Goal: Transaction & Acquisition: Purchase product/service

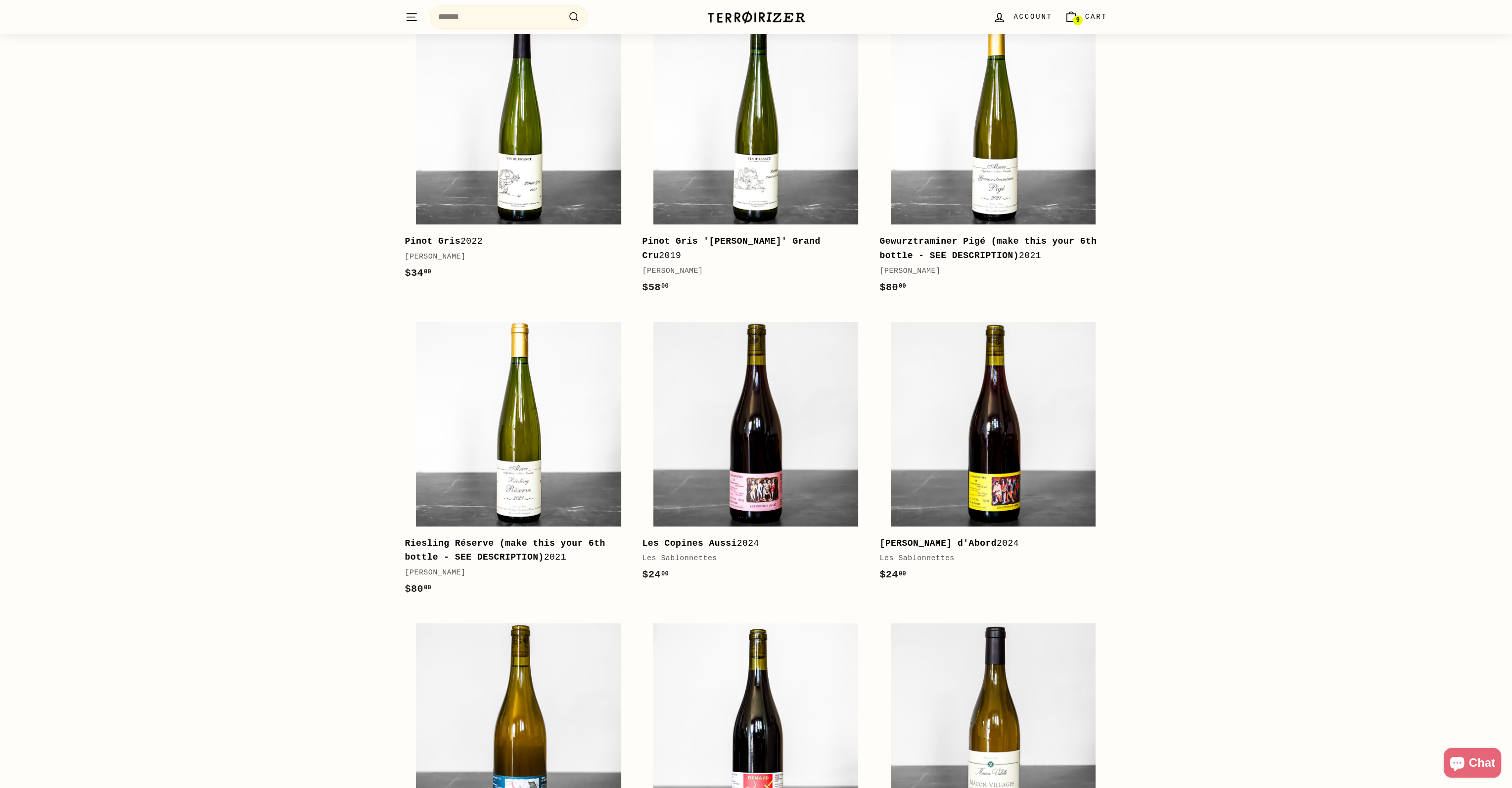
scroll to position [494, 0]
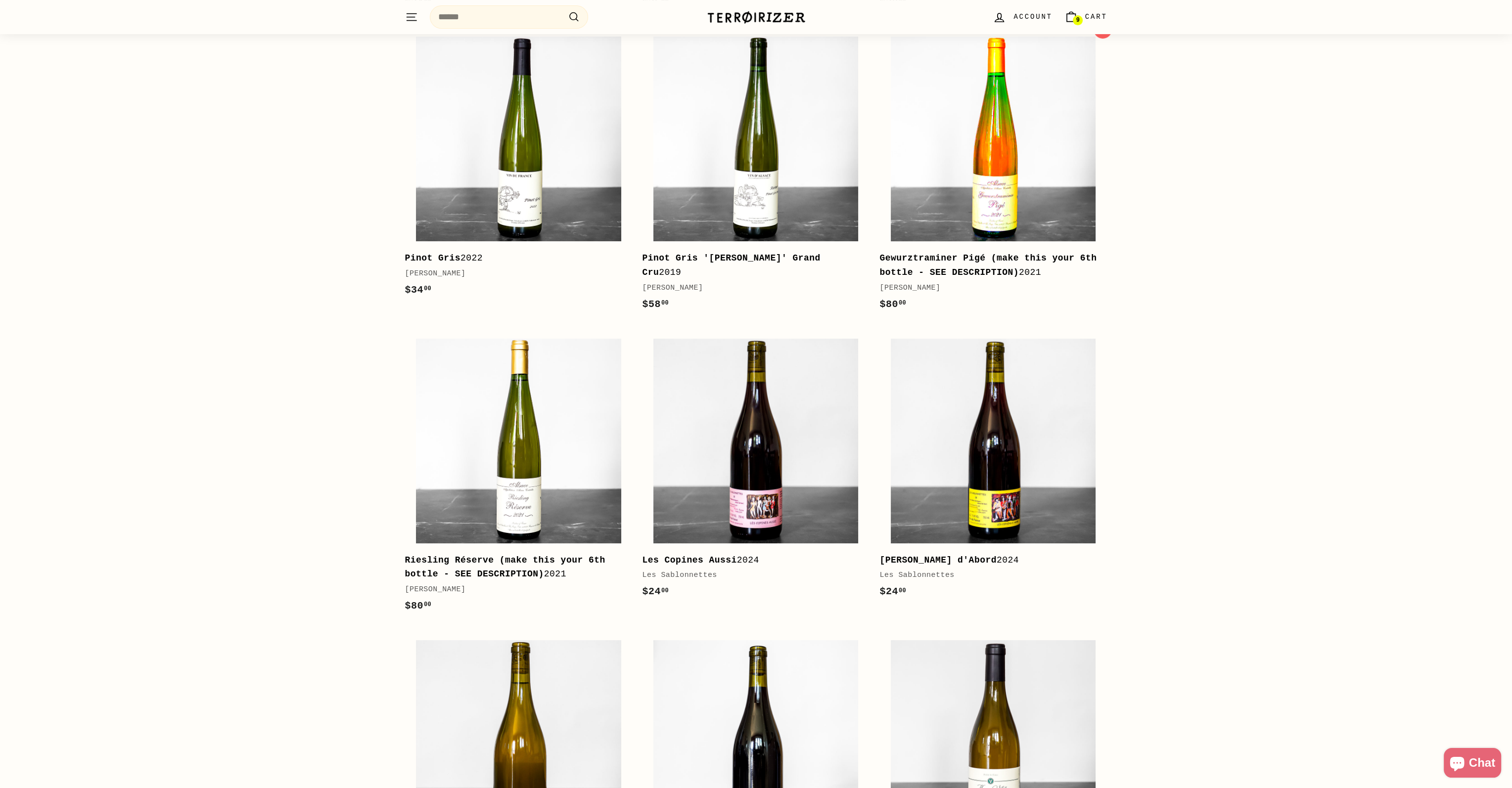
click at [1008, 173] on img at bounding box center [993, 139] width 205 height 205
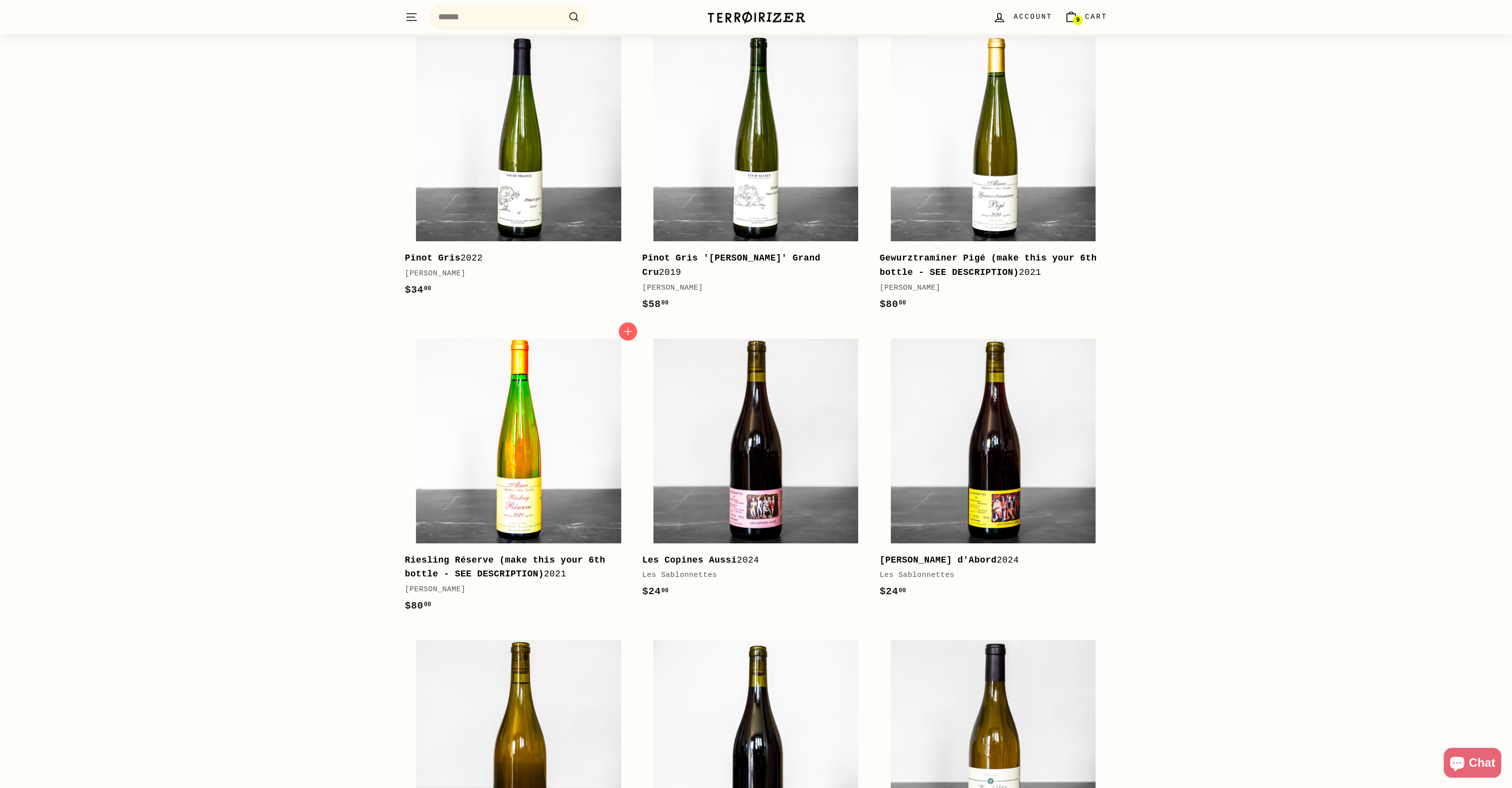
click at [523, 511] on img at bounding box center [518, 441] width 205 height 205
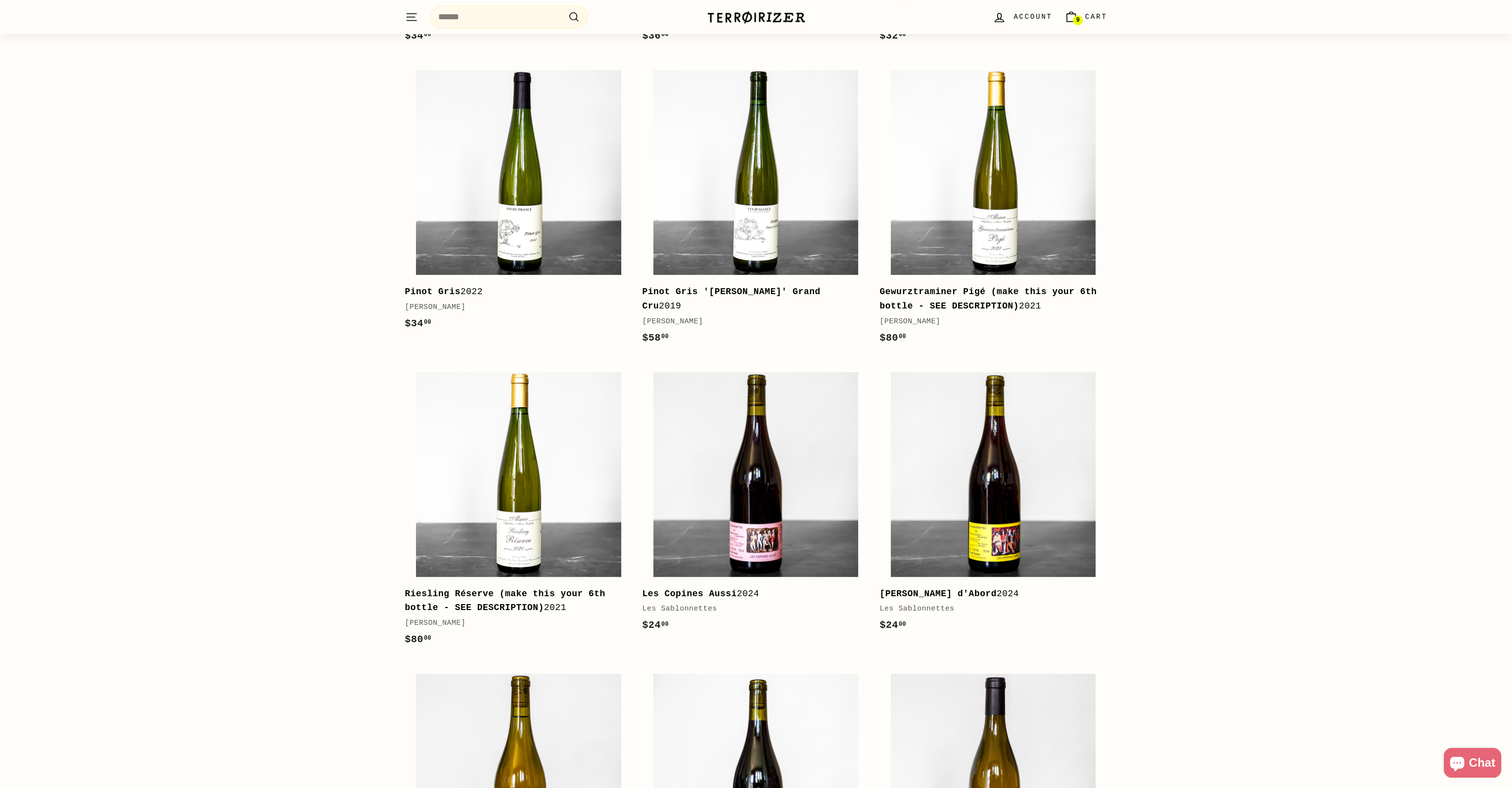
scroll to position [445, 0]
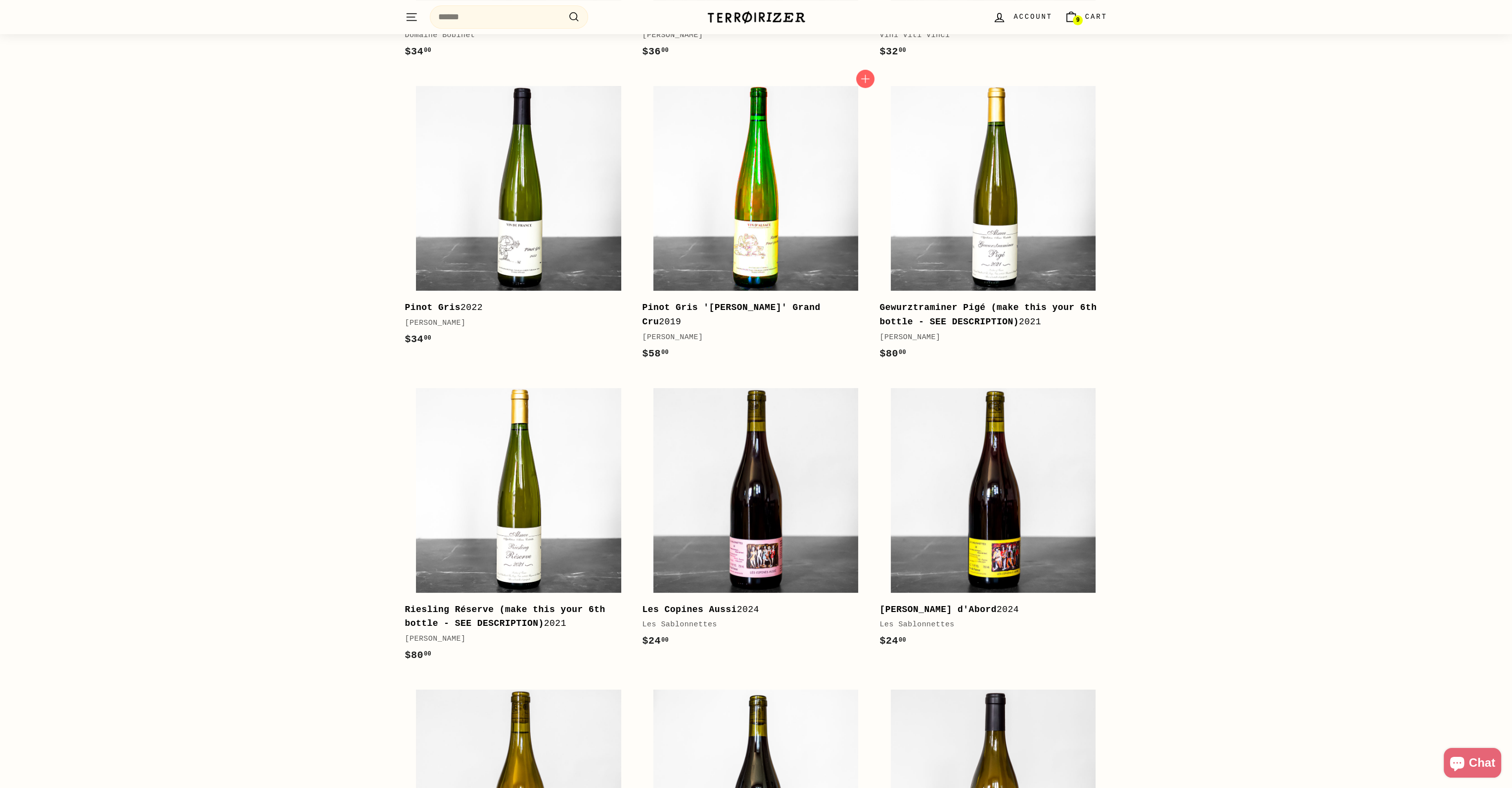
click at [744, 228] on img at bounding box center [756, 189] width 205 height 205
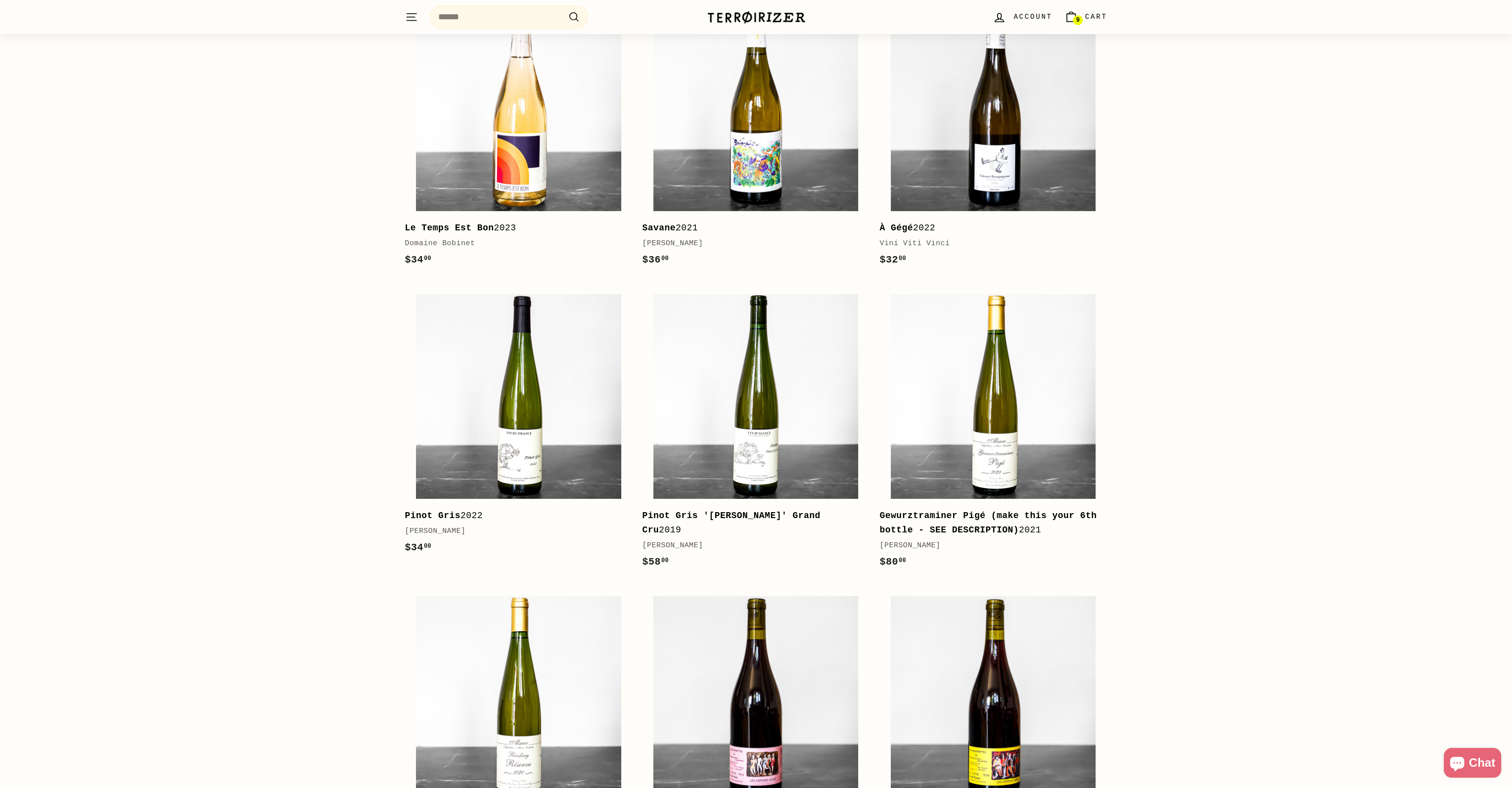
scroll to position [0, 0]
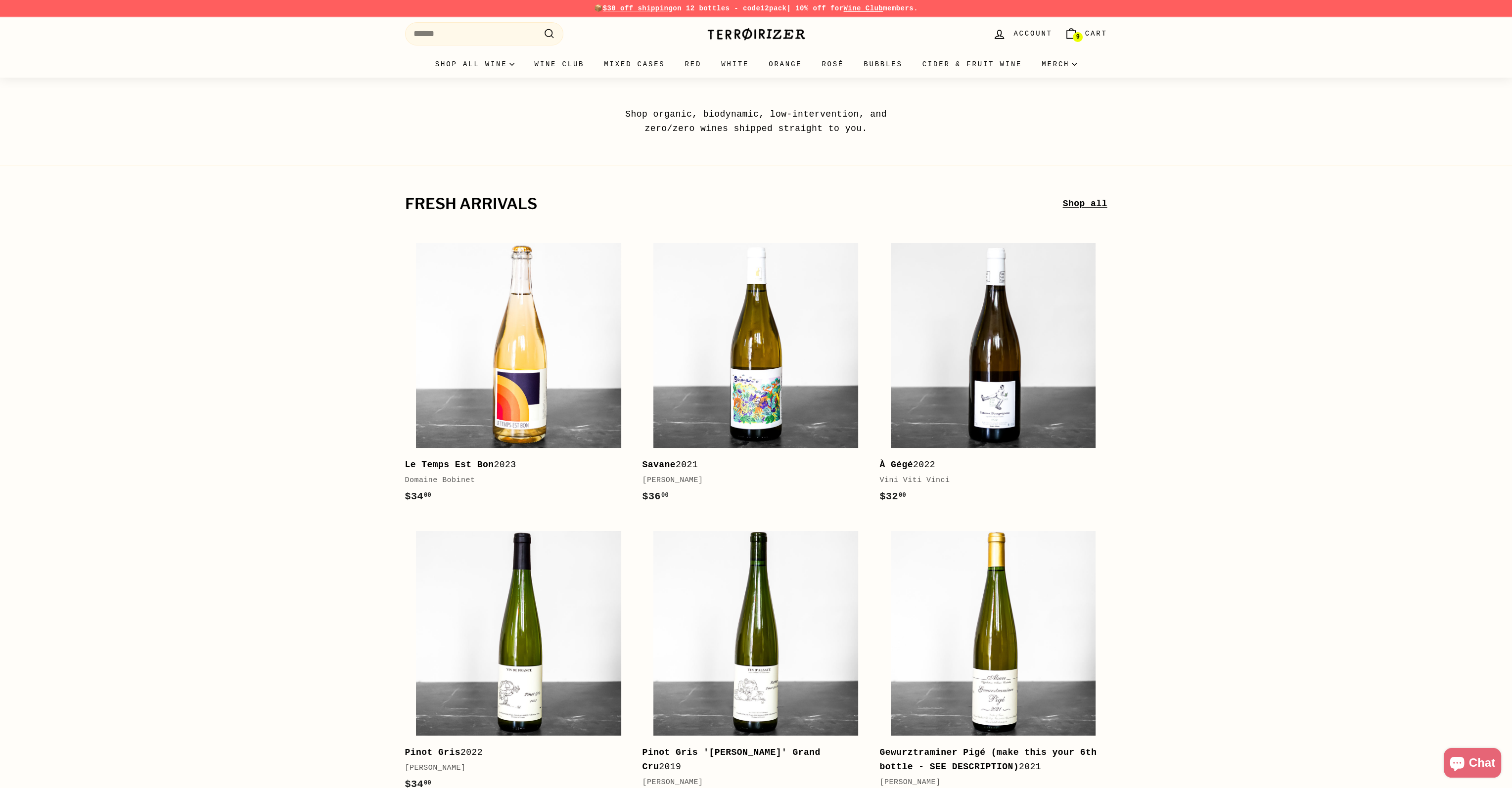
click at [1093, 206] on link "Shop all" at bounding box center [1084, 204] width 44 height 14
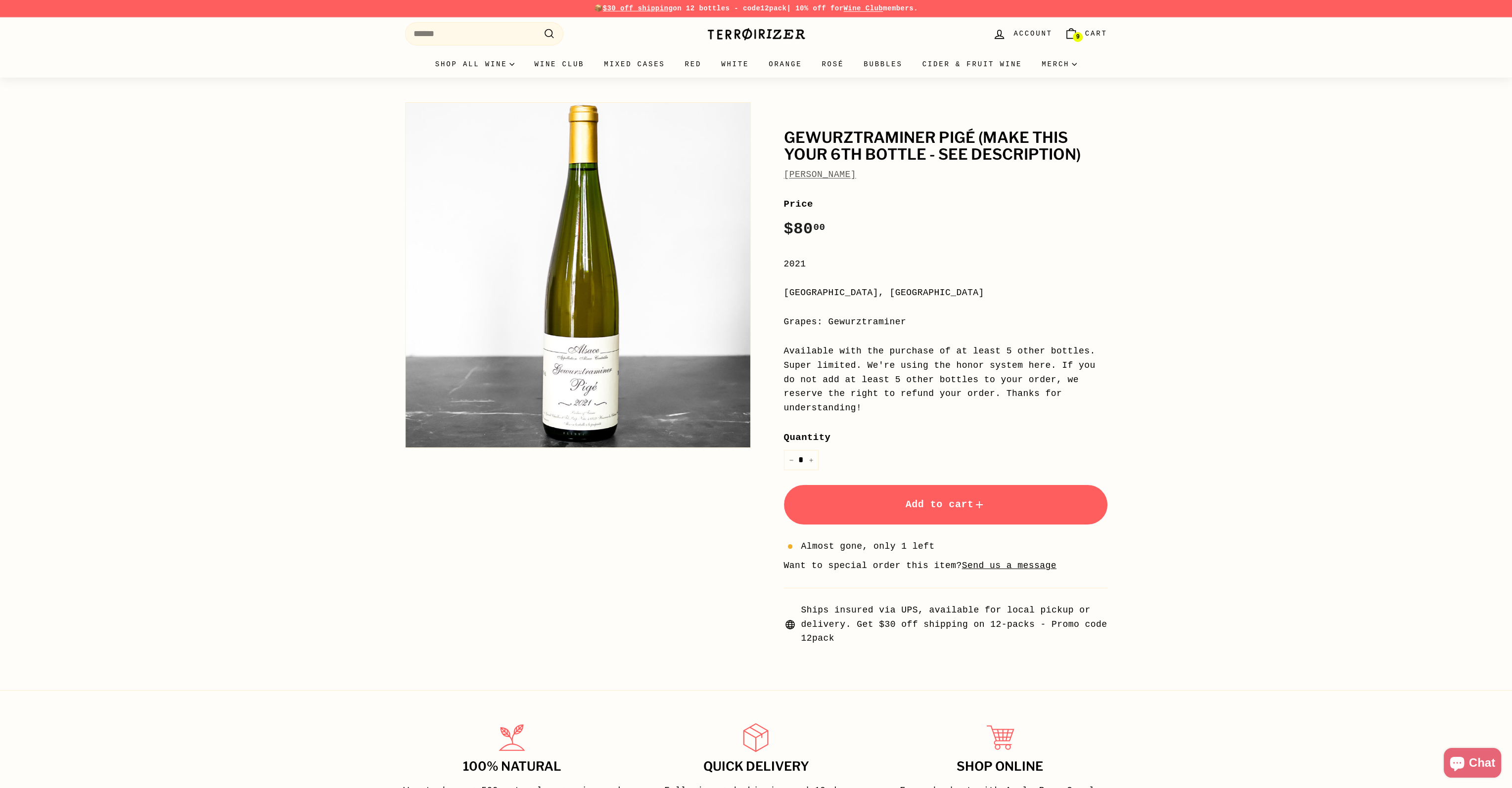
click at [961, 499] on span "Add to cart" at bounding box center [945, 504] width 80 height 11
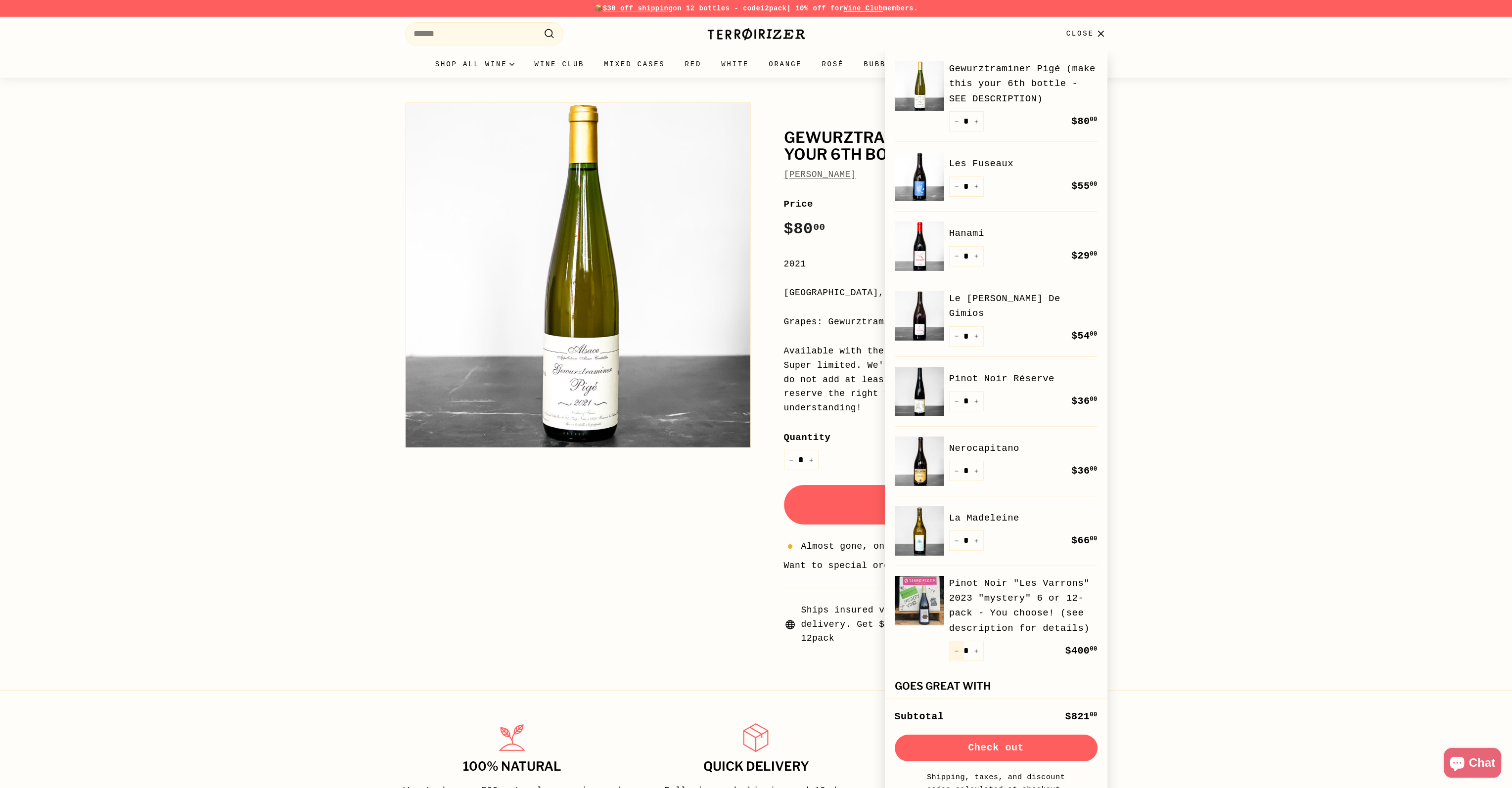
click at [956, 647] on button "−" at bounding box center [956, 651] width 15 height 20
type input "*"
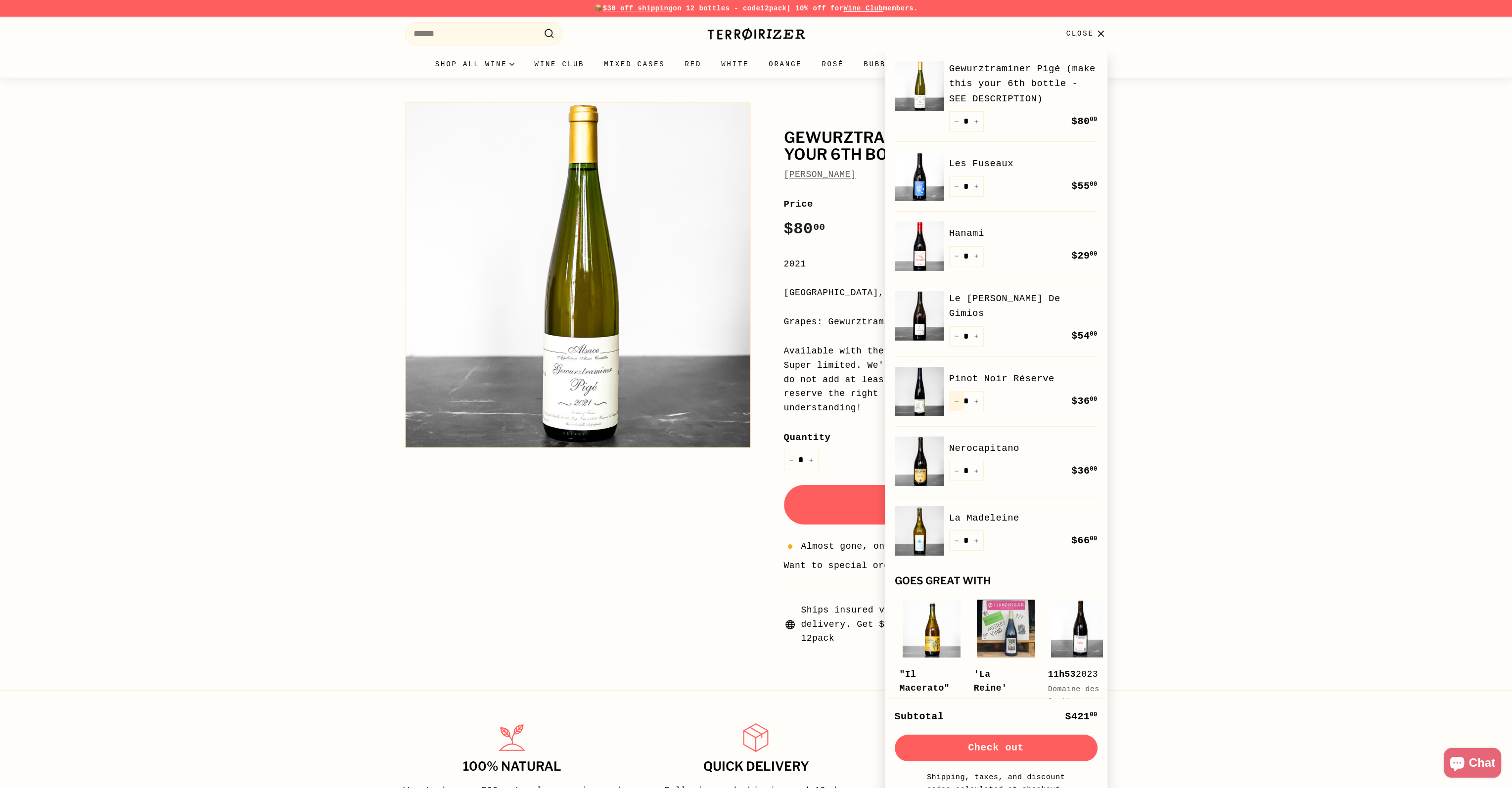
click at [956, 399] on icon "Reduce item quantity by one" at bounding box center [956, 401] width 5 height 5
type input "*"
click at [922, 536] on img at bounding box center [919, 531] width 50 height 50
click at [1282, 196] on div "Gewurztraminer Pigé (make this your 6th bottle - SEE DESCRIPTION) Bruno Schuell…" at bounding box center [756, 369] width 1512 height 583
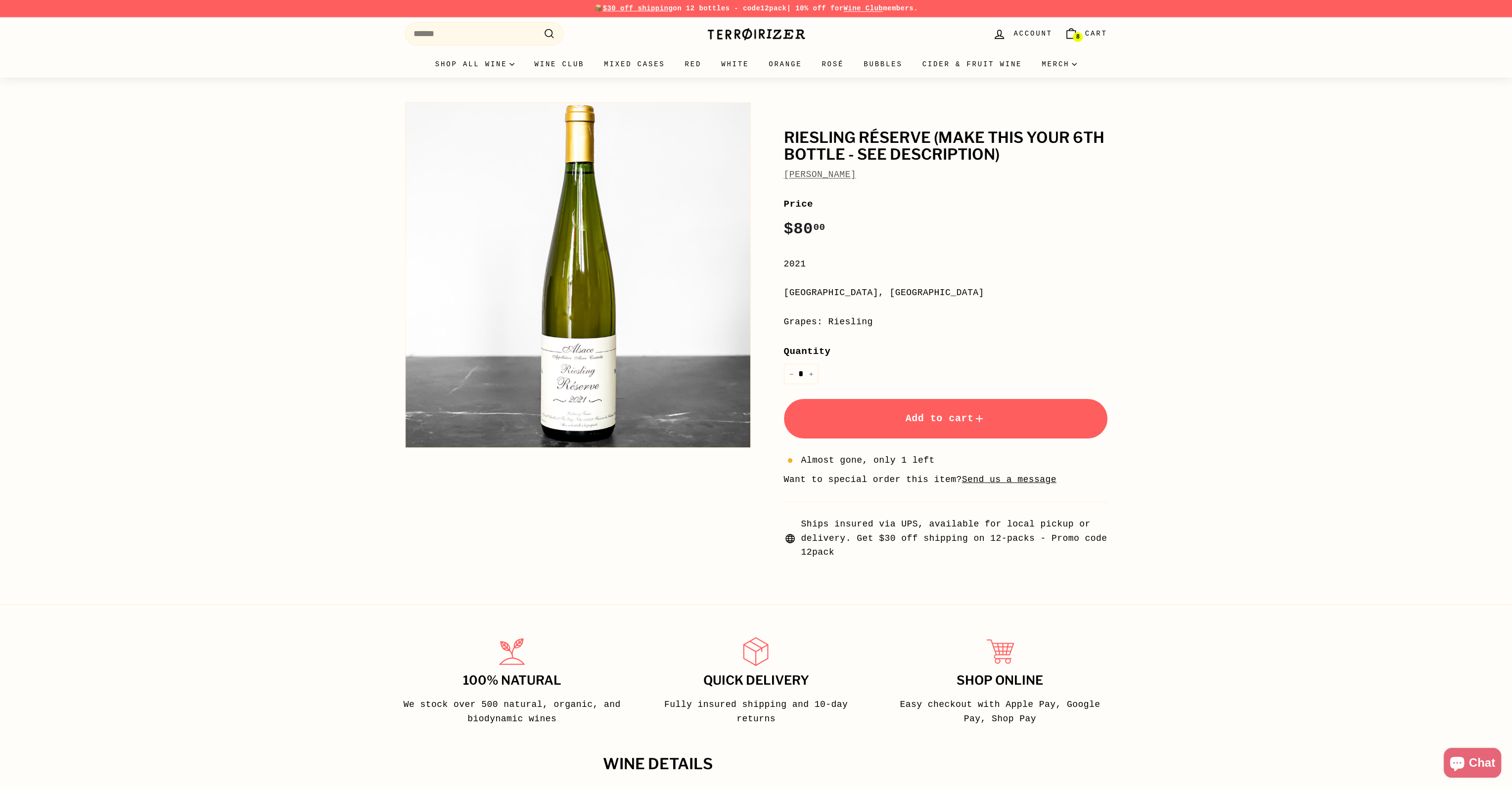
click at [983, 421] on icon "submit" at bounding box center [979, 419] width 12 height 12
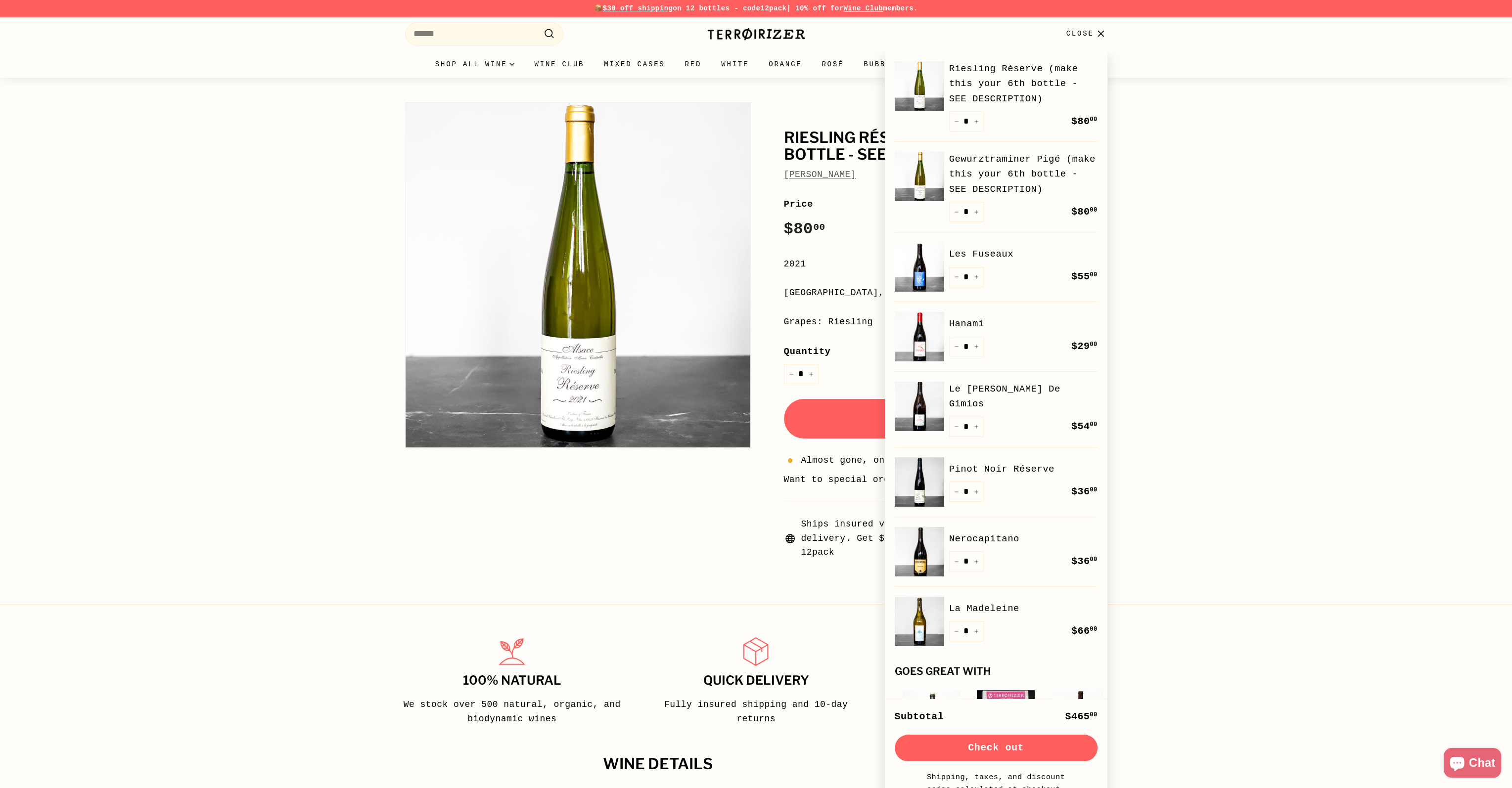
click at [1274, 356] on div "Riesling Réserve (make this your 6th bottle - SEE DESCRIPTION) Bruno Schueller …" at bounding box center [756, 326] width 1512 height 497
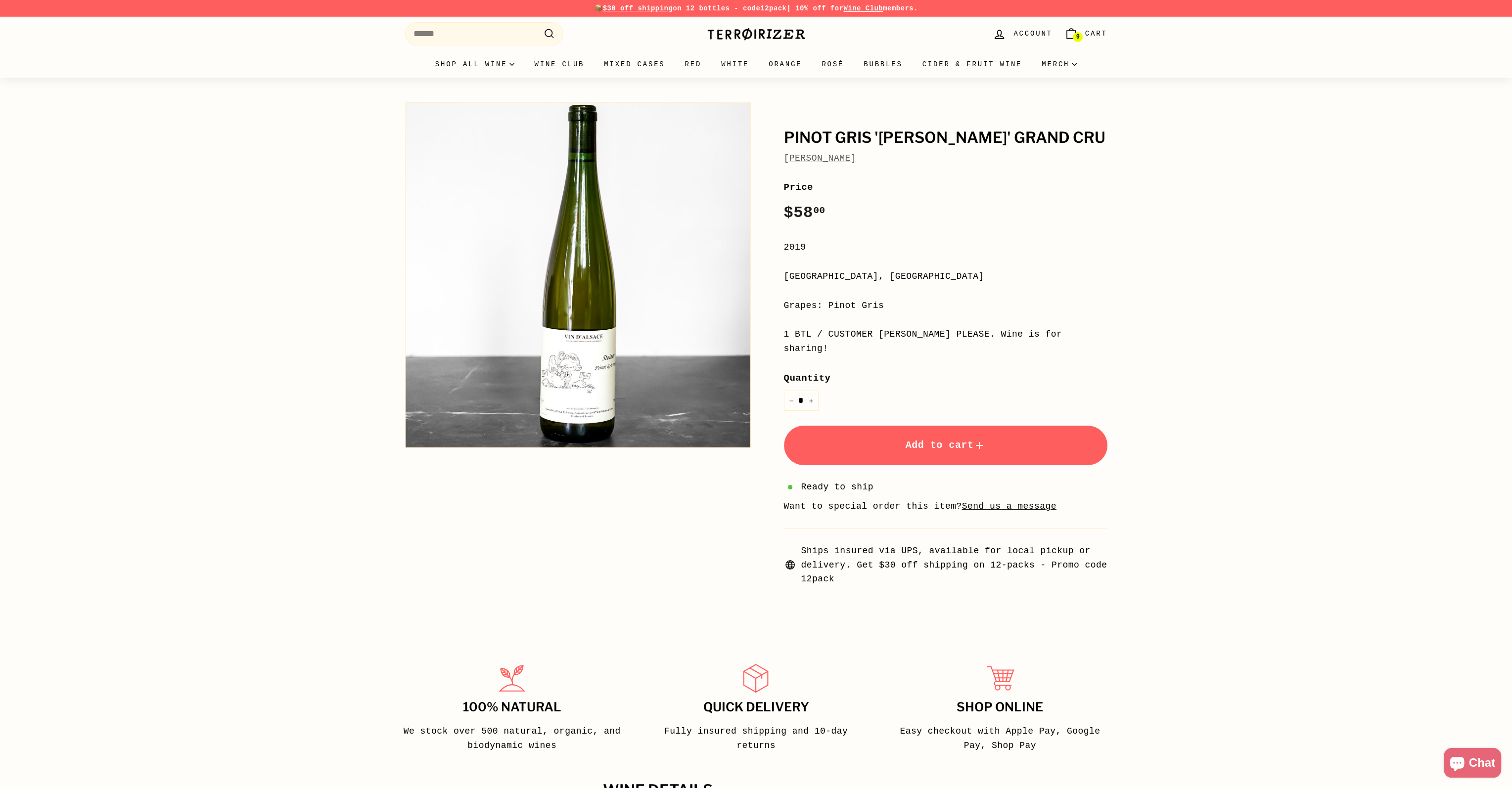
click at [959, 439] on span "Add to cart" at bounding box center [945, 445] width 80 height 11
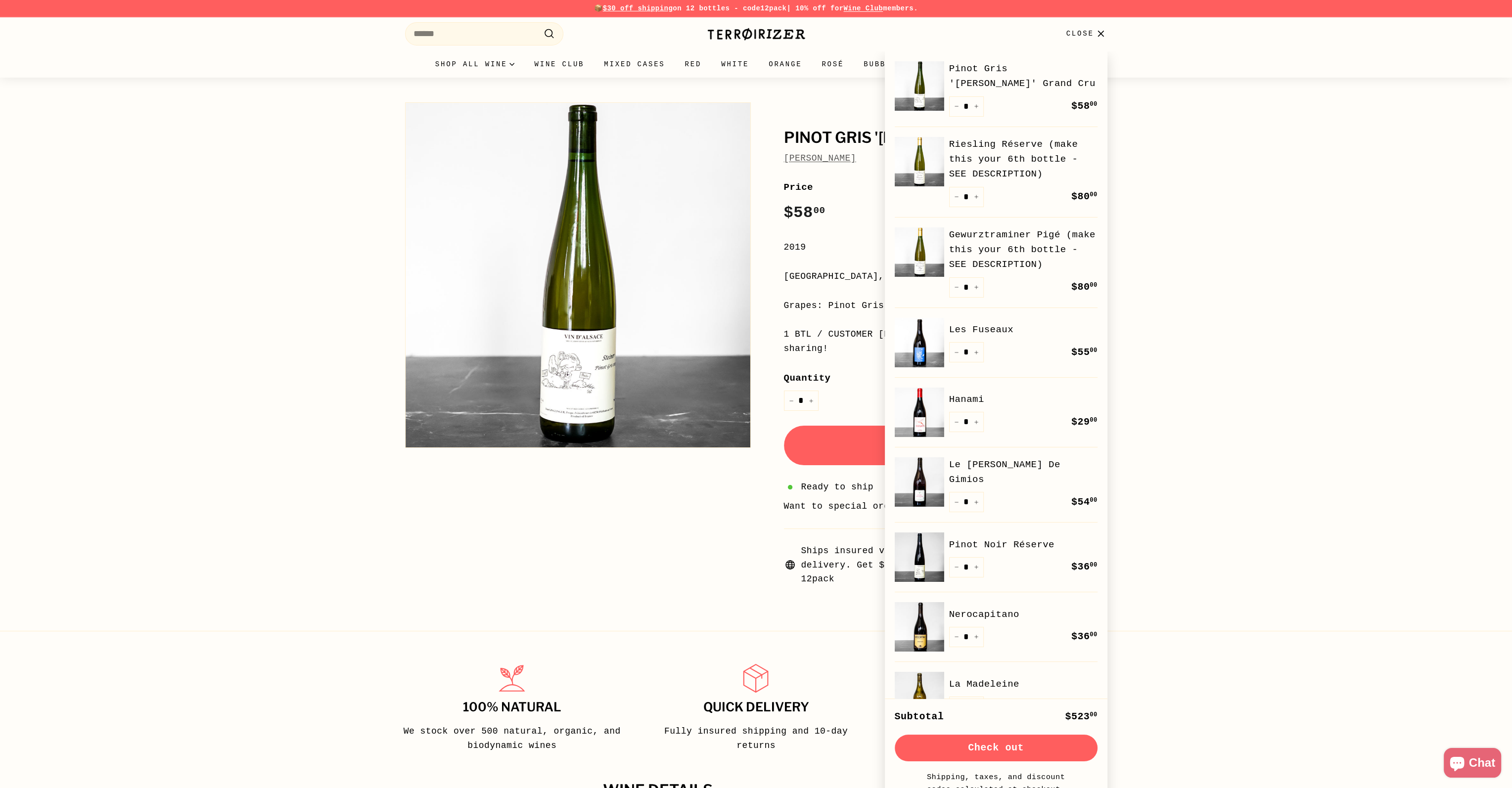
click at [1225, 286] on div "Pinot Gris '[PERSON_NAME]' Grand Cru [PERSON_NAME] Pinot Gris '[PERSON_NAME]' G…" at bounding box center [756, 339] width 1512 height 524
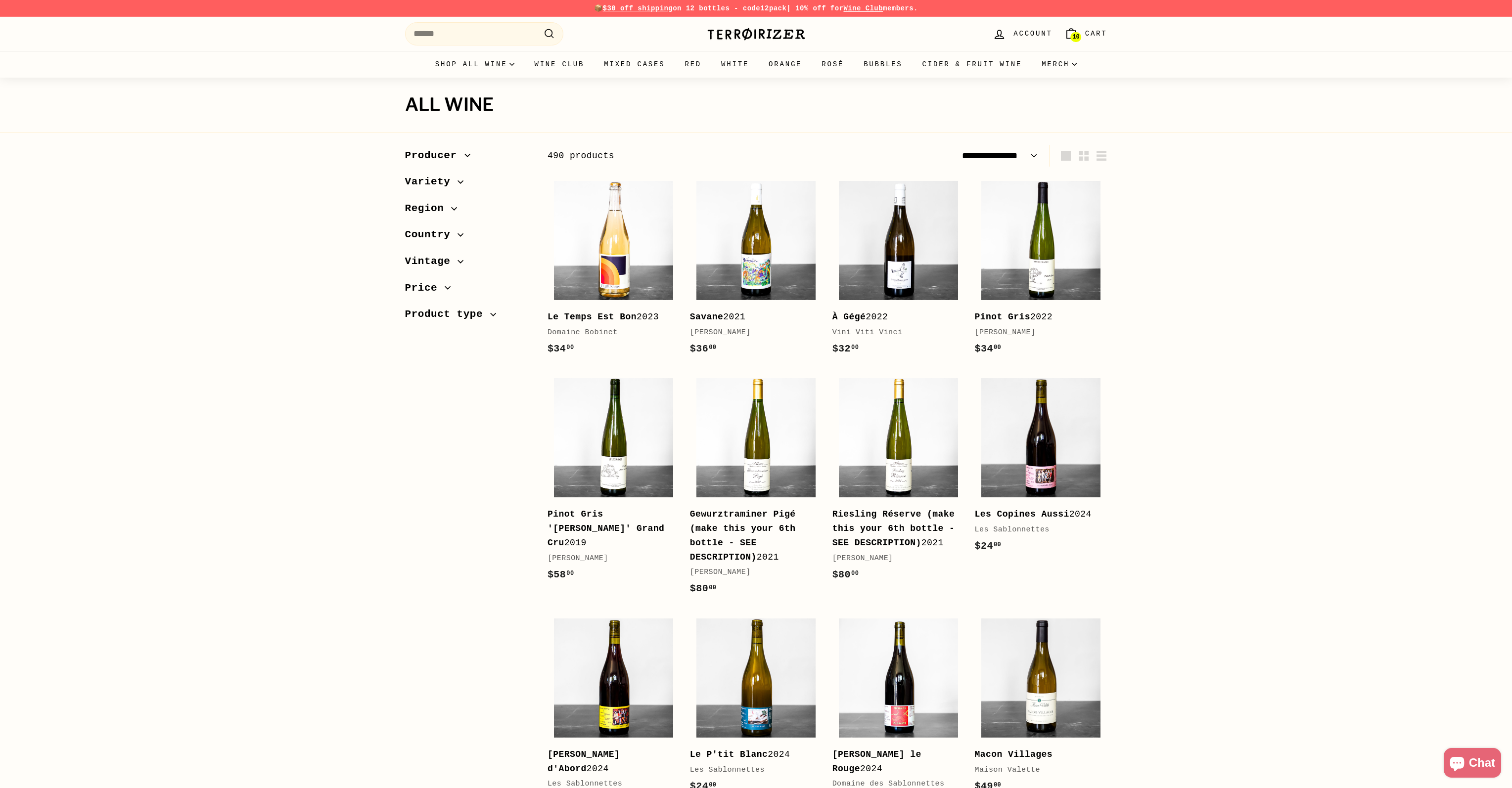
select select "**********"
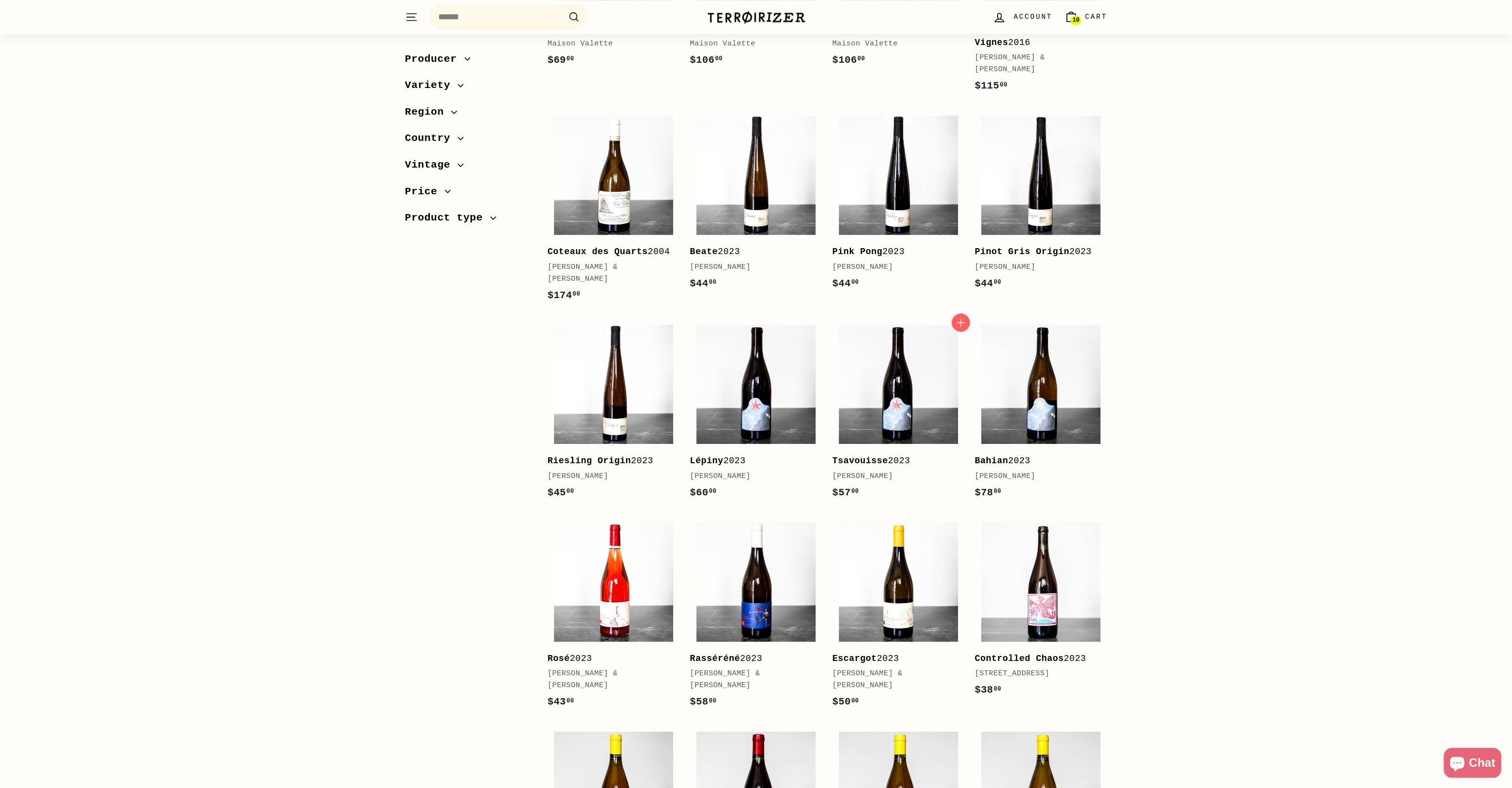
scroll to position [939, 0]
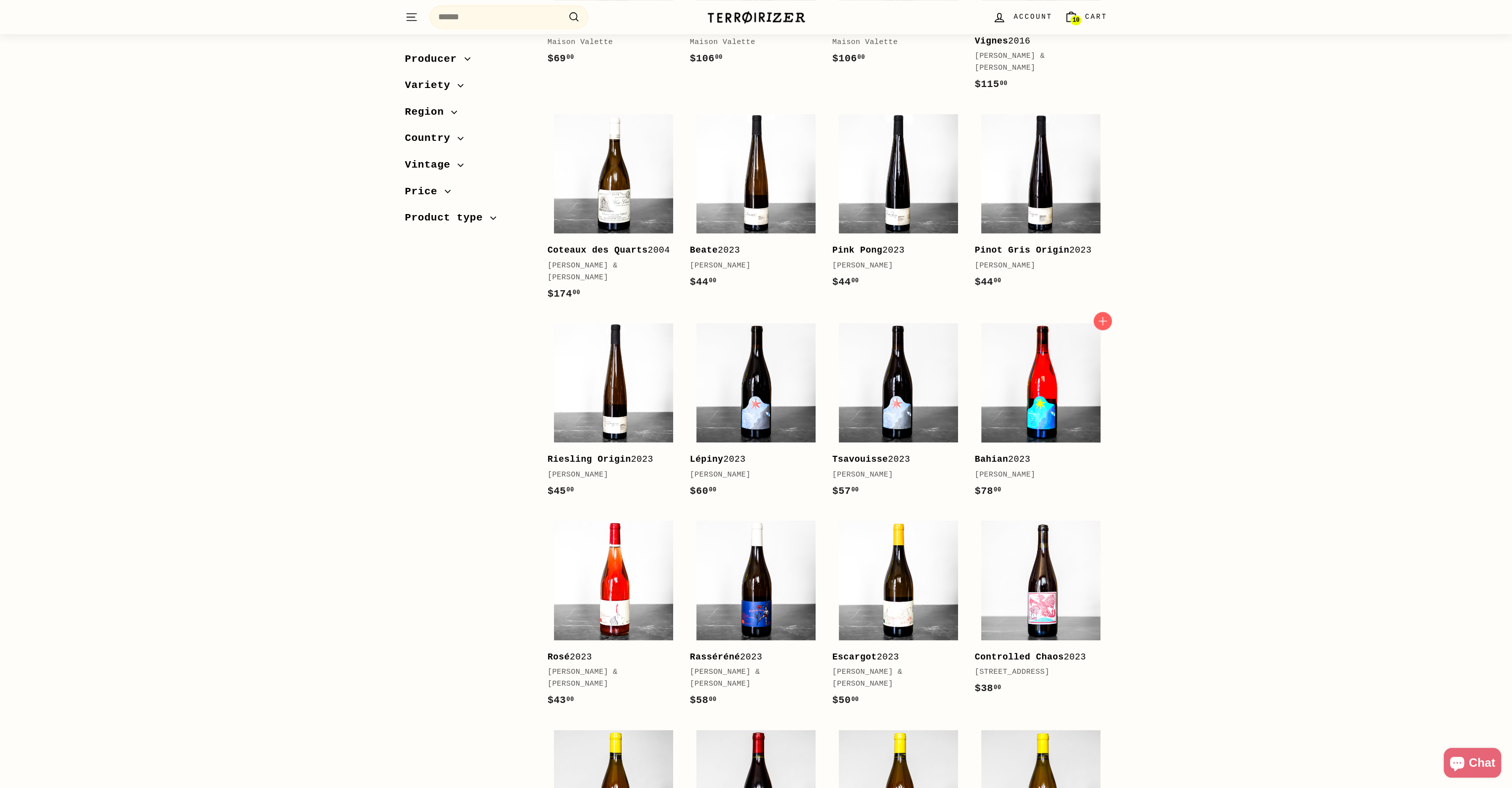
click at [1053, 368] on img at bounding box center [1041, 383] width 119 height 119
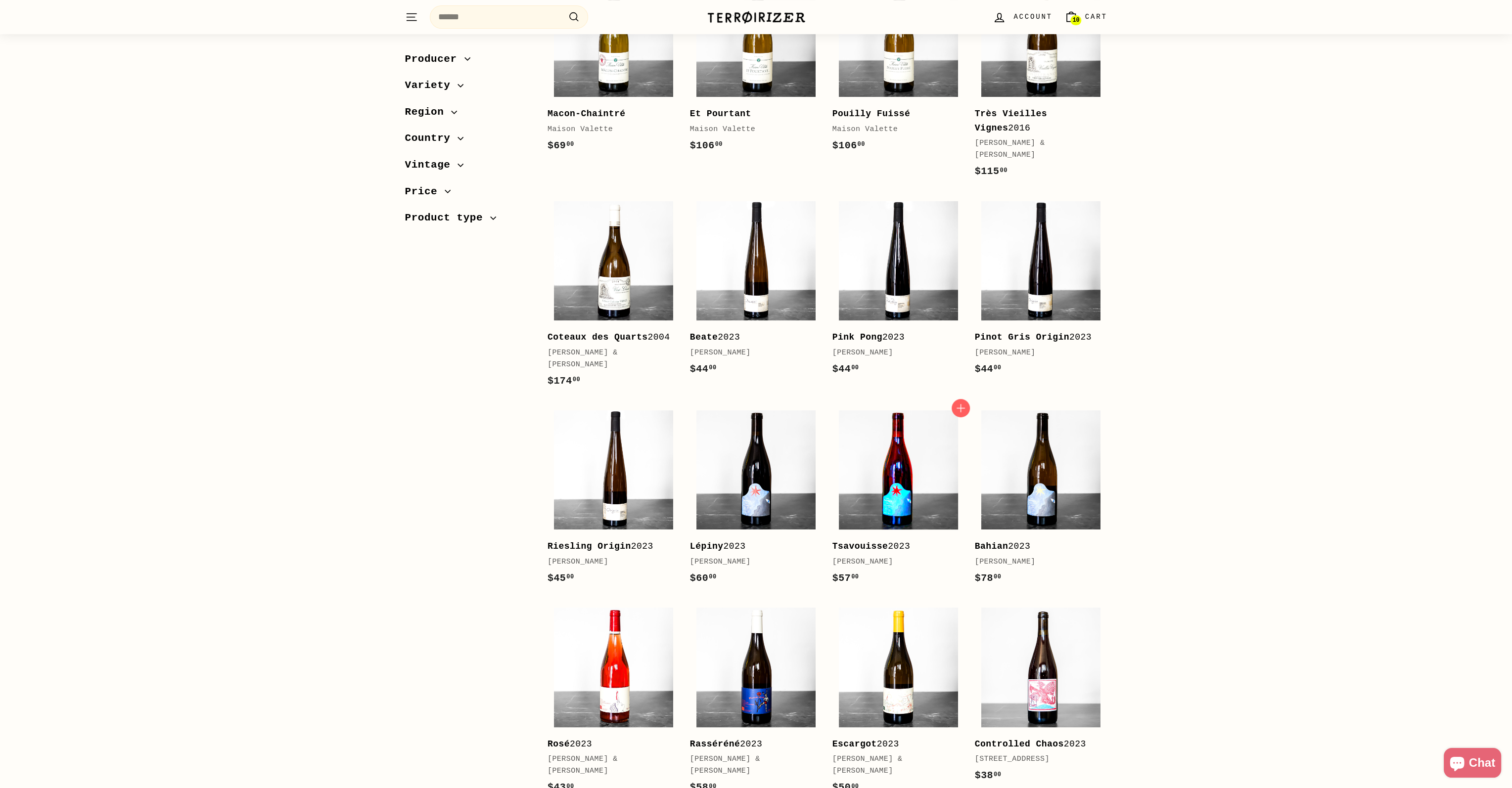
scroll to position [791, 0]
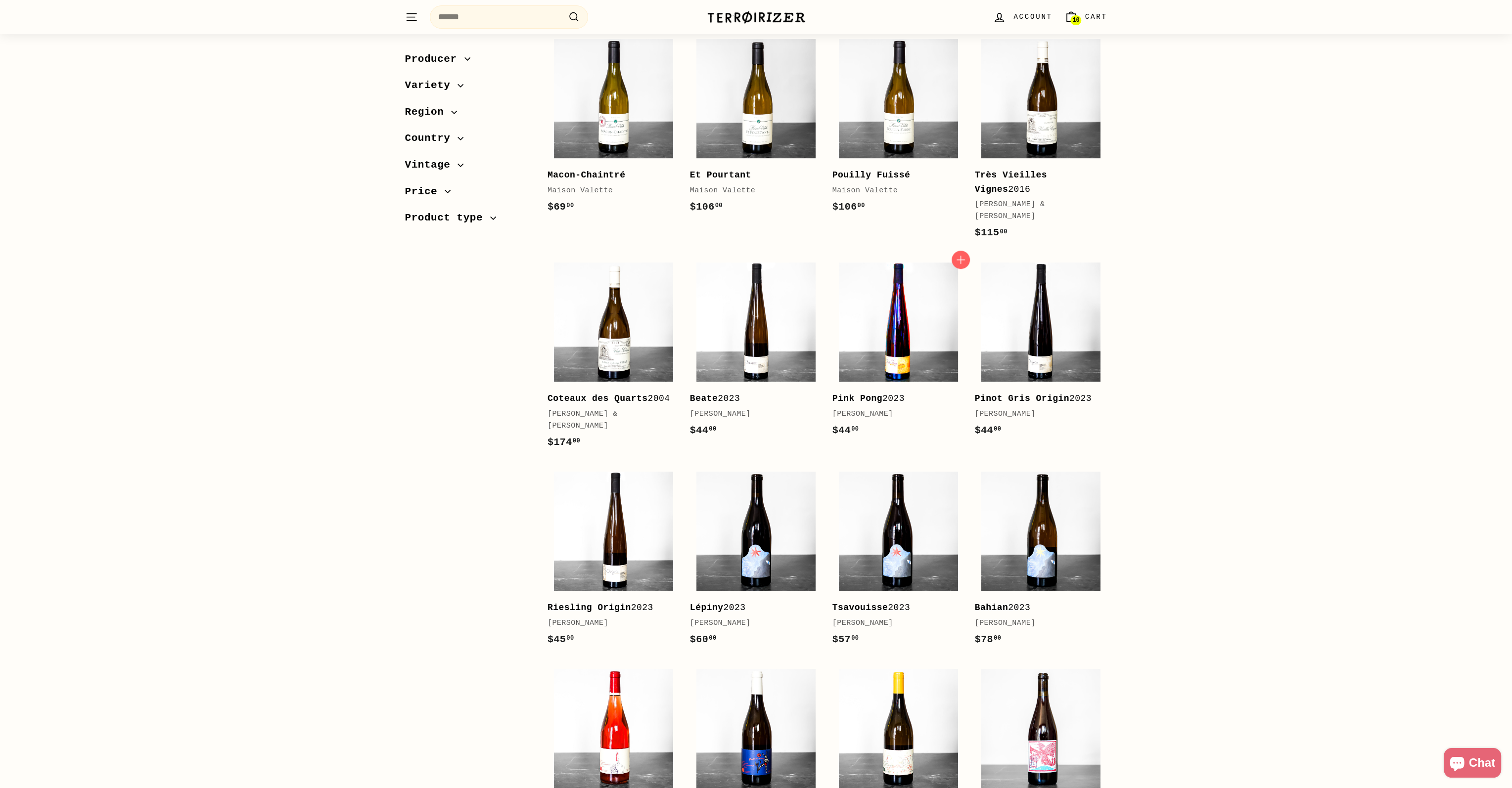
click at [898, 317] on img at bounding box center [898, 322] width 119 height 119
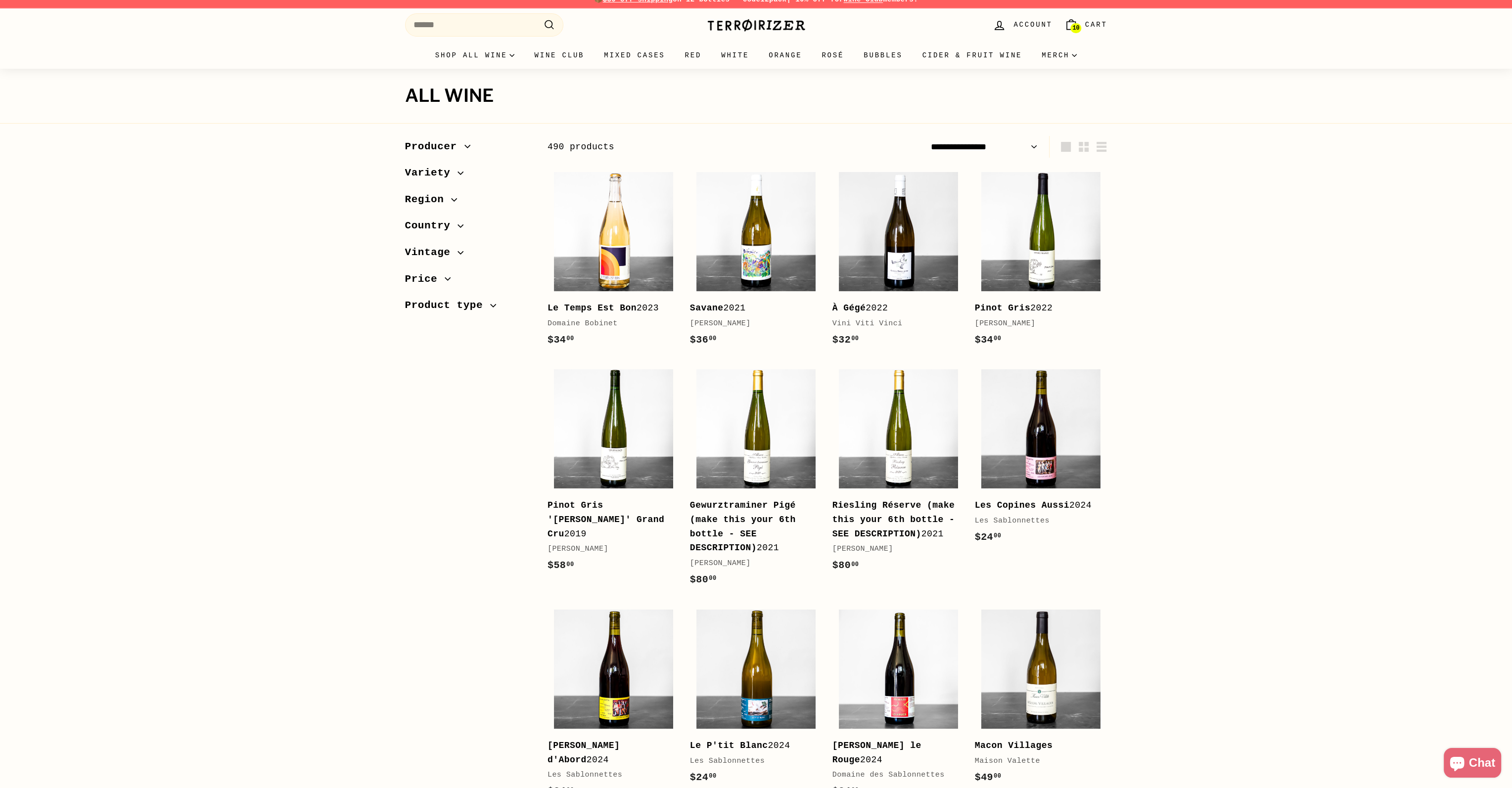
scroll to position [0, 0]
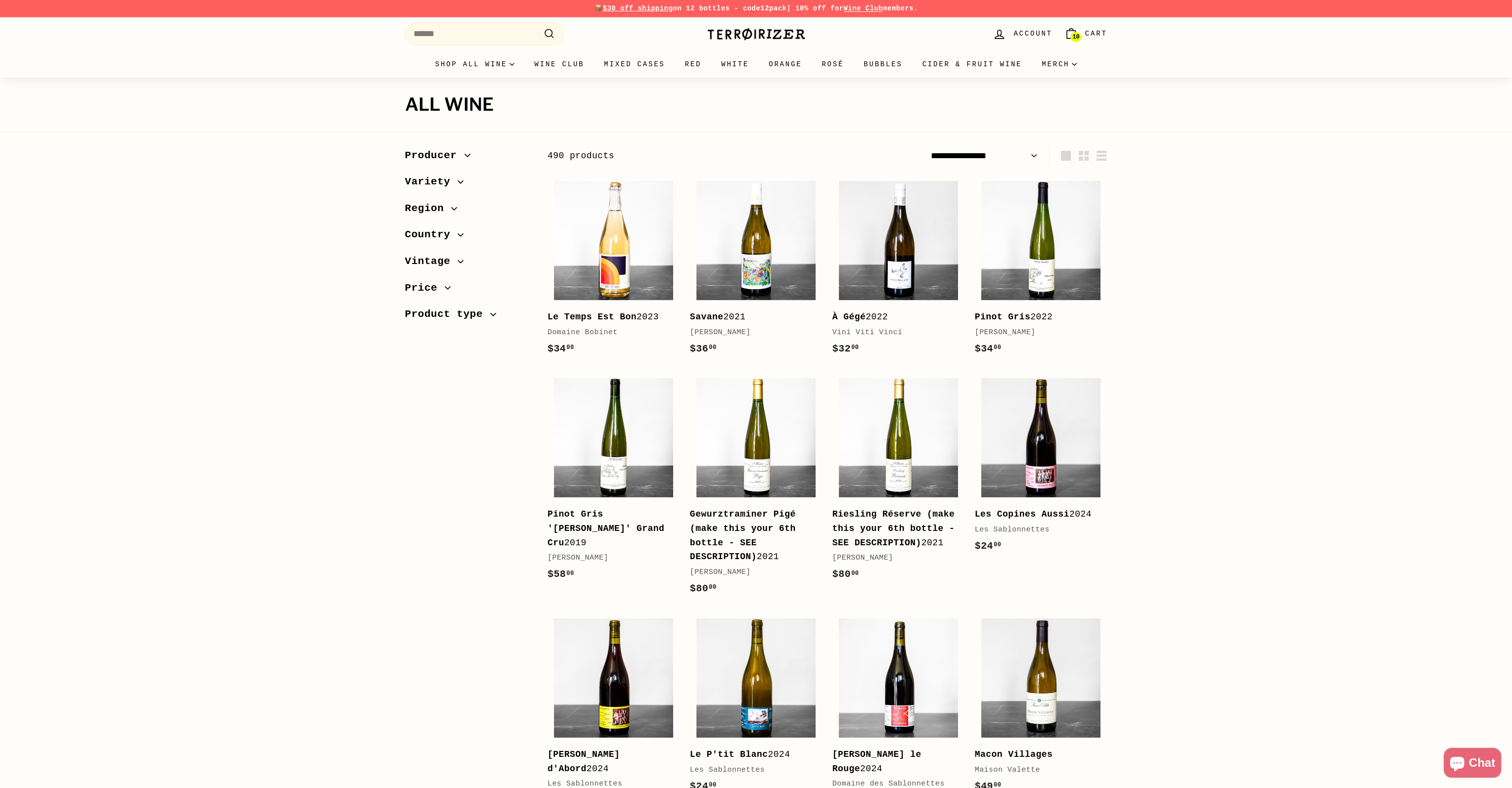
click at [1095, 32] on span "Cart" at bounding box center [1096, 34] width 22 height 11
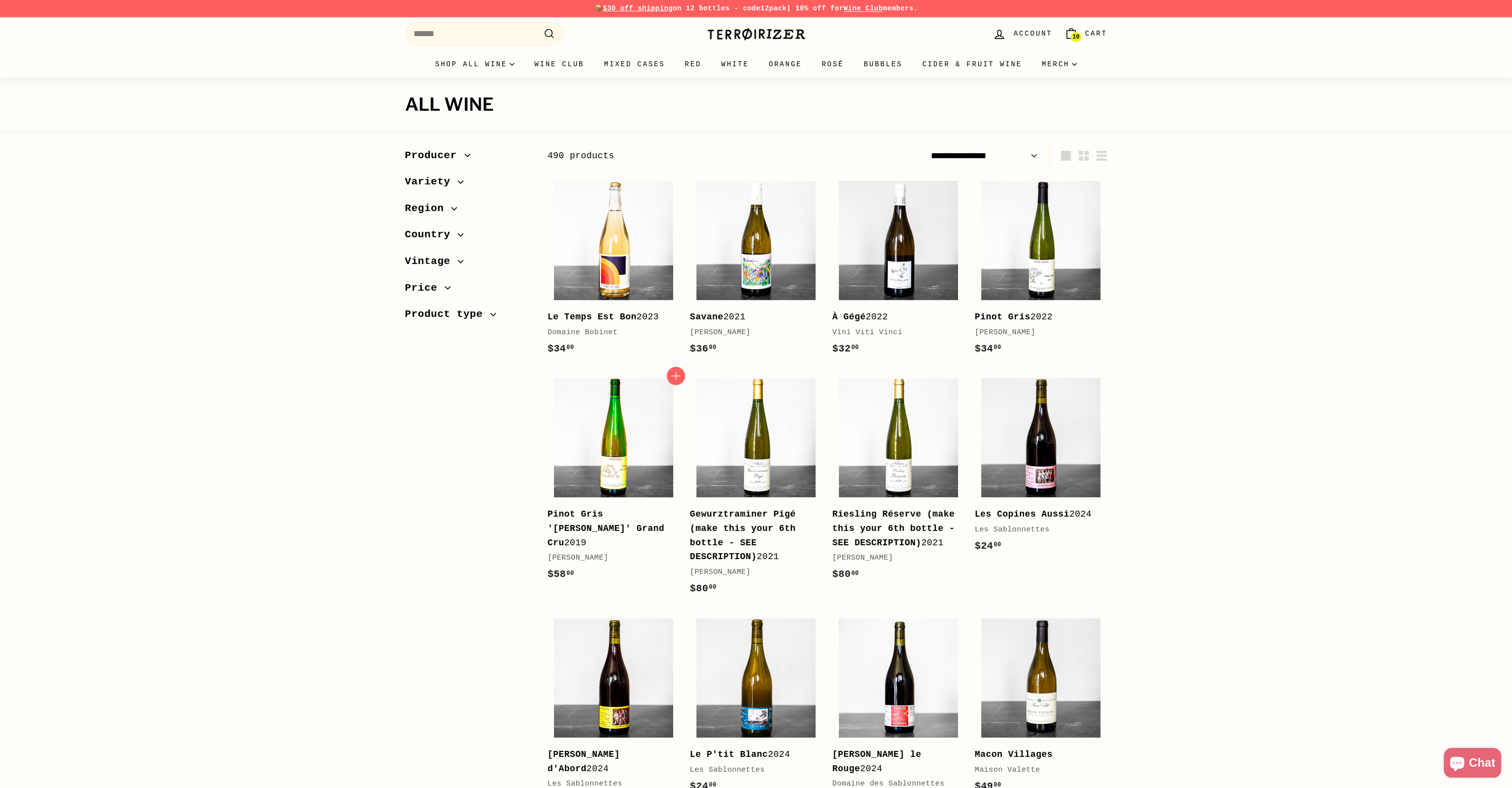
click at [618, 449] on img at bounding box center [614, 438] width 119 height 119
click at [1053, 267] on img at bounding box center [1041, 241] width 119 height 119
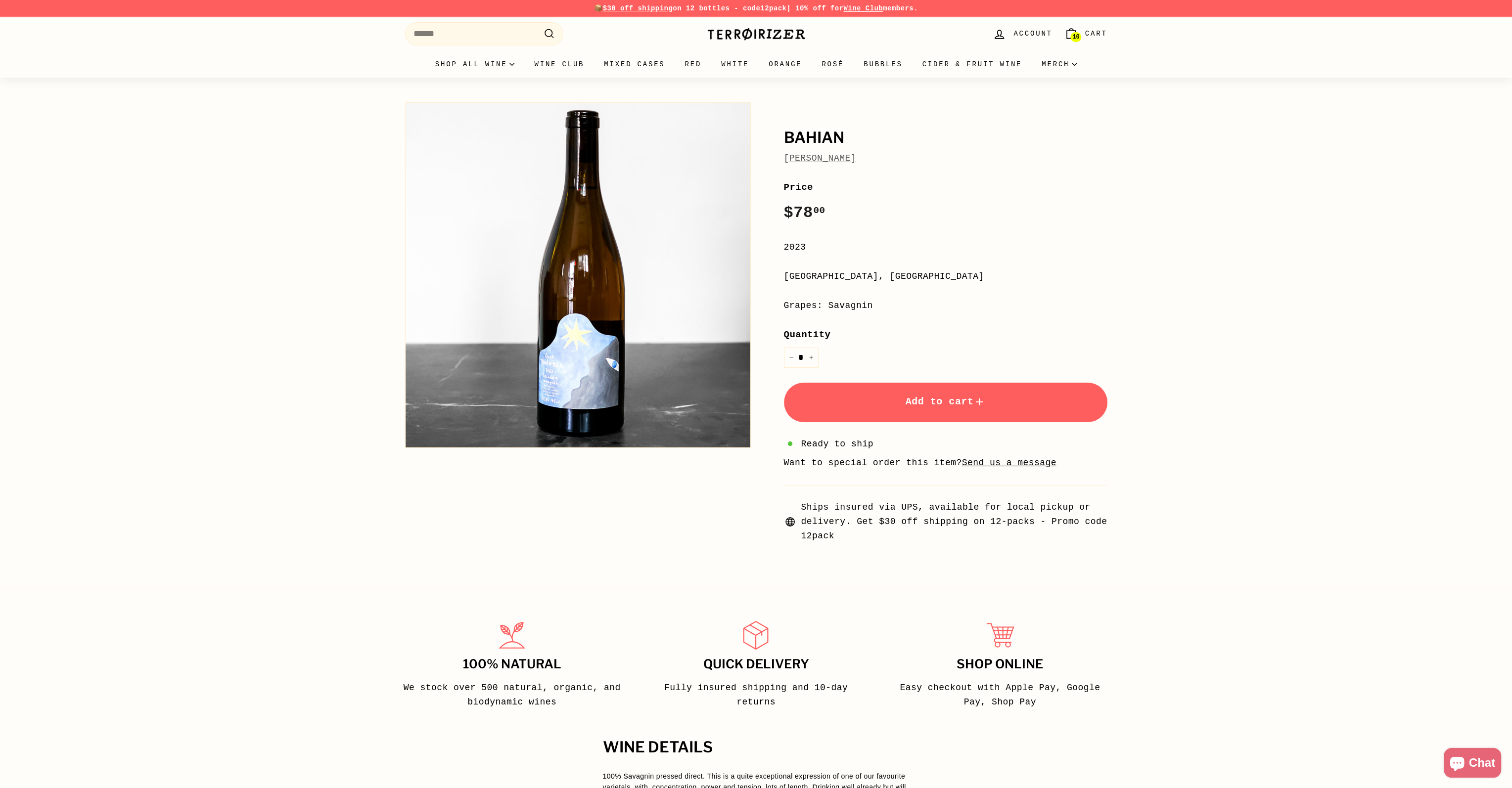
click at [950, 401] on span "Add to cart" at bounding box center [945, 401] width 80 height 11
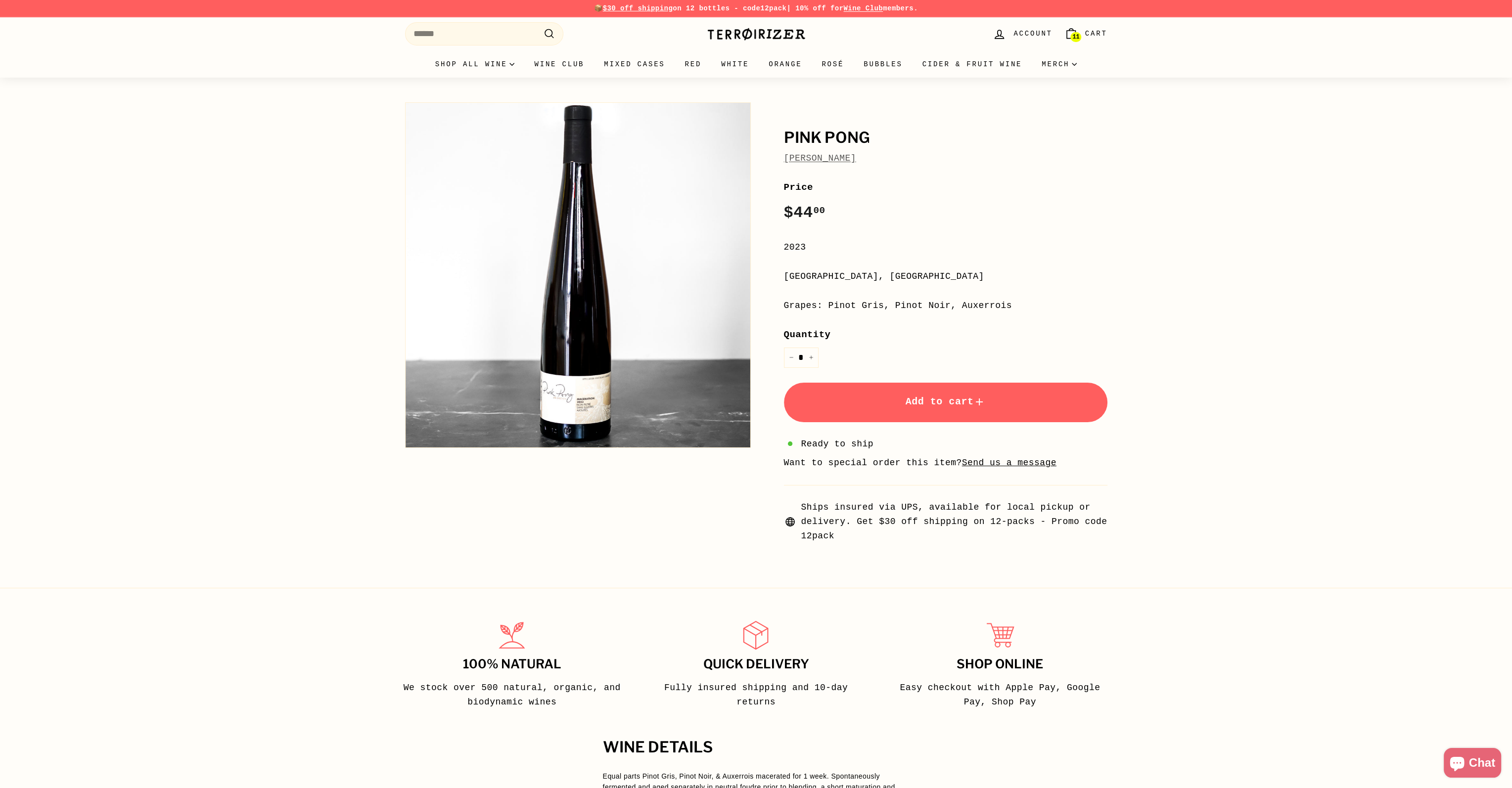
click at [942, 407] on span "Add to cart" at bounding box center [945, 401] width 80 height 11
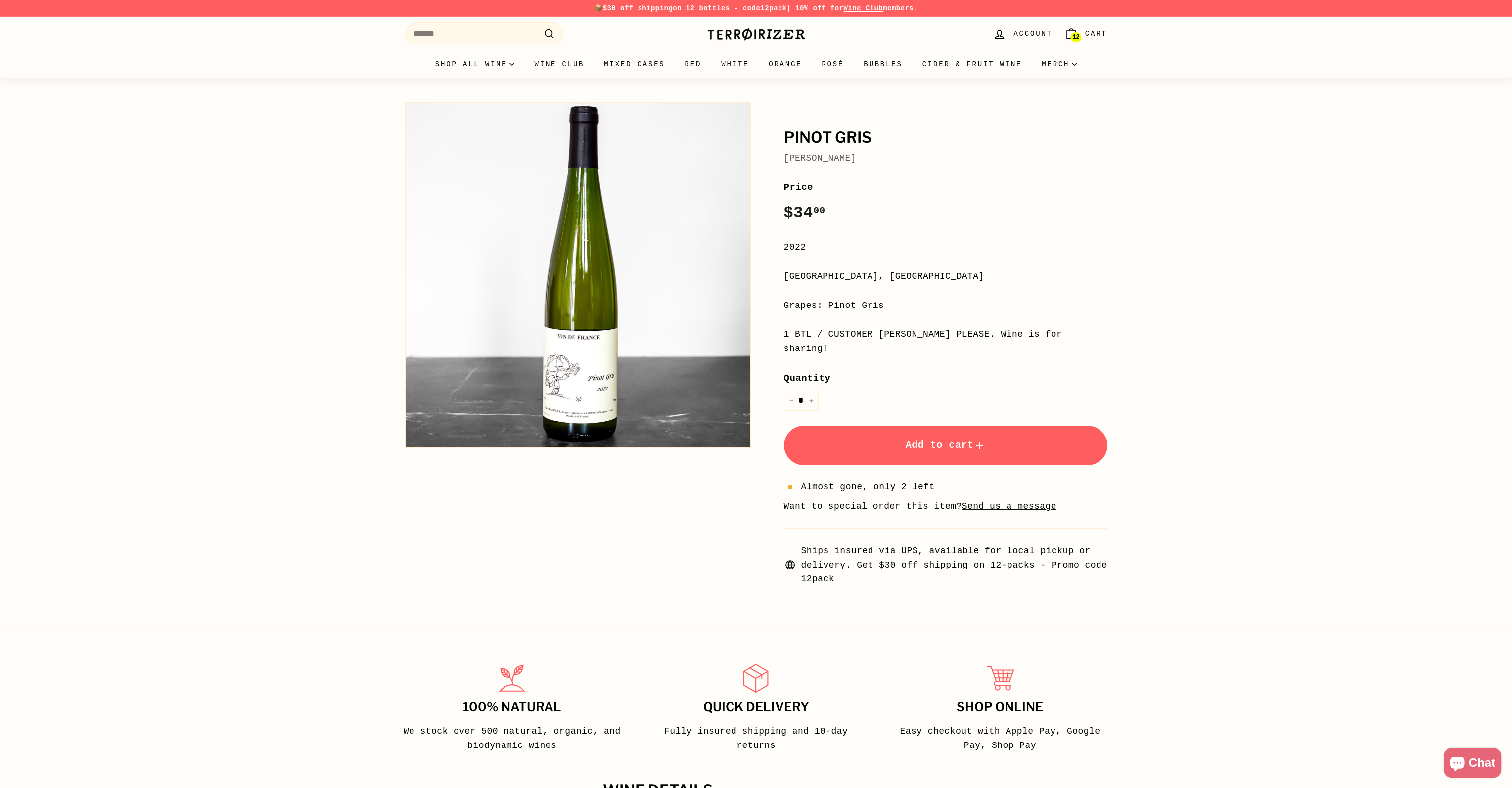
click at [924, 439] on span "Add to cart" at bounding box center [945, 445] width 80 height 11
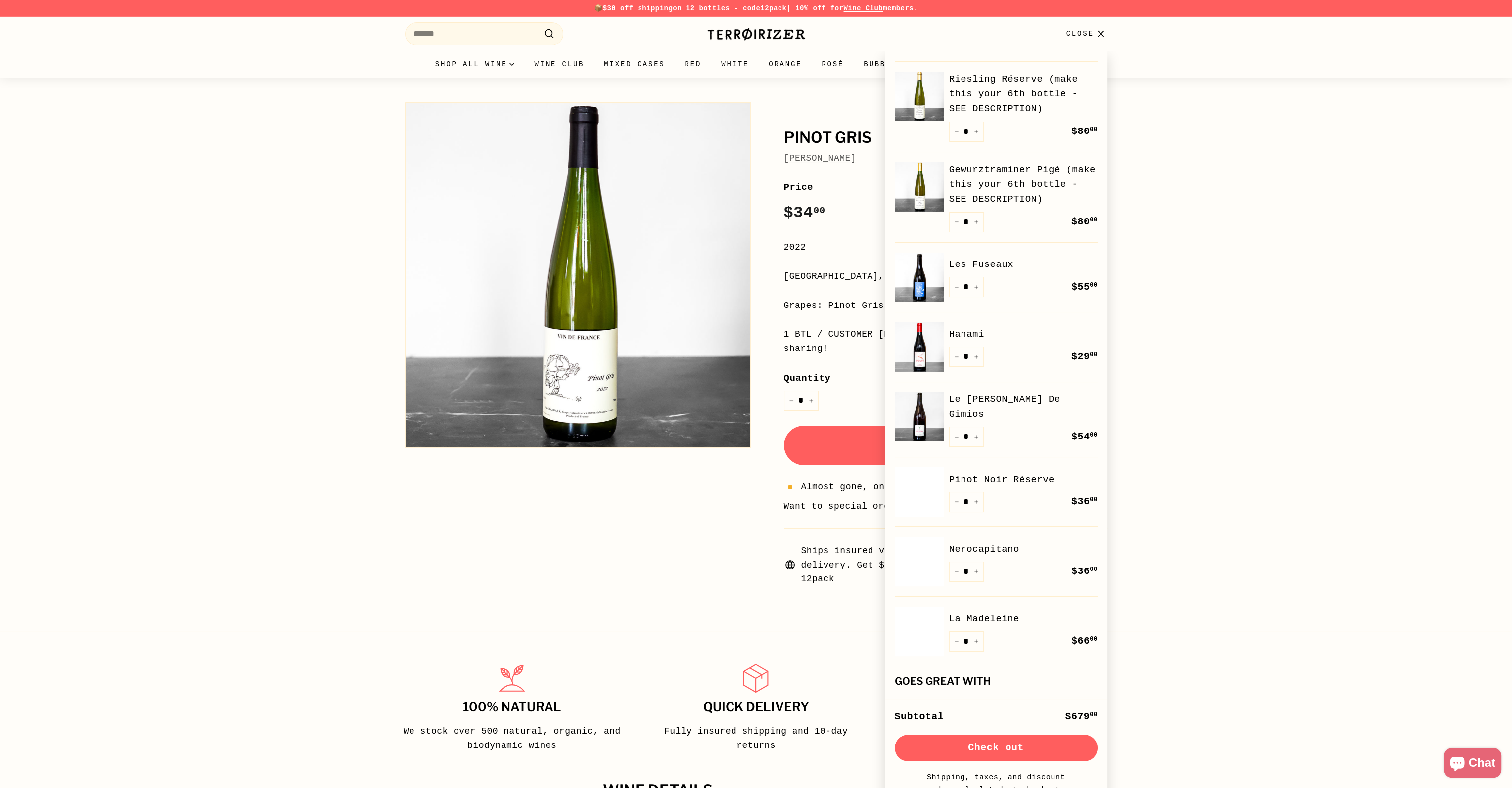
scroll to position [297, 0]
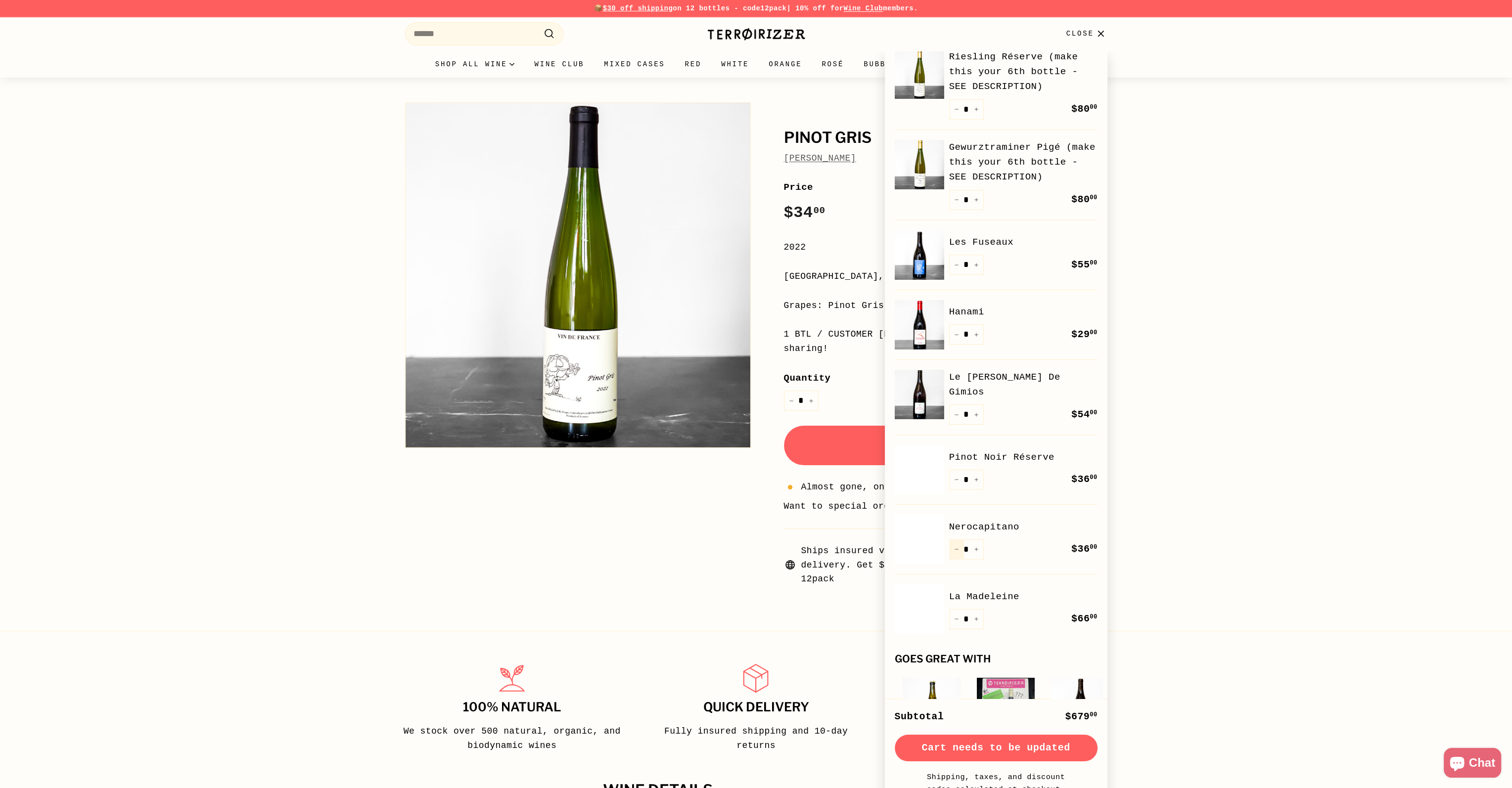
click at [956, 545] on button "−" at bounding box center [956, 549] width 15 height 20
type input "*"
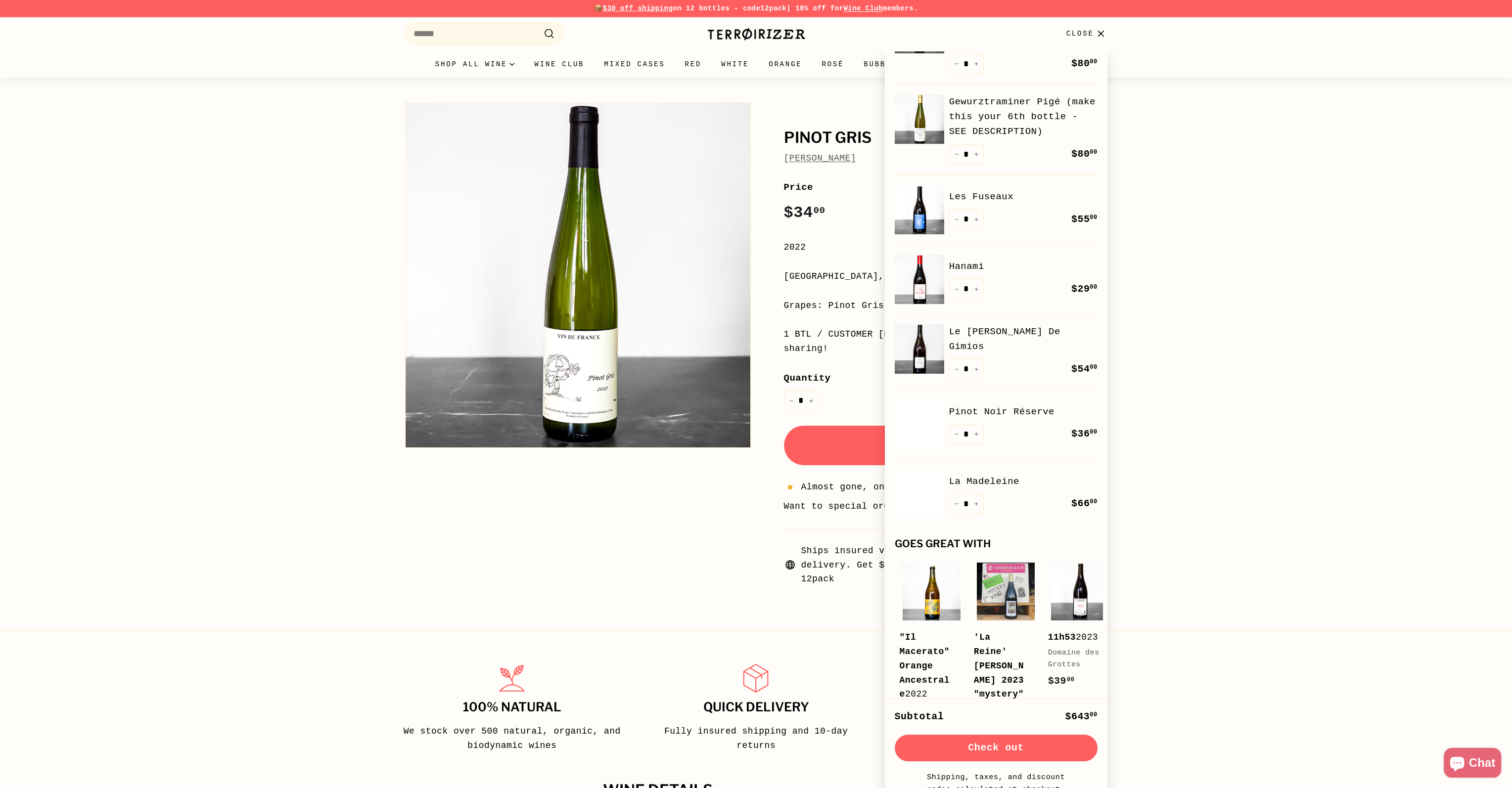
scroll to position [445, 0]
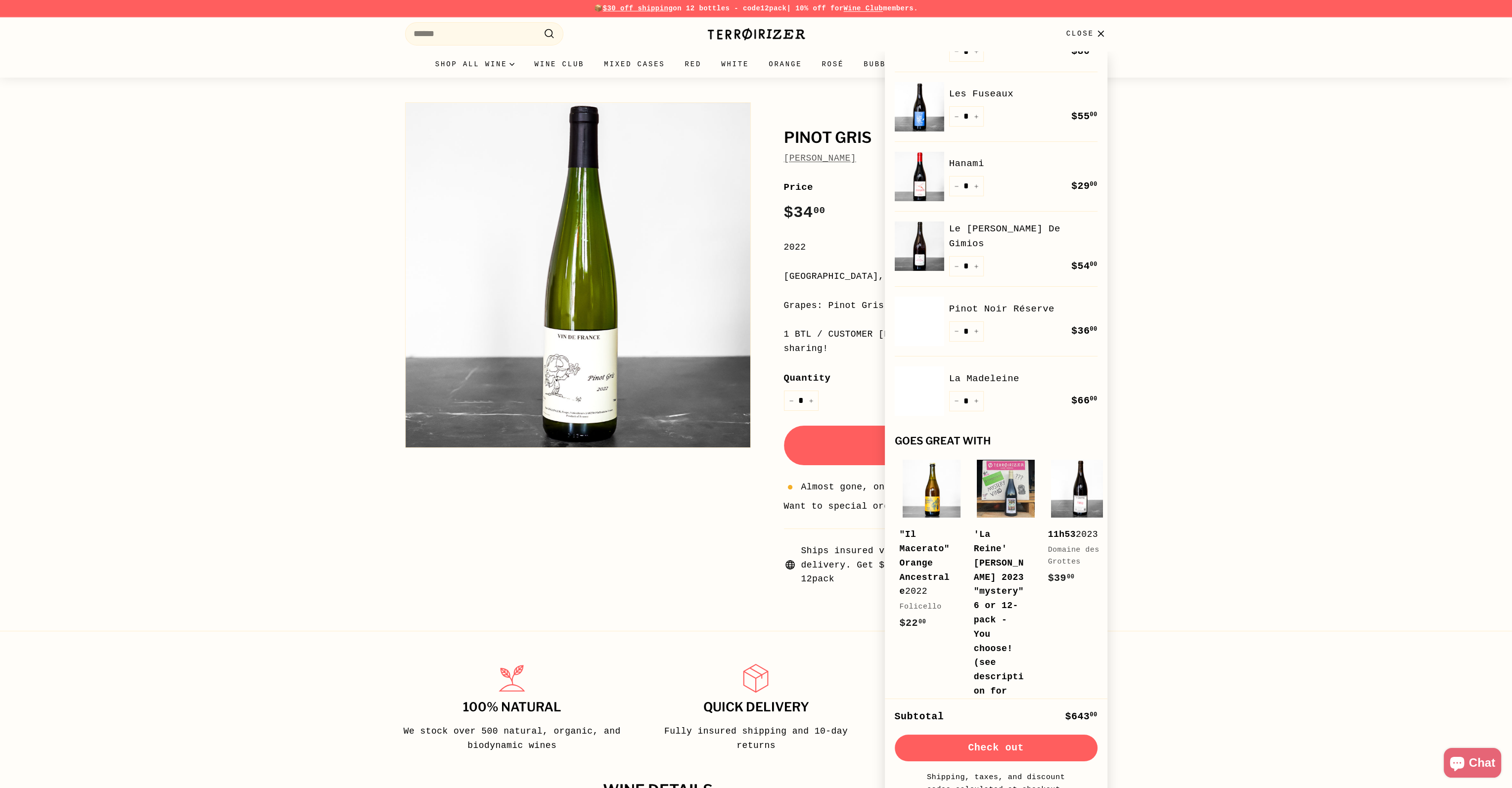
click at [1004, 371] on link "La Madeleine" at bounding box center [1023, 378] width 148 height 15
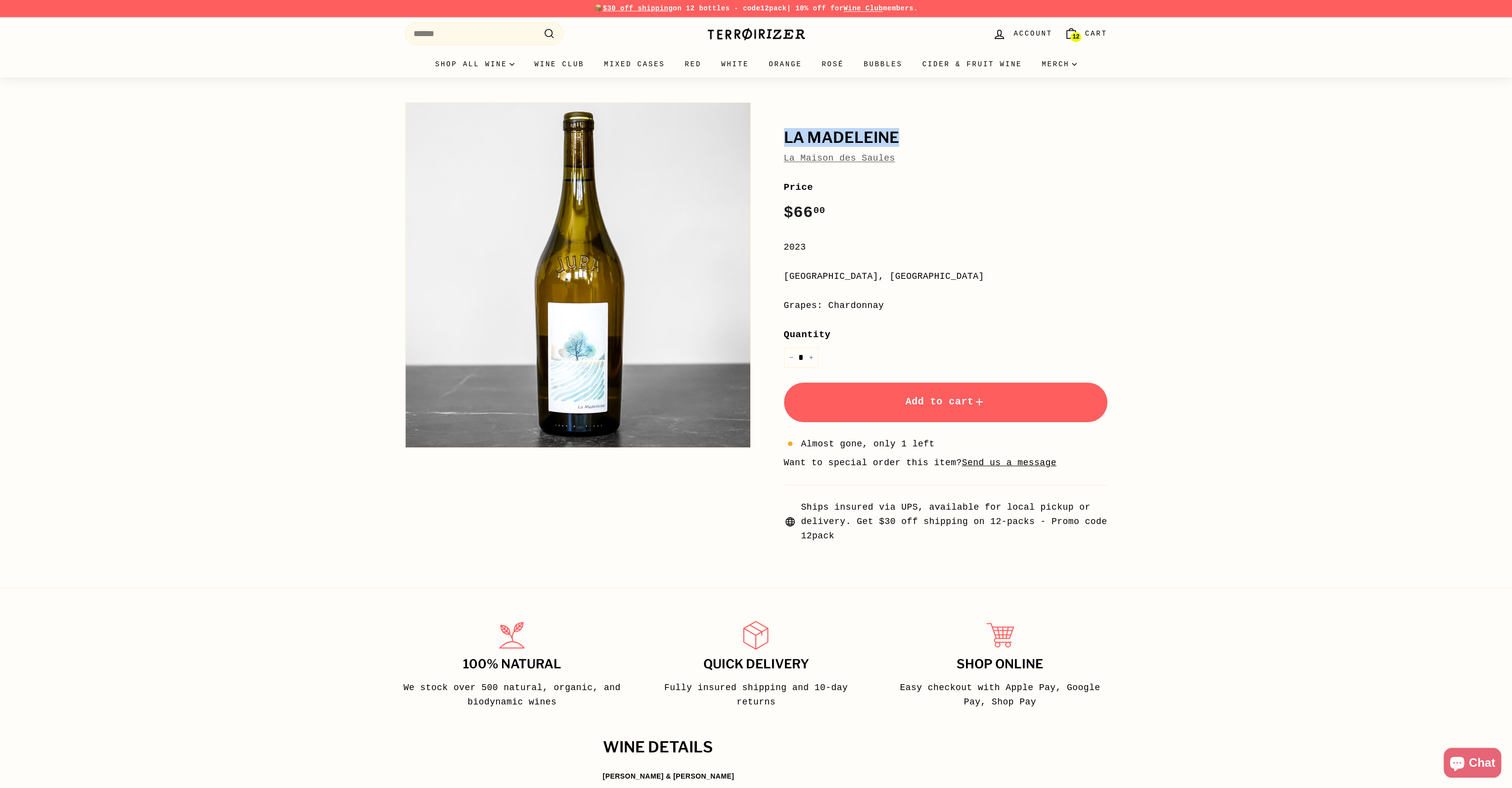
drag, startPoint x: 902, startPoint y: 138, endPoint x: 782, endPoint y: 145, distance: 120.2
click at [782, 145] on div "La [PERSON_NAME] La Maison des Saules Price Regular price $66 00 $66.00 / 2023 …" at bounding box center [934, 320] width 346 height 446
copy h1 "La Madeleine"
click at [1001, 161] on div "La Maison des Saules" at bounding box center [946, 158] width 323 height 14
drag, startPoint x: 905, startPoint y: 163, endPoint x: 782, endPoint y: 135, distance: 126.1
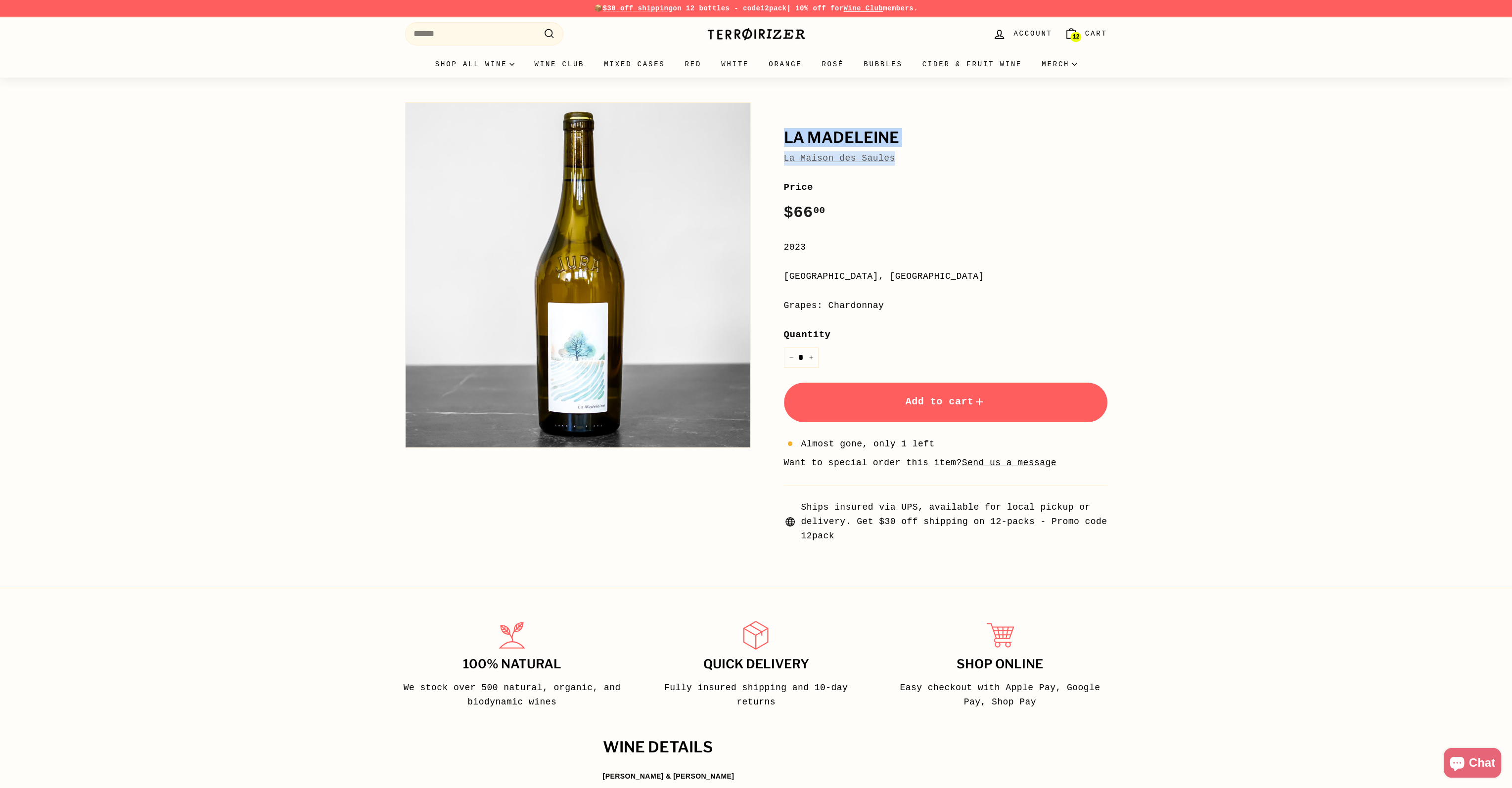
click at [782, 135] on div "La Madeleine La Maison des Saules Price Regular price $66 00 $66.00 / 2023 Jura…" at bounding box center [934, 320] width 346 height 446
copy div "La Madeleine La Maison des Saules"
click at [1079, 34] on span "12" at bounding box center [1076, 37] width 7 height 6
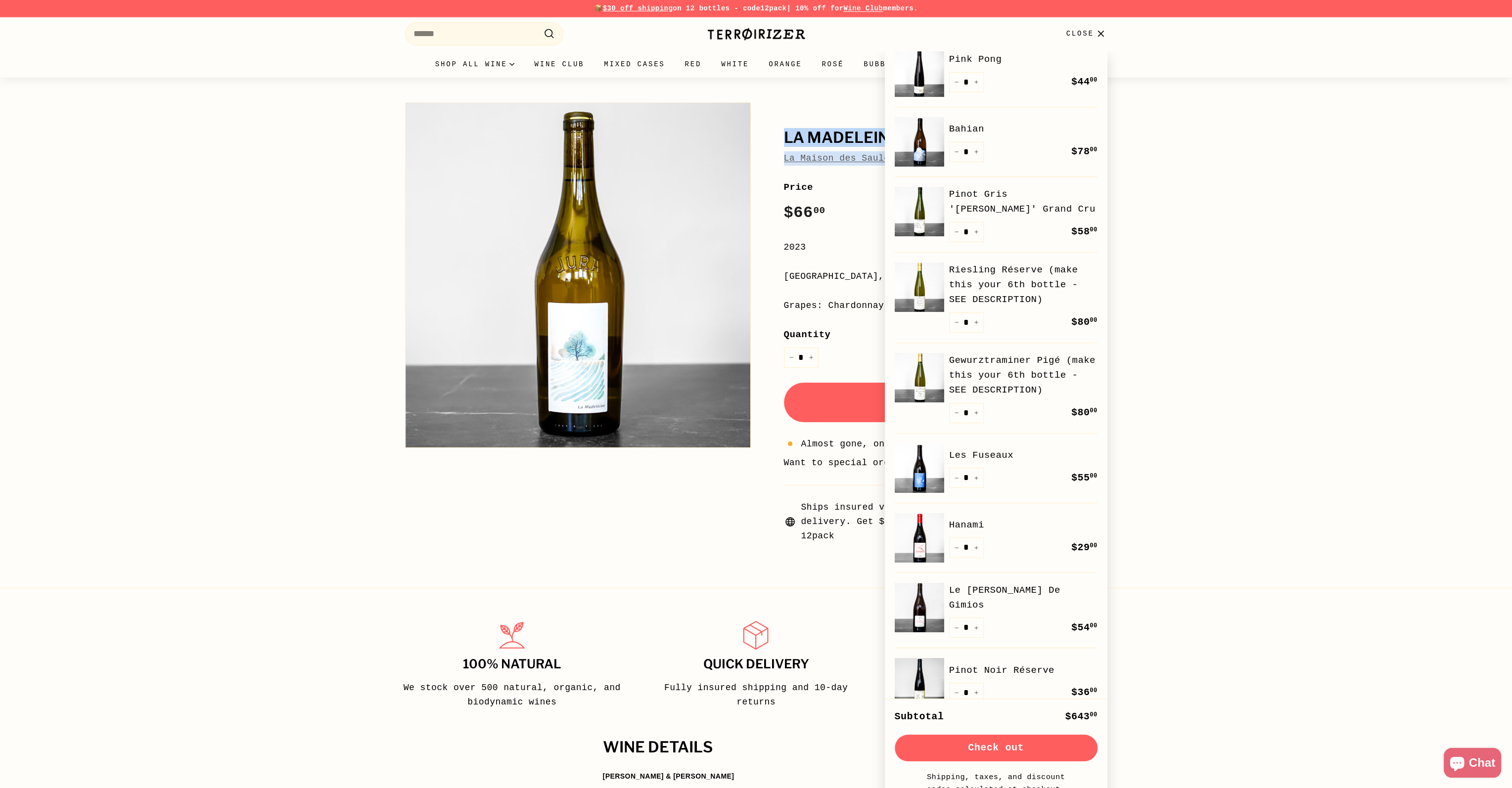
scroll to position [148, 0]
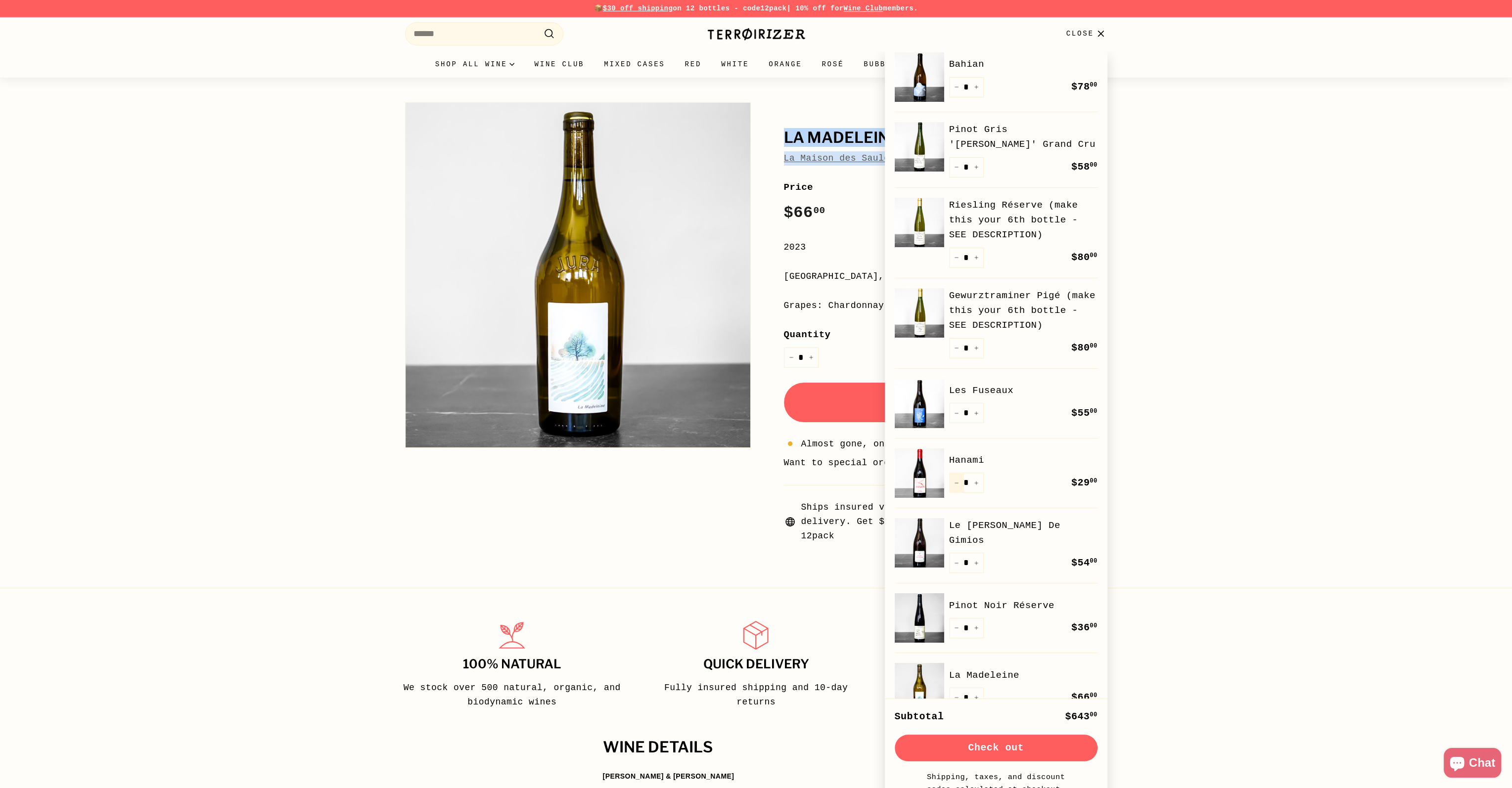
click at [956, 485] on button "−" at bounding box center [956, 482] width 15 height 20
type input "*"
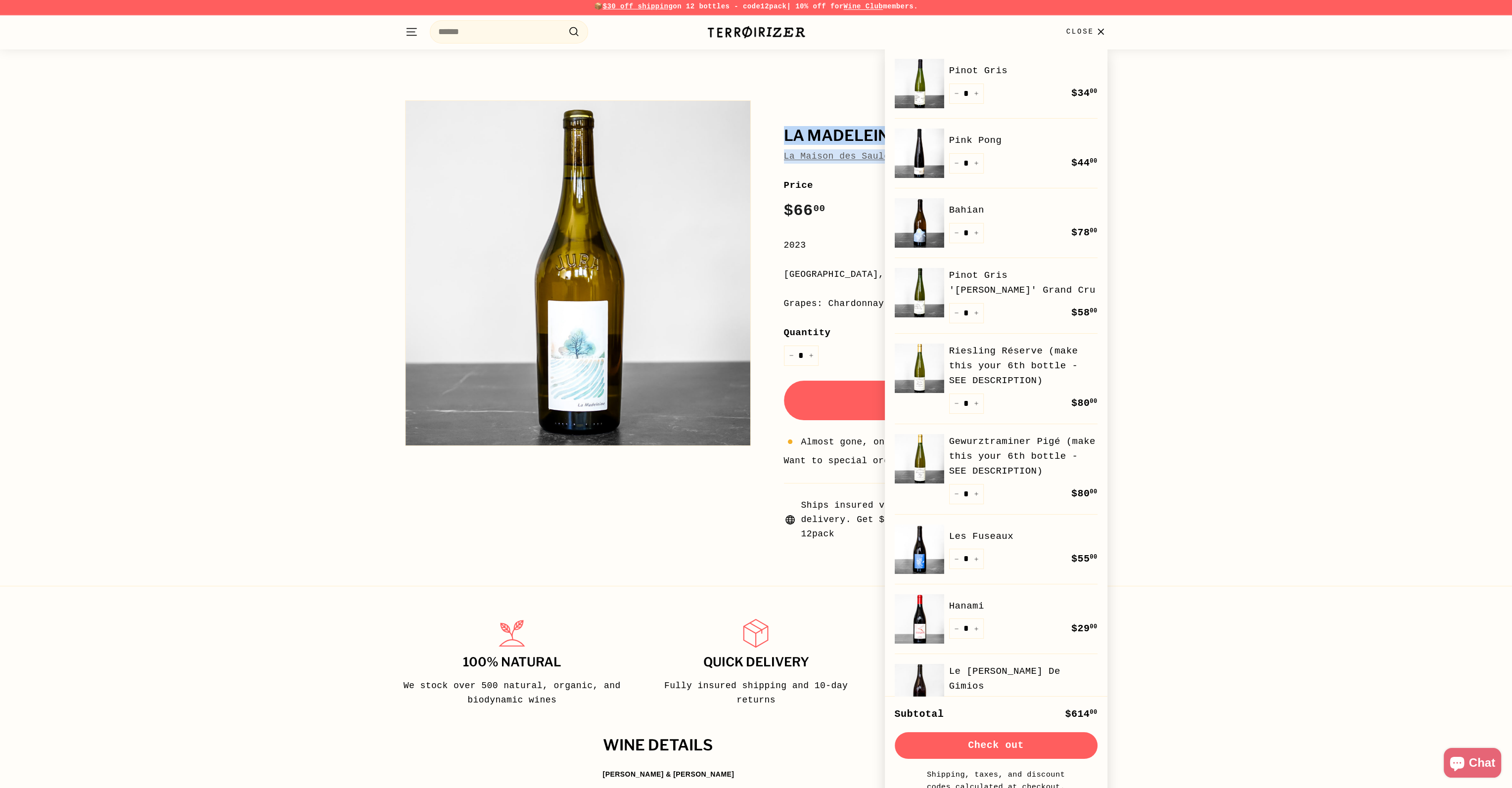
scroll to position [0, 0]
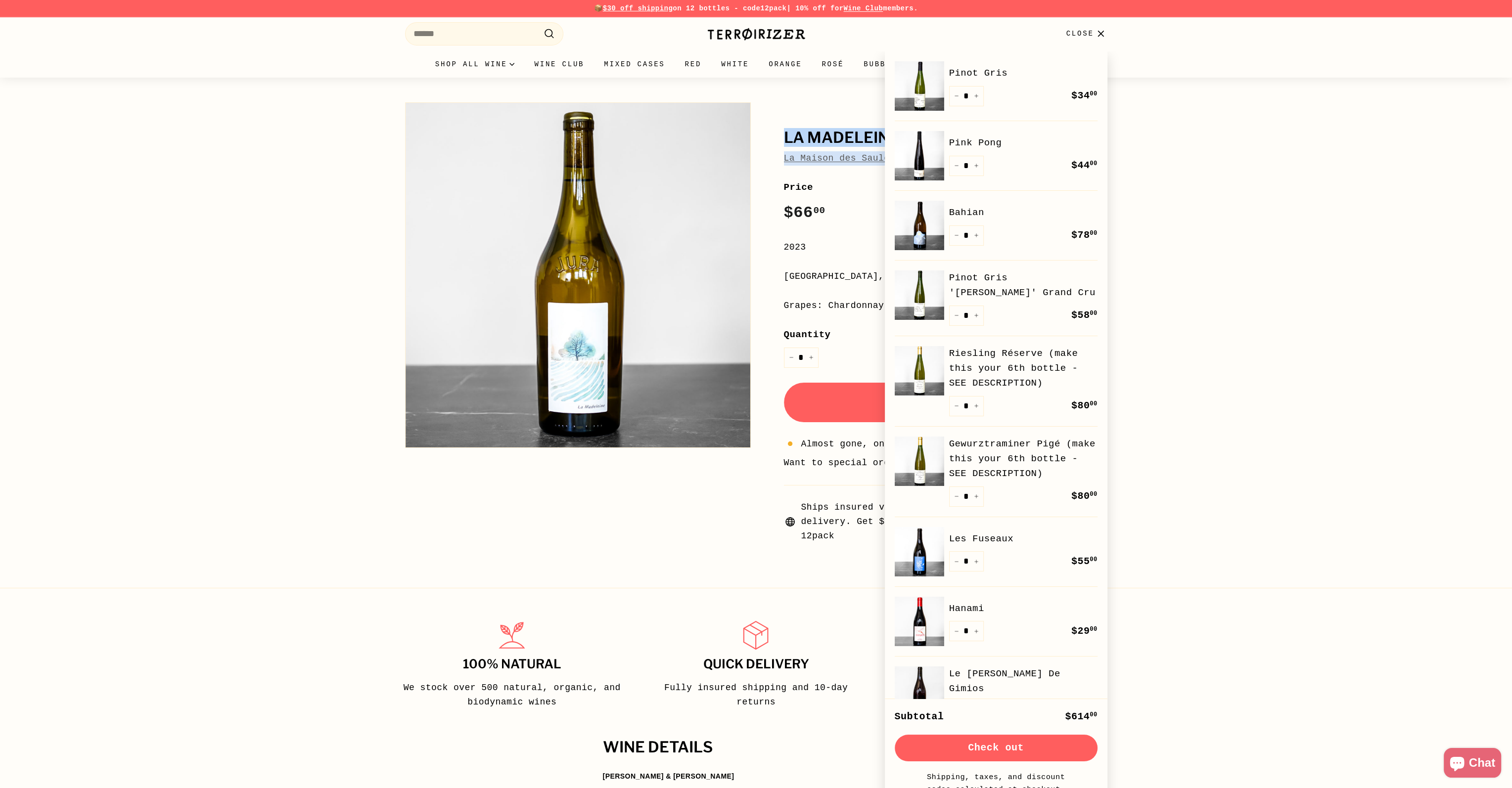
click at [985, 370] on link "Riesling Réserve (make this your 6th bottle - SEE DESCRIPTION)" at bounding box center [1023, 368] width 148 height 45
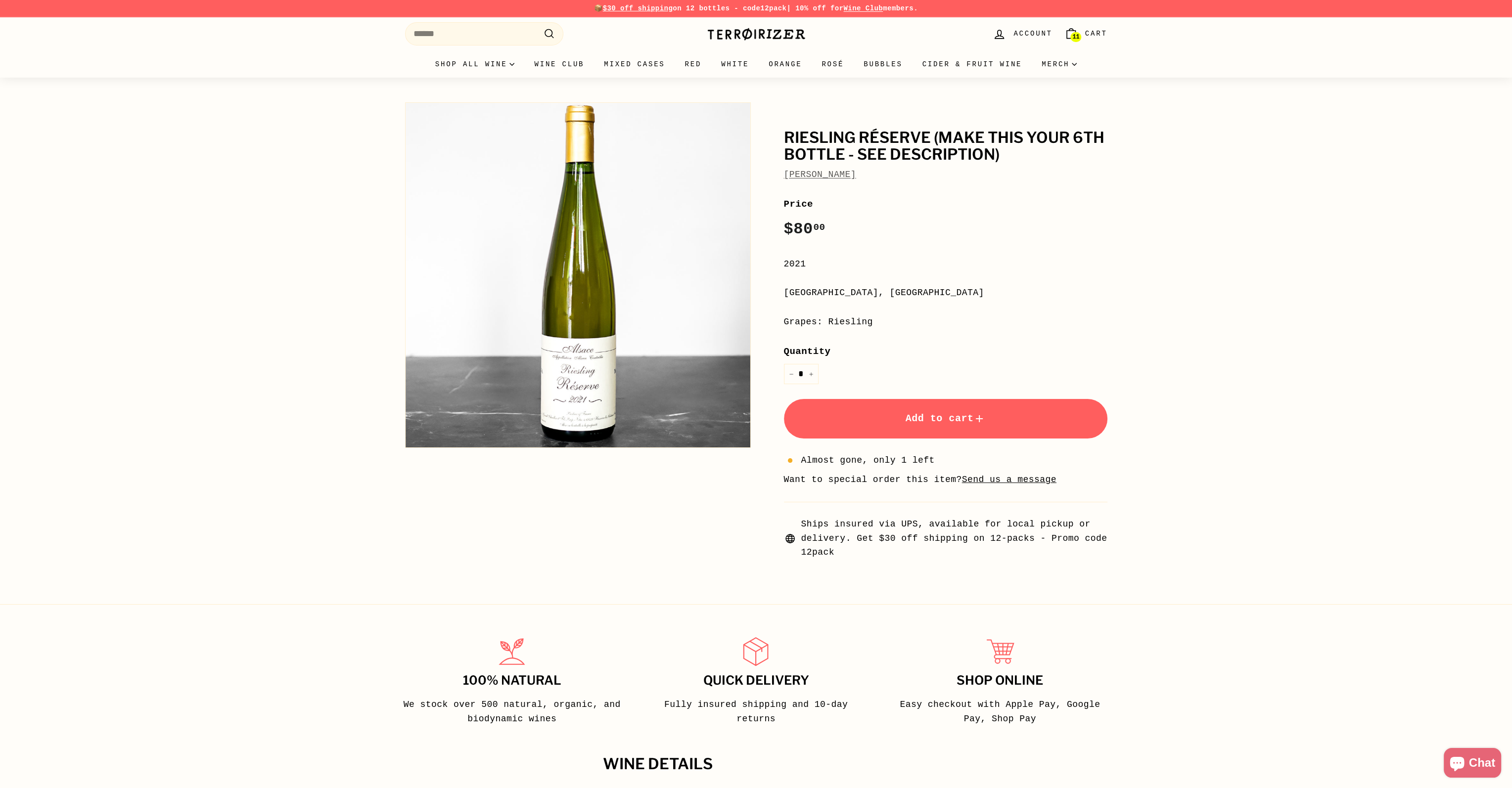
click at [1094, 34] on span "Cart" at bounding box center [1096, 34] width 22 height 11
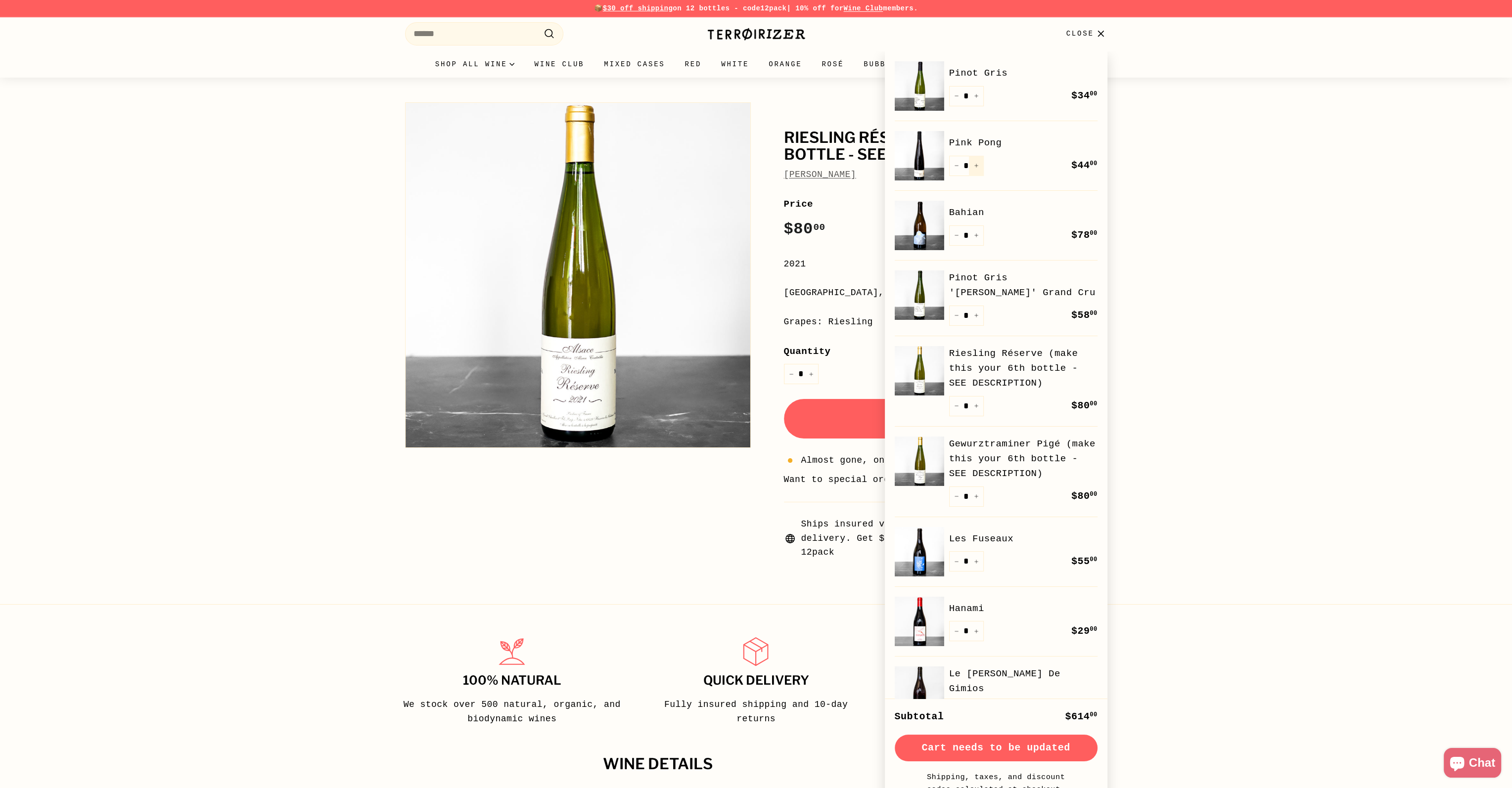
click at [979, 167] on button "+" at bounding box center [976, 166] width 15 height 20
type input "*"
click at [1253, 458] on div "Riesling Réserve (make this your 6th bottle - SEE DESCRIPTION) Bruno Schueller …" at bounding box center [756, 326] width 1512 height 497
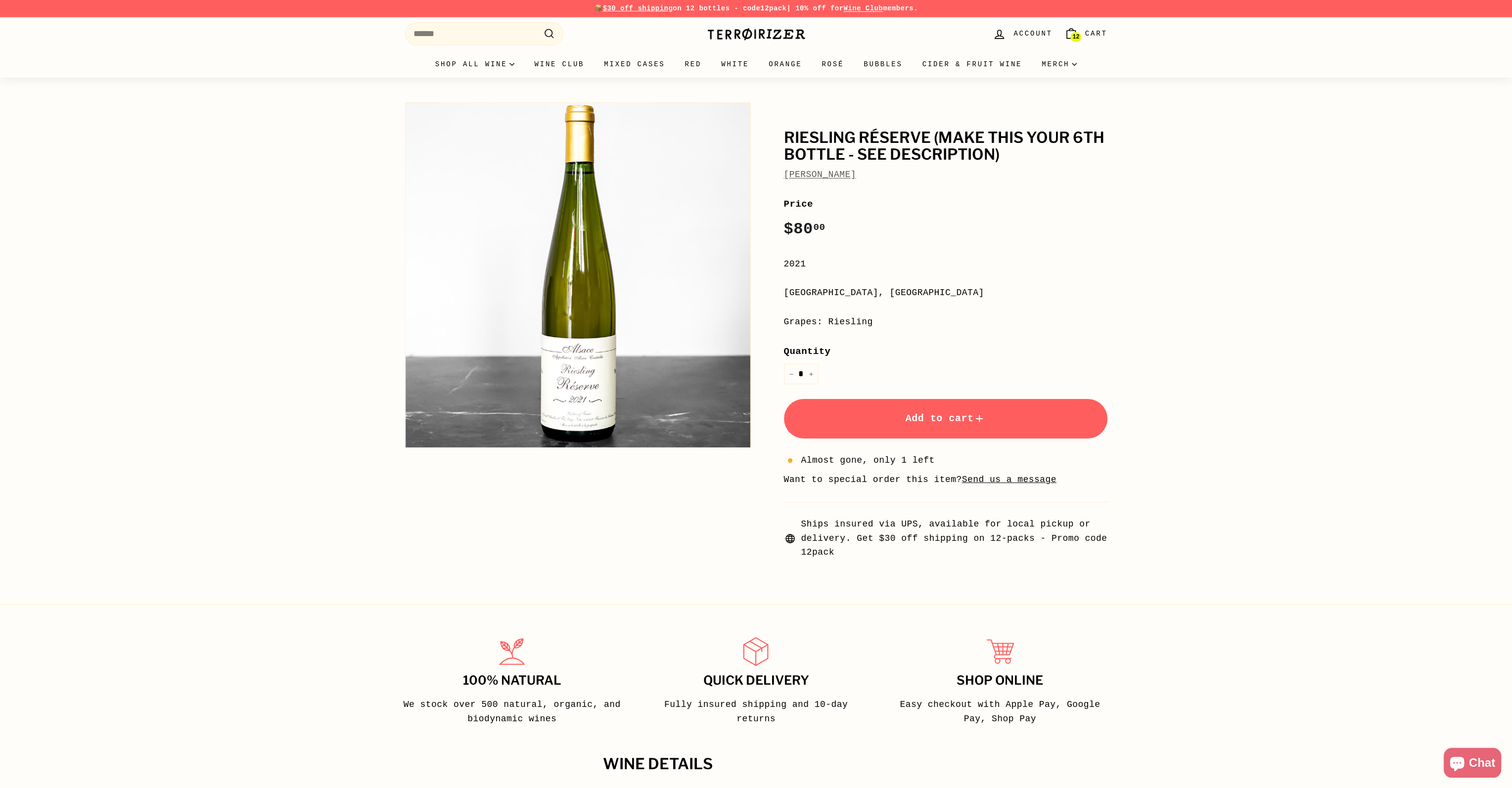
click at [1087, 35] on span "Cart" at bounding box center [1096, 34] width 22 height 11
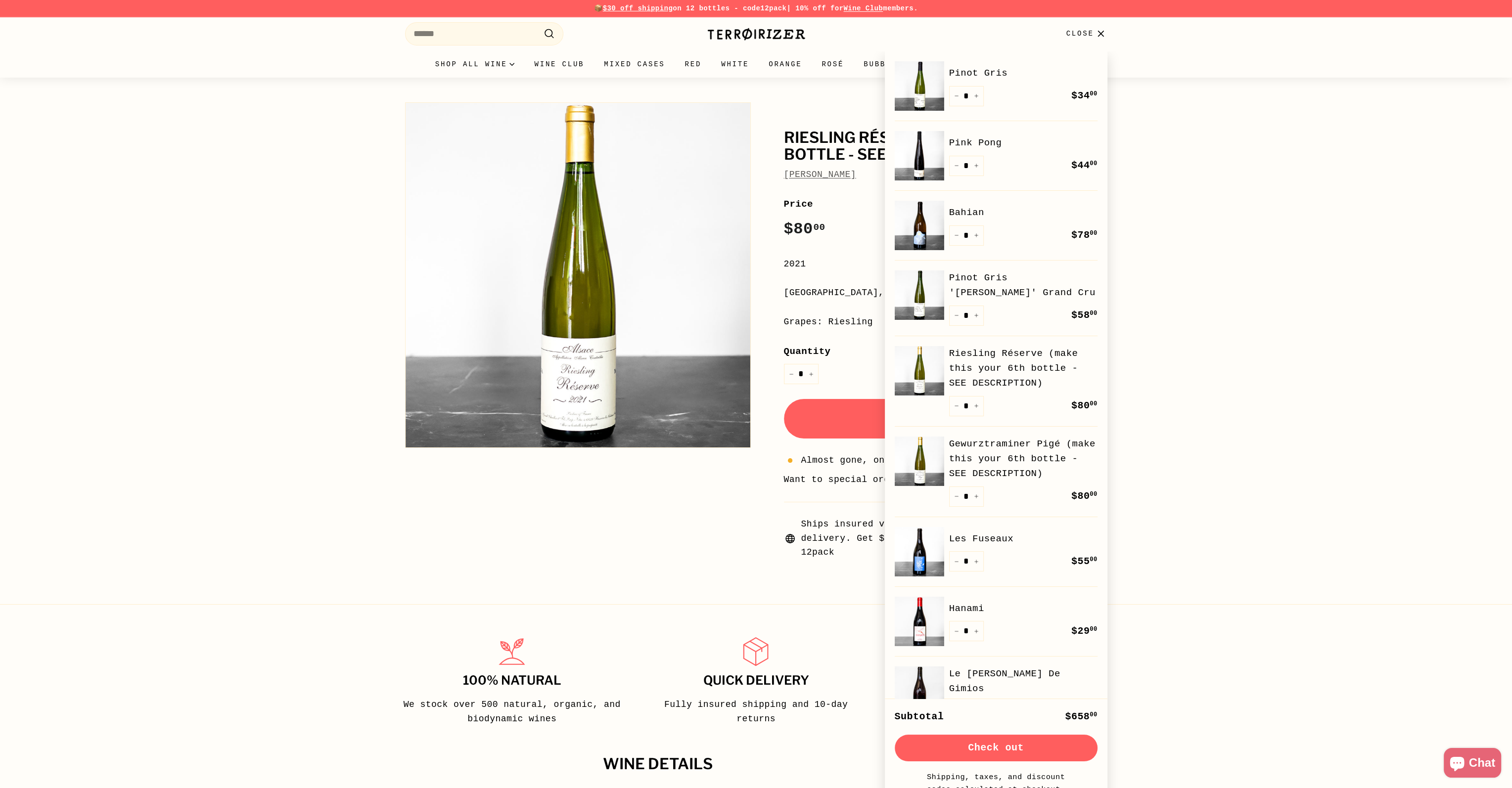
click at [977, 455] on link "Gewurztraminer Pigé (make this your 6th bottle - SEE DESCRIPTION)" at bounding box center [1023, 459] width 148 height 45
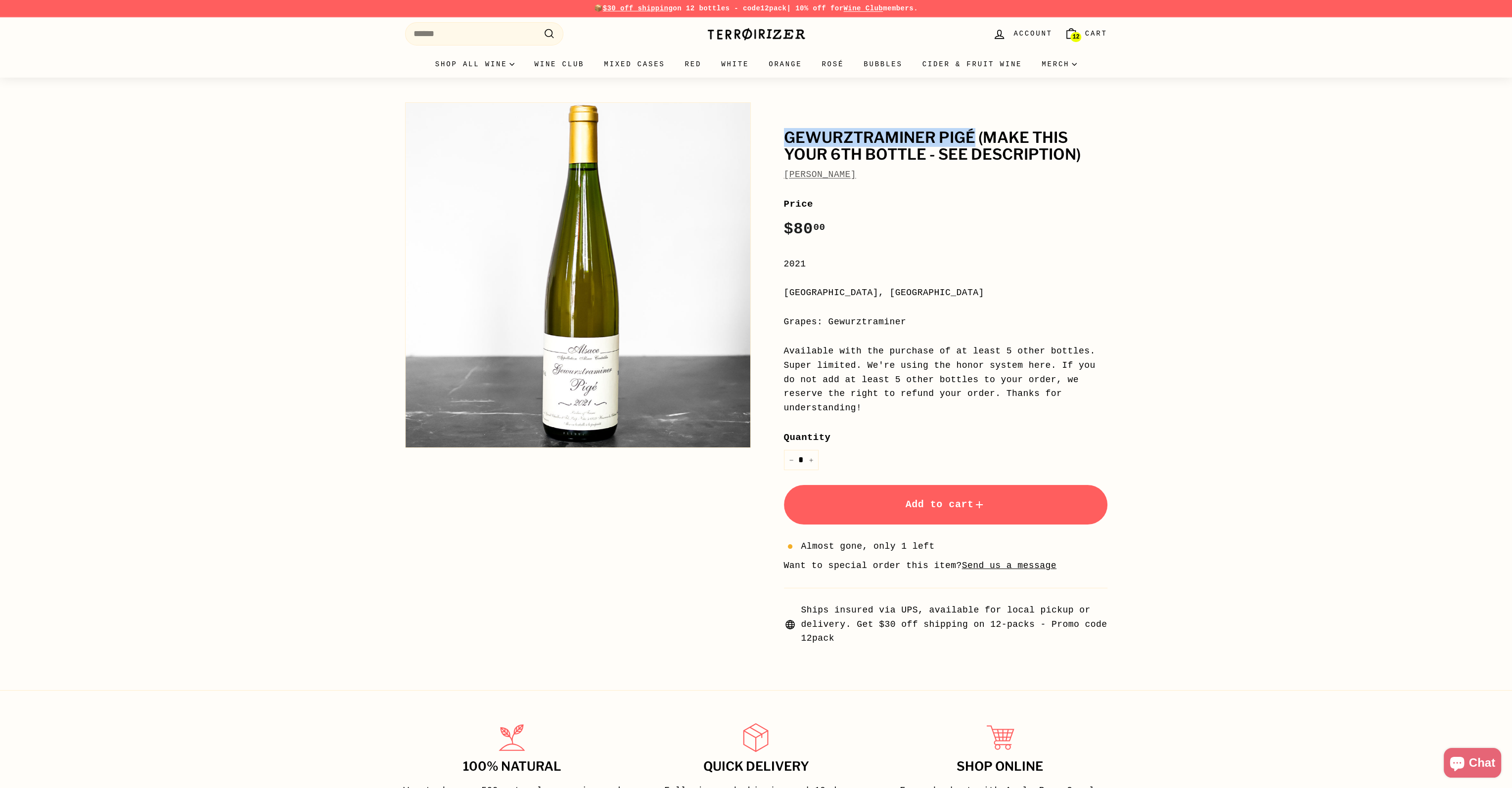
drag, startPoint x: 787, startPoint y: 135, endPoint x: 975, endPoint y: 132, distance: 188.0
click at [975, 132] on h1 "Gewurztraminer Pigé (make this your 6th bottle - SEE DESCRIPTION)" at bounding box center [946, 146] width 323 height 33
copy h1 "Gewurztraminer Pigé"
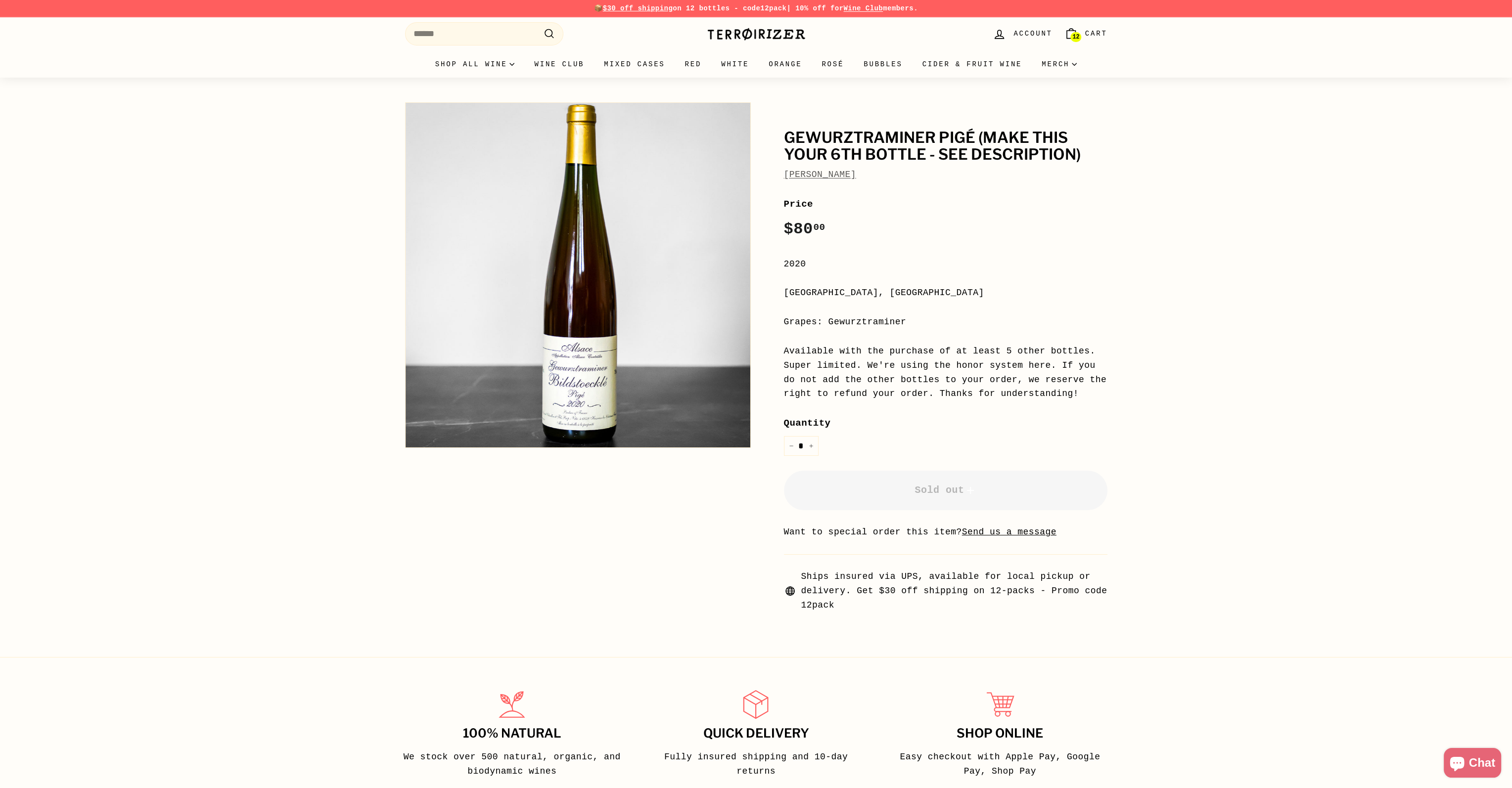
click at [830, 177] on link "[PERSON_NAME]" at bounding box center [820, 174] width 72 height 10
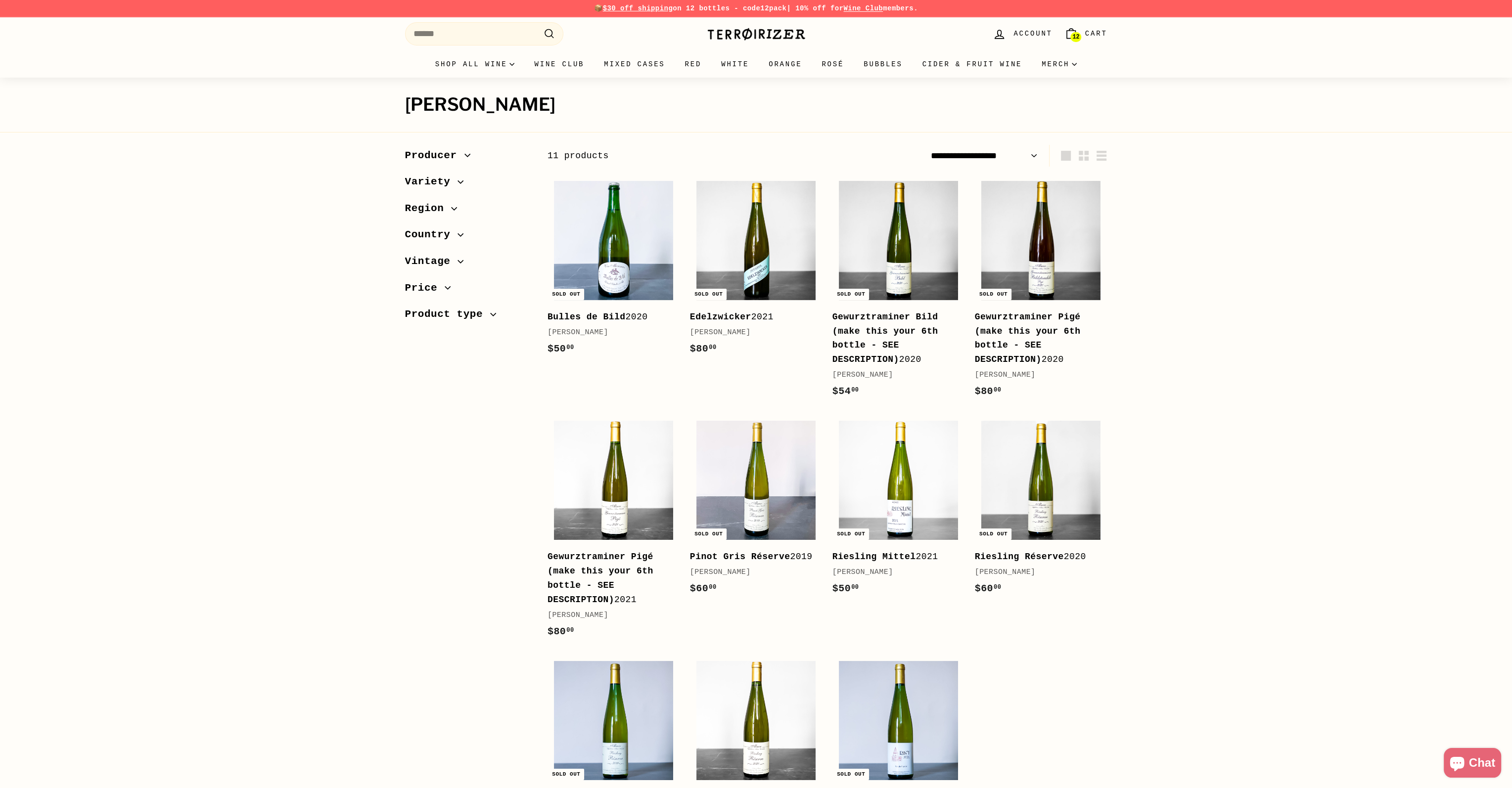
click at [1091, 36] on span "Cart" at bounding box center [1096, 34] width 22 height 11
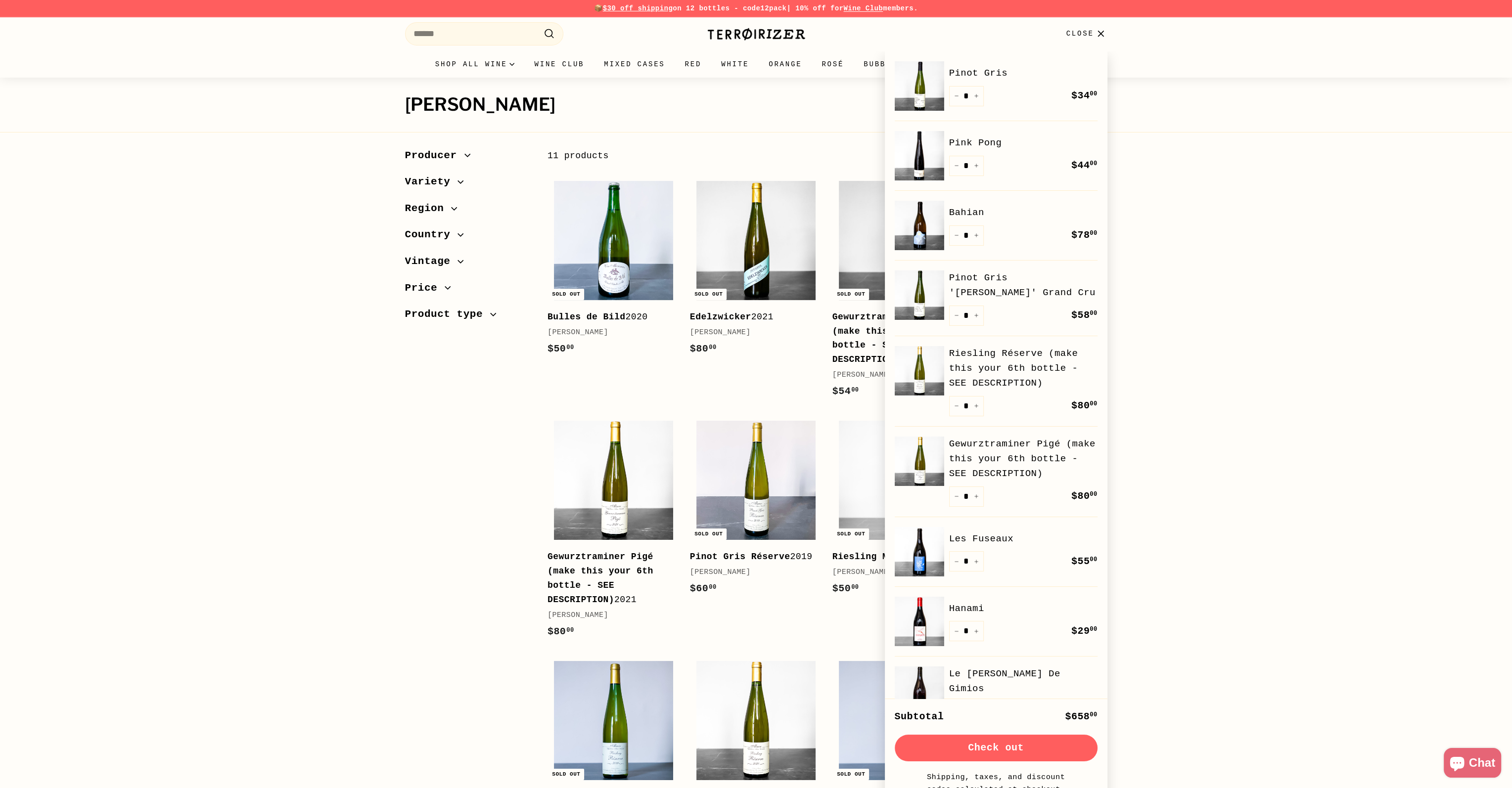
click at [865, 10] on link "Wine Club" at bounding box center [863, 8] width 40 height 8
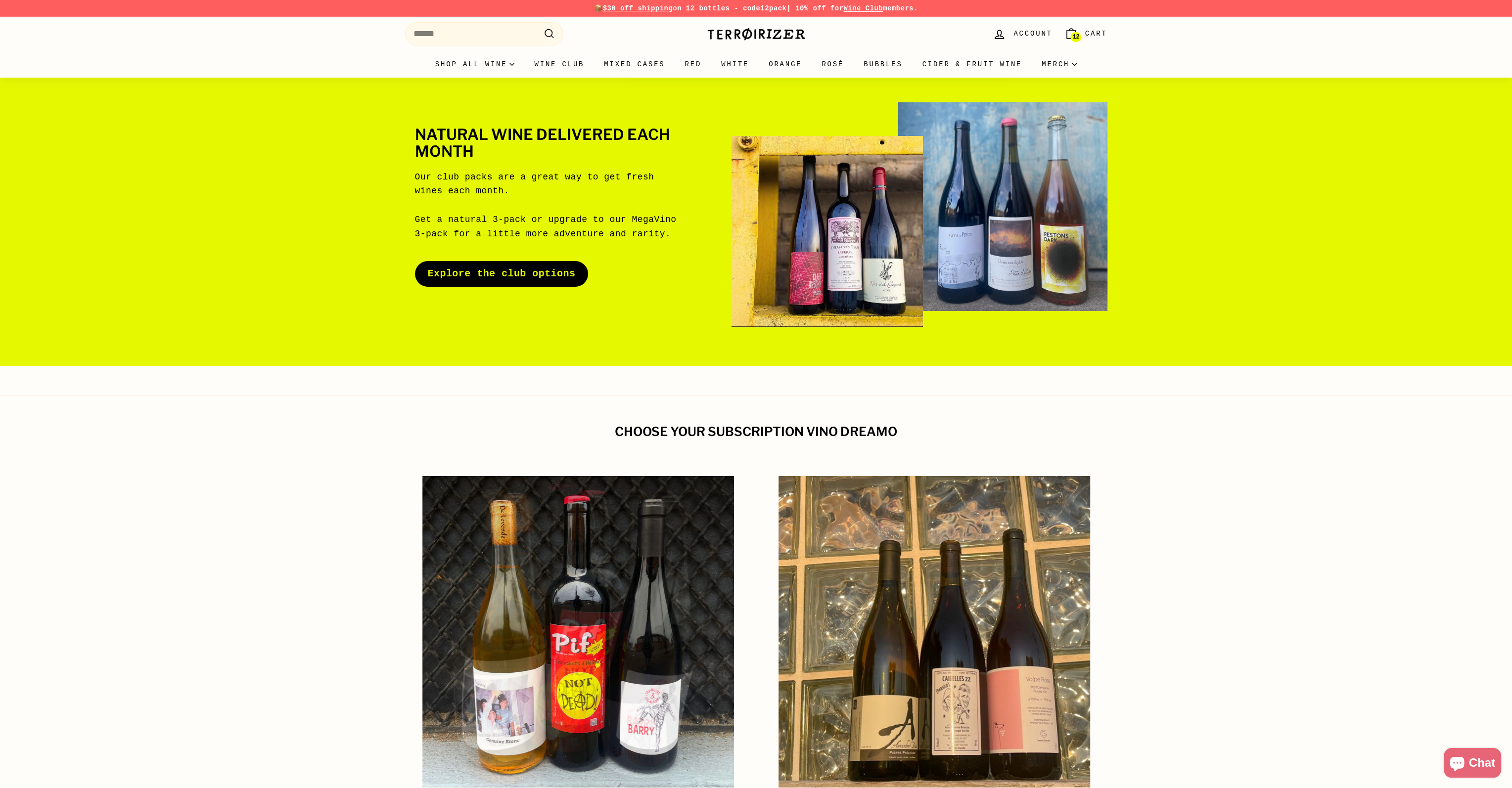
click at [1093, 35] on span "Cart" at bounding box center [1096, 34] width 22 height 11
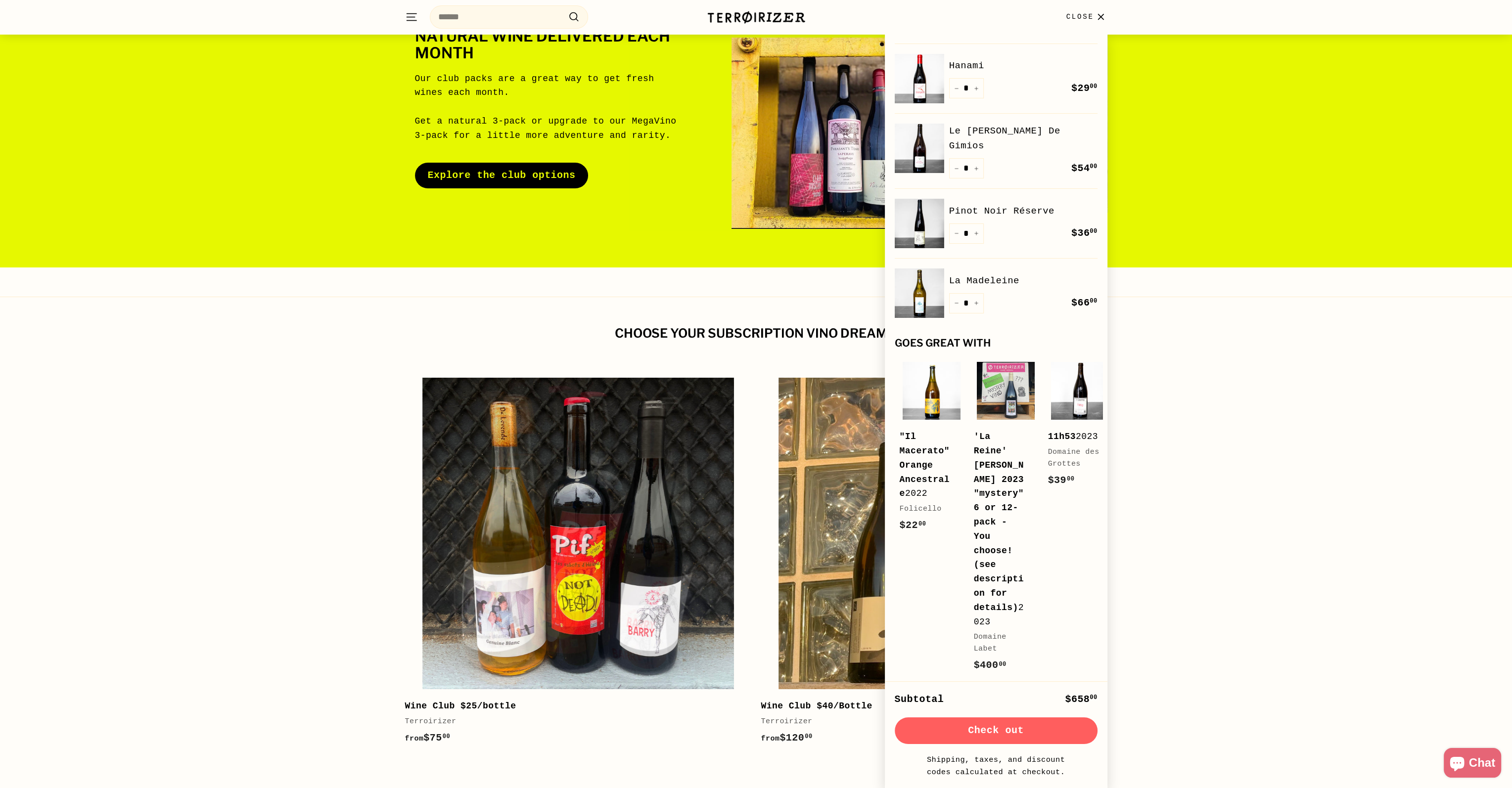
scroll to position [99, 0]
click at [999, 735] on button "Check out" at bounding box center [996, 730] width 203 height 27
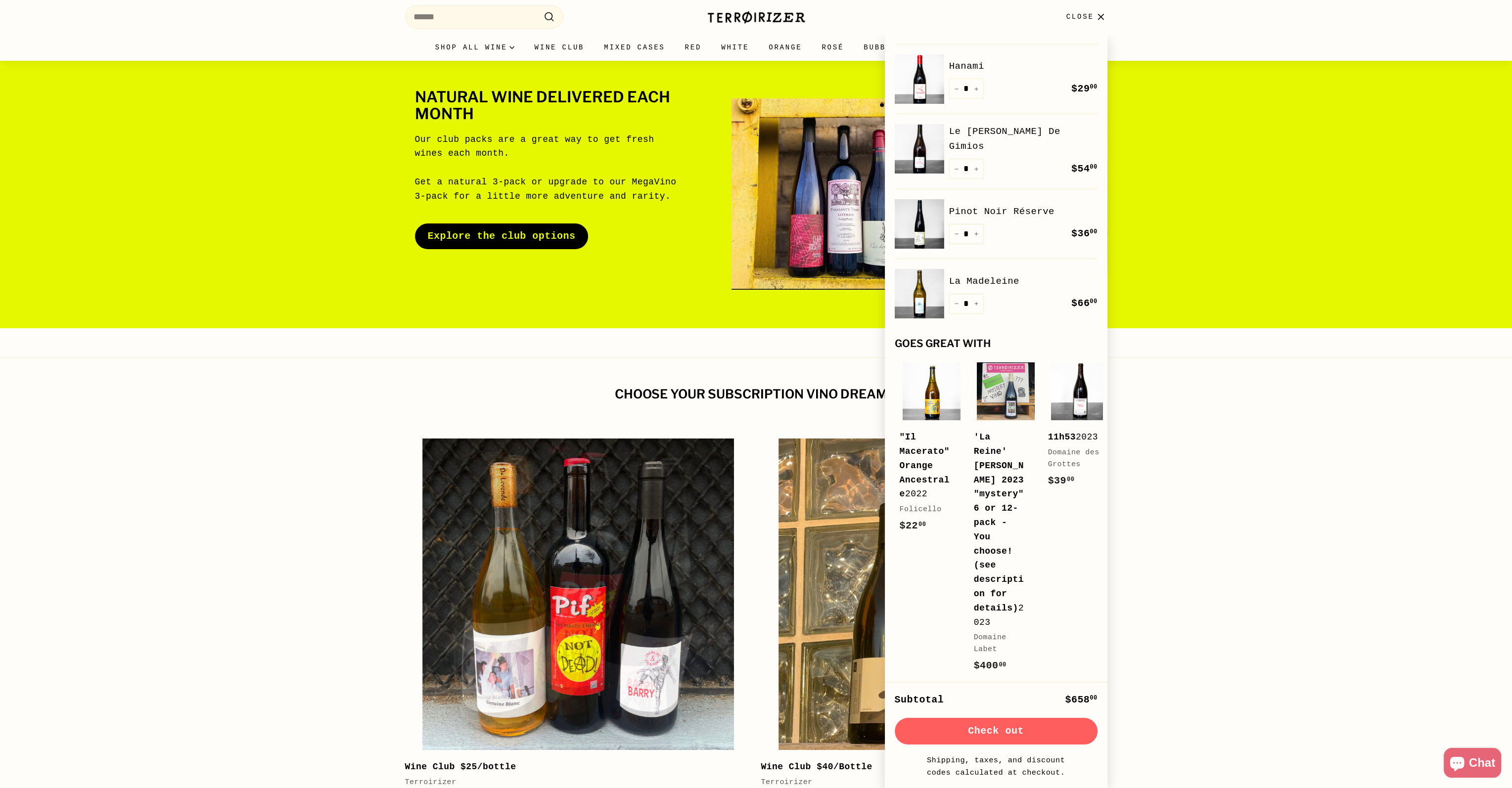
scroll to position [0, 0]
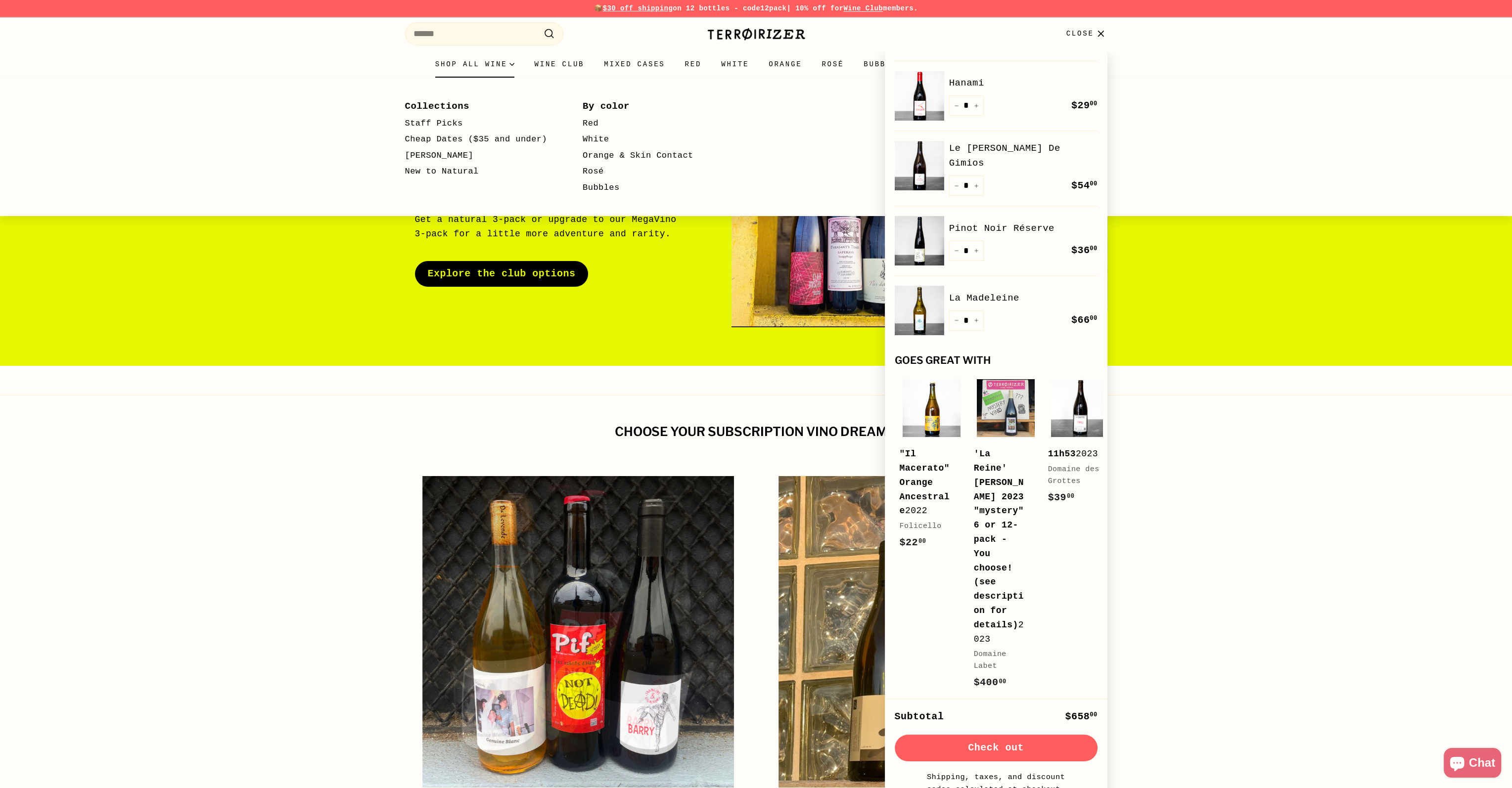
click at [487, 66] on summary "Shop all wine" at bounding box center [475, 64] width 99 height 27
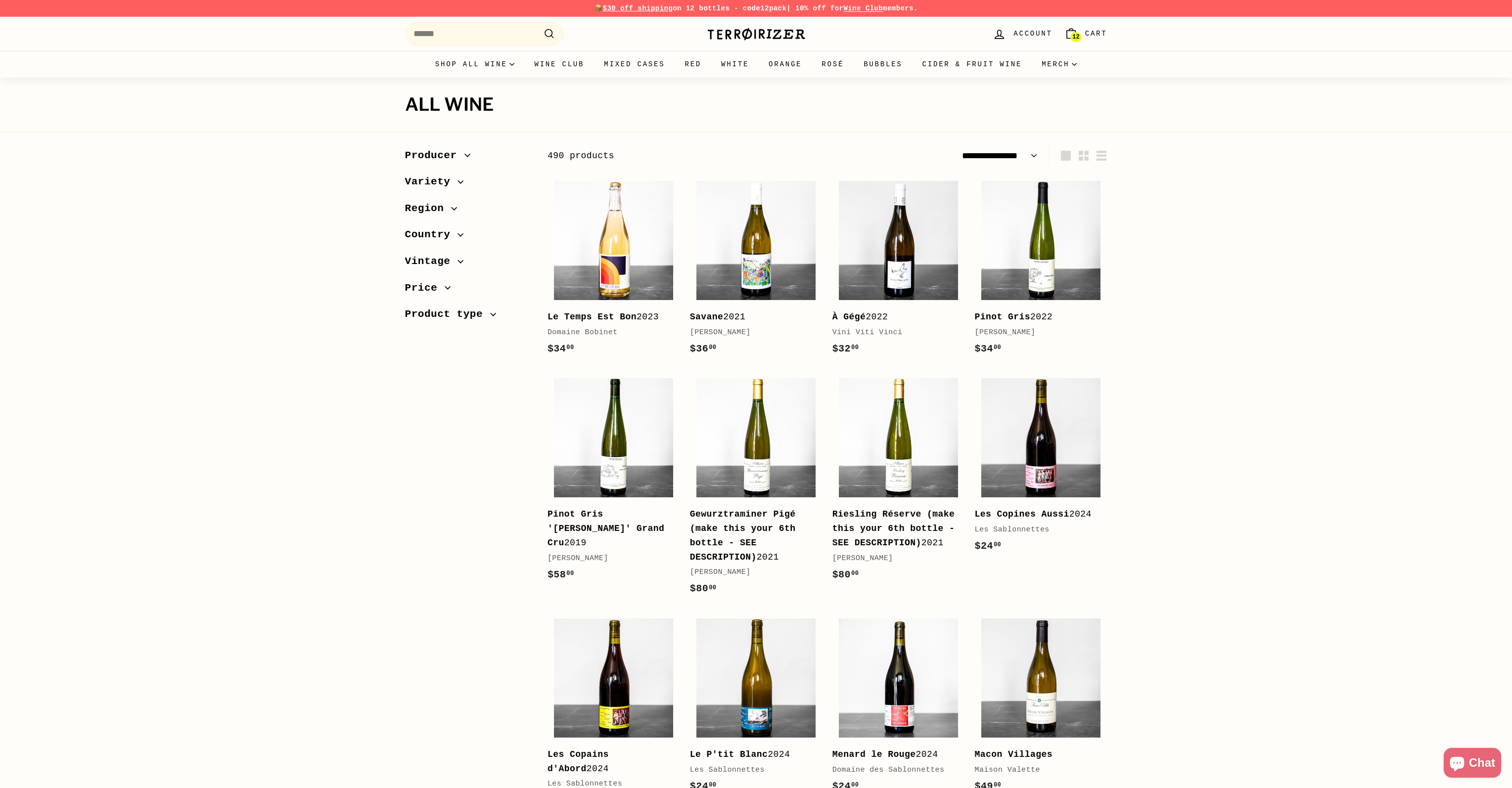
select select "**********"
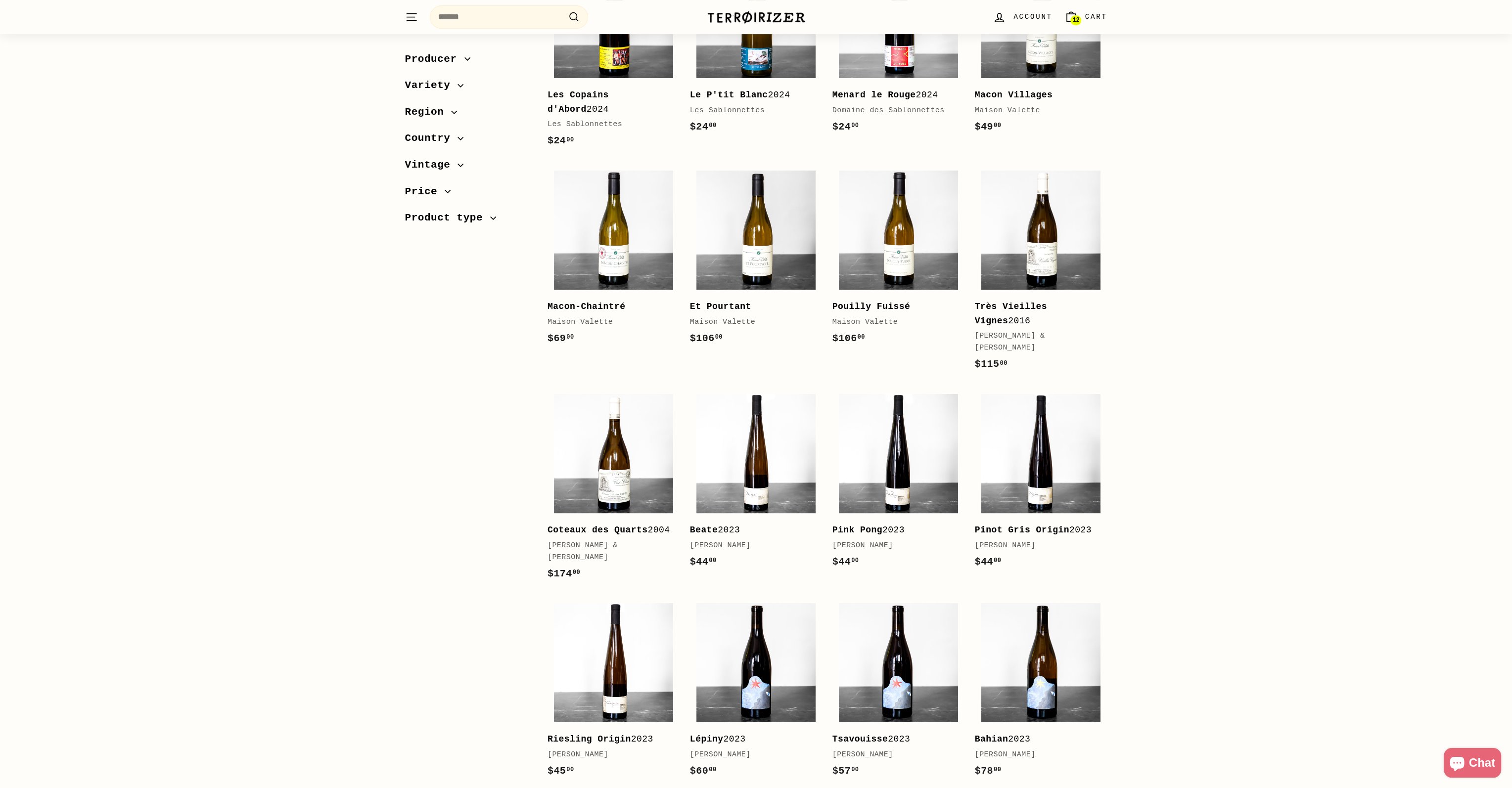
scroll to position [890, 0]
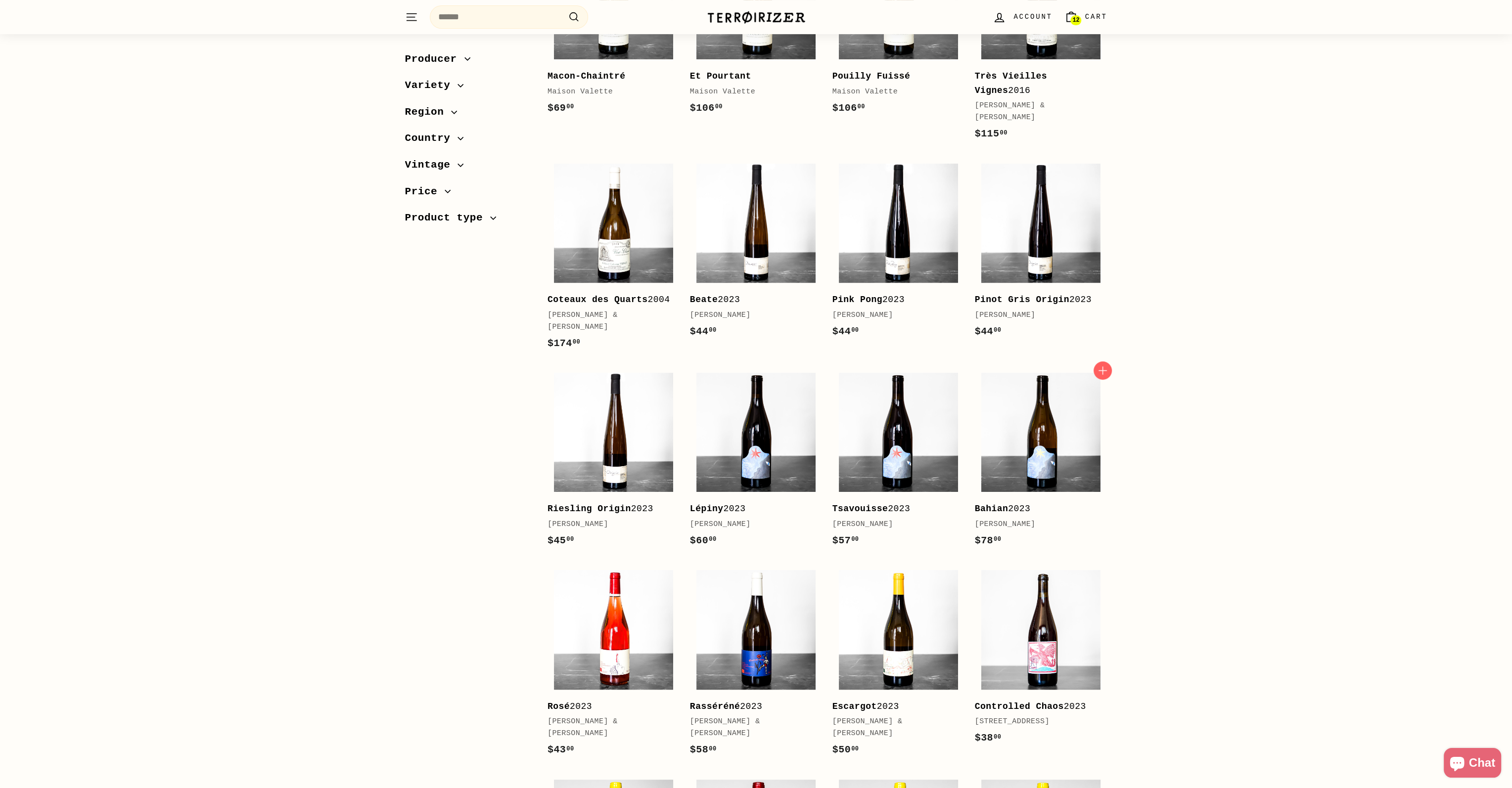
click at [998, 504] on b "Bahian" at bounding box center [991, 508] width 34 height 10
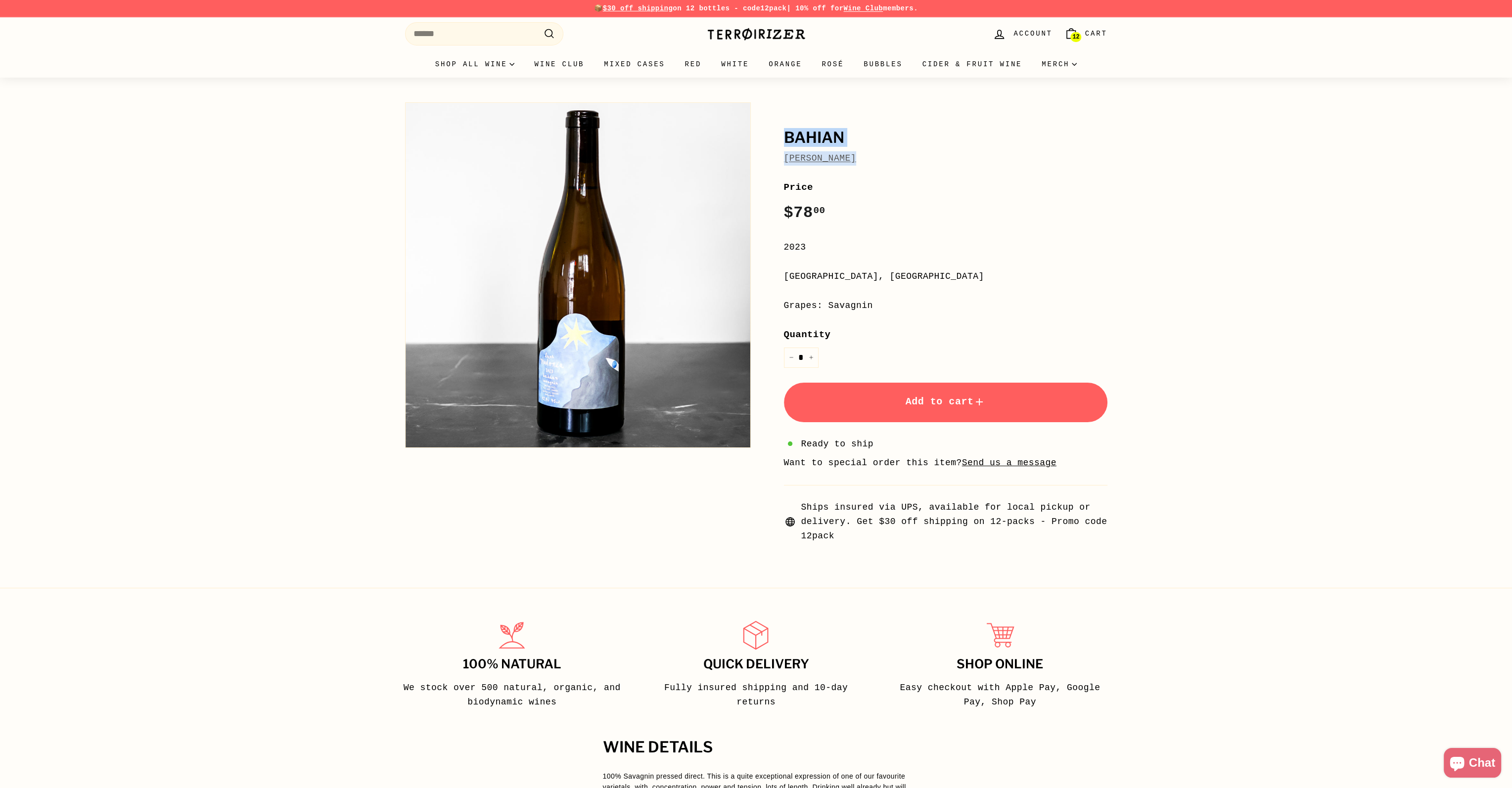
drag, startPoint x: 859, startPoint y: 157, endPoint x: 785, endPoint y: 138, distance: 76.4
click at [785, 138] on div "Bahian [PERSON_NAME]" at bounding box center [946, 147] width 323 height 35
copy div "Bahian [PERSON_NAME]"
click at [931, 403] on span "Add to cart" at bounding box center [945, 401] width 80 height 11
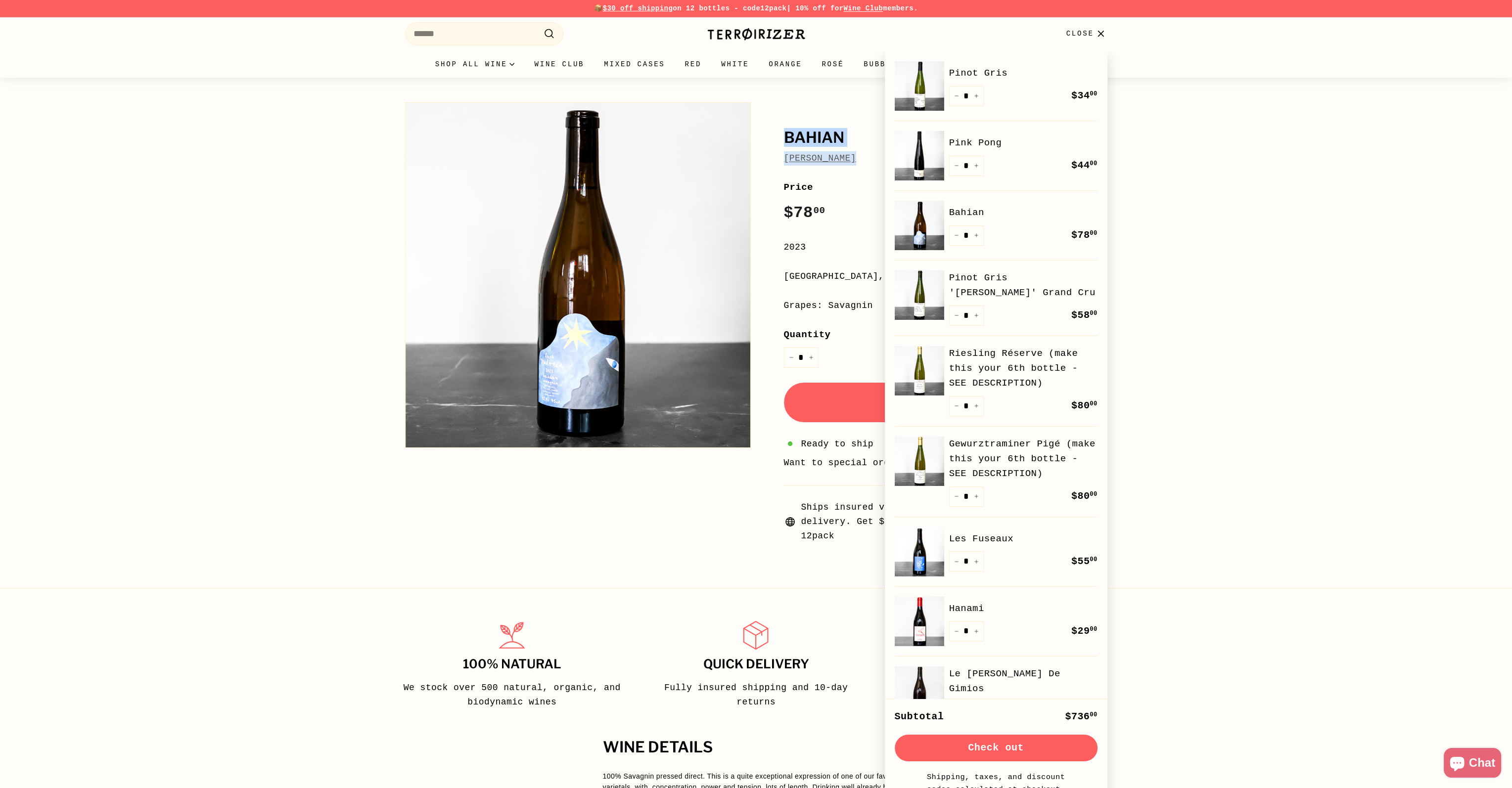
scroll to position [50, 0]
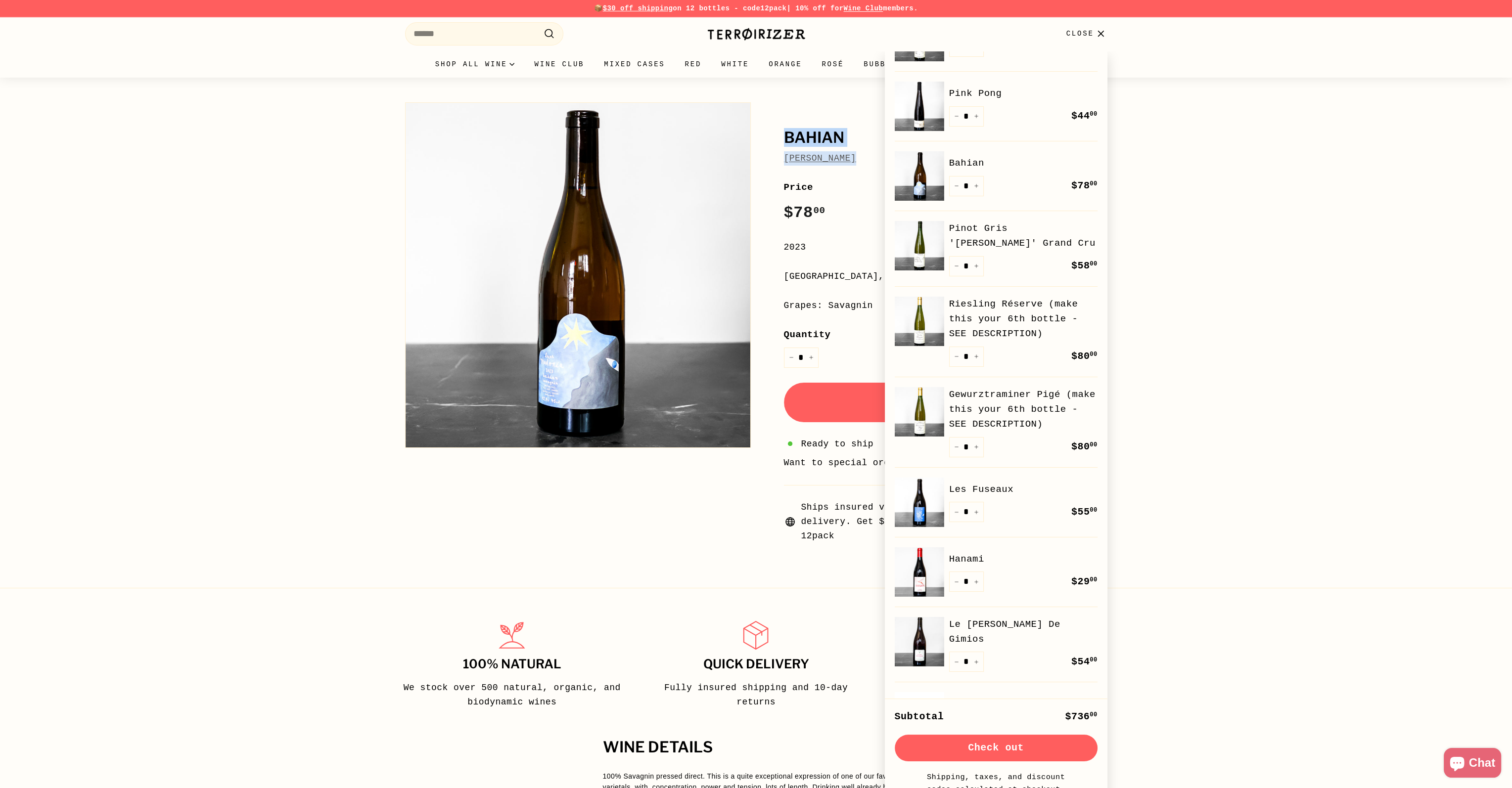
click at [987, 489] on link "Les Fuseaux" at bounding box center [1023, 489] width 148 height 15
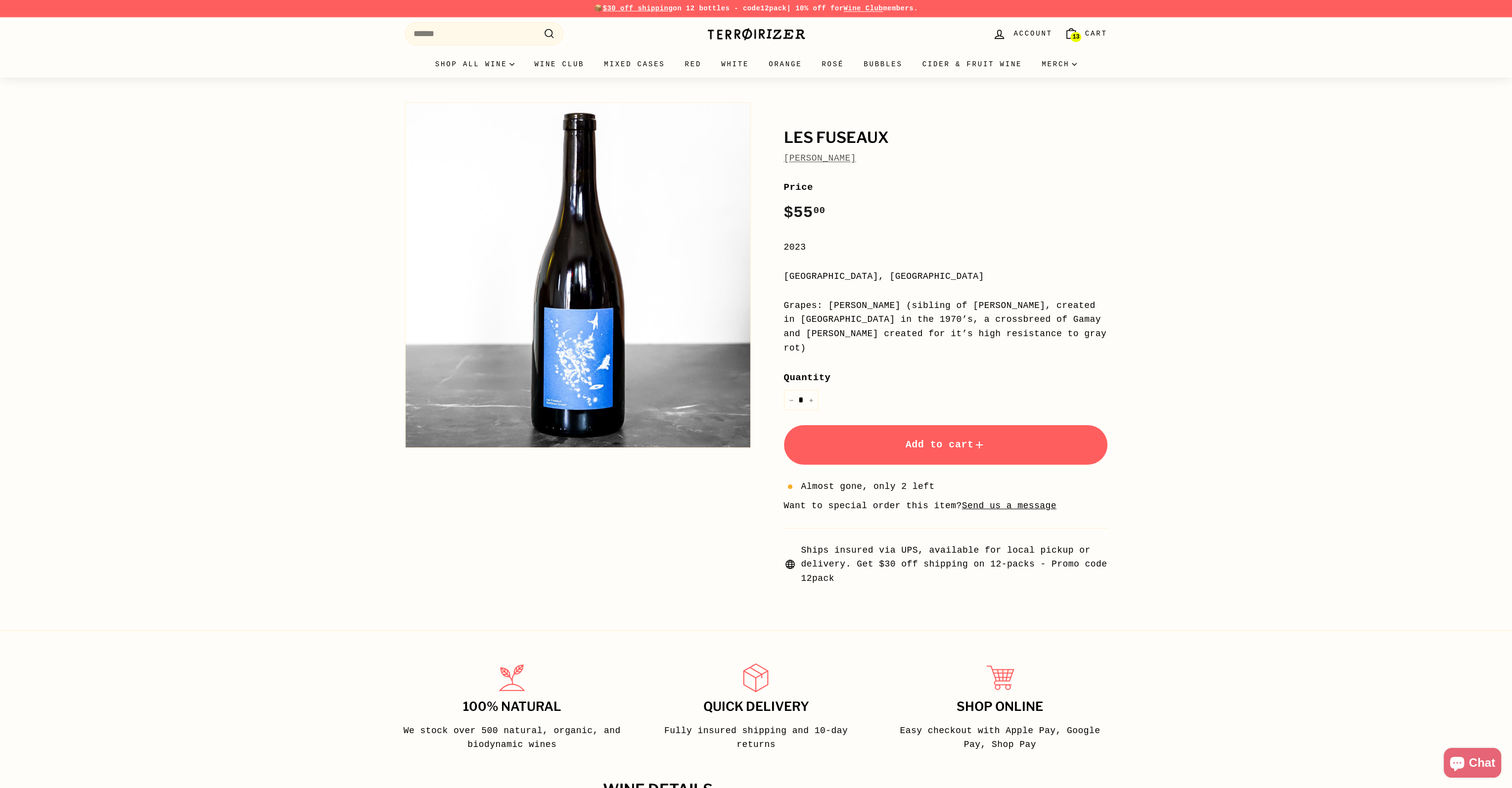
drag, startPoint x: 867, startPoint y: 157, endPoint x: 778, endPoint y: 141, distance: 90.4
click at [778, 141] on div "Les Fuseaux Matthias Orsett Price Regular price $55 00 $55.00 / 2023 Valais, Sw…" at bounding box center [934, 342] width 346 height 488
copy div "Les Fuseaux Matthias Orsett"
click at [1089, 36] on span "Cart" at bounding box center [1096, 34] width 22 height 11
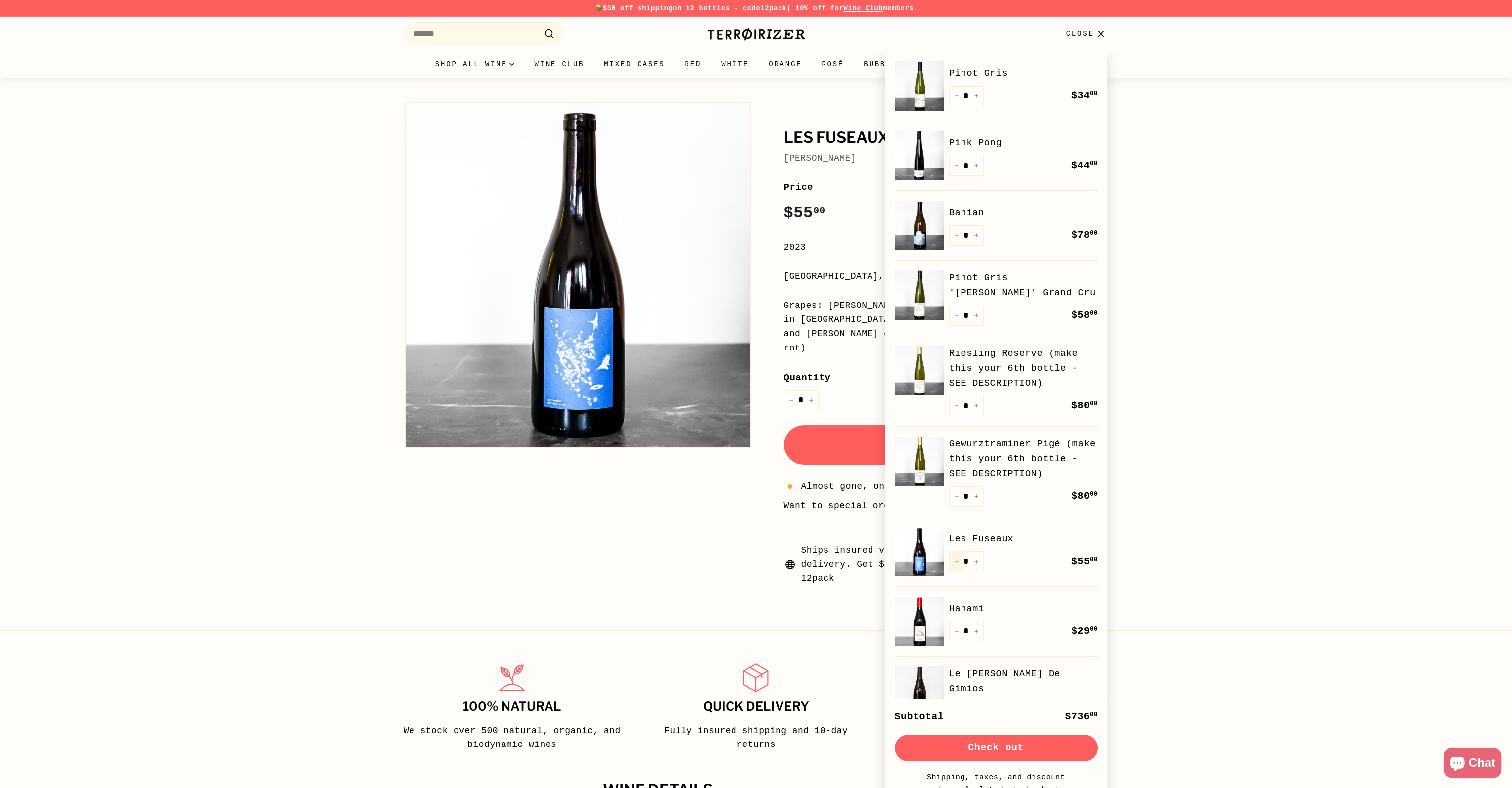
click at [954, 563] on button "−" at bounding box center [956, 561] width 15 height 20
type input "*"
click at [956, 236] on icon "Reduce item quantity by one" at bounding box center [956, 235] width 5 height 5
type input "*"
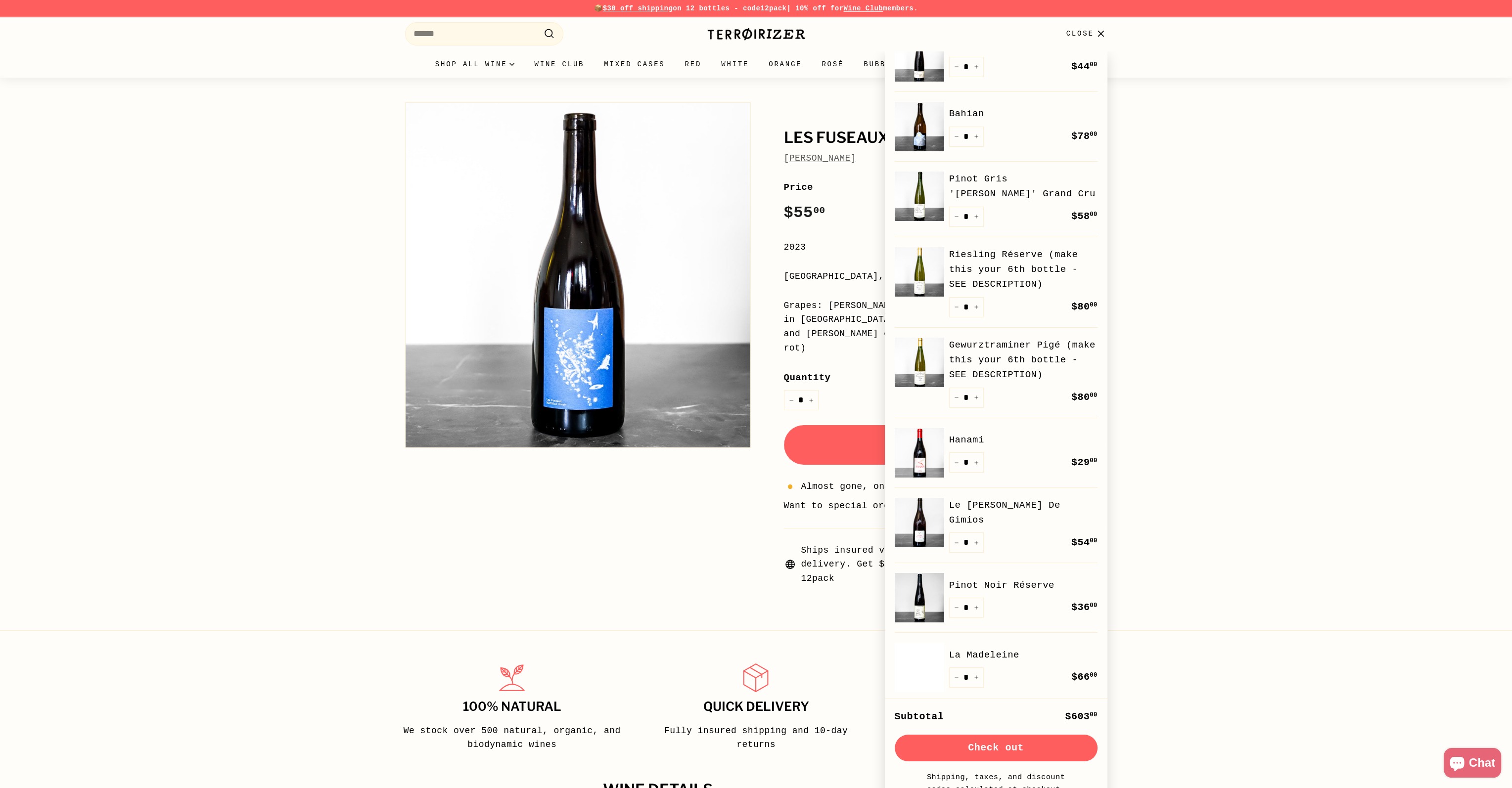
scroll to position [198, 0]
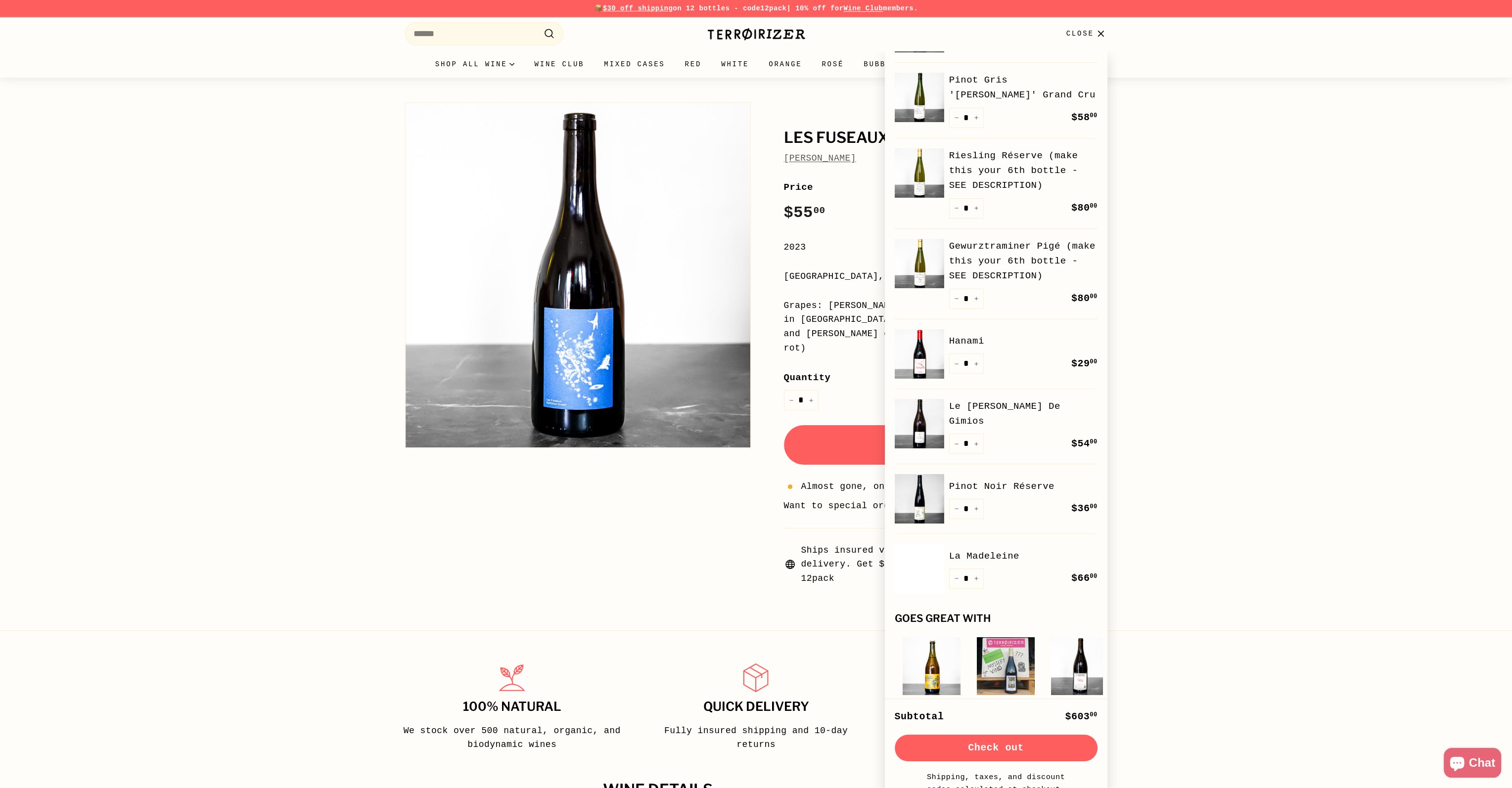
click at [1260, 430] on div "Les Fuseaux Matthias Orsett Les Fuseaux Matthias Orsett Price Regular price $55…" at bounding box center [756, 339] width 1512 height 523
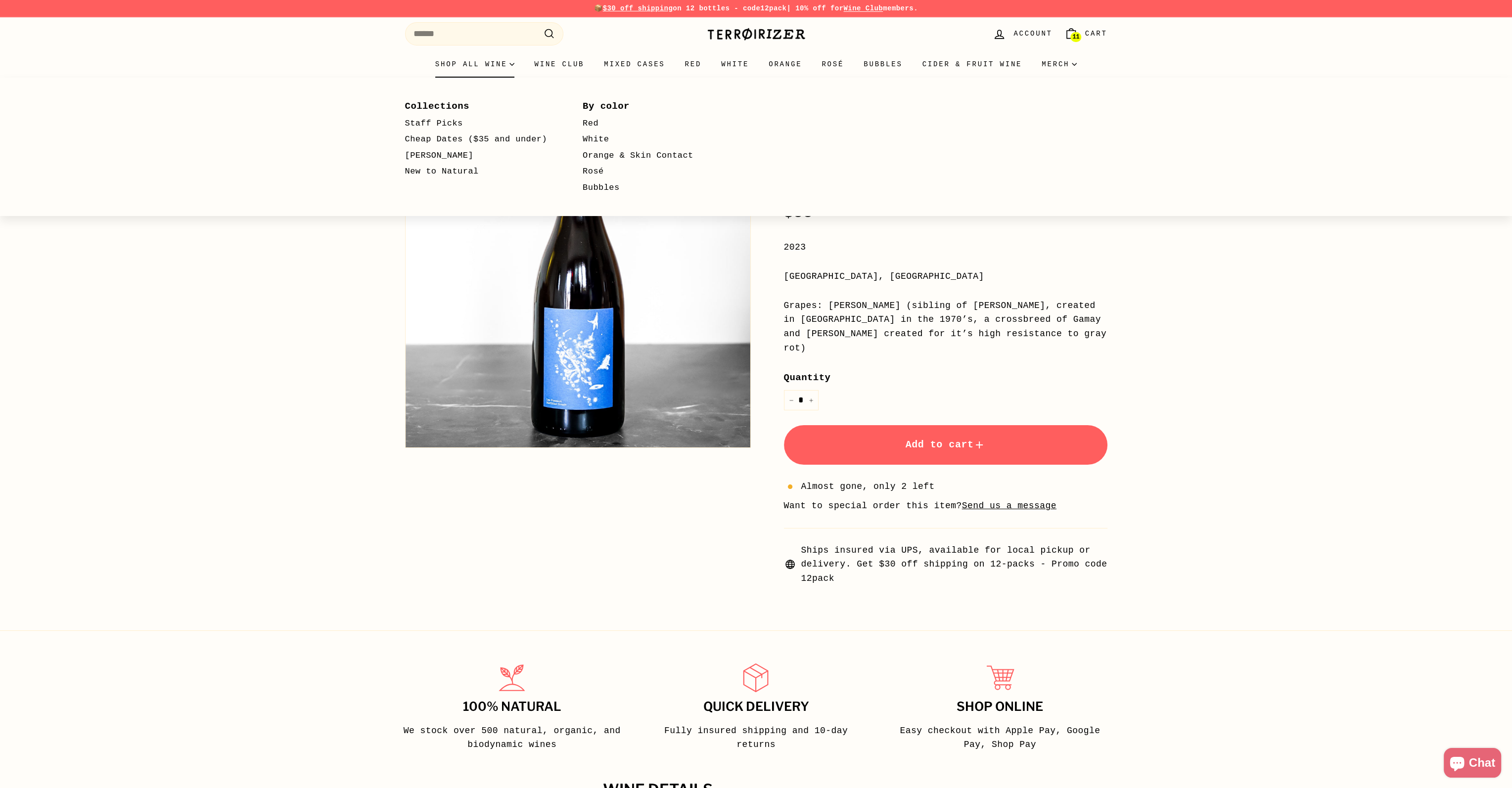
click at [491, 65] on summary "Shop all wine" at bounding box center [475, 64] width 99 height 27
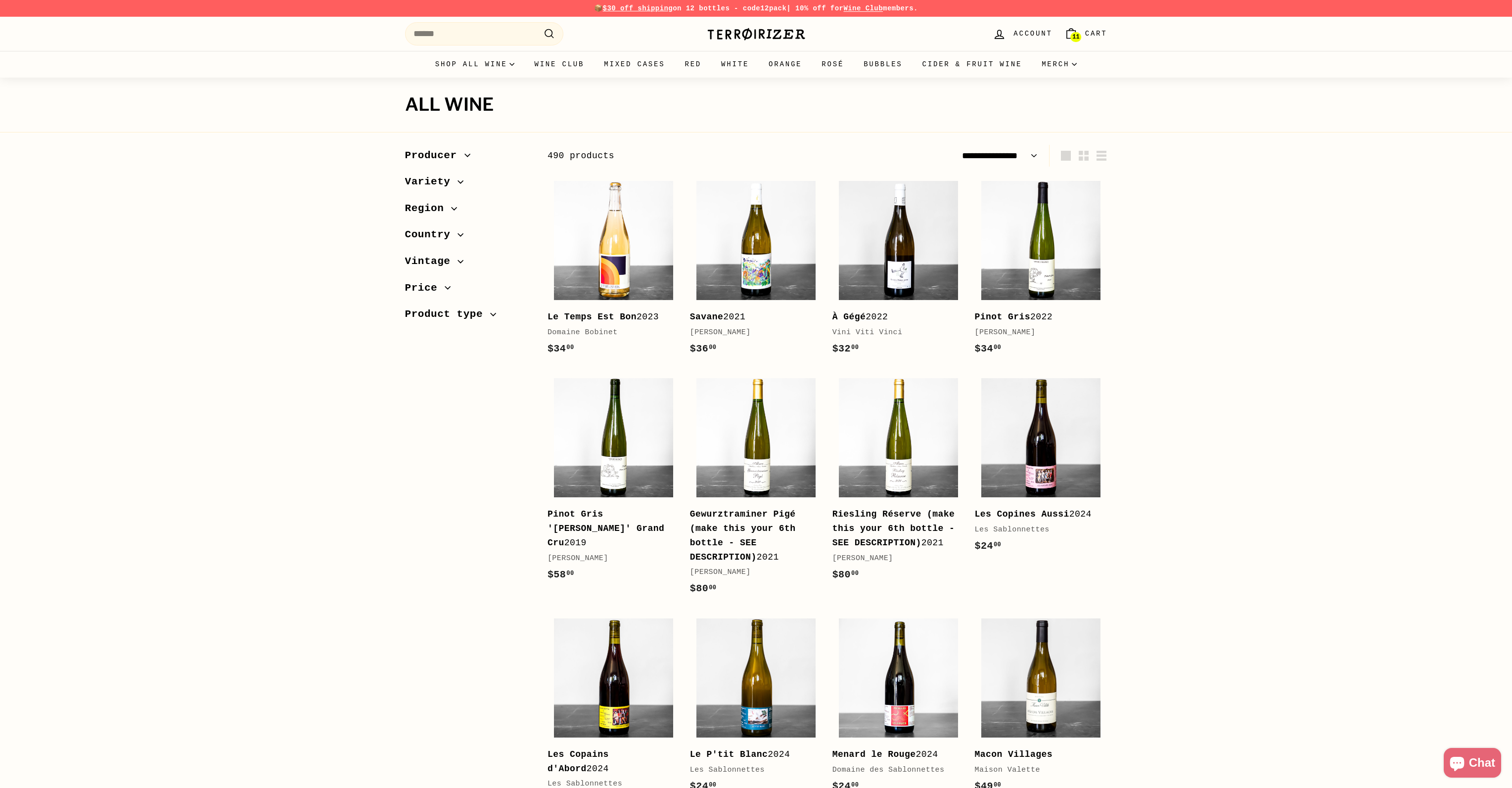
select select "**********"
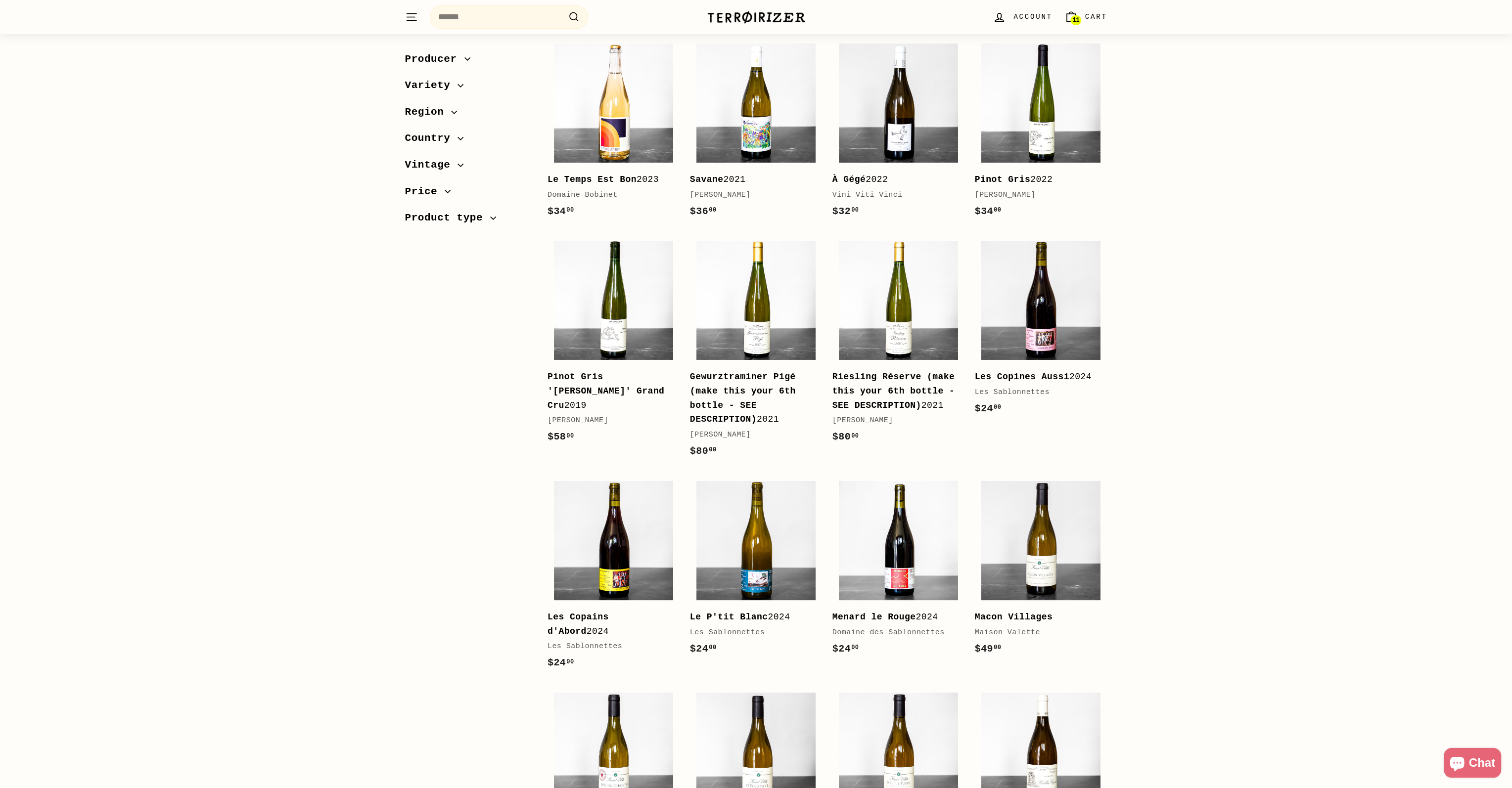
scroll to position [198, 0]
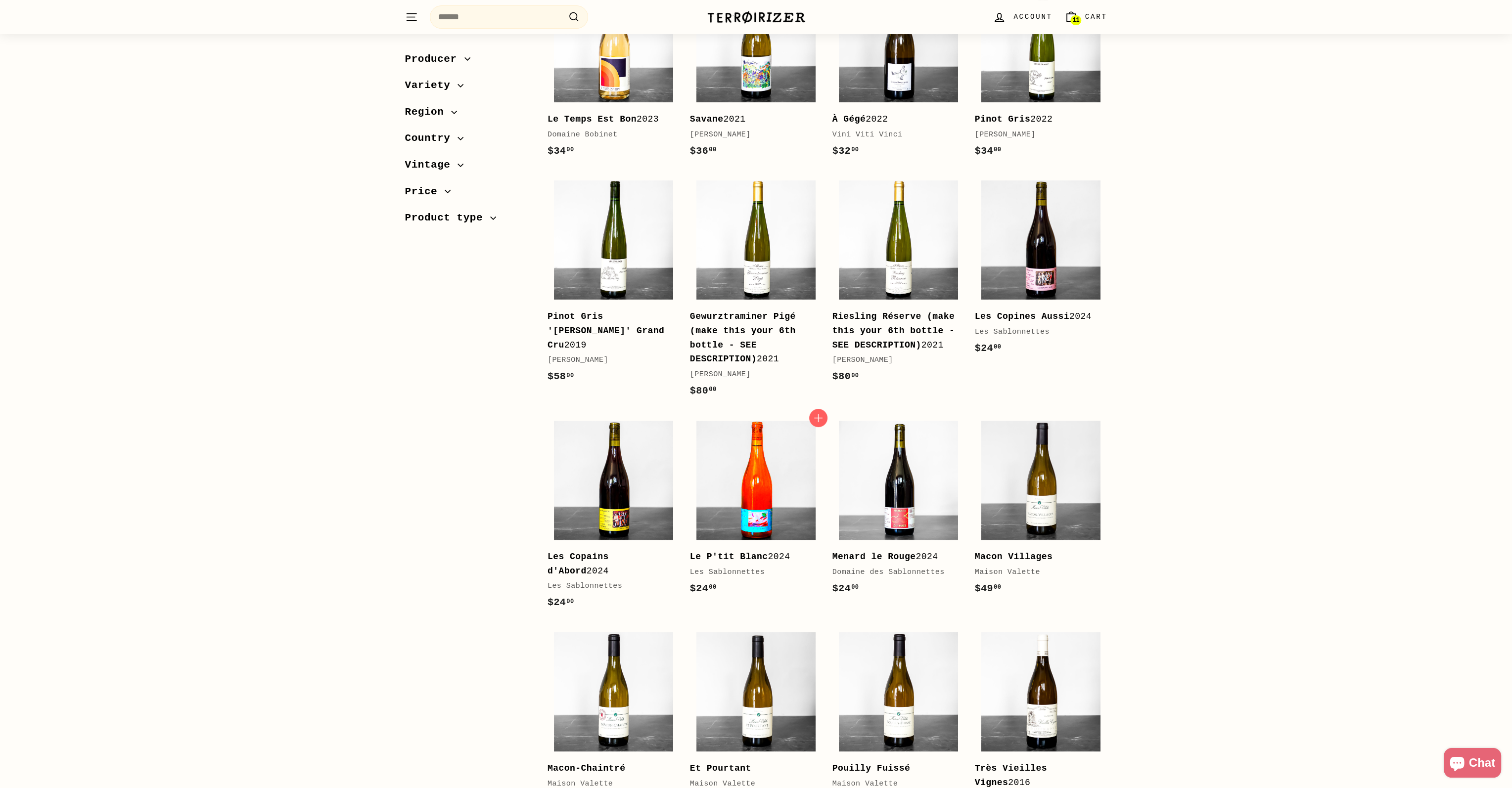
click at [762, 512] on img at bounding box center [756, 481] width 119 height 119
click at [441, 89] on span "Variety" at bounding box center [431, 86] width 53 height 17
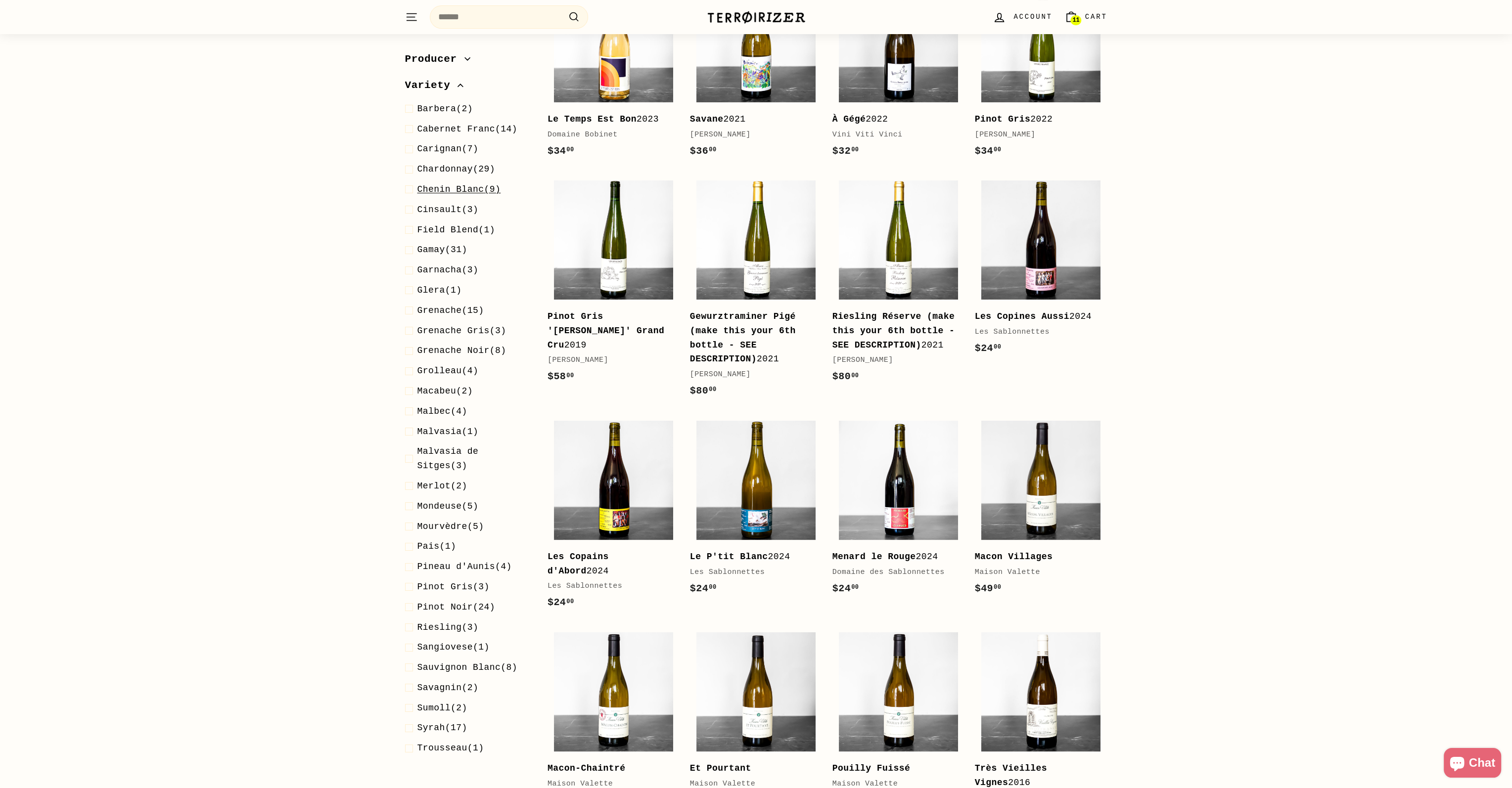
click at [412, 190] on span at bounding box center [411, 190] width 12 height 14
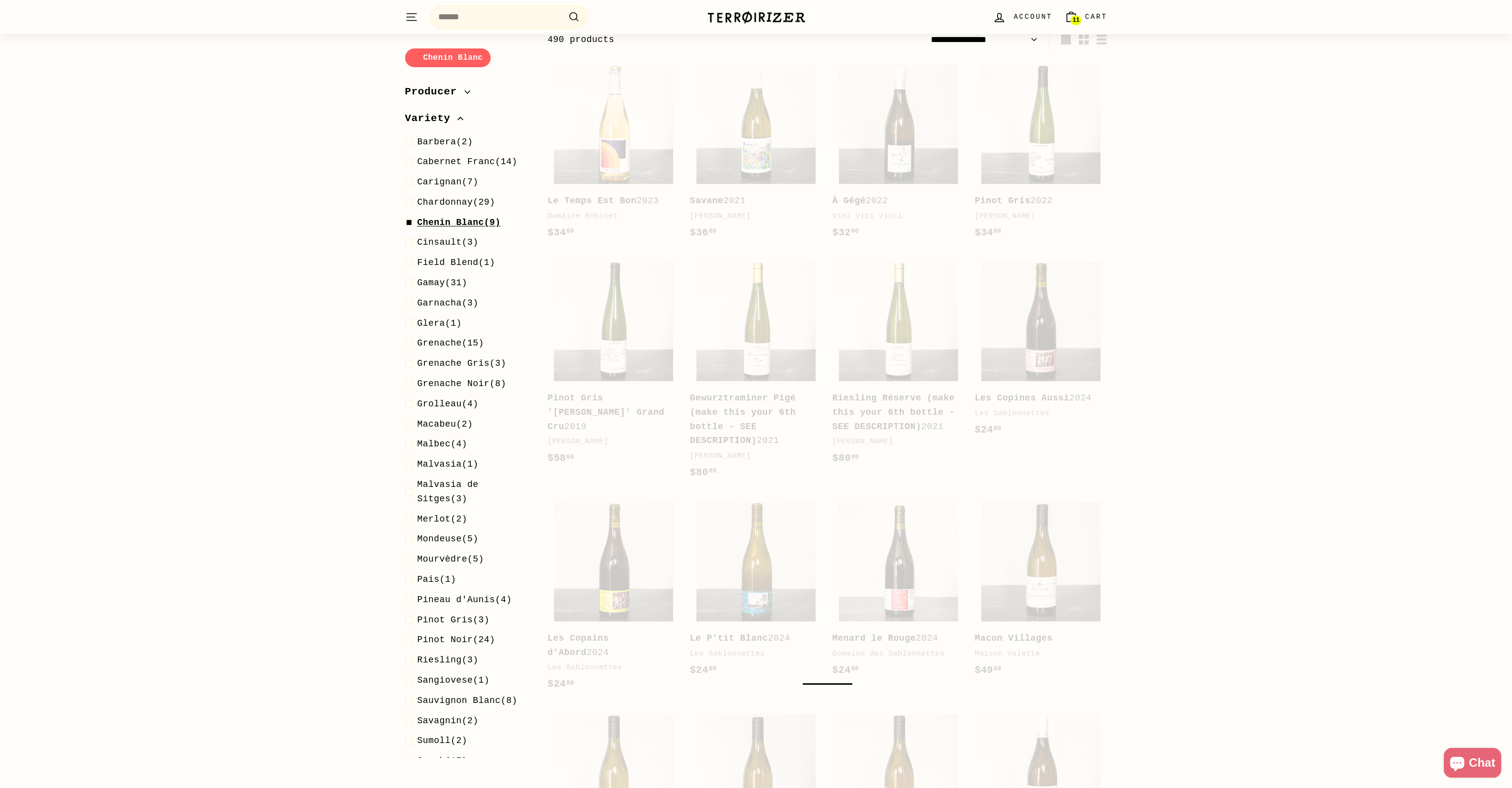
scroll to position [105, 0]
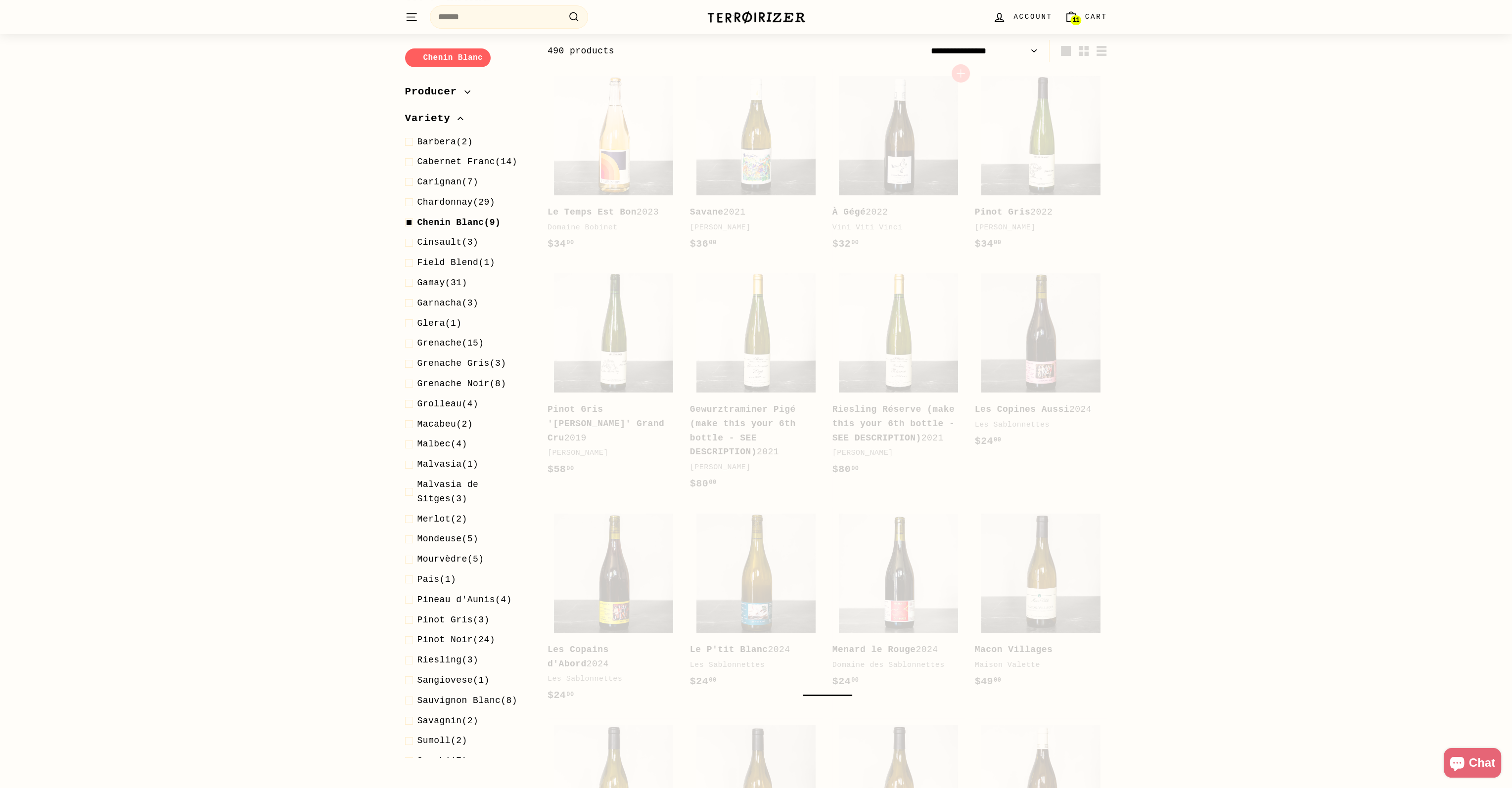
select select "**********"
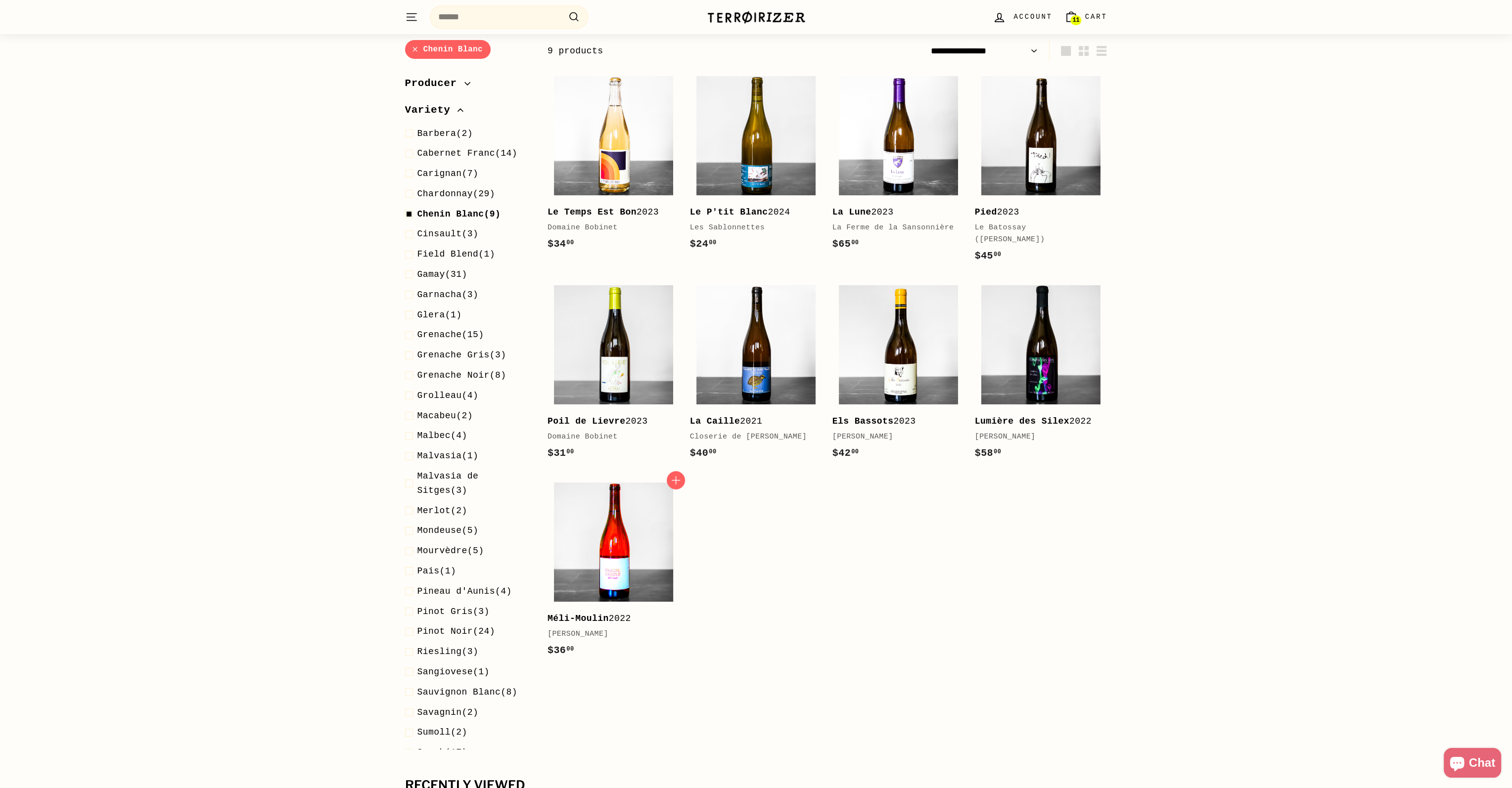
click at [624, 572] on img at bounding box center [614, 542] width 119 height 119
click at [643, 349] on img at bounding box center [614, 345] width 119 height 119
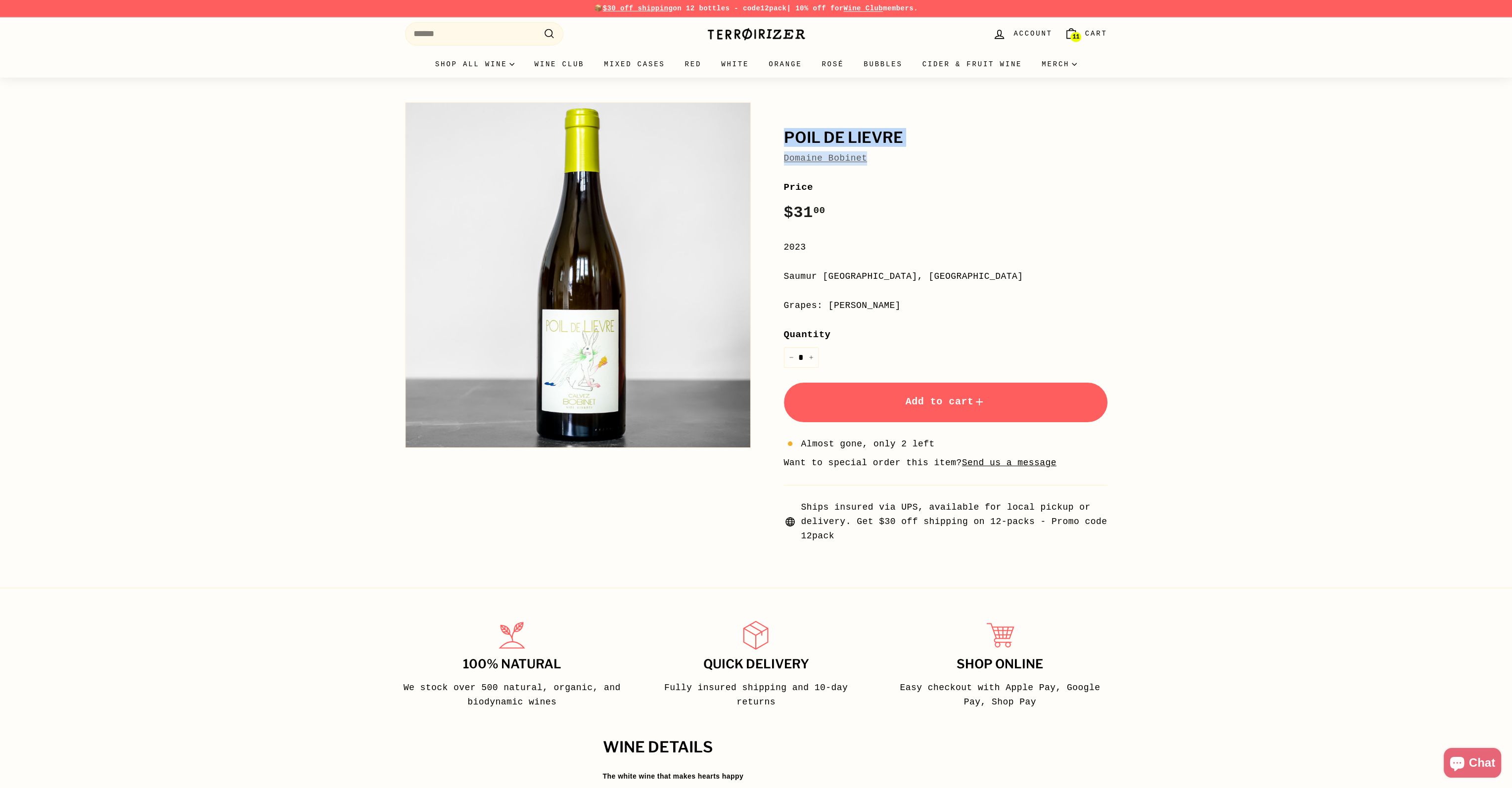
drag, startPoint x: 866, startPoint y: 157, endPoint x: 778, endPoint y: 137, distance: 90.2
click at [778, 137] on div "Poil de Lievre Domaine Bobinet Price Regular price $31 00 $31.00 / 2023 Saumur …" at bounding box center [934, 320] width 346 height 446
copy div "Poil de Lievre Domaine Bobinet"
click at [935, 397] on span "Add to cart" at bounding box center [945, 401] width 80 height 11
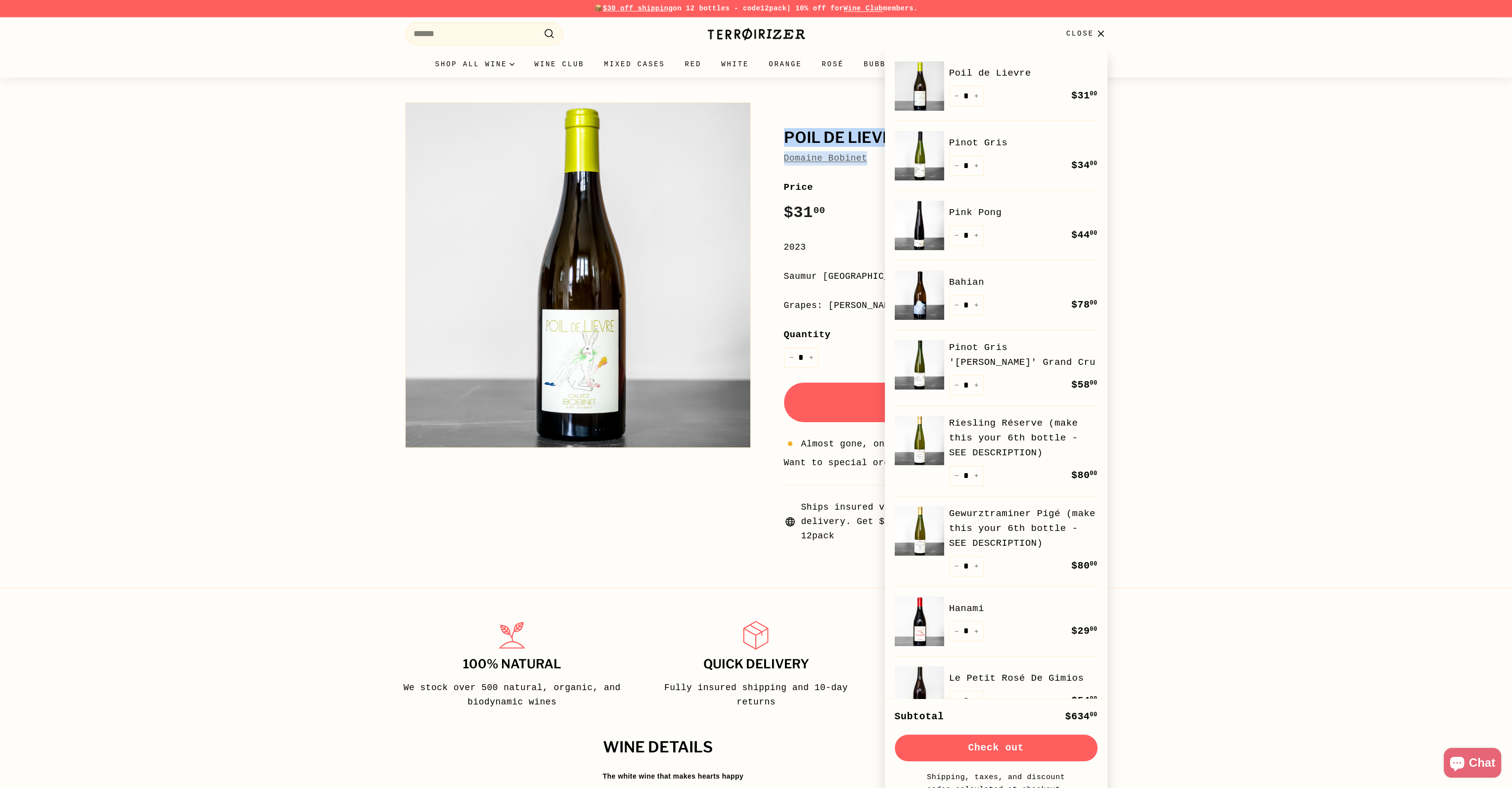
click at [1011, 745] on button "Check out" at bounding box center [996, 748] width 203 height 27
drag, startPoint x: 1274, startPoint y: 155, endPoint x: 1228, endPoint y: 150, distance: 46.3
click at [1274, 155] on div "Poil de Lievre Domaine Bobinet Poil de Lievre Domaine Bobinet Price Regular pri…" at bounding box center [756, 317] width 1512 height 481
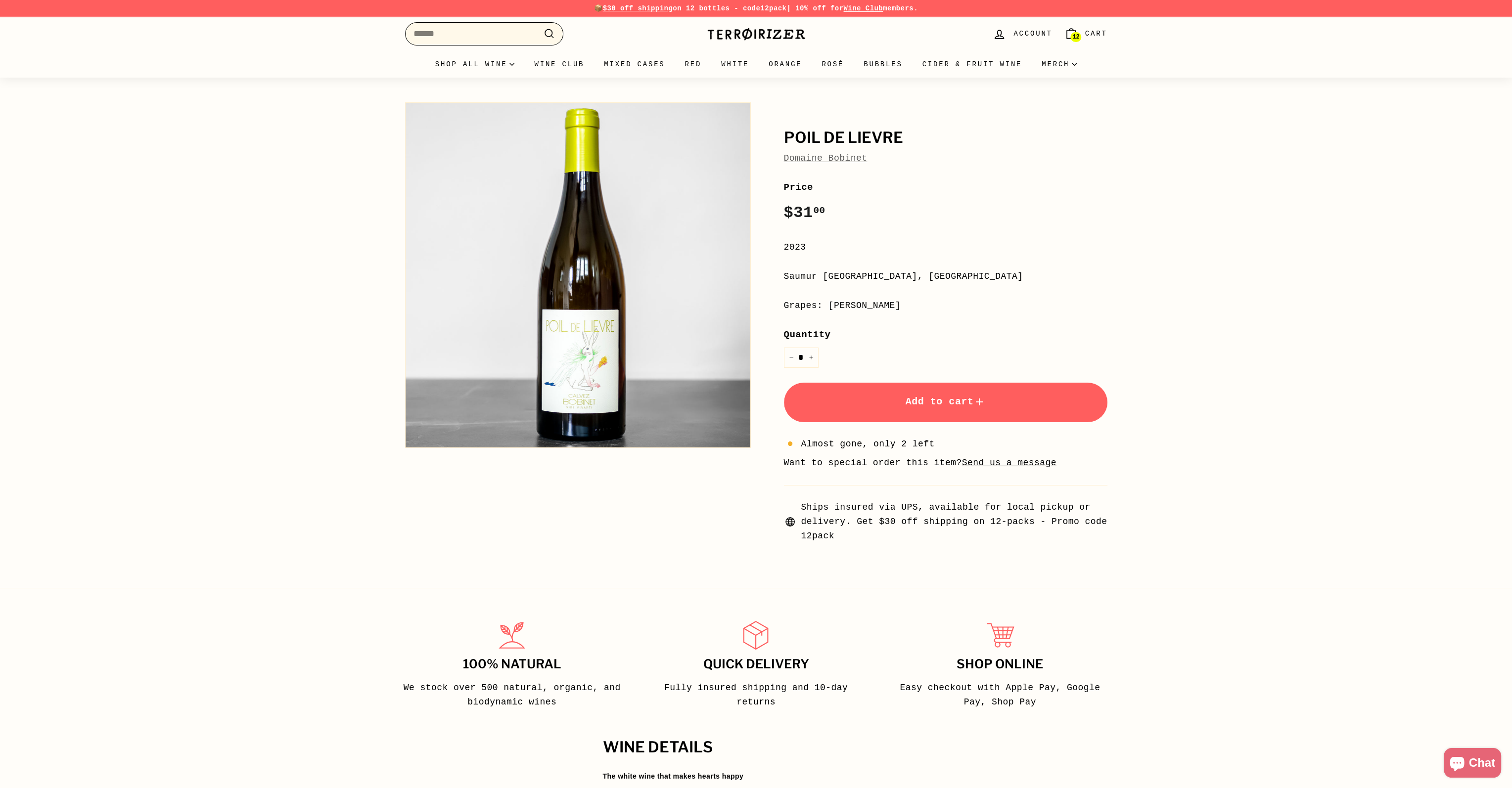
click at [487, 40] on input "Search" at bounding box center [484, 34] width 158 height 23
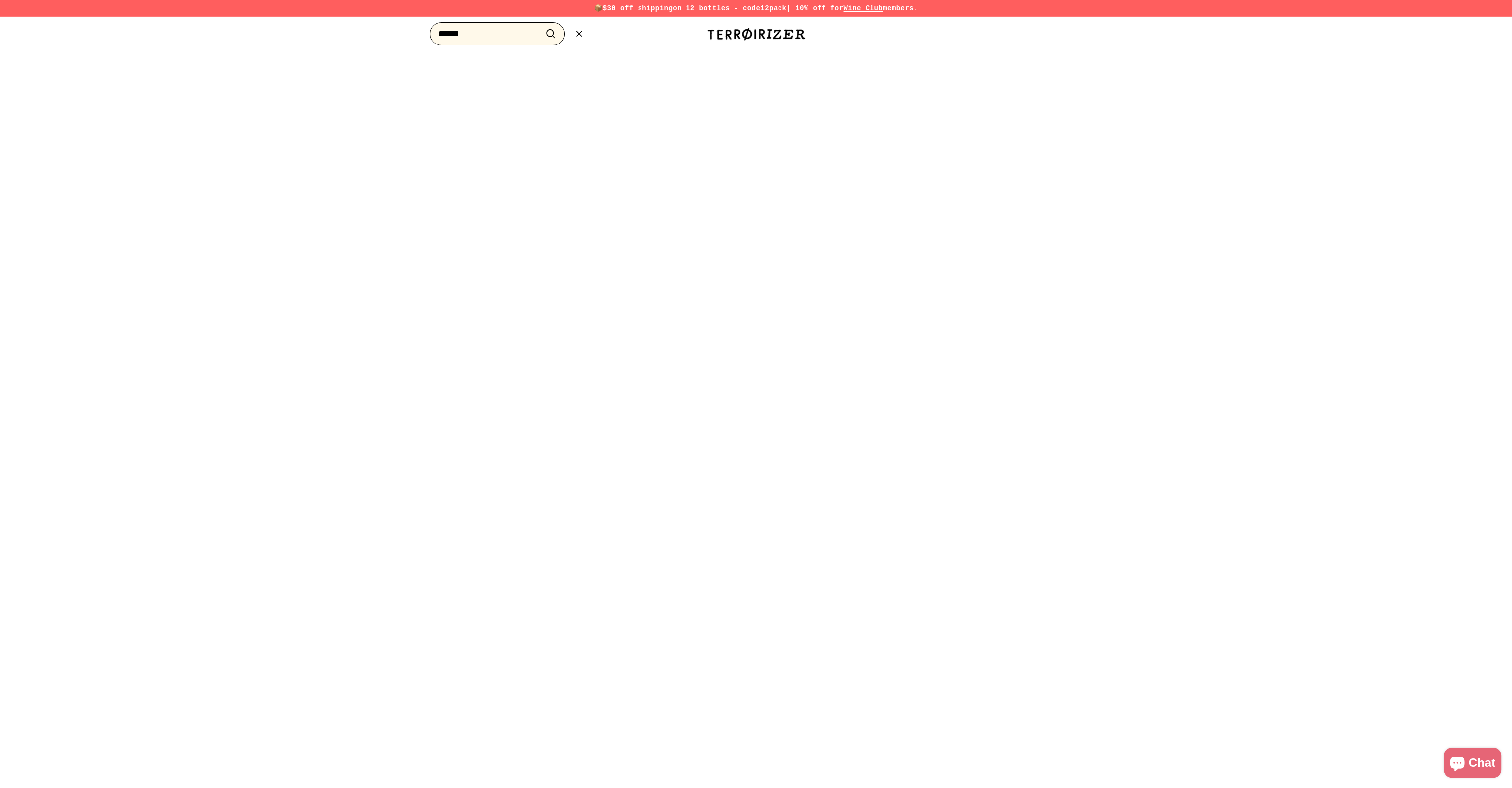
type input "******"
click at [542, 26] on button ".cls-1{fill:none;stroke:#000;stroke-miterlimit:10;stroke-width:2px} Search" at bounding box center [551, 34] width 18 height 15
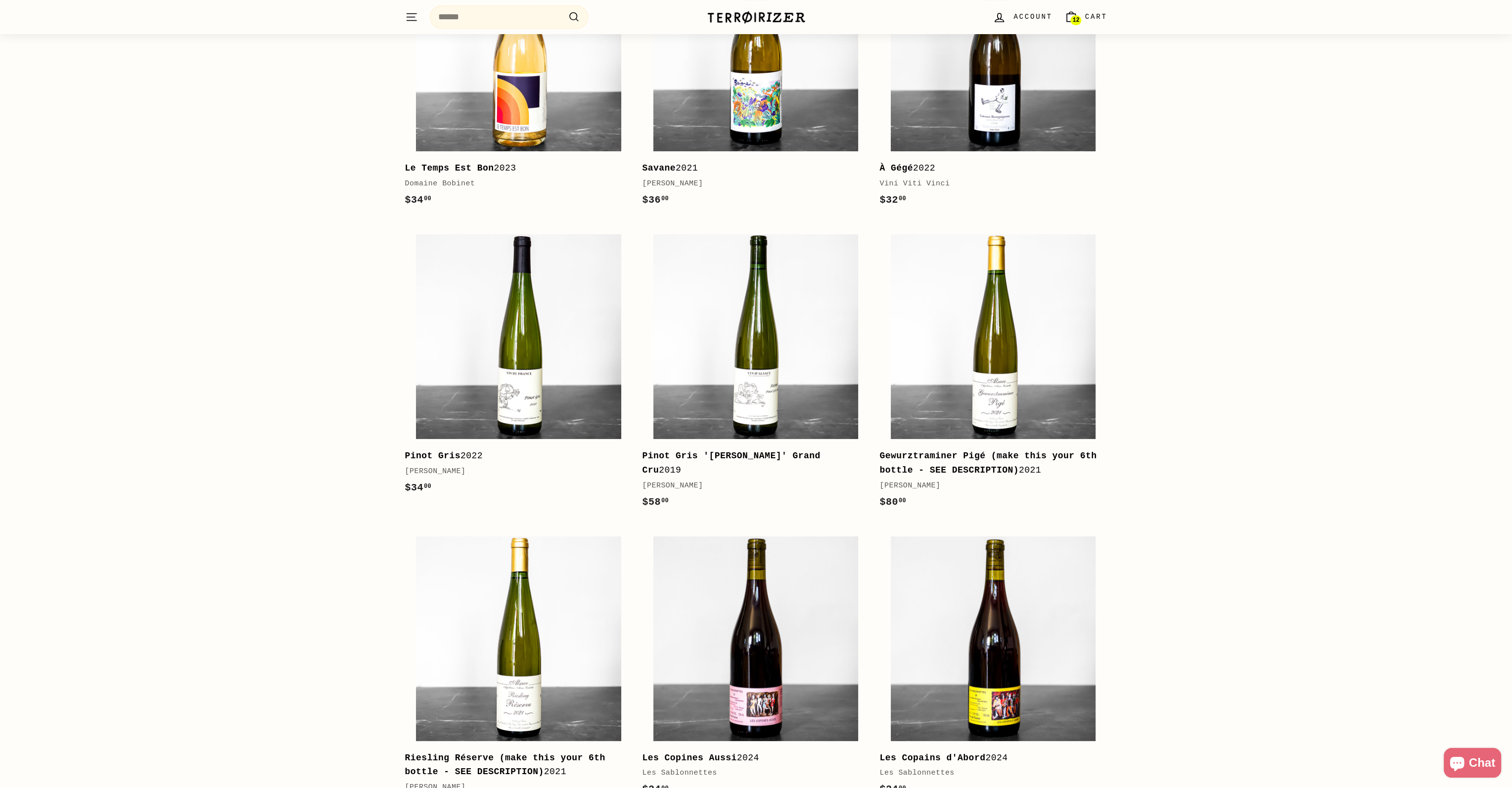
scroll to position [494, 0]
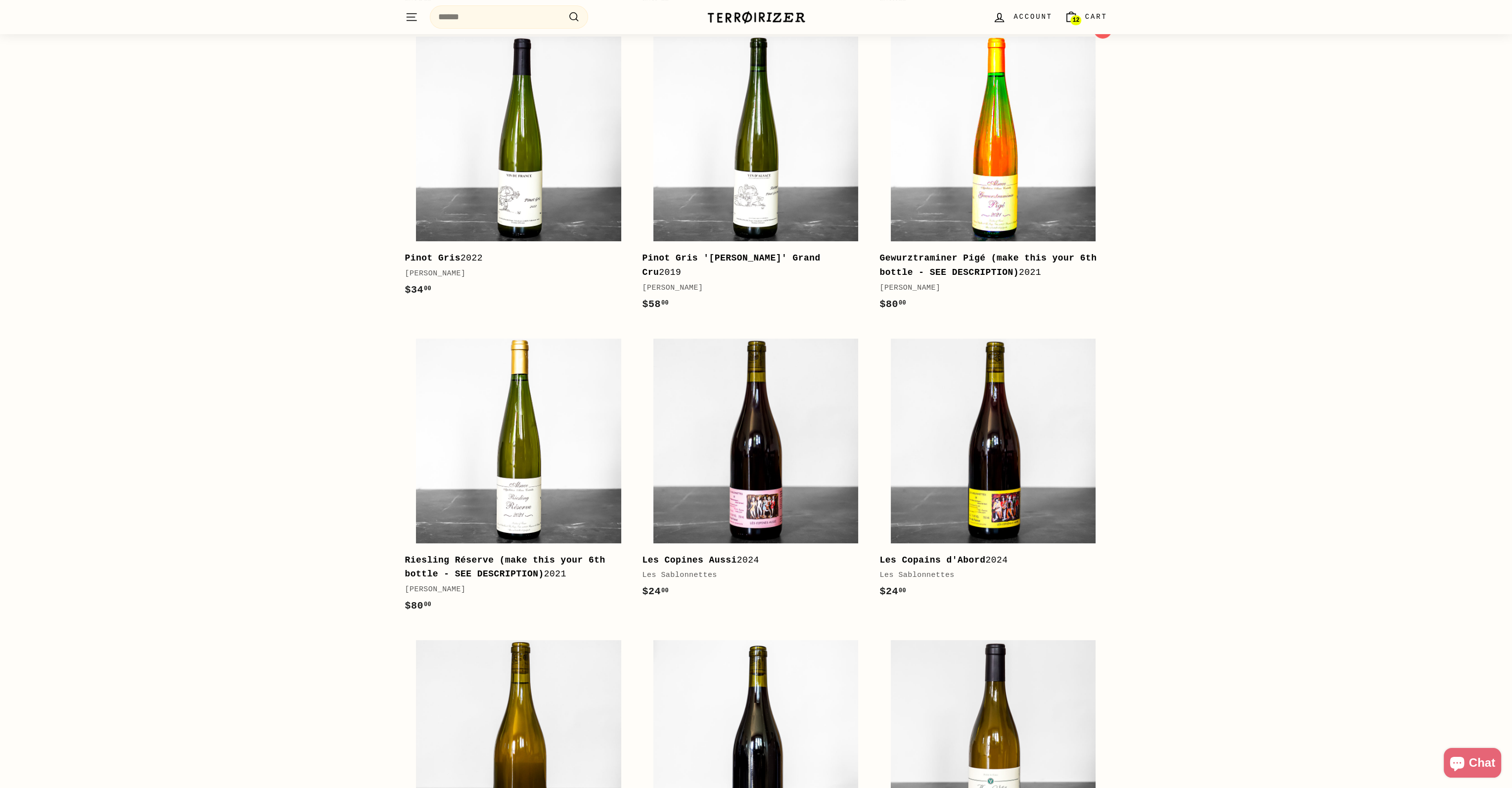
click at [981, 220] on img at bounding box center [993, 139] width 205 height 205
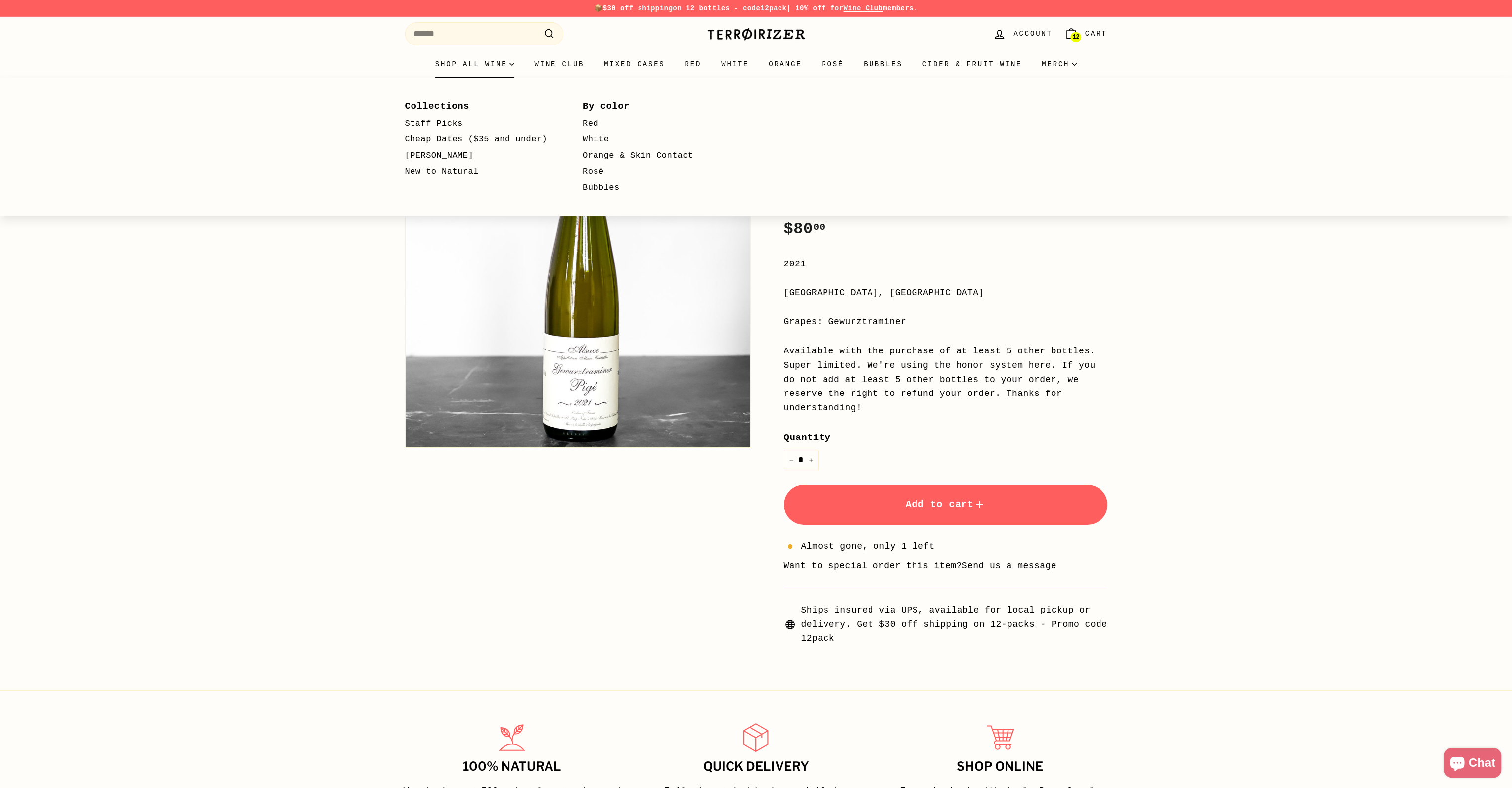
click at [506, 64] on summary "Shop all wine" at bounding box center [475, 64] width 99 height 27
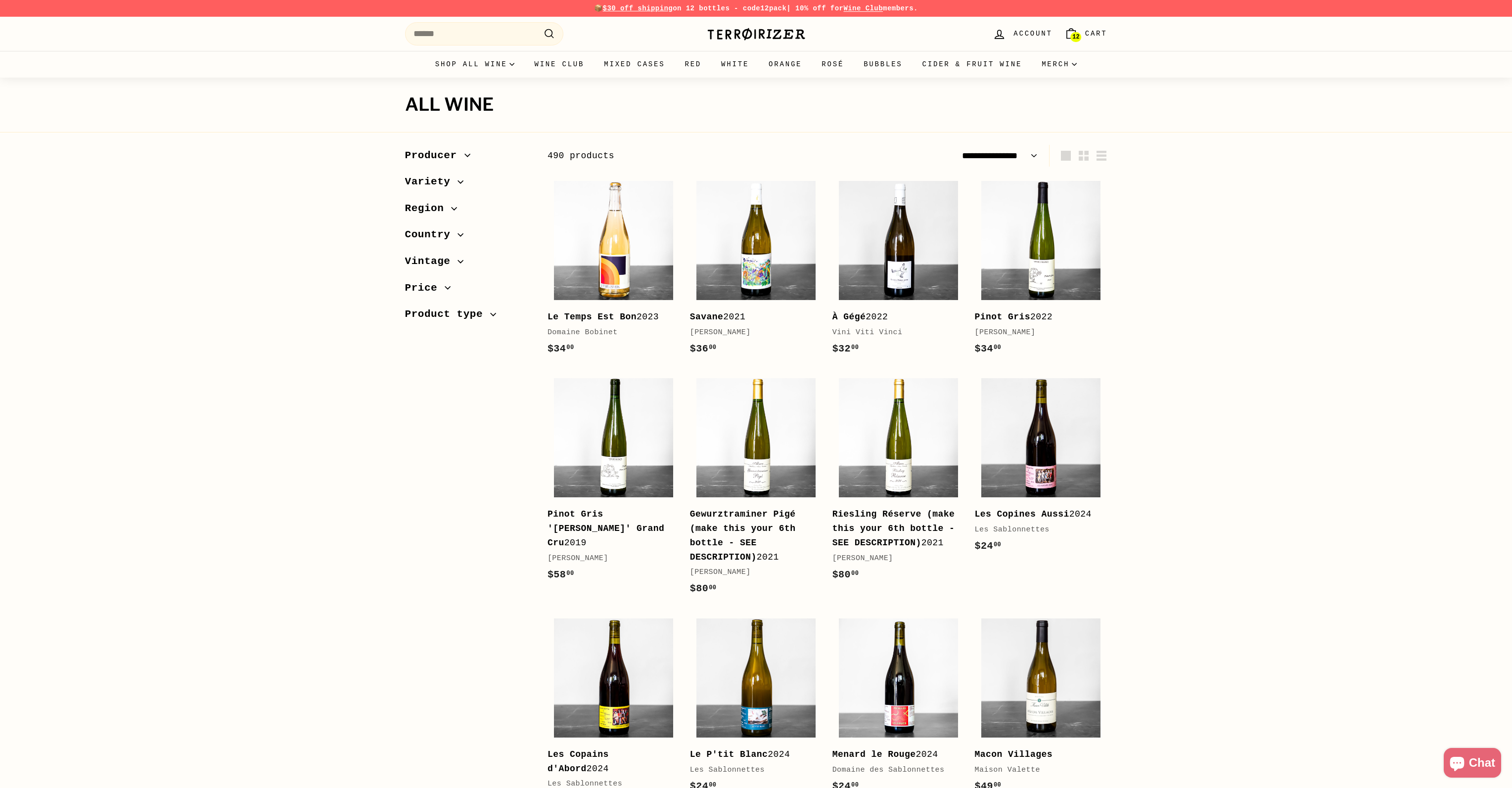
select select "**********"
click at [436, 213] on span "Region" at bounding box center [428, 209] width 47 height 17
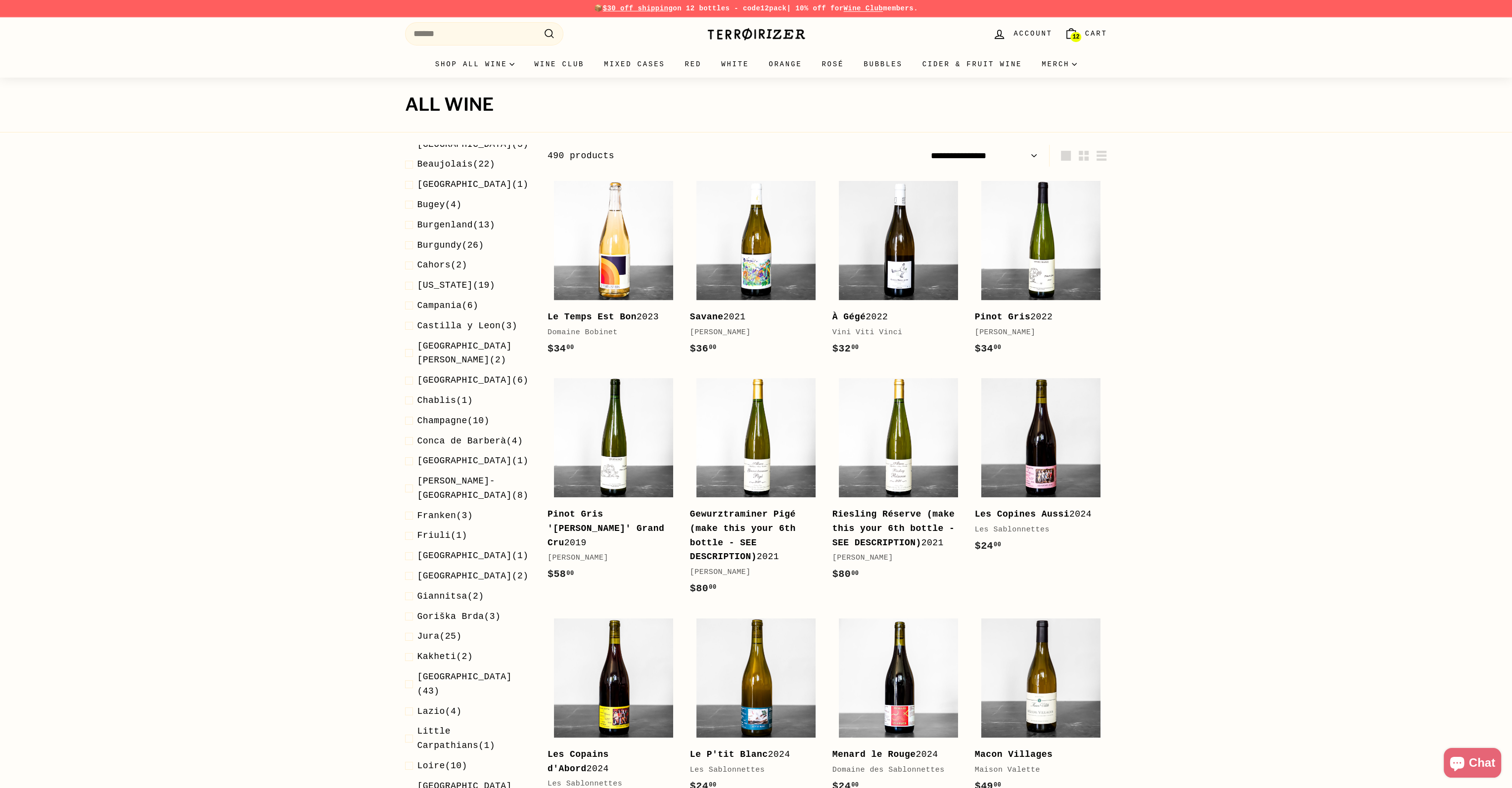
scroll to position [247, 0]
click at [425, 630] on span "Jura" at bounding box center [429, 634] width 22 height 10
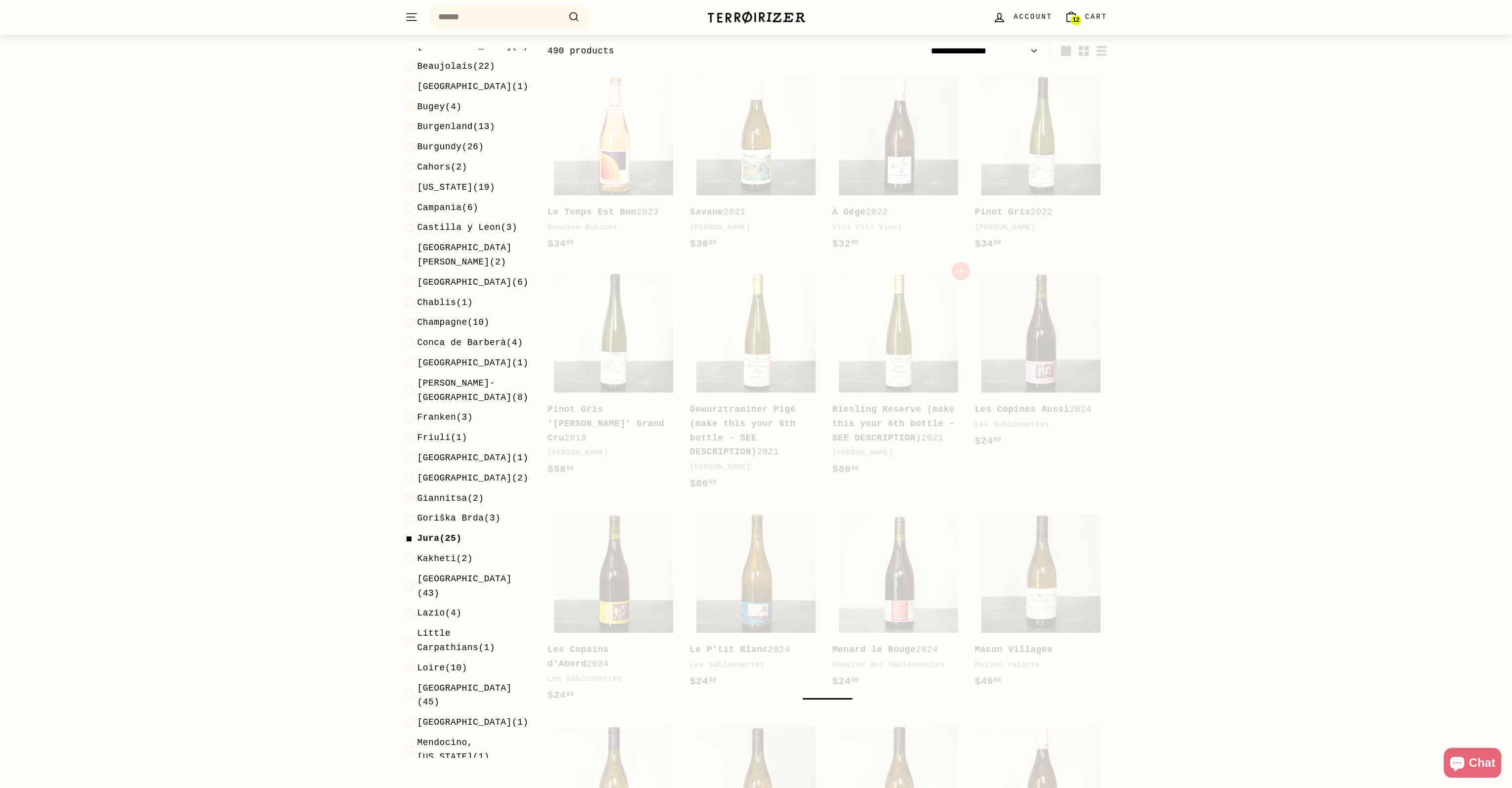
scroll to position [105, 0]
select select "**********"
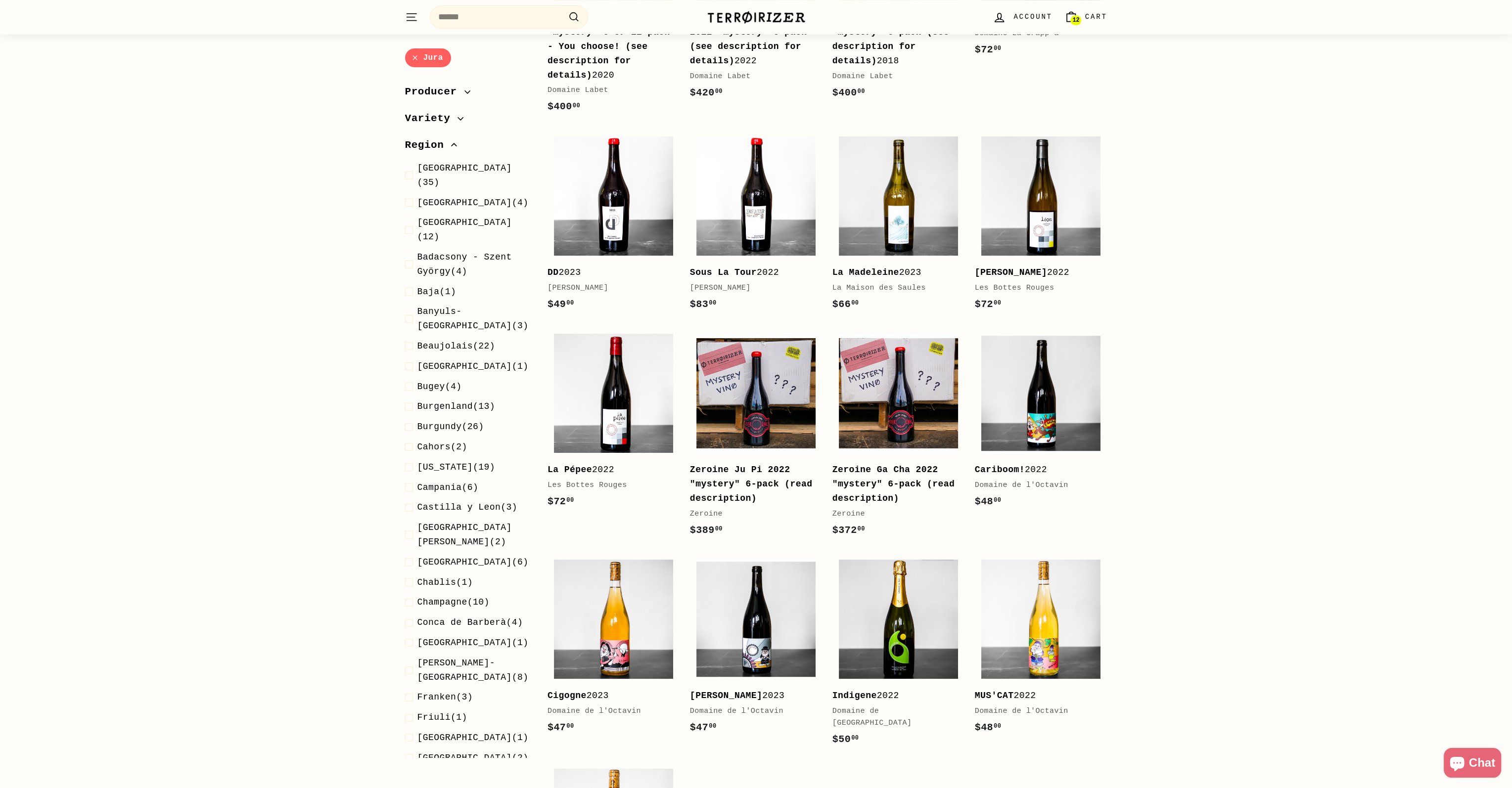
scroll to position [698, 0]
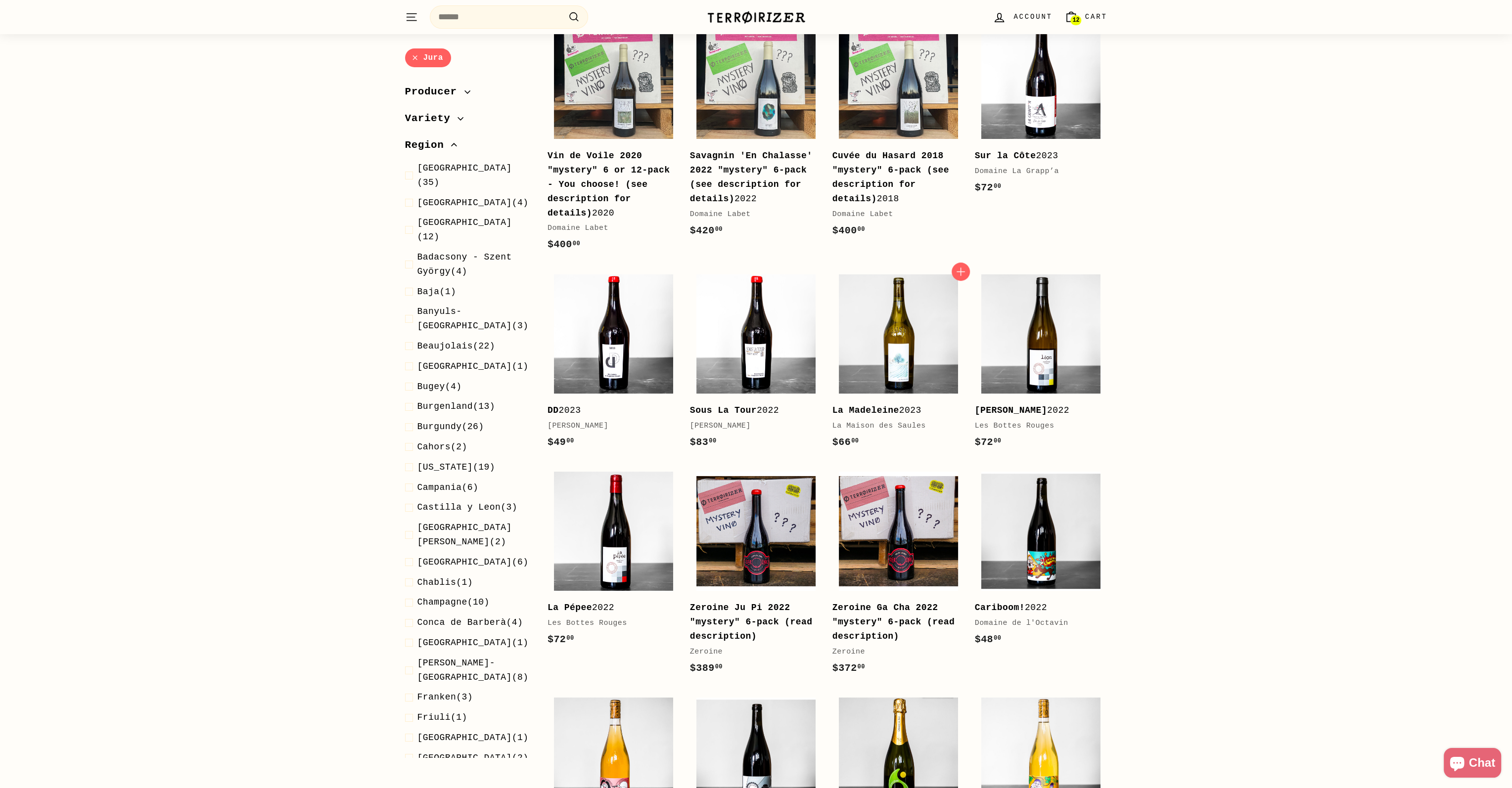
click at [879, 406] on b "La Madeleine" at bounding box center [865, 410] width 67 height 10
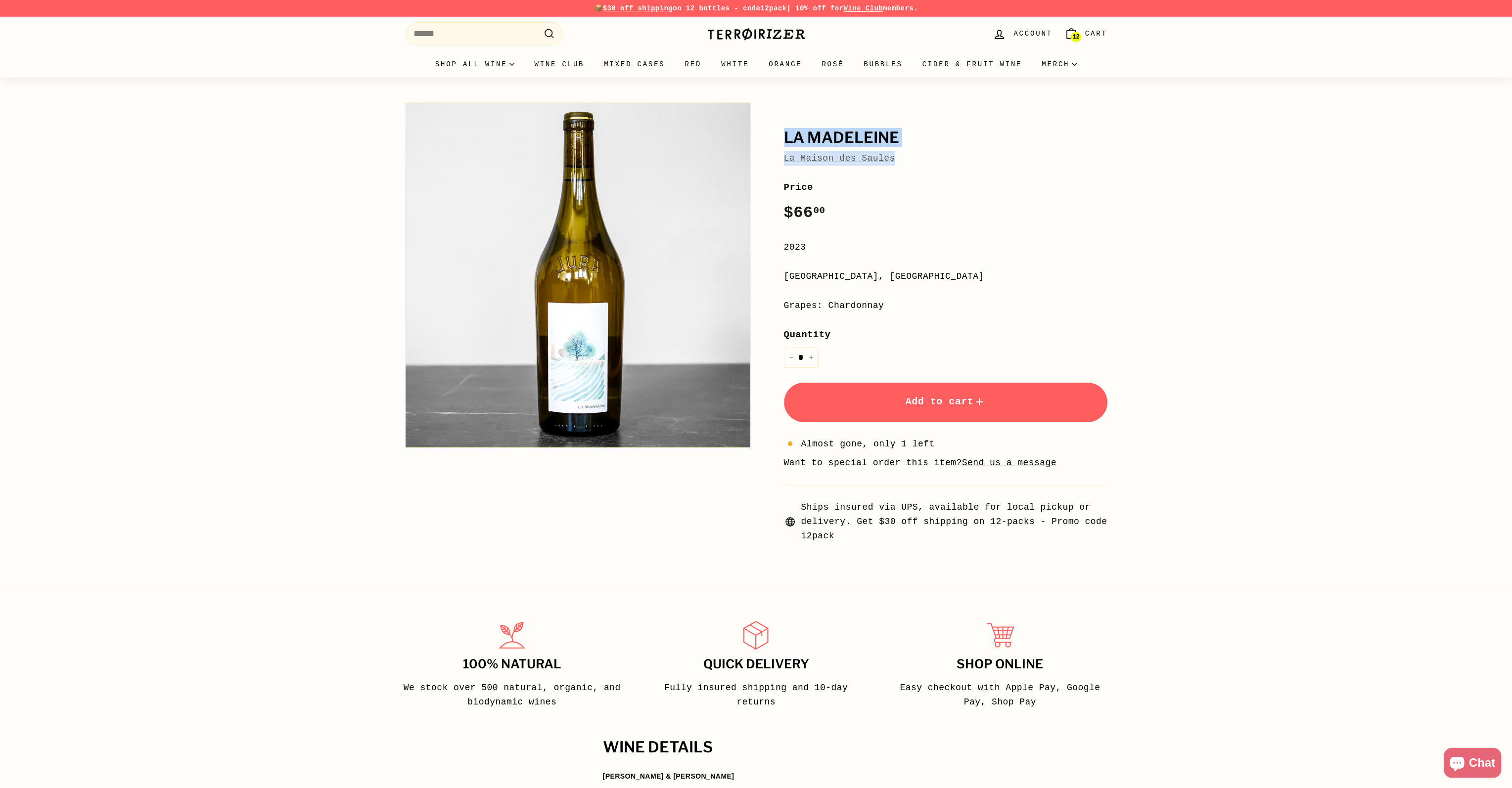
drag, startPoint x: 898, startPoint y: 164, endPoint x: 782, endPoint y: 137, distance: 119.1
click at [782, 137] on div "La Madeleine La Maison des Saules Price Regular price $66 00 $66.00 / 2023 Jura…" at bounding box center [934, 320] width 346 height 446
copy div "La Madeleine La Maison des Saules"
click at [696, 64] on link "Red" at bounding box center [693, 64] width 37 height 27
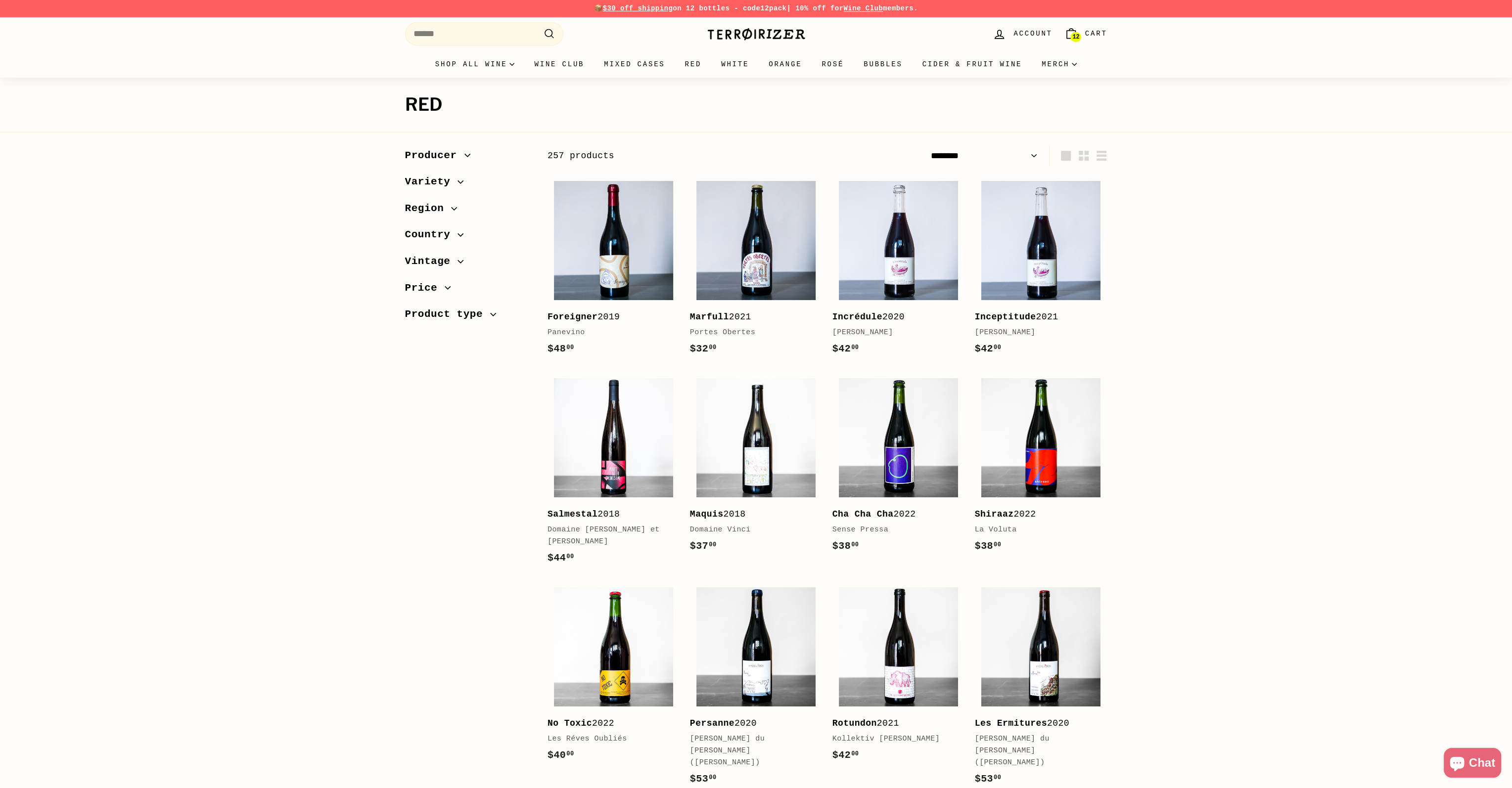
click at [989, 155] on select "**********" at bounding box center [984, 156] width 115 height 22
select select "**********"
click at [927, 145] on select "**********" at bounding box center [984, 156] width 115 height 22
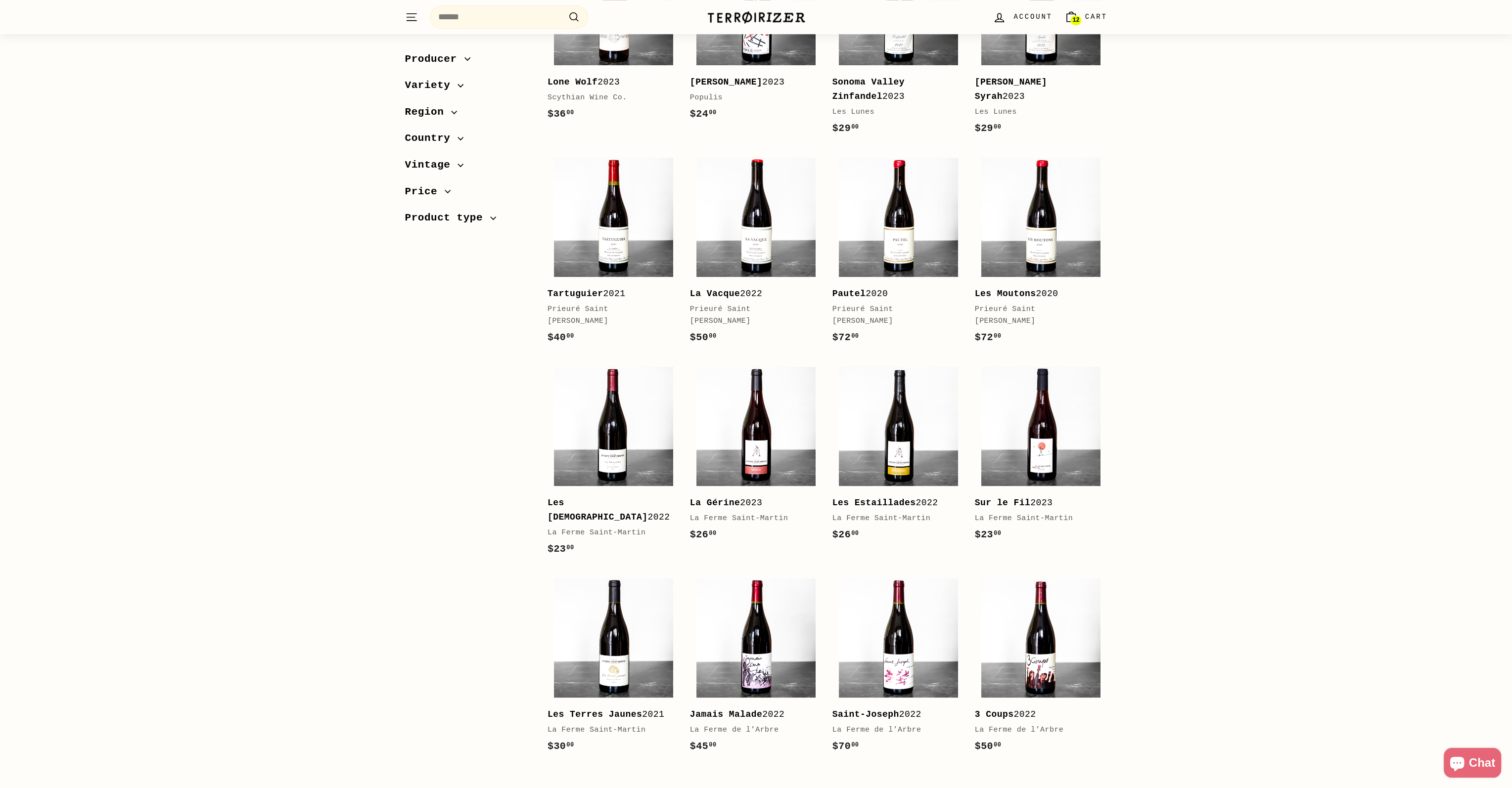
scroll to position [1681, 0]
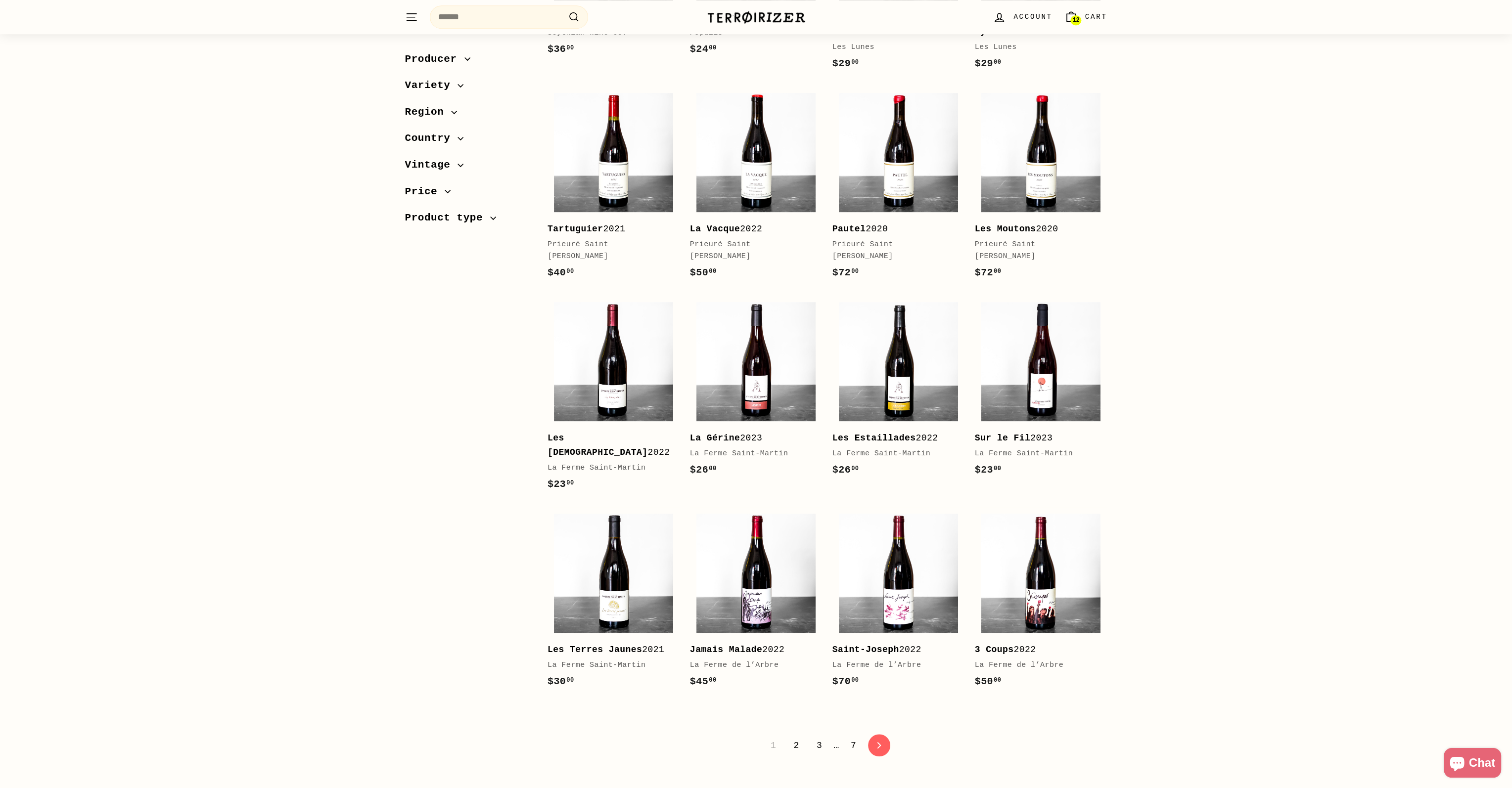
click at [795, 737] on link "2" at bounding box center [795, 745] width 17 height 17
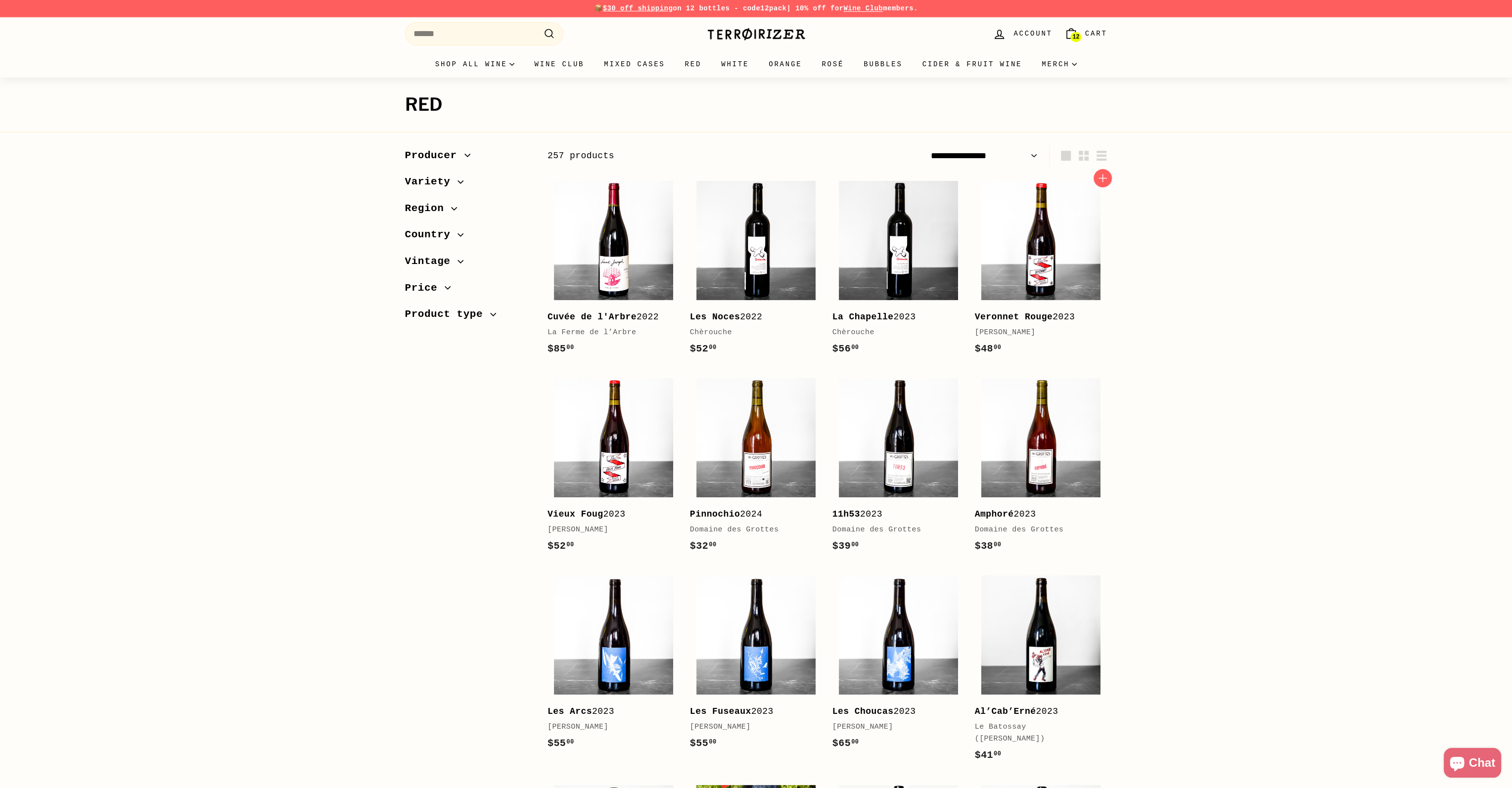
click at [1028, 317] on b "Veronnet Rouge" at bounding box center [1014, 317] width 78 height 10
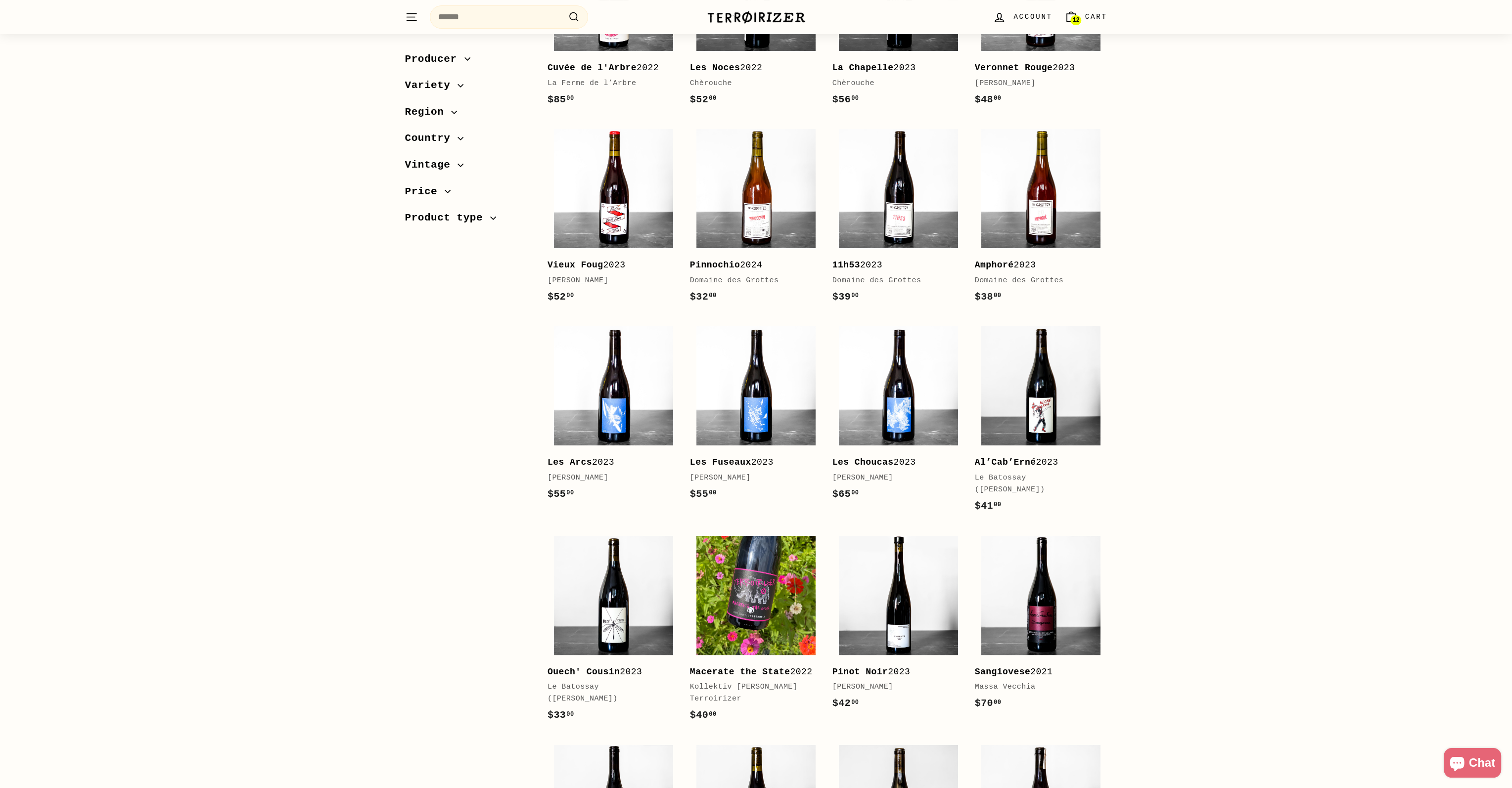
scroll to position [247, 0]
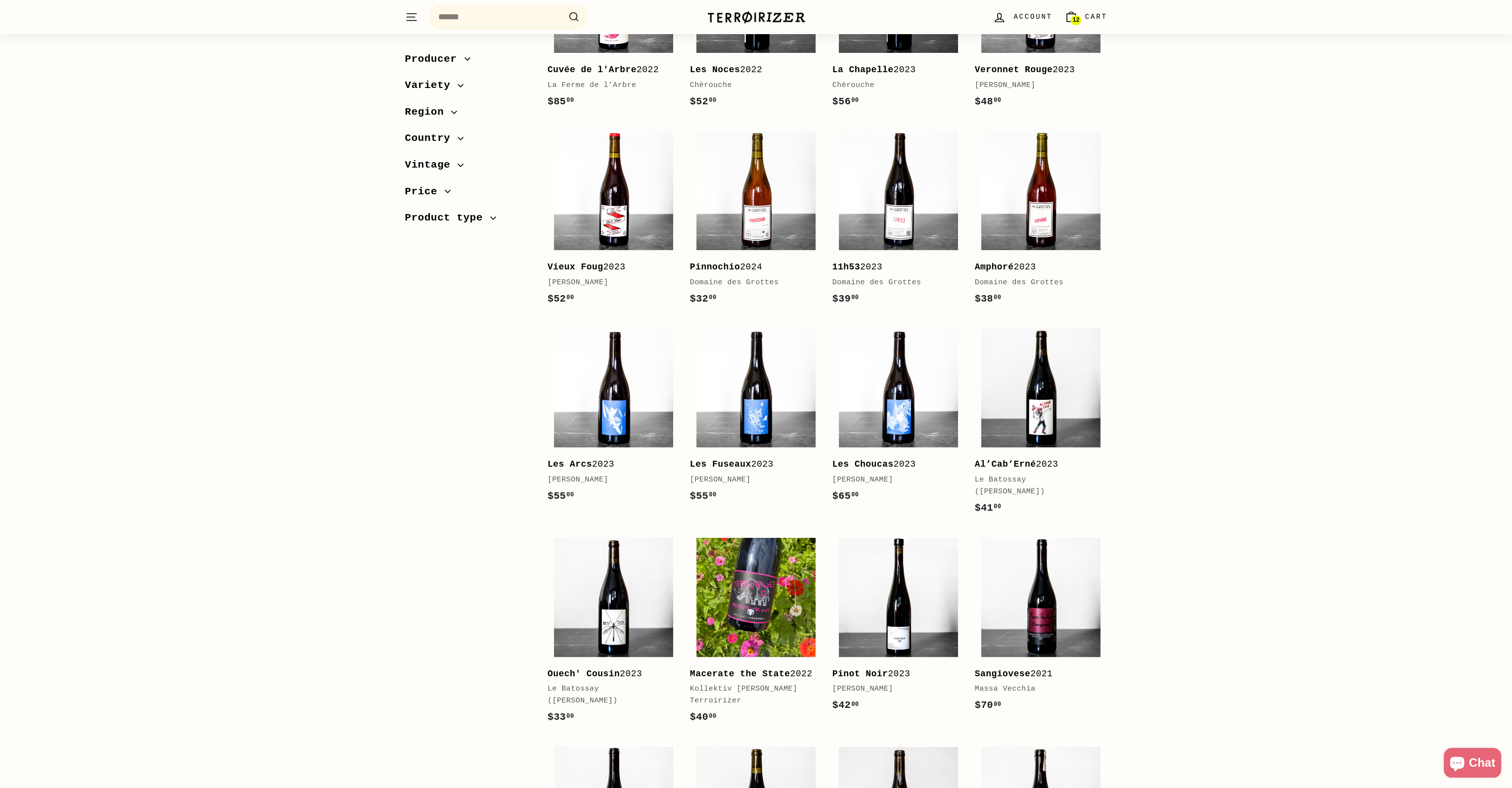
click at [439, 114] on span "Region" at bounding box center [428, 112] width 47 height 17
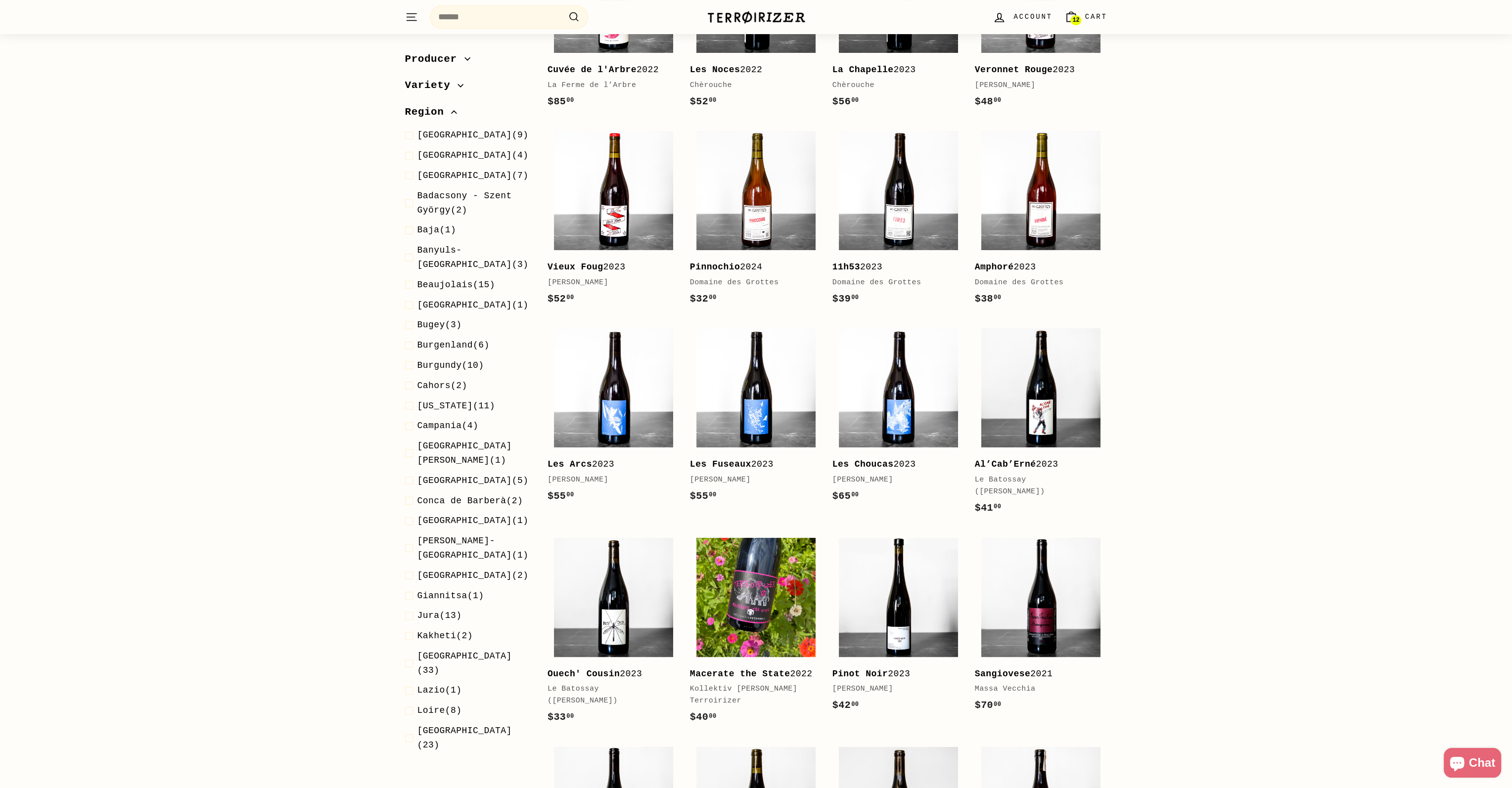
click at [432, 114] on span "Region" at bounding box center [428, 112] width 47 height 17
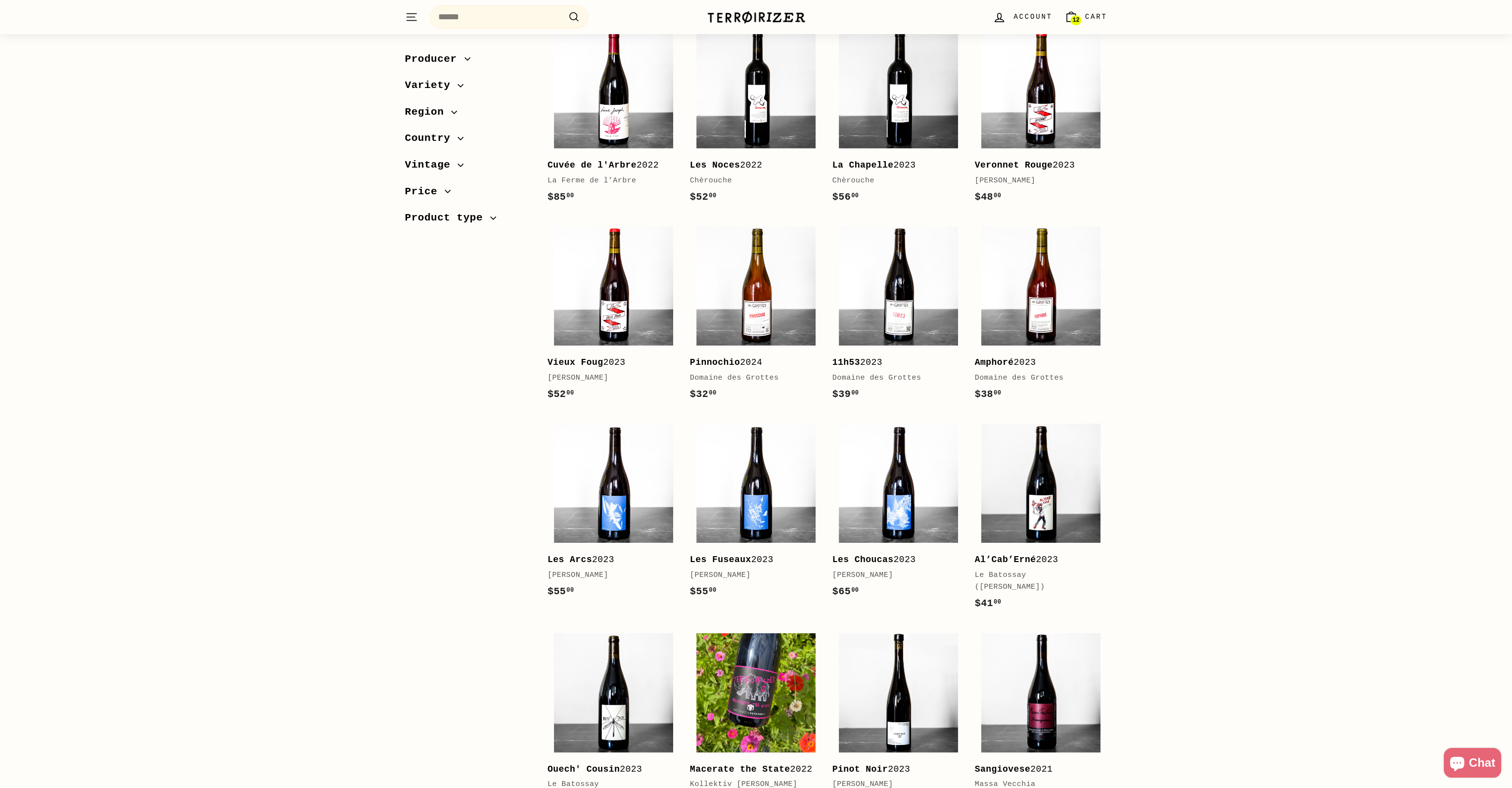
scroll to position [148, 0]
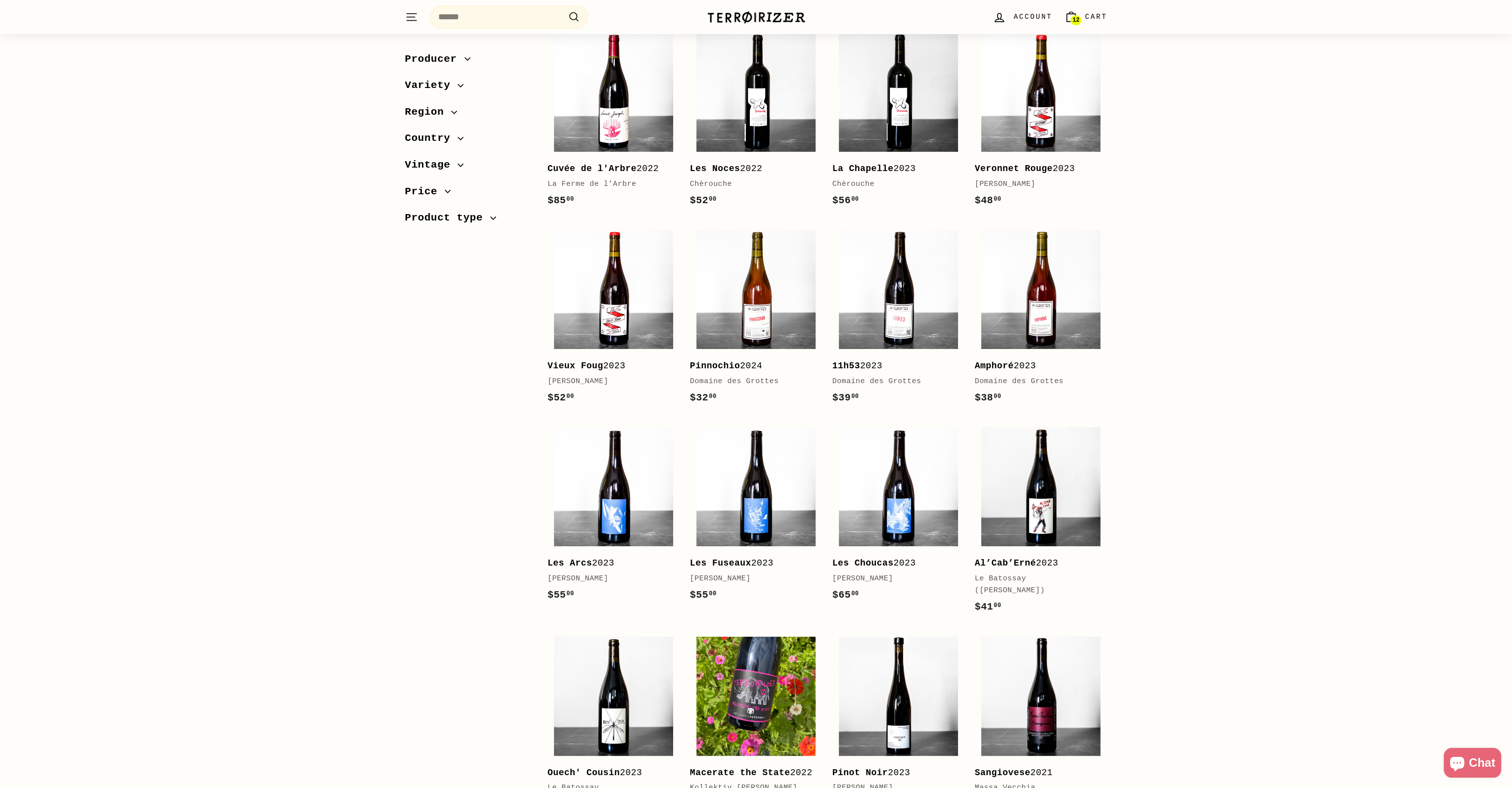
click at [438, 139] on span "Country" at bounding box center [431, 139] width 53 height 17
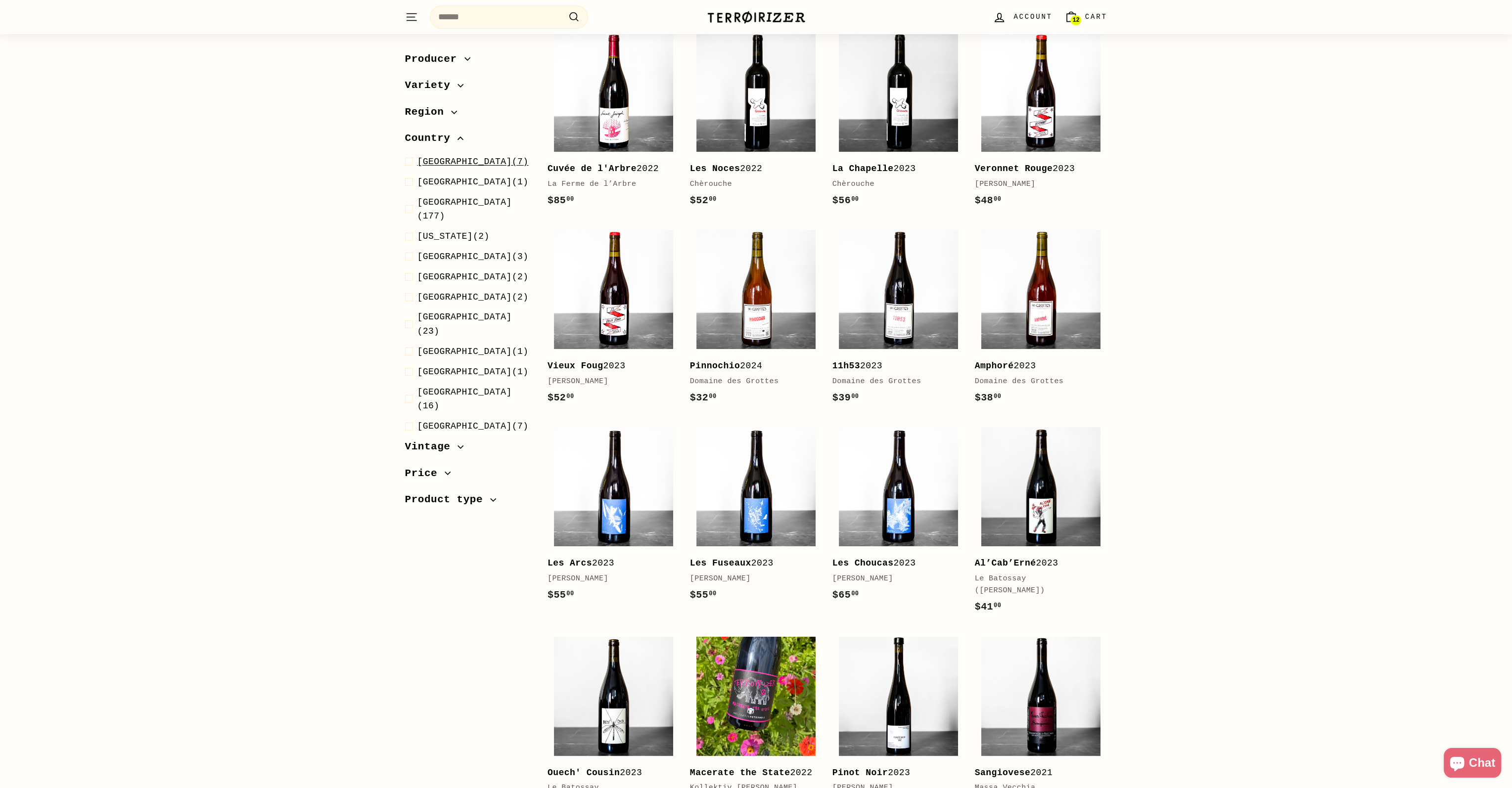
click at [410, 166] on span at bounding box center [411, 162] width 12 height 14
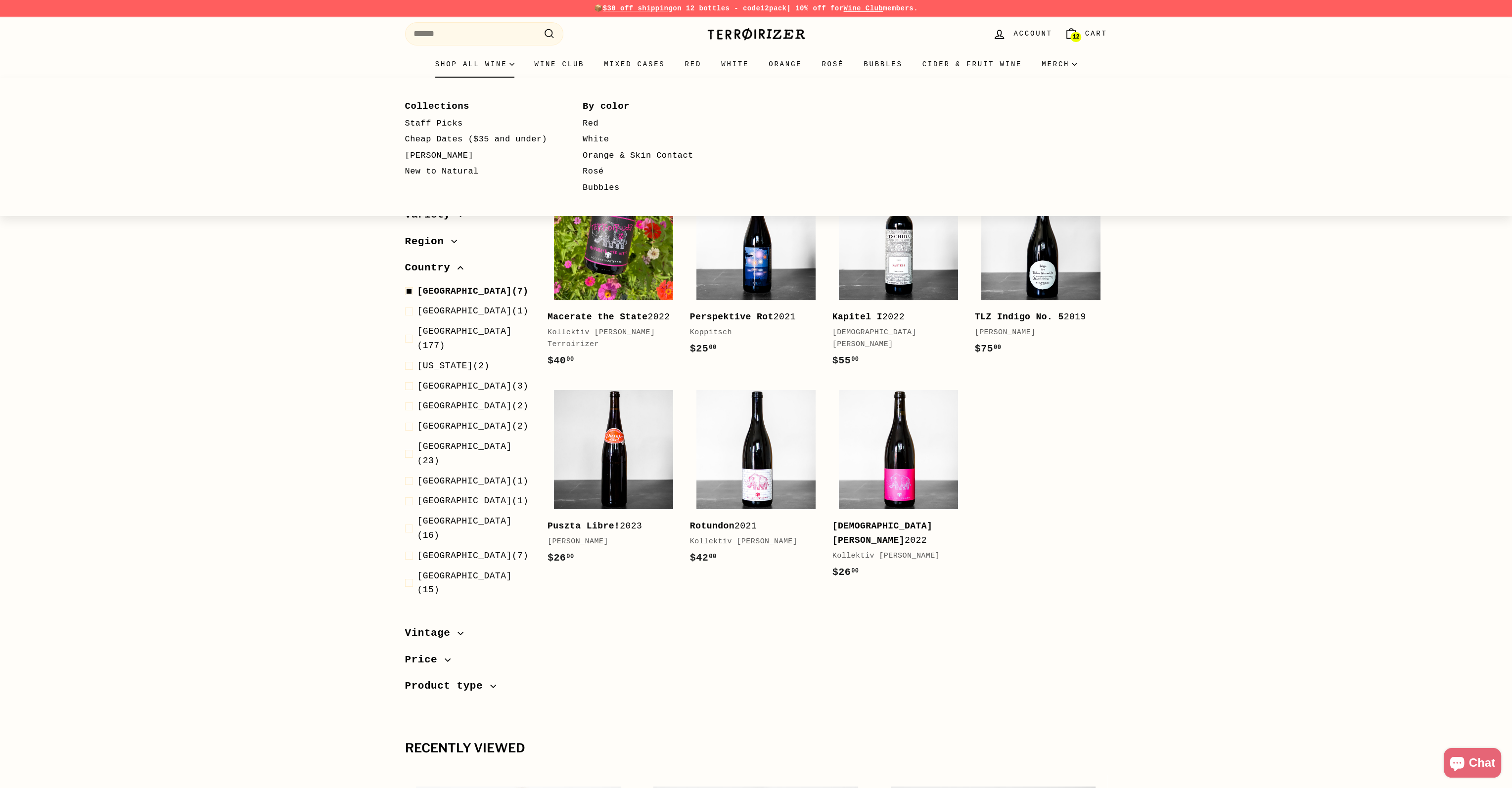
click at [497, 64] on summary "Shop all wine" at bounding box center [475, 64] width 99 height 27
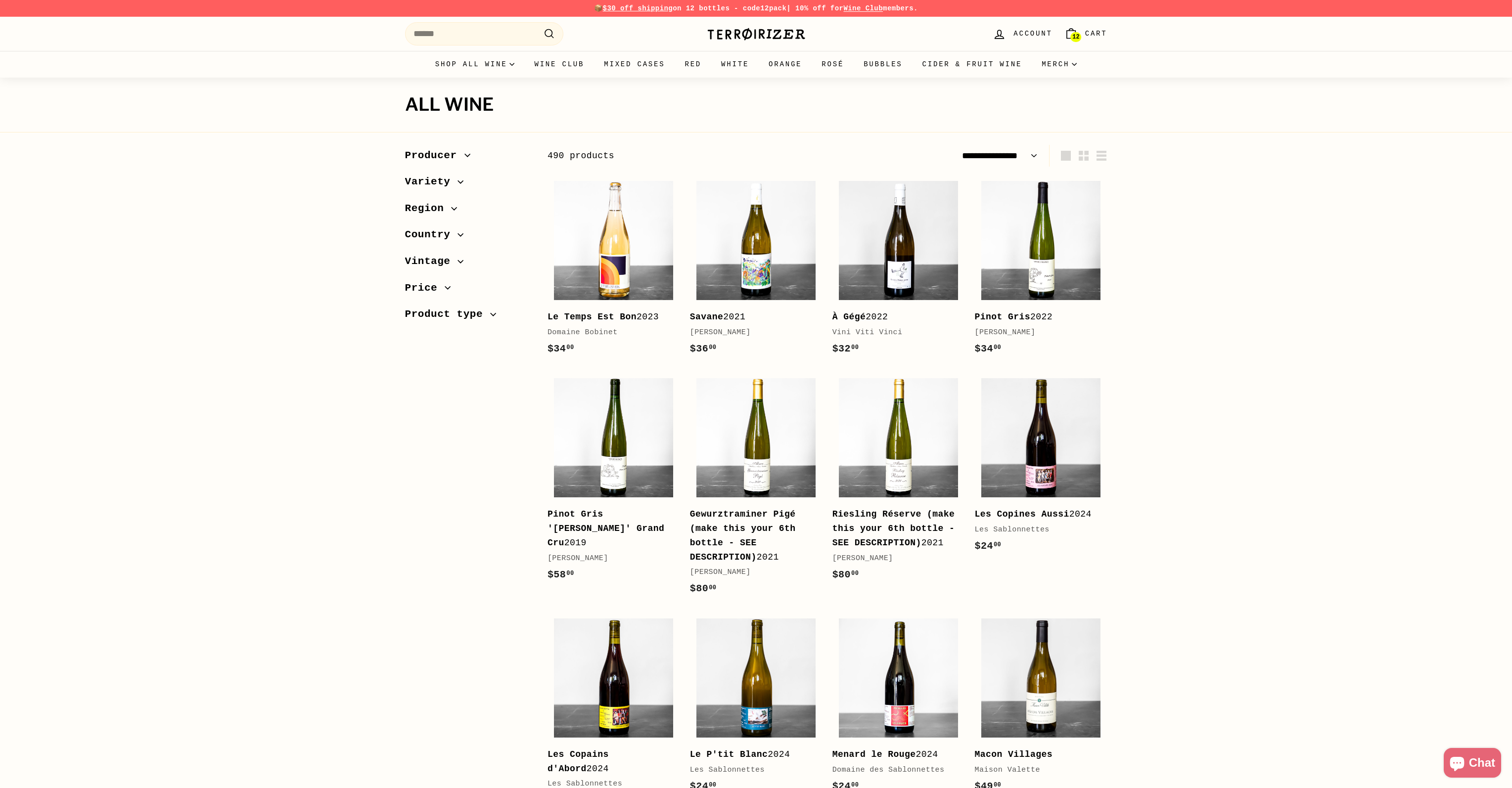
select select "**********"
click at [449, 211] on span "Region" at bounding box center [468, 209] width 127 height 17
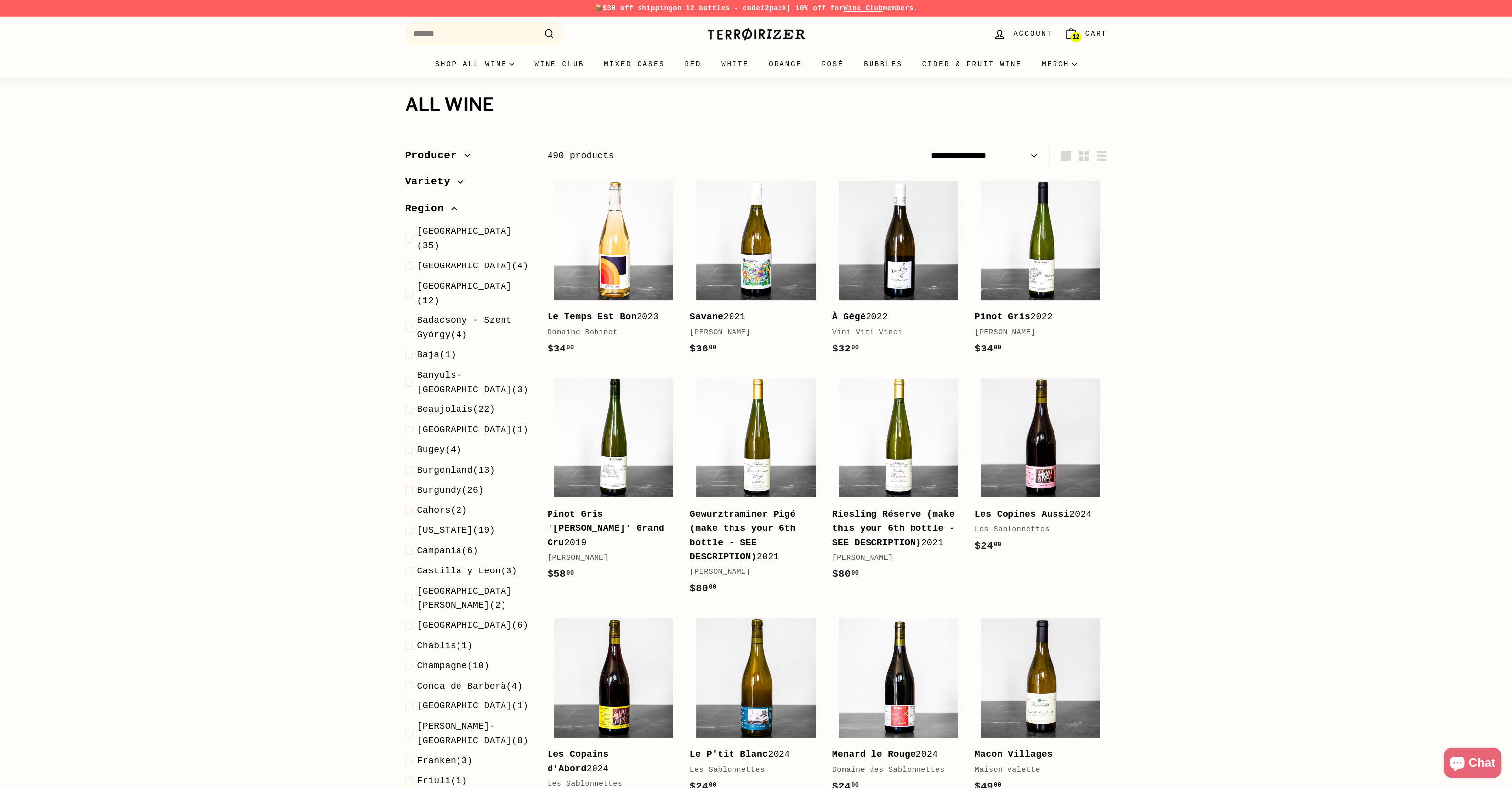
click at [429, 210] on span "Region" at bounding box center [428, 209] width 47 height 17
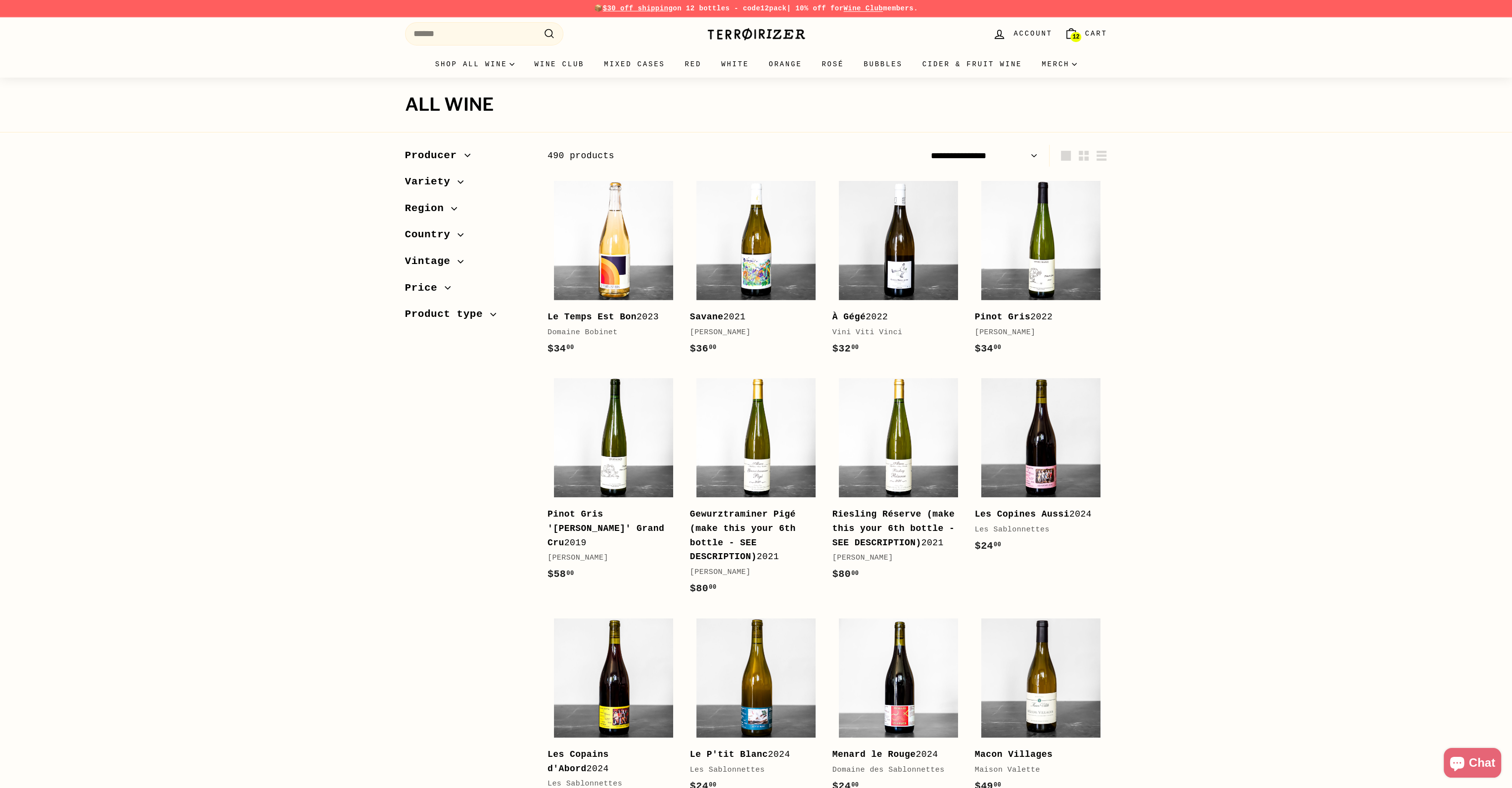
click at [435, 238] on span "Country" at bounding box center [431, 235] width 53 height 17
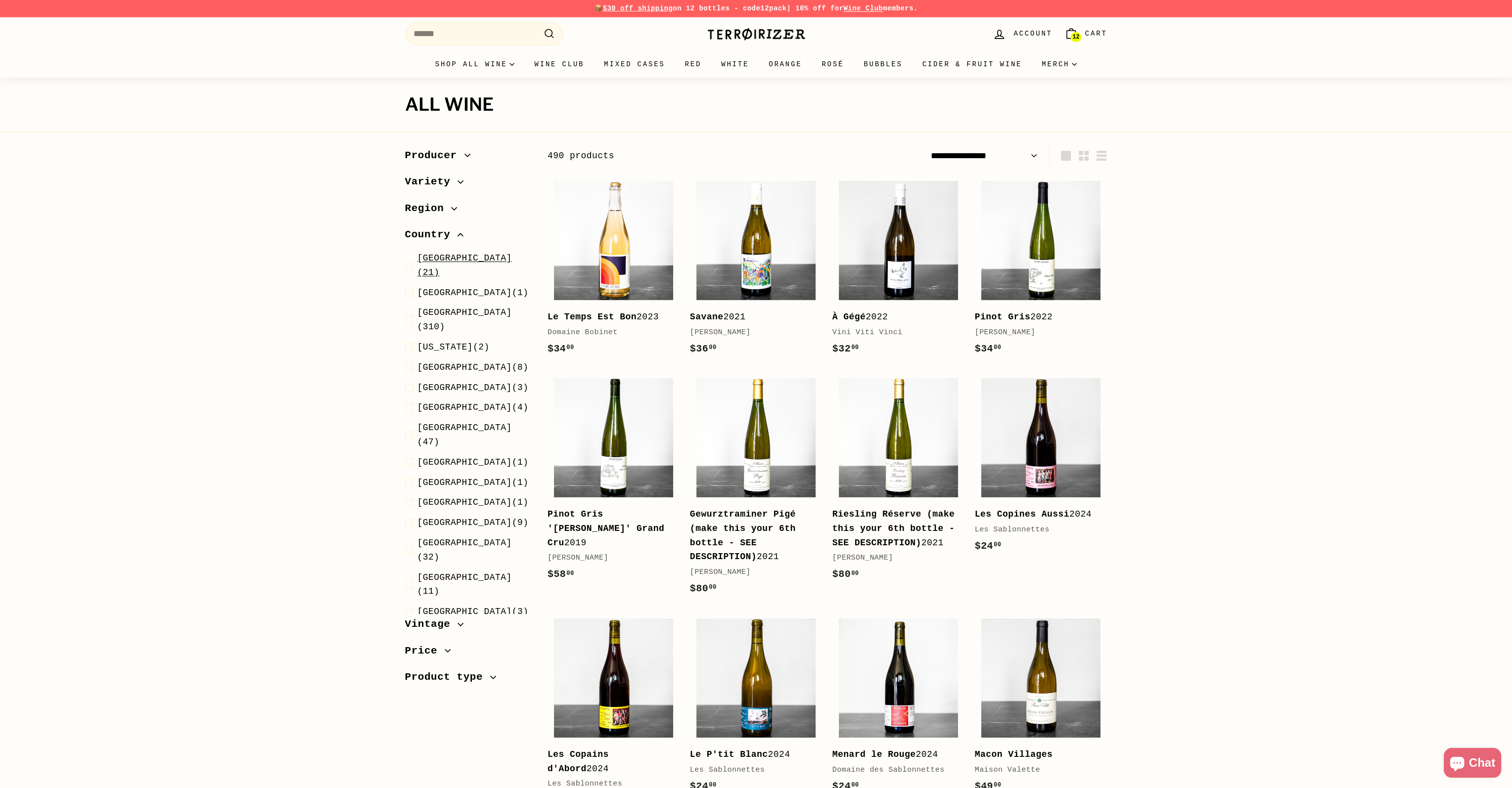
click at [445, 257] on span "Austria" at bounding box center [465, 258] width 95 height 10
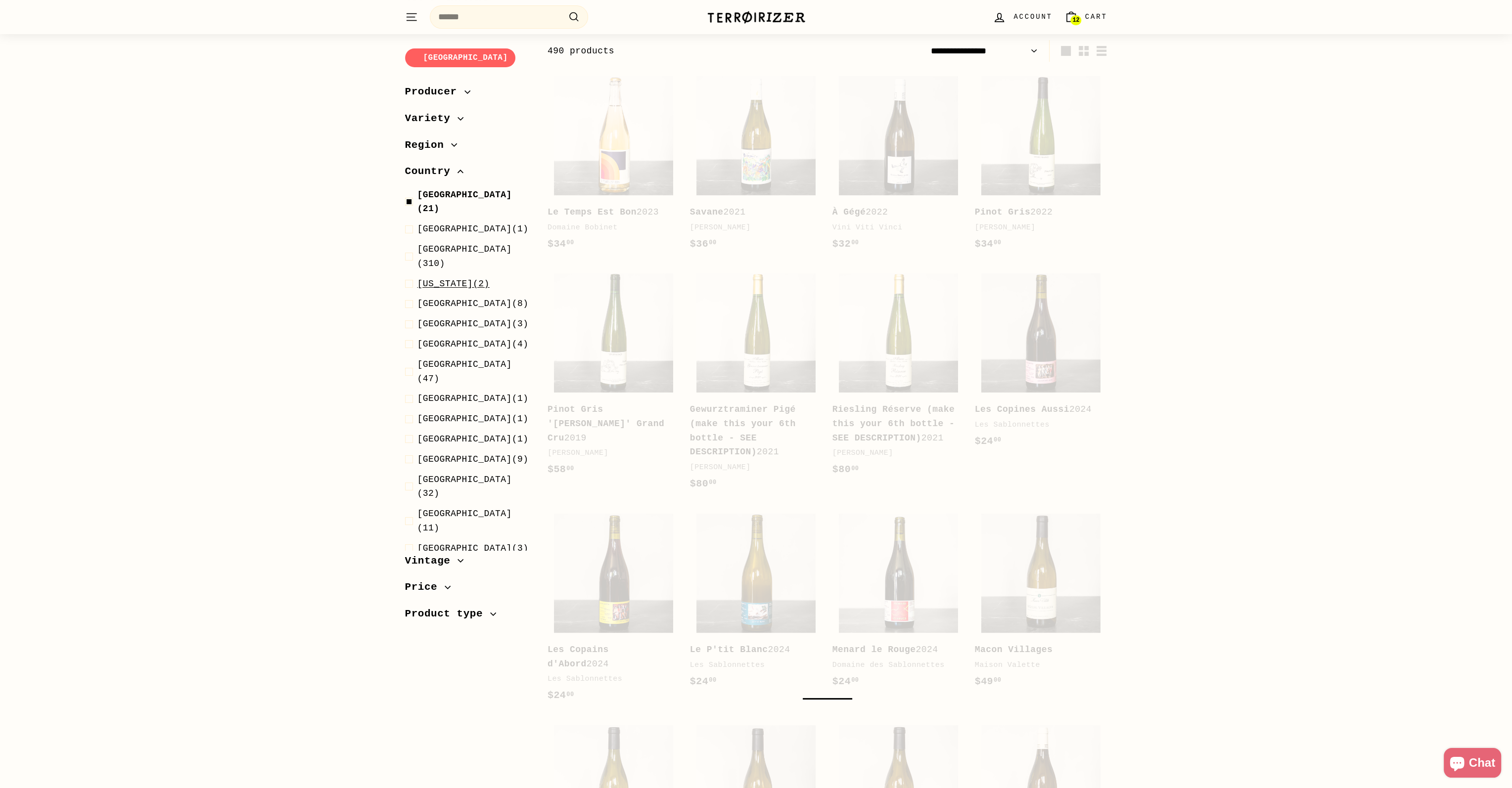
scroll to position [105, 0]
select select "**********"
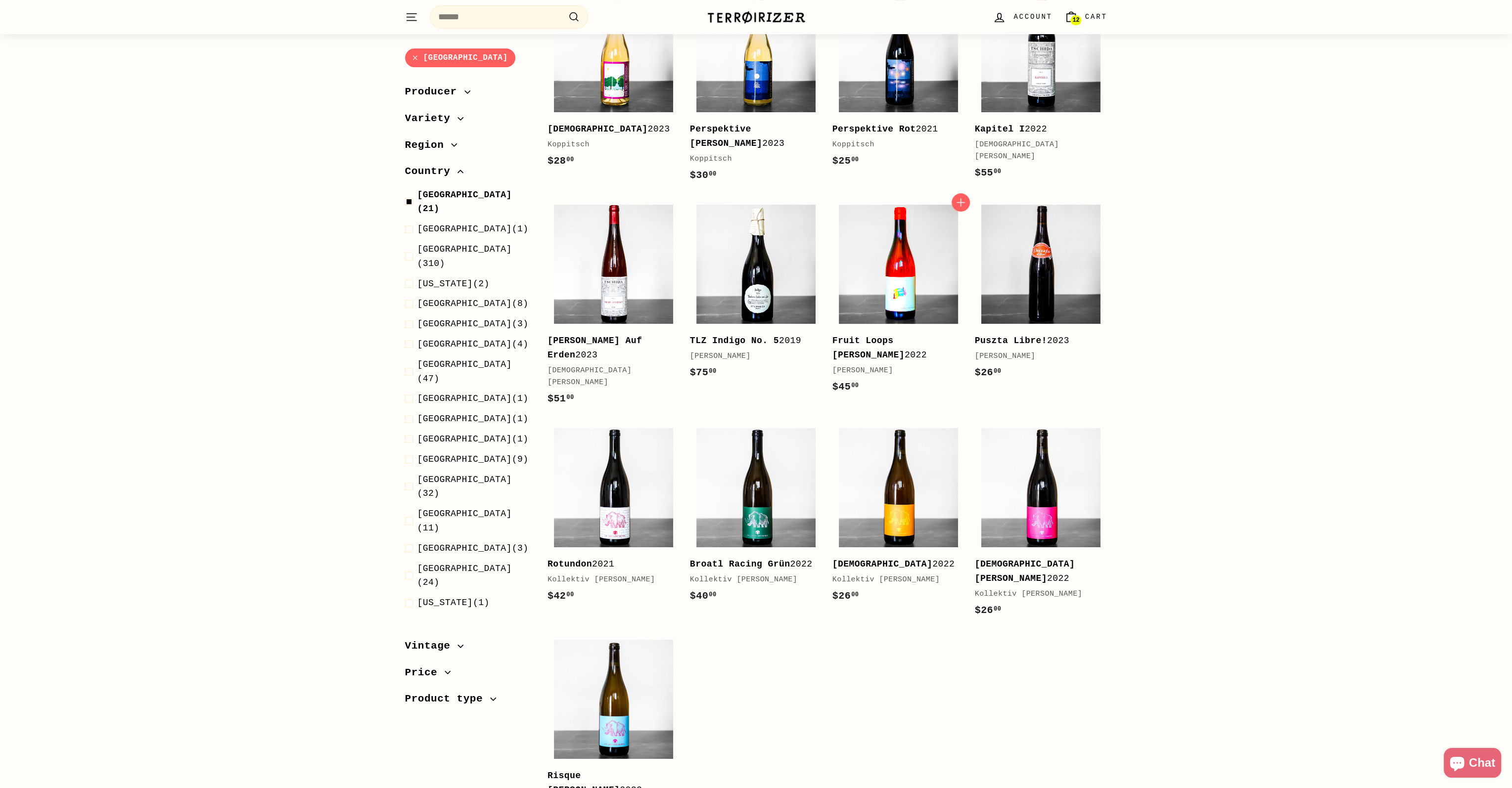
scroll to position [698, 0]
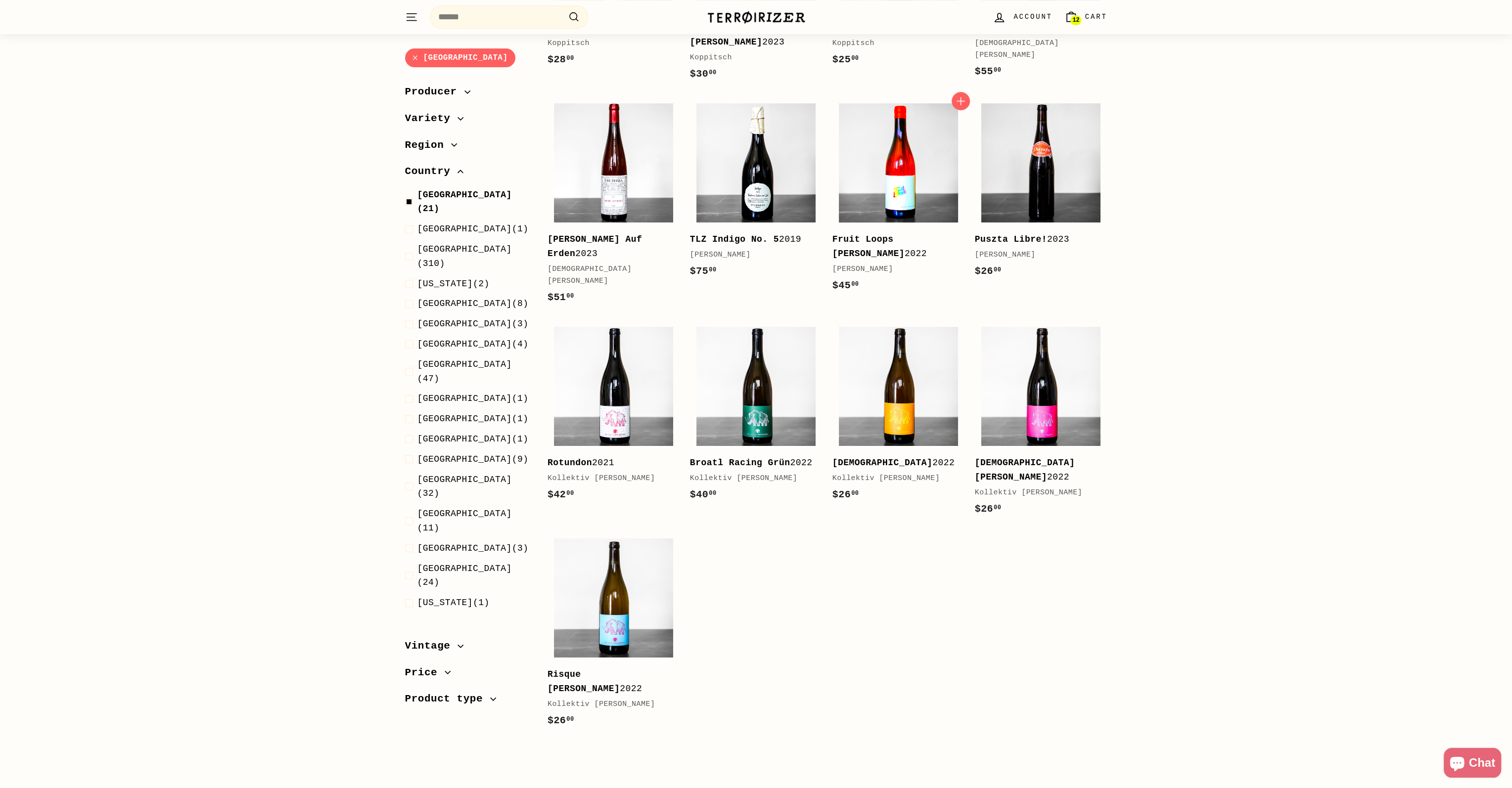
click at [914, 171] on img at bounding box center [898, 163] width 119 height 119
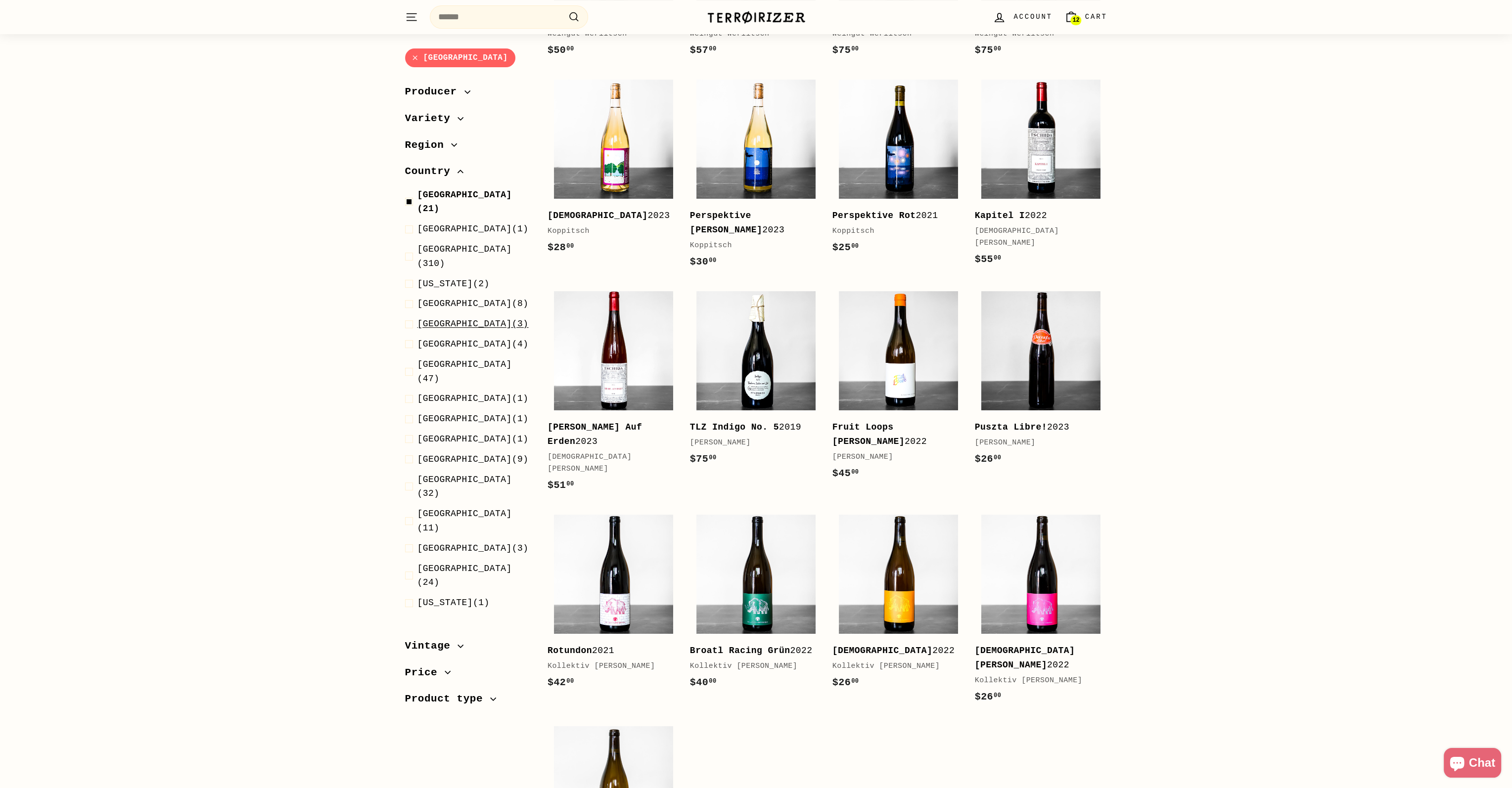
scroll to position [500, 0]
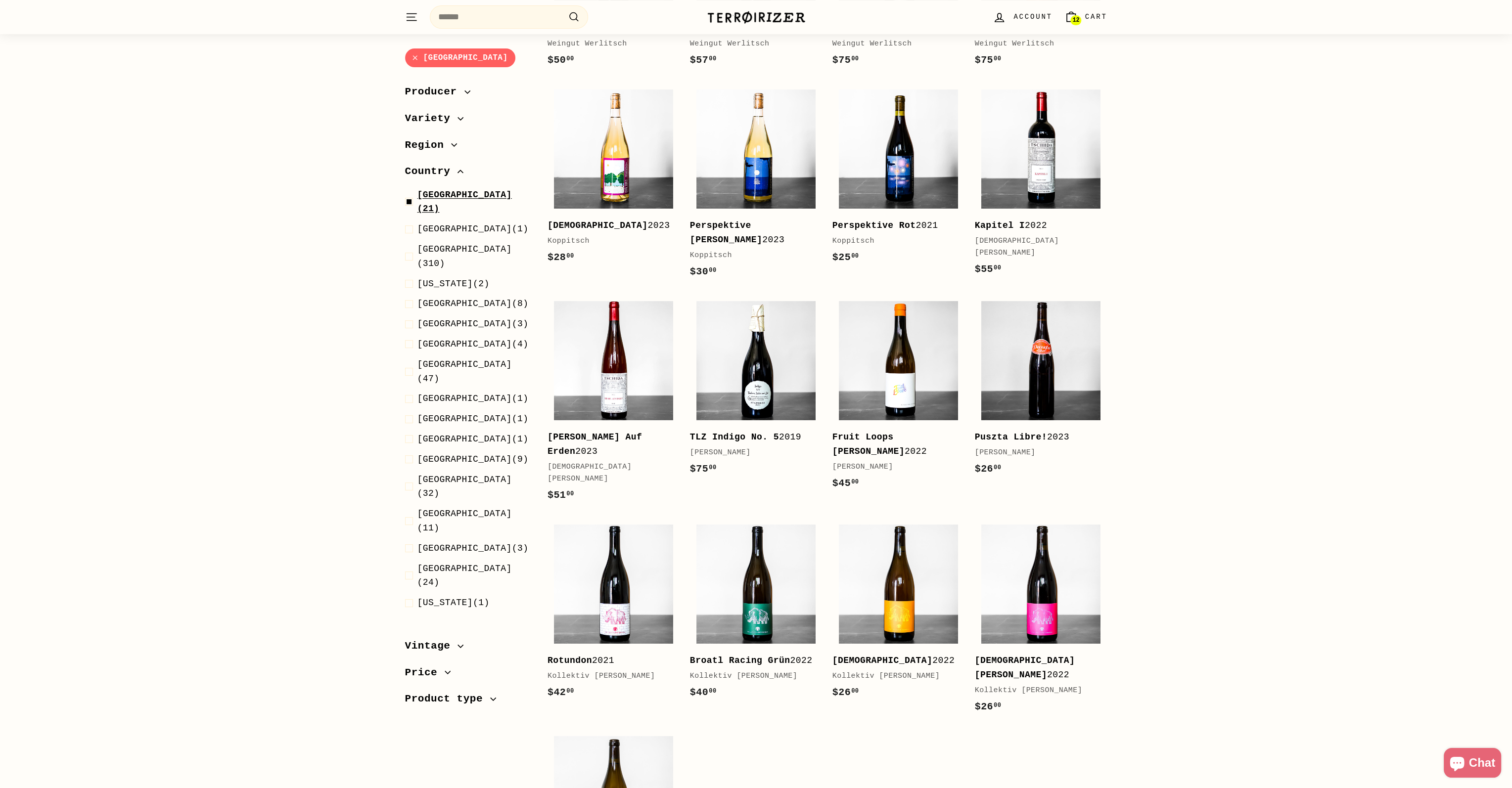
click at [407, 193] on span at bounding box center [411, 202] width 12 height 29
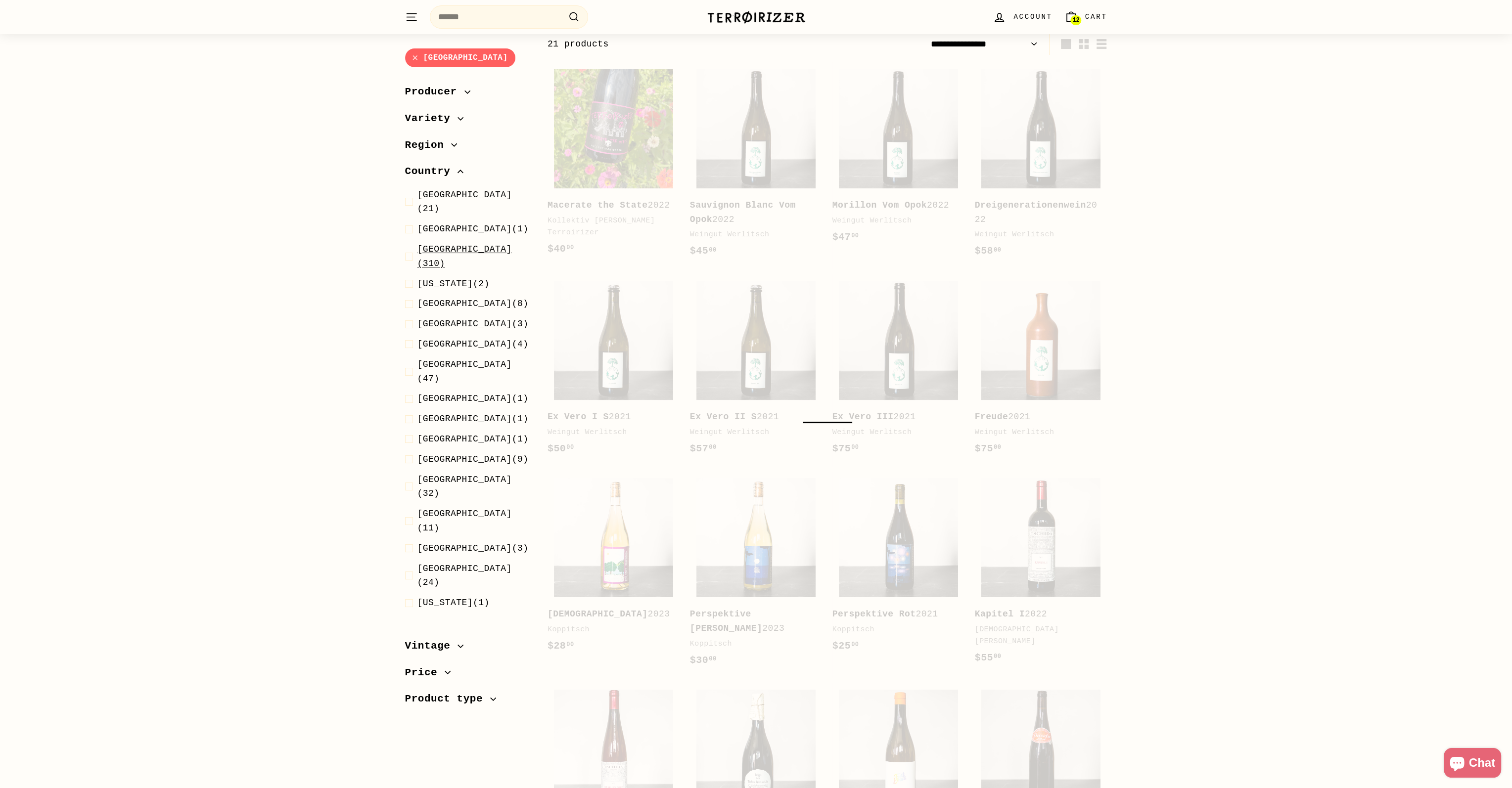
scroll to position [105, 0]
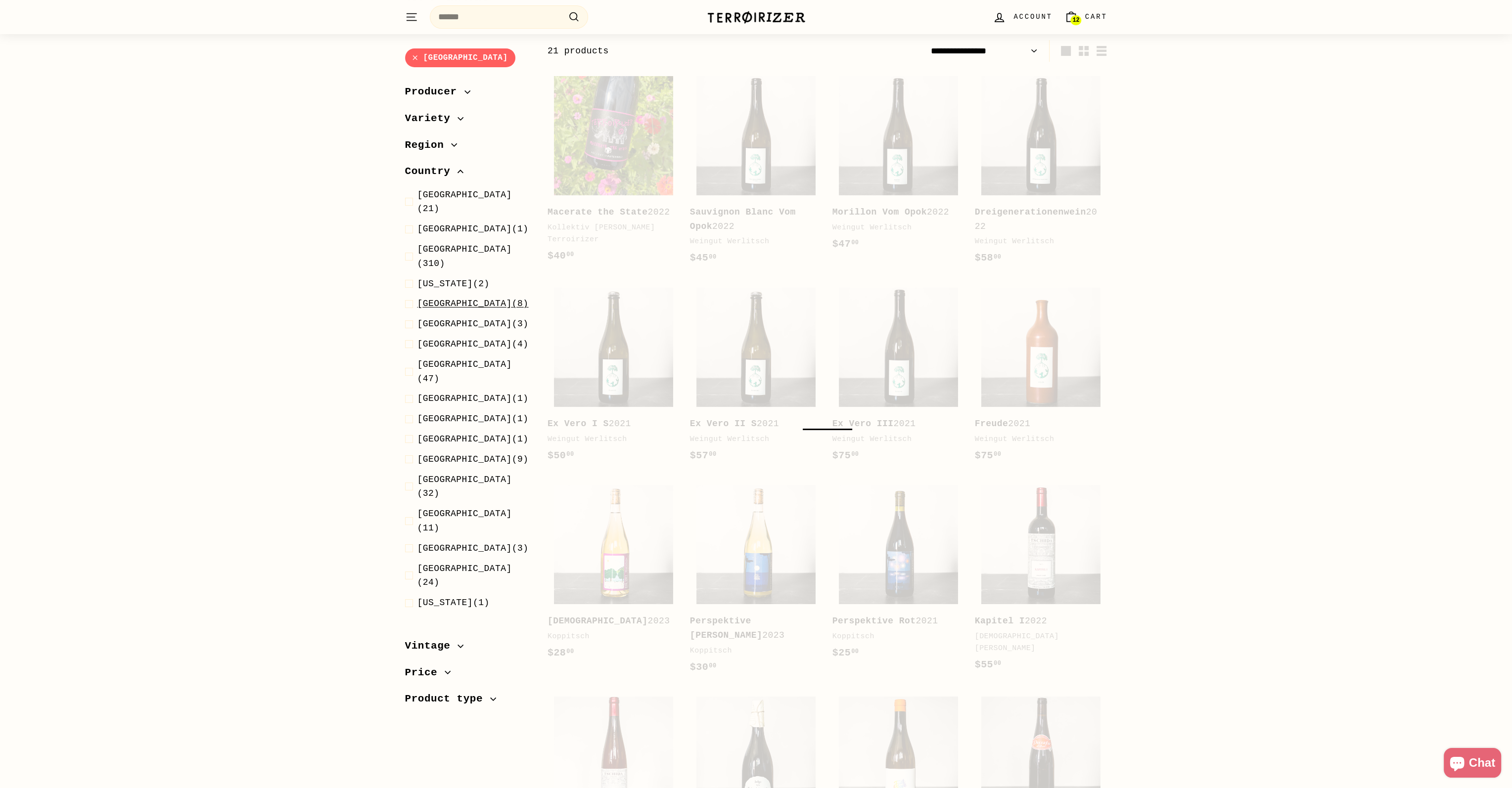
select select "**********"
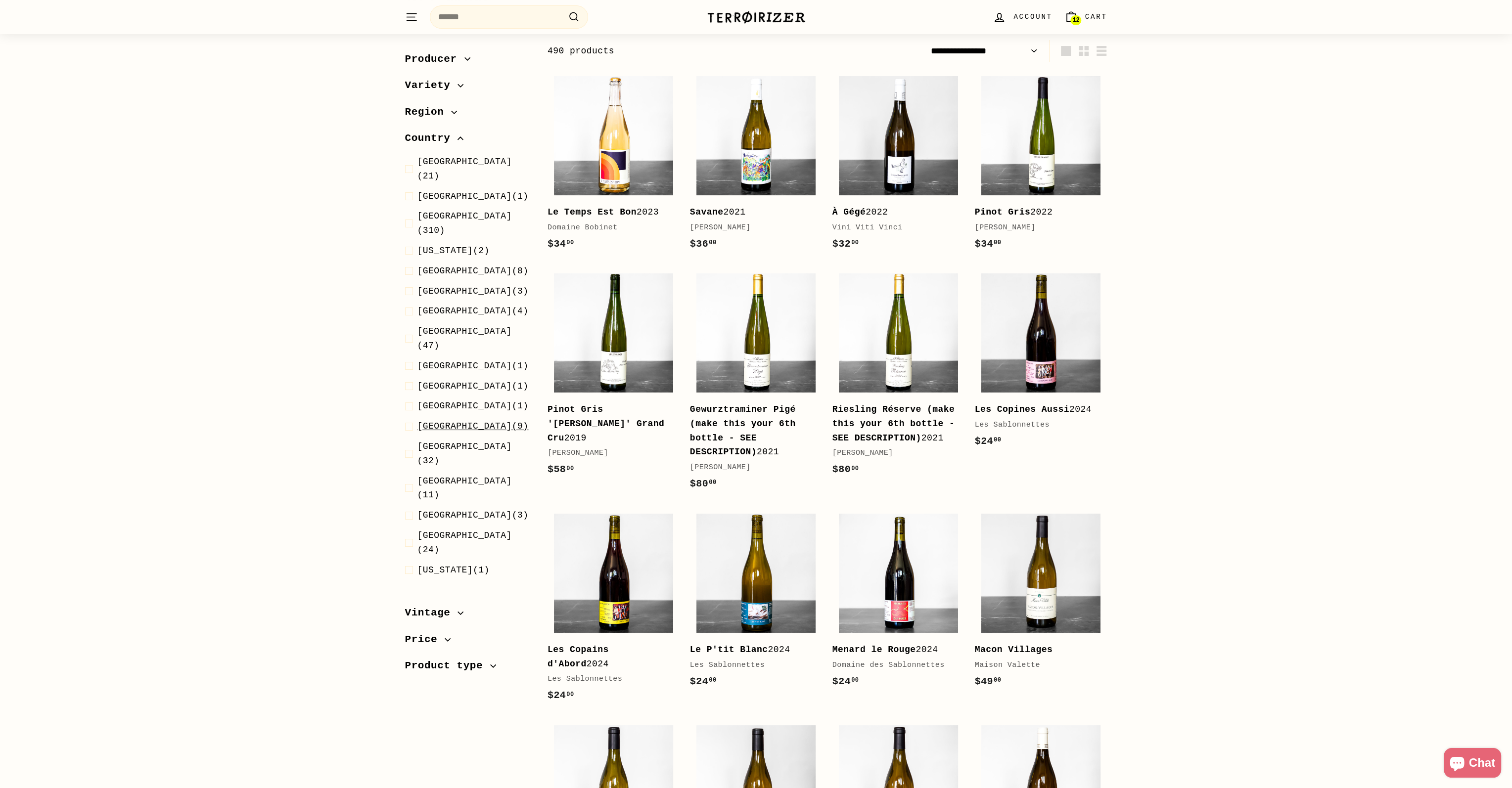
click at [412, 420] on span at bounding box center [411, 427] width 12 height 14
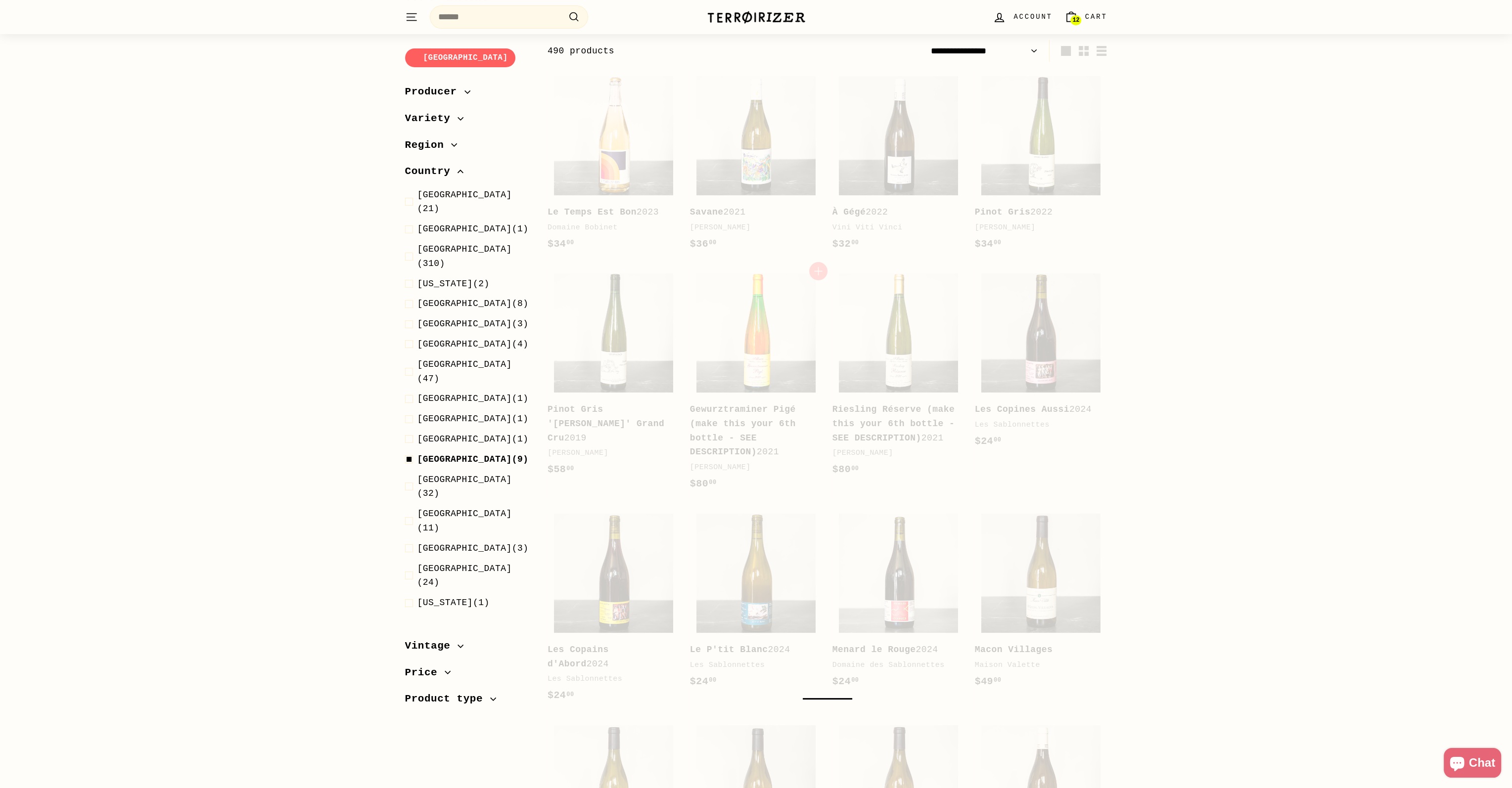
select select "**********"
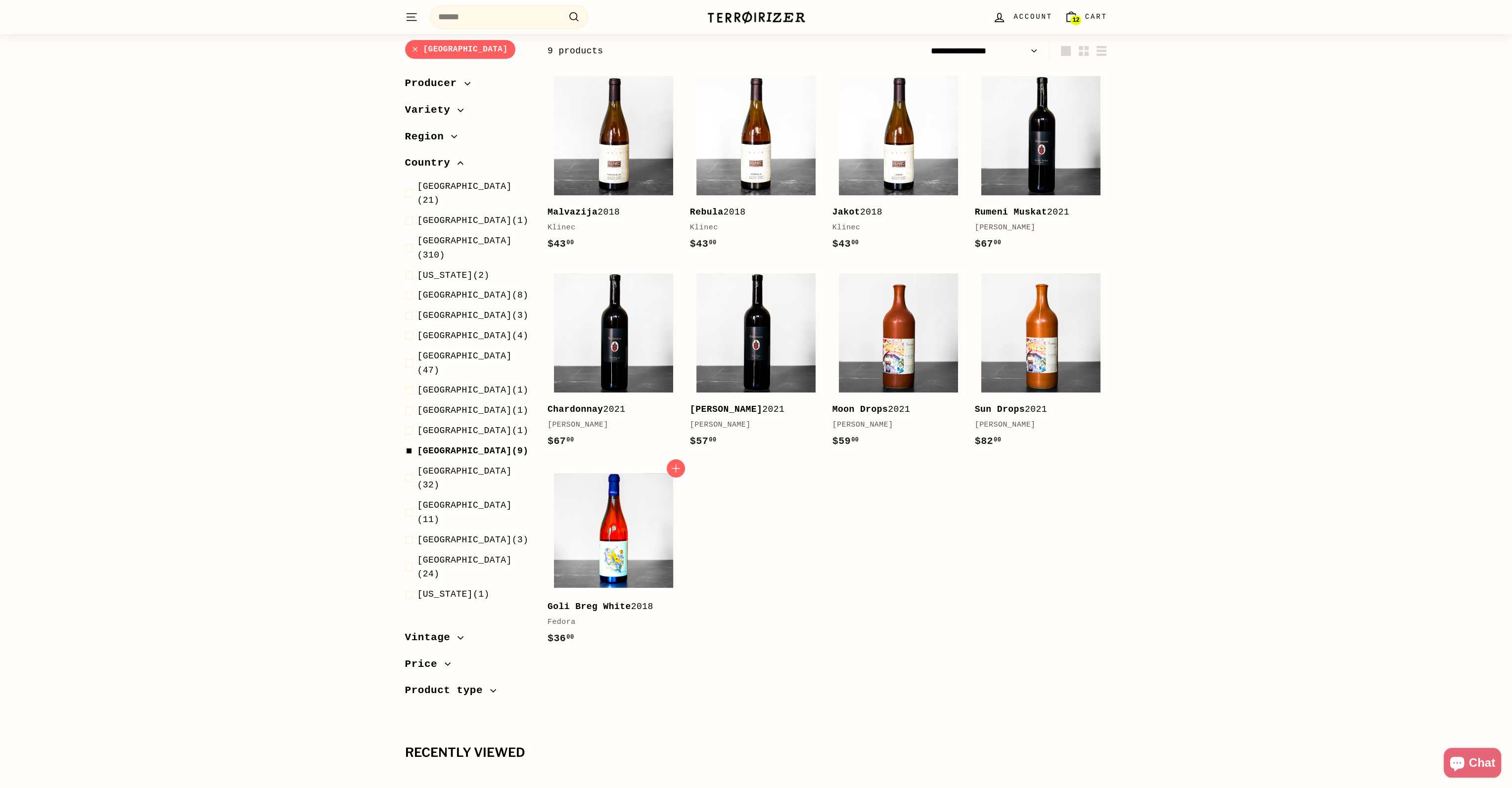
click at [614, 560] on img at bounding box center [614, 530] width 119 height 119
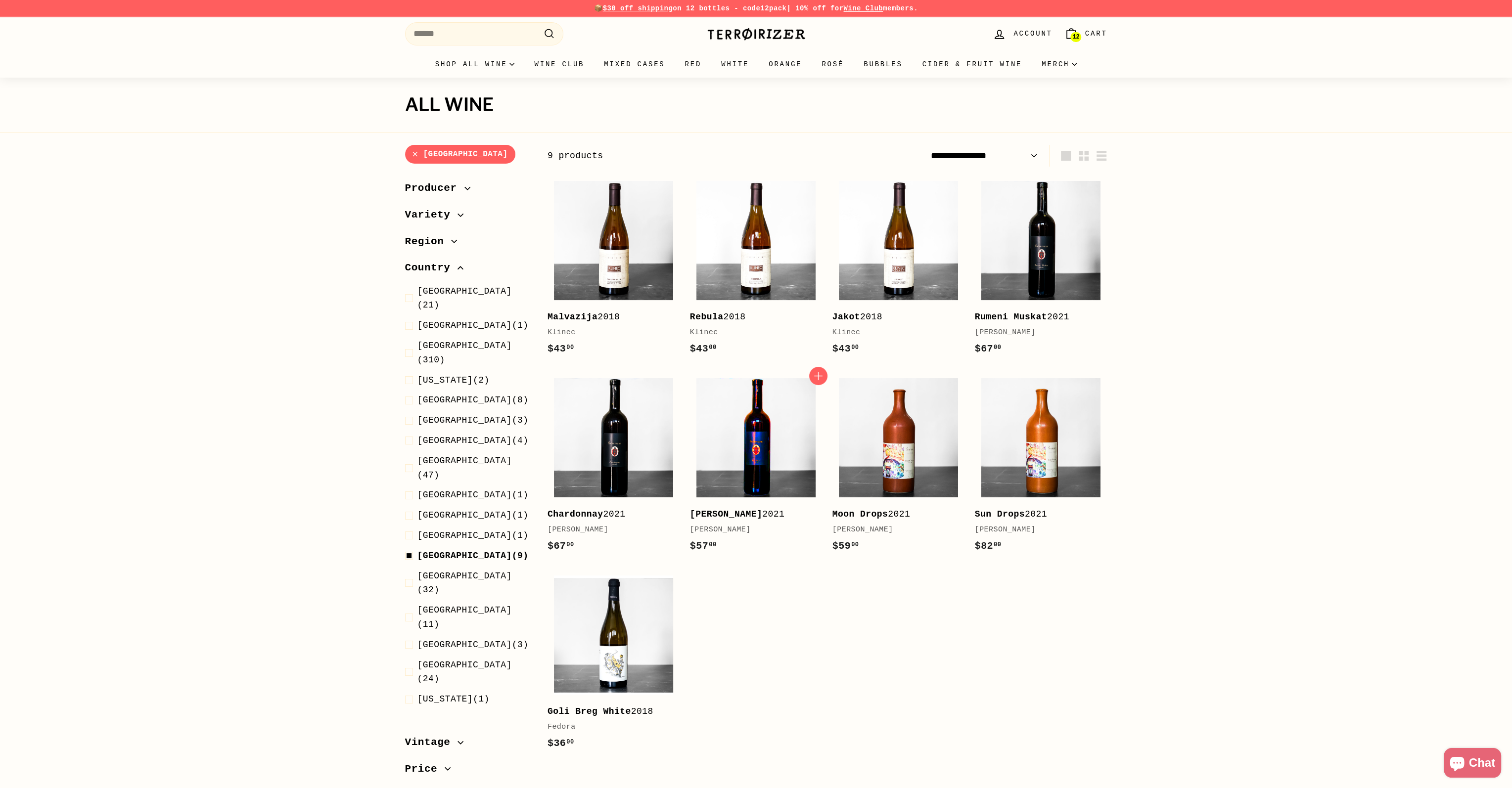
select select "**********"
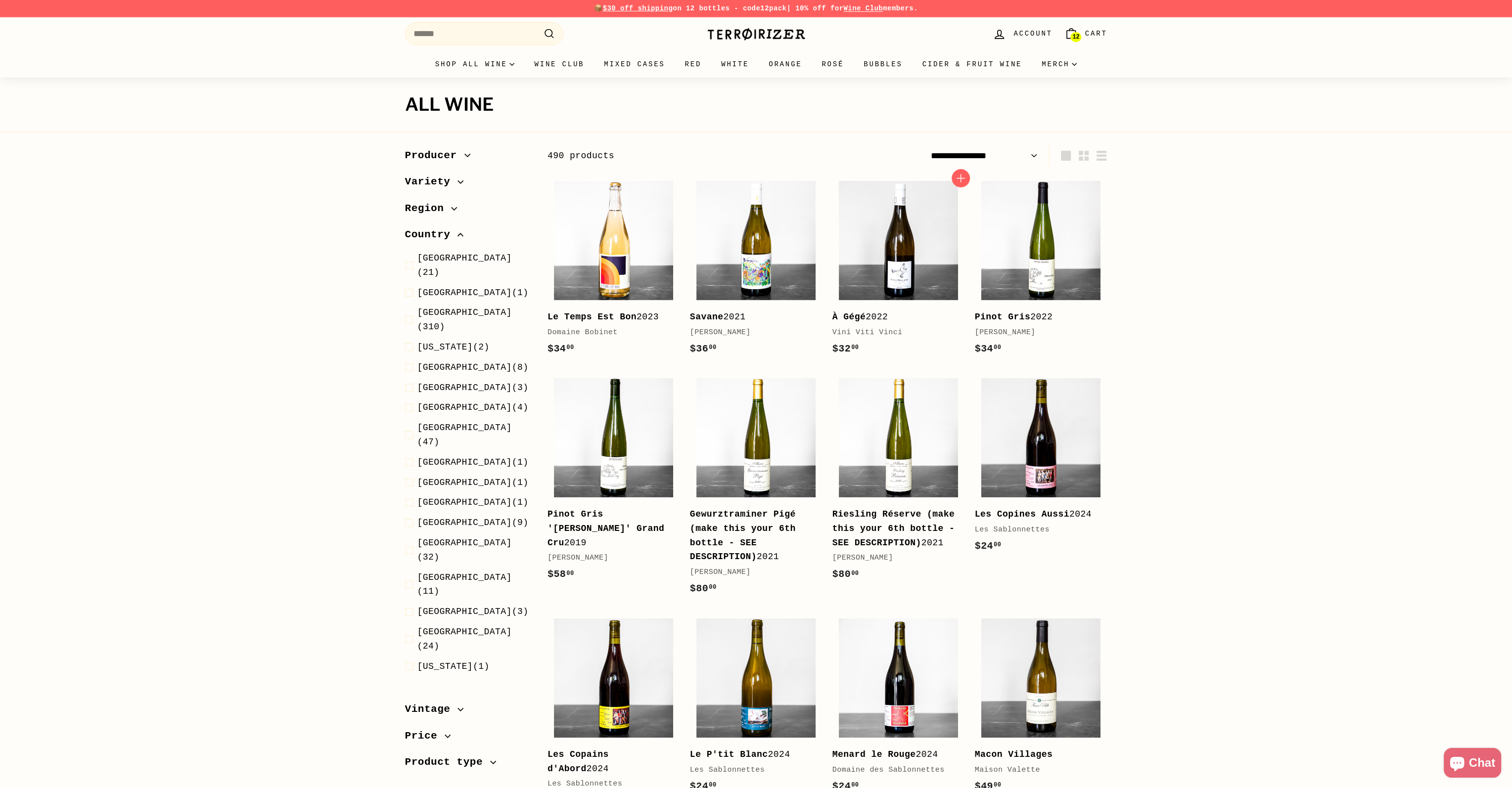
click at [856, 318] on b "À Gégé" at bounding box center [849, 317] width 34 height 10
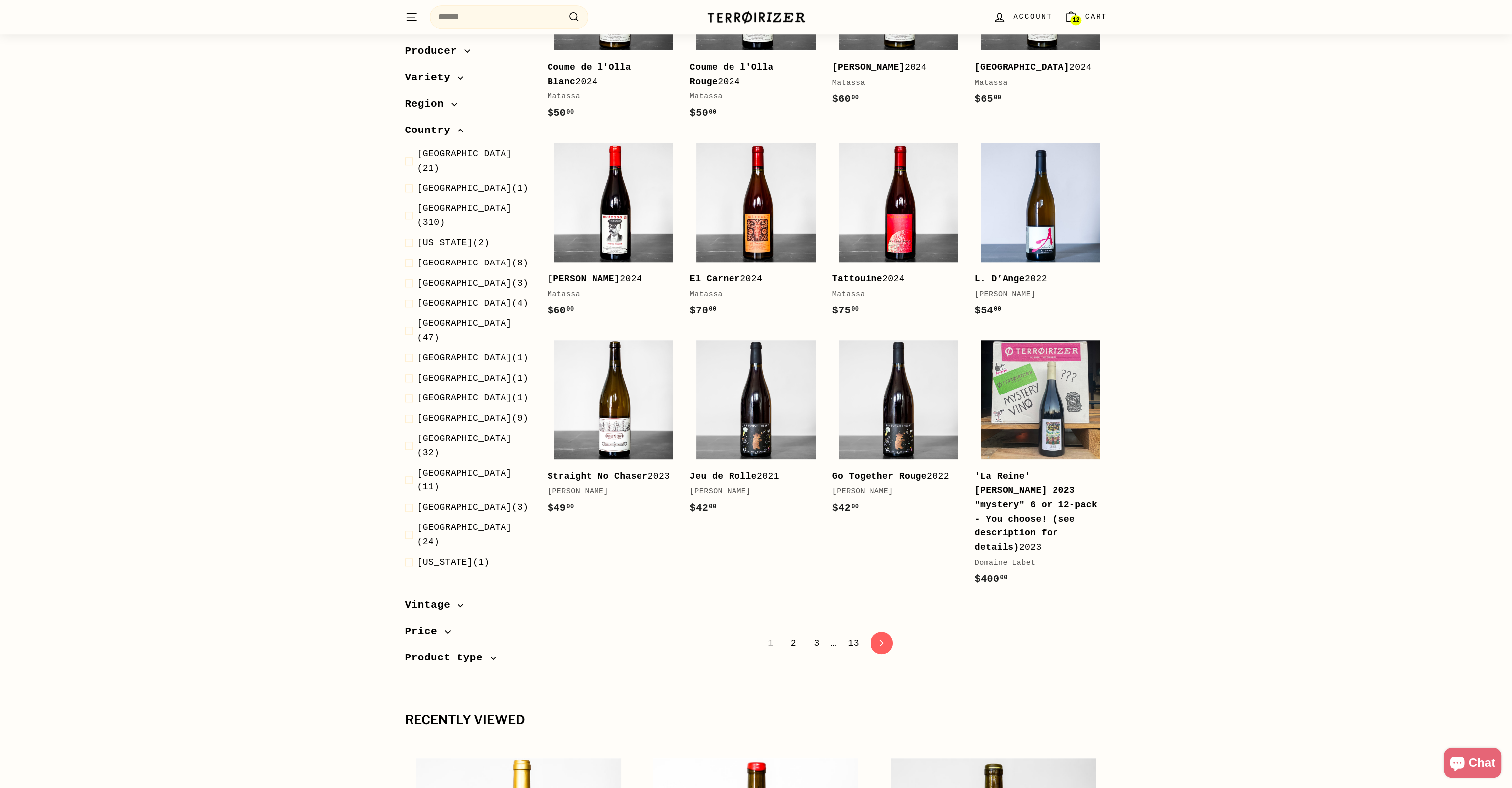
scroll to position [1780, 0]
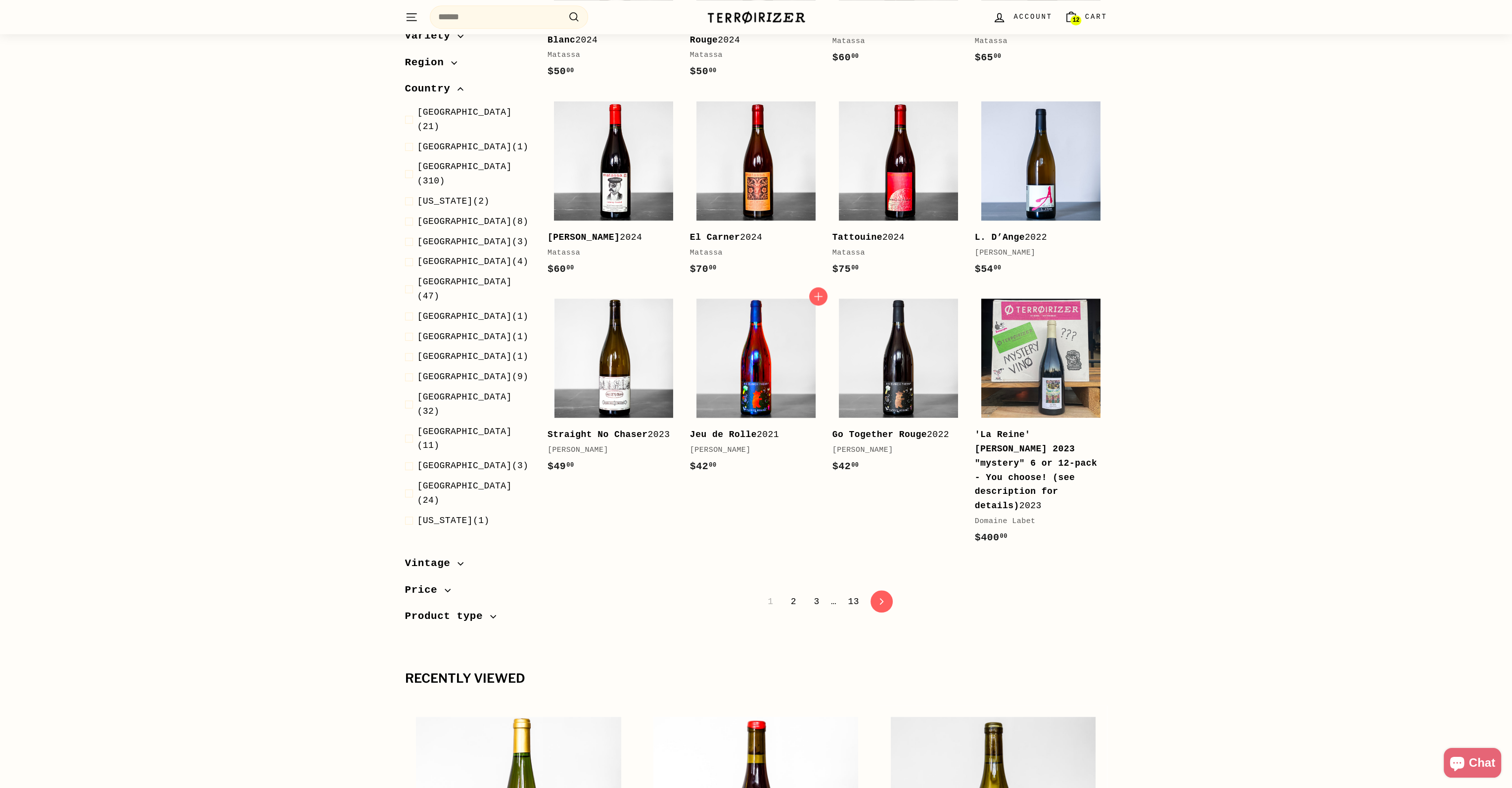
click at [744, 346] on img at bounding box center [756, 358] width 119 height 119
click at [922, 330] on img at bounding box center [898, 358] width 119 height 119
click at [796, 594] on link "2" at bounding box center [793, 602] width 17 height 17
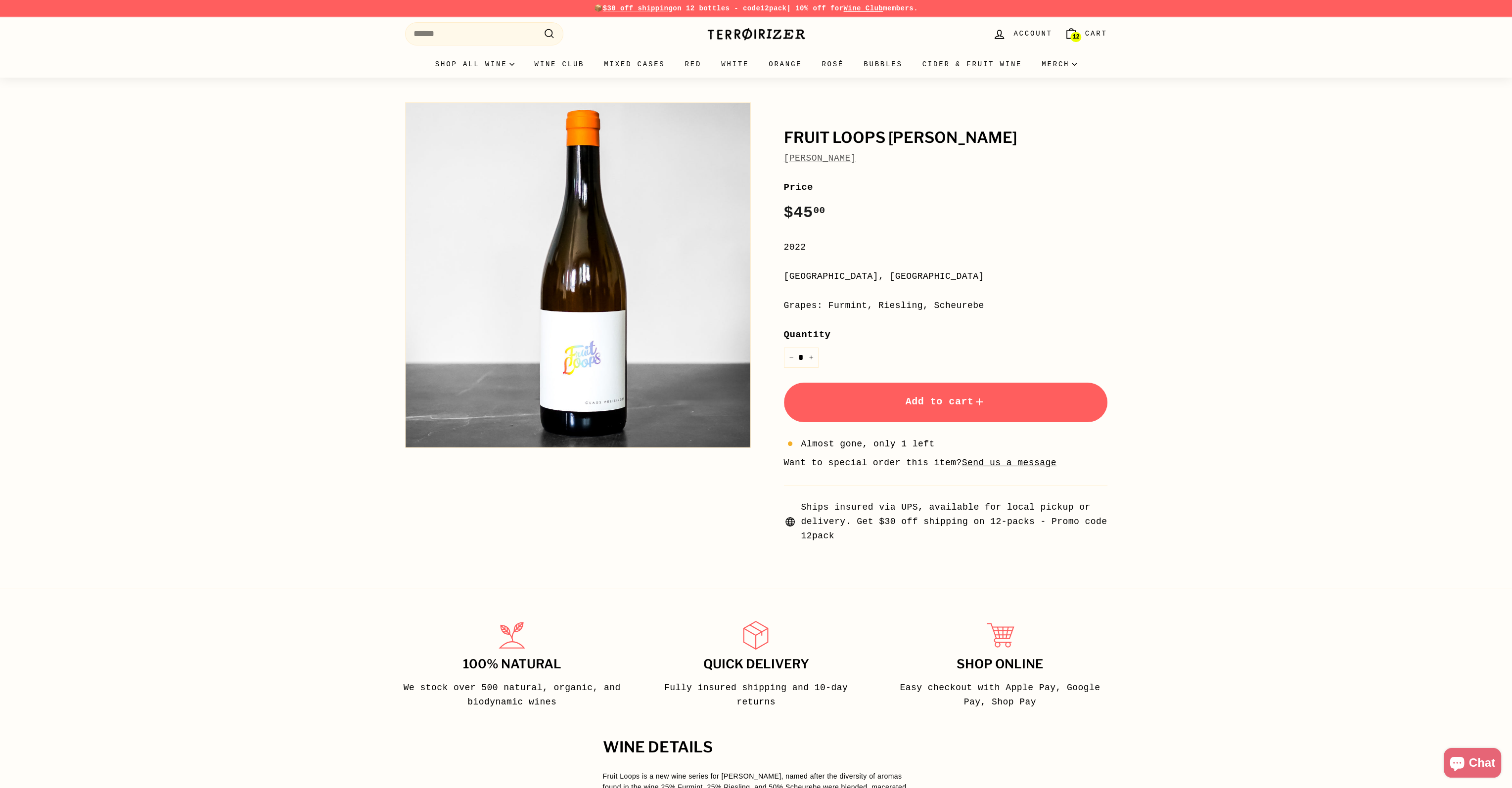
drag, startPoint x: 872, startPoint y: 158, endPoint x: 783, endPoint y: 137, distance: 91.4
click at [784, 137] on div "Fruit Loops Weiss Claus Preisinger" at bounding box center [946, 147] width 323 height 35
copy div "Fruit Loops Weiss Claus Preisinger"
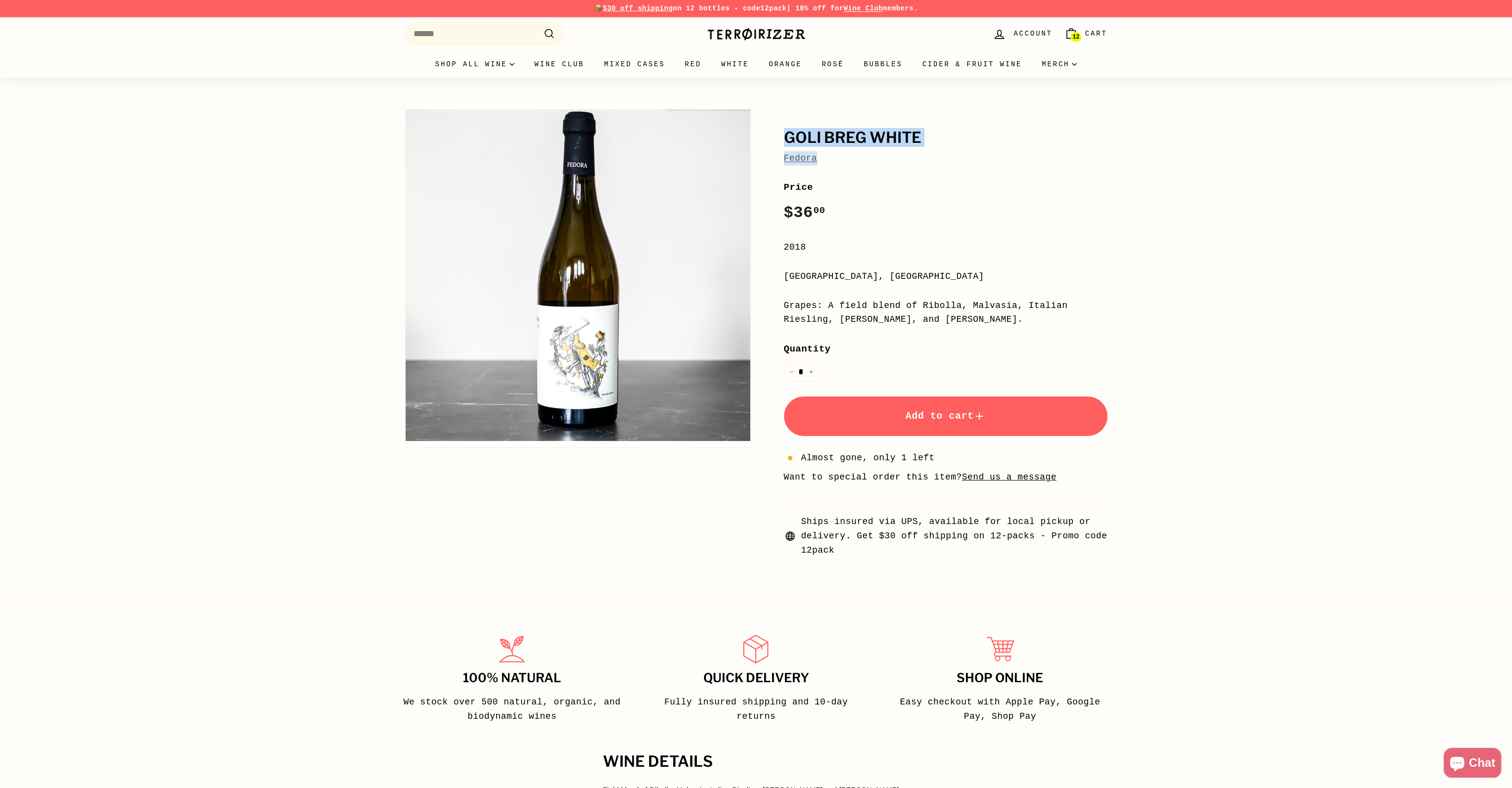
drag, startPoint x: 825, startPoint y: 158, endPoint x: 772, endPoint y: 134, distance: 58.2
click at [772, 134] on div "Goli Breg White Fedora Price Regular price $36 00 $36.00 / 2018 Vipavska Dolina…" at bounding box center [934, 327] width 346 height 460
copy div "Goli Breg White Fedora"
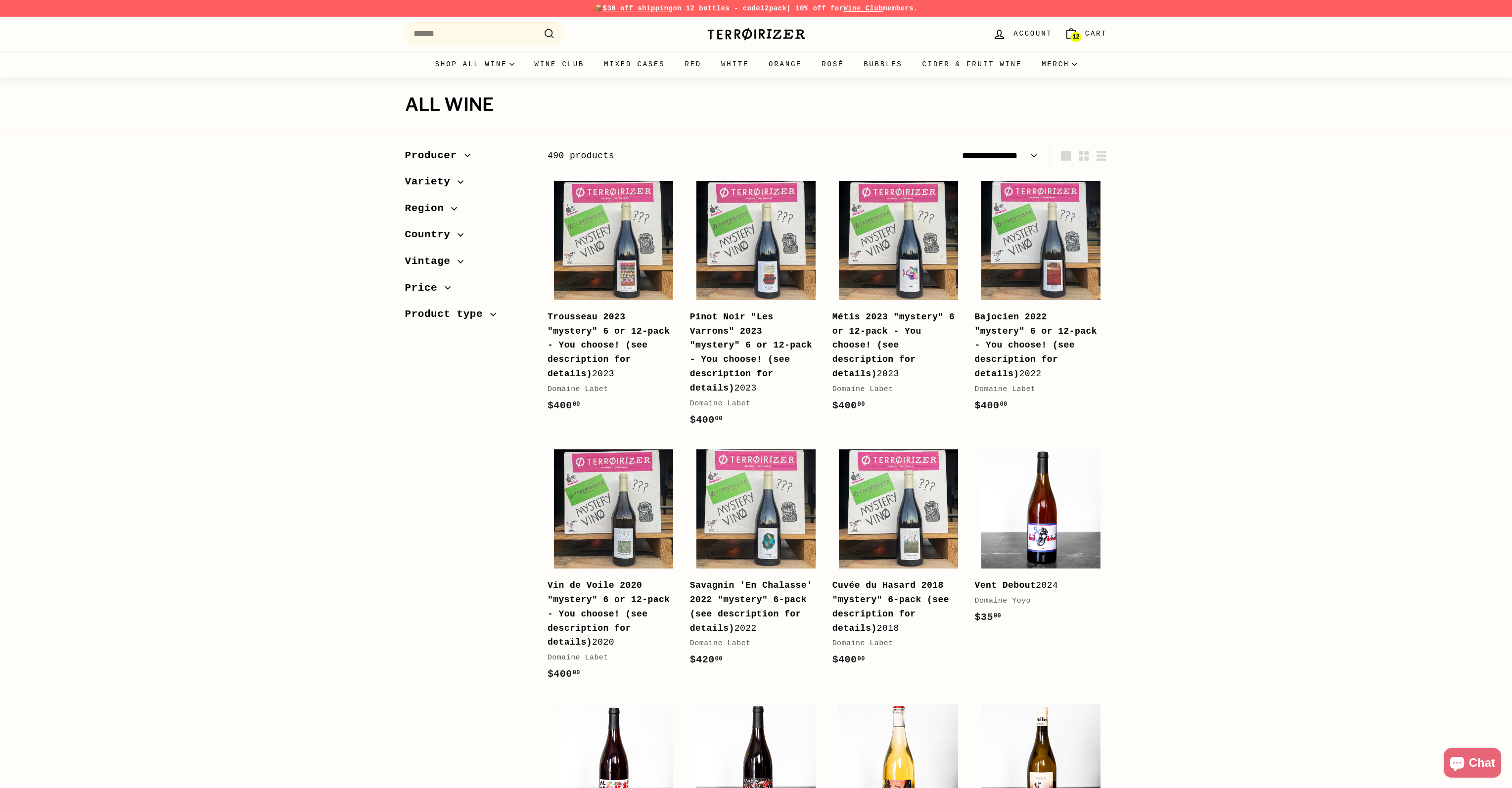
select select "**********"
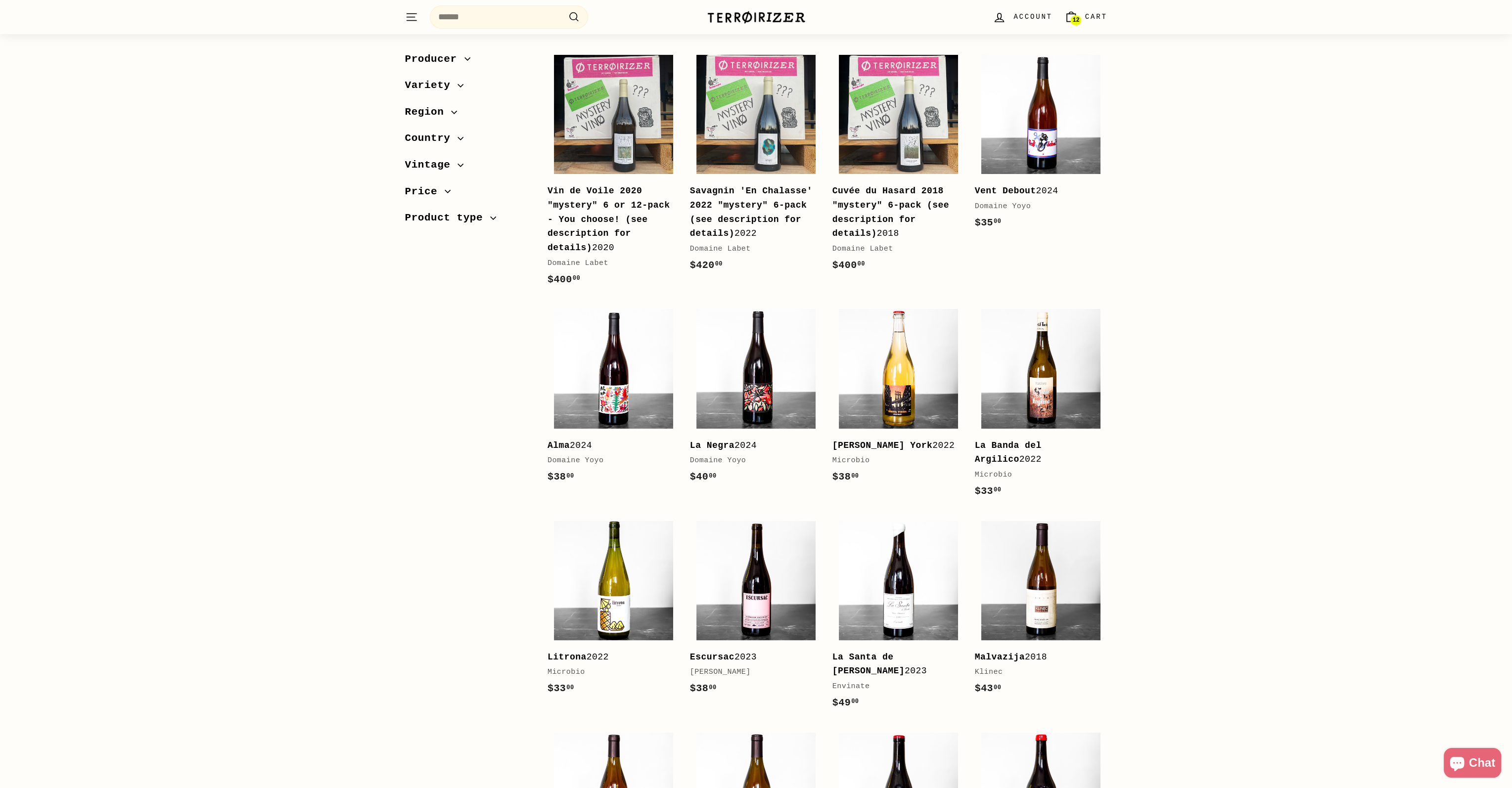
scroll to position [395, 0]
click at [606, 190] on b "Vin de Voile 2020 "mystery" 6 or 12-pack - You choose! (see description for det…" at bounding box center [608, 218] width 122 height 67
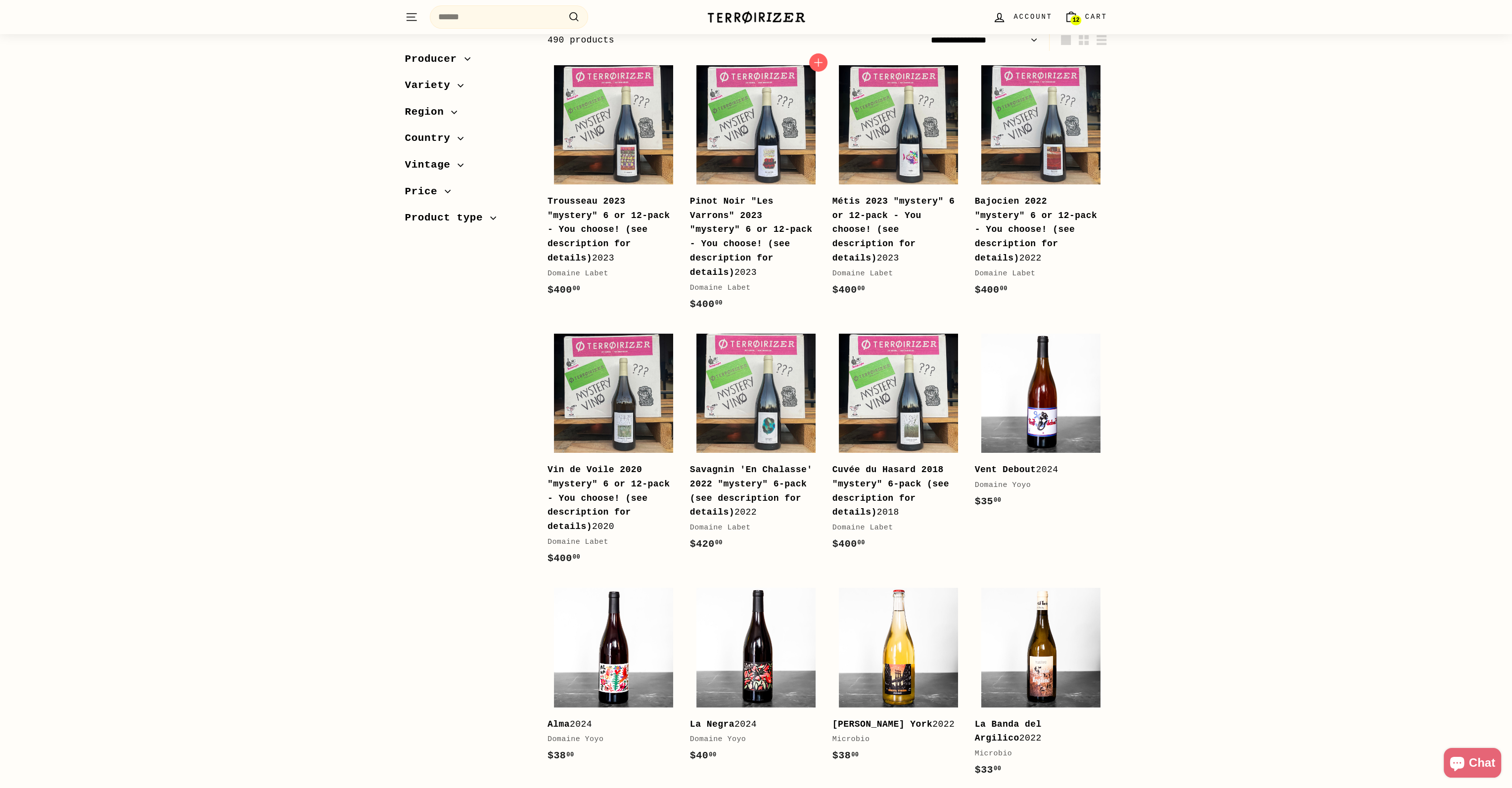
scroll to position [99, 0]
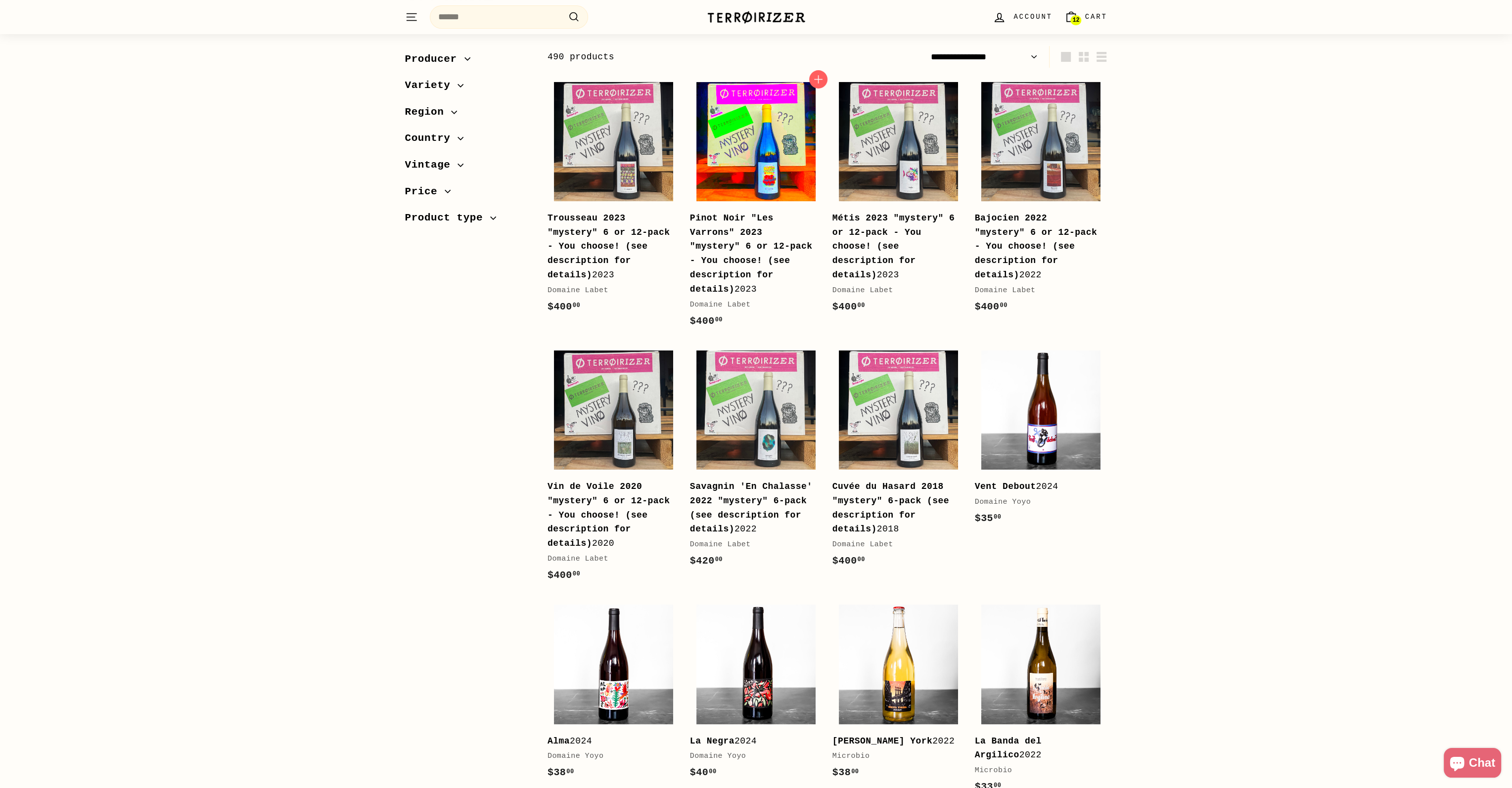
click at [753, 155] on img at bounding box center [756, 142] width 119 height 119
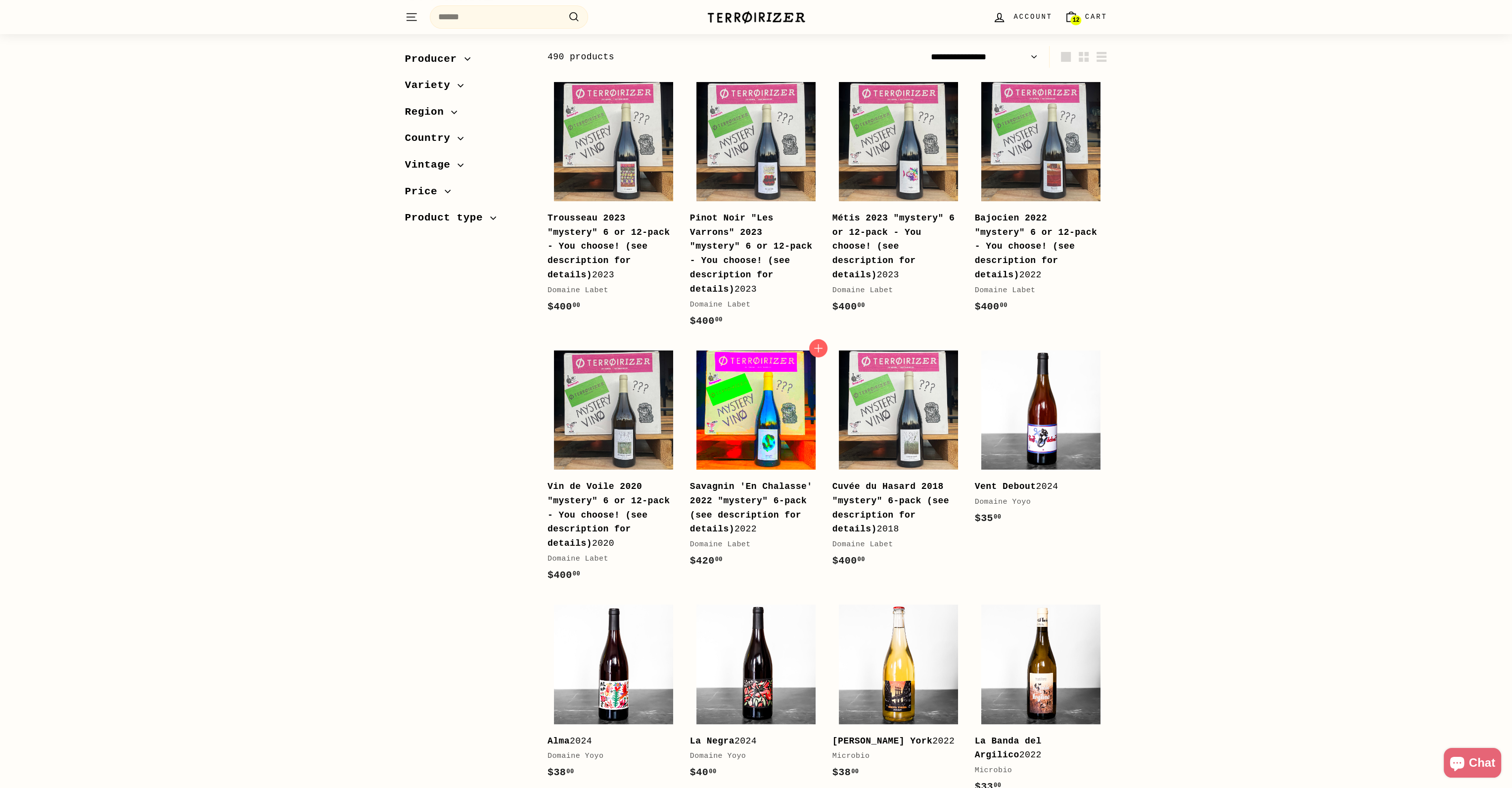
click at [775, 405] on img at bounding box center [756, 410] width 119 height 119
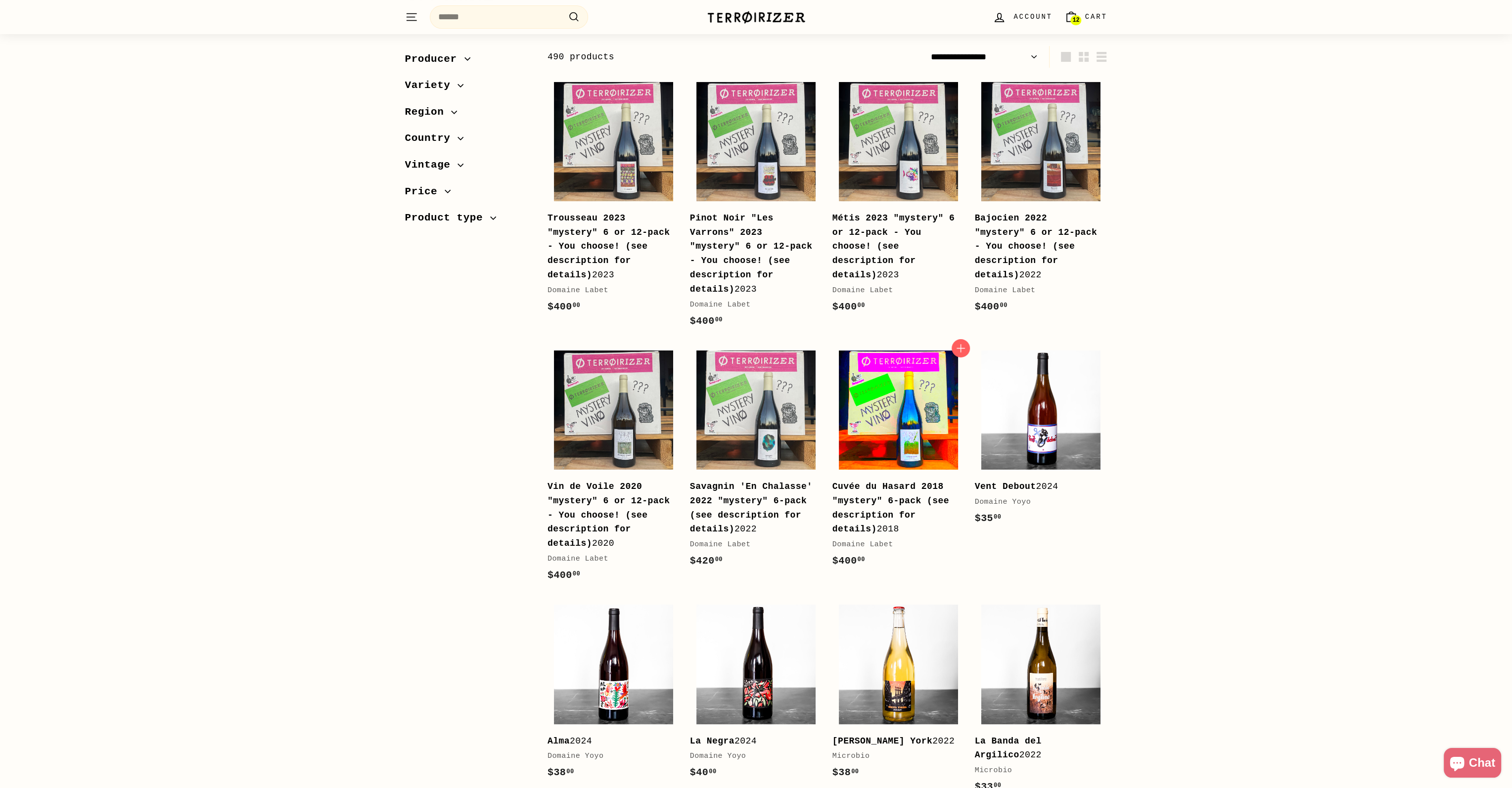
click at [899, 430] on img at bounding box center [898, 410] width 119 height 119
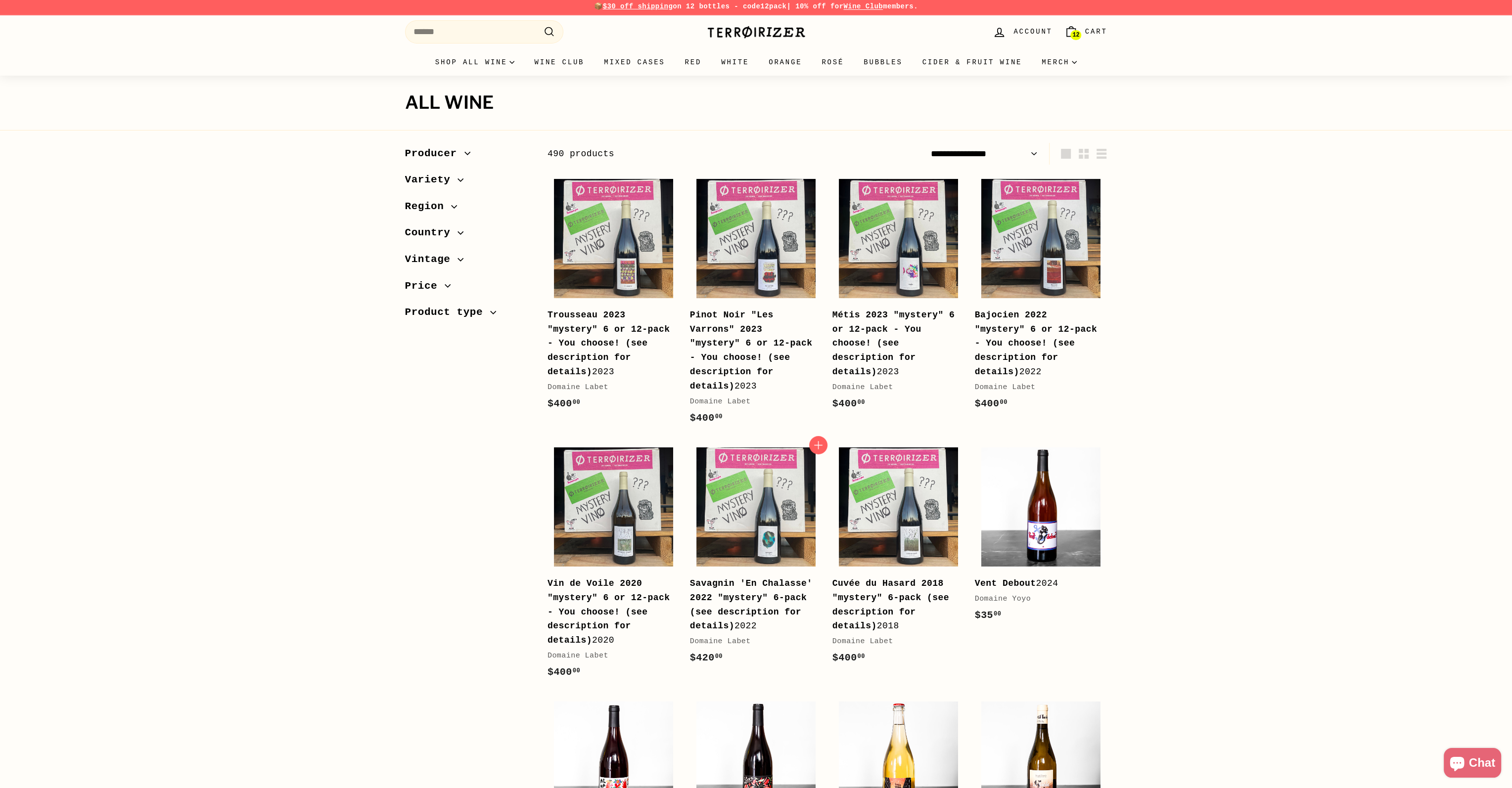
scroll to position [0, 0]
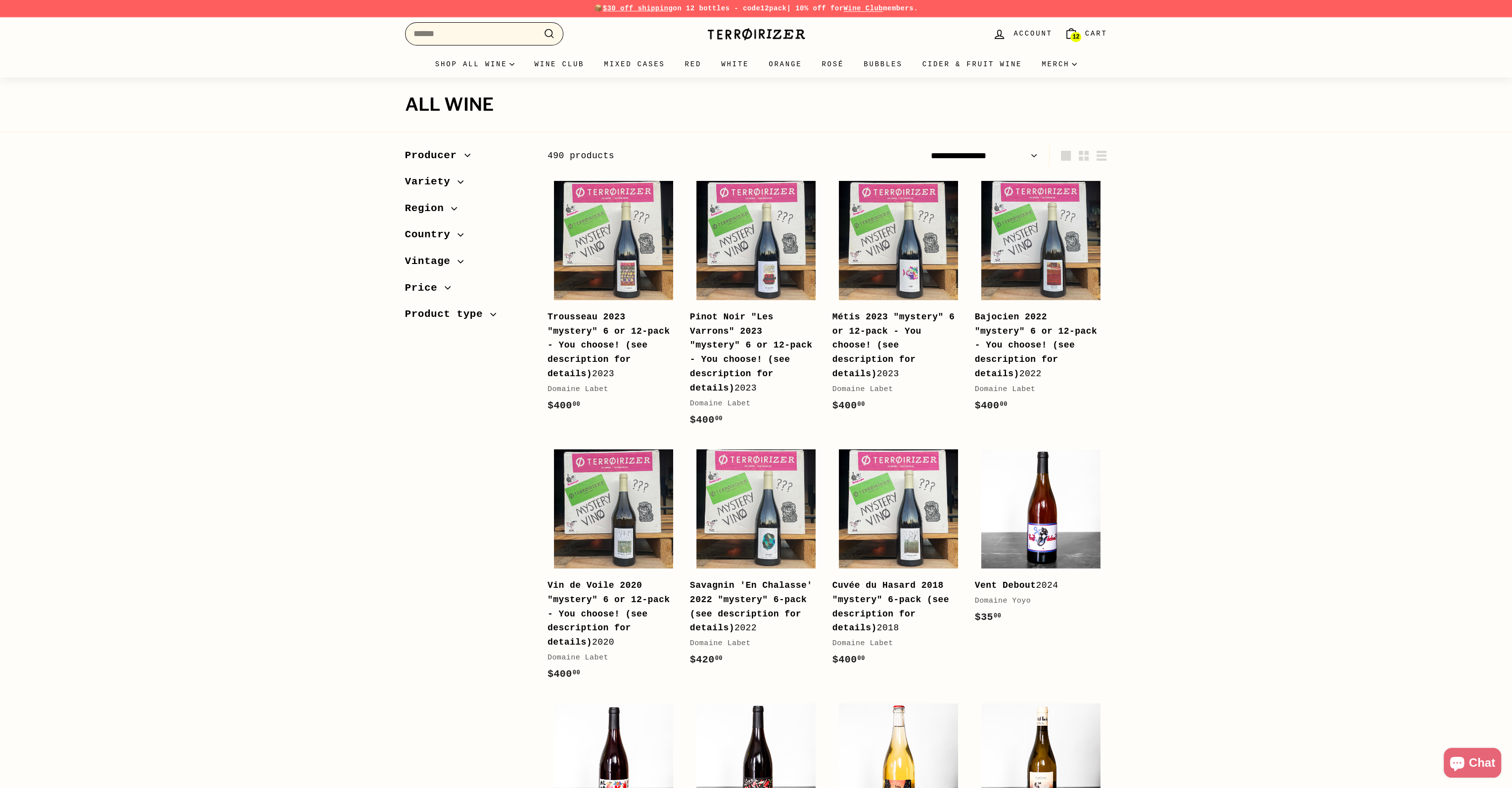
click at [463, 34] on input "Search" at bounding box center [484, 34] width 158 height 23
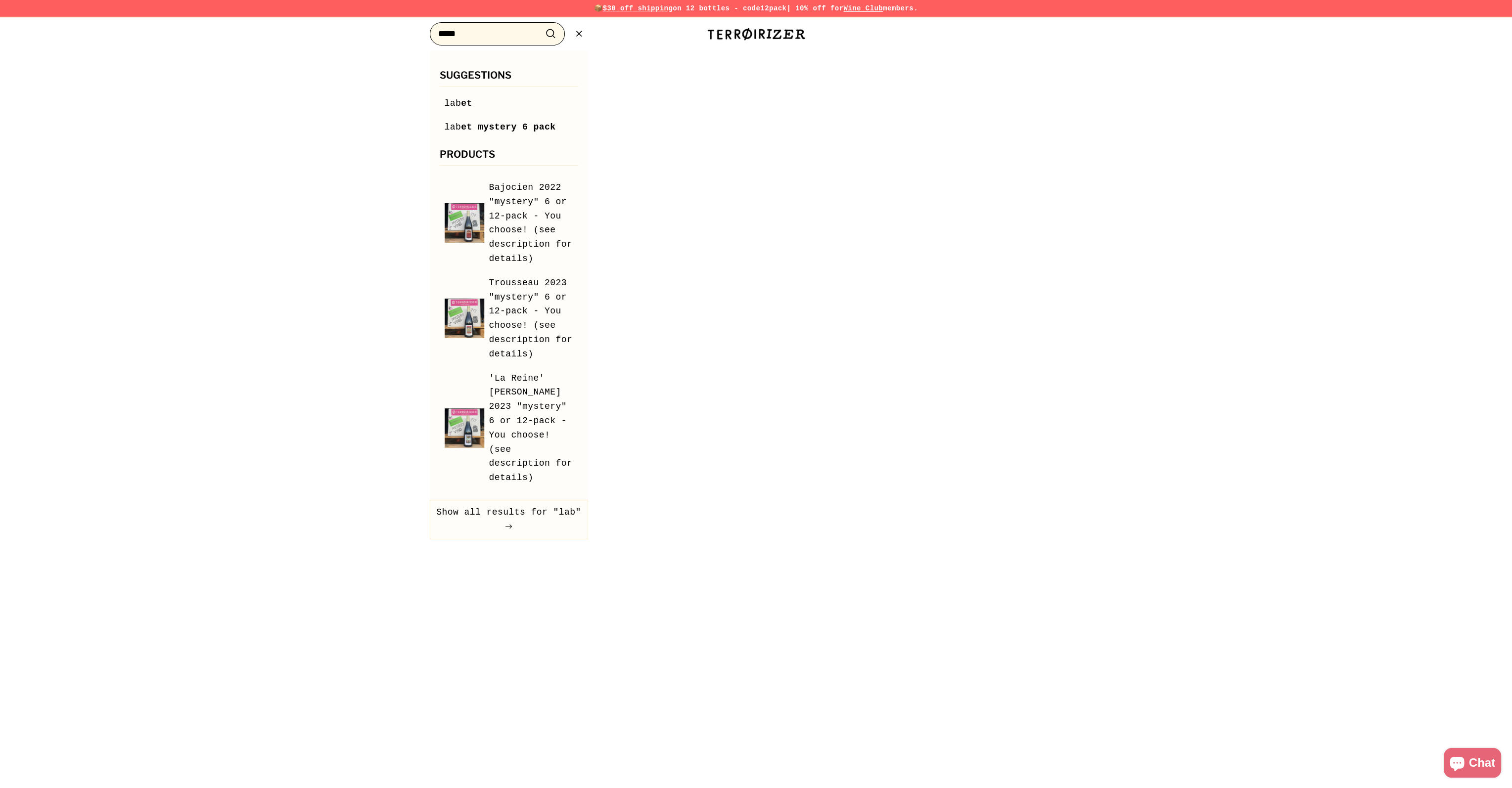
type input "*****"
click at [542, 26] on button ".cls-1{fill:none;stroke:#000;stroke-miterlimit:10;stroke-width:2px} Search" at bounding box center [551, 34] width 18 height 15
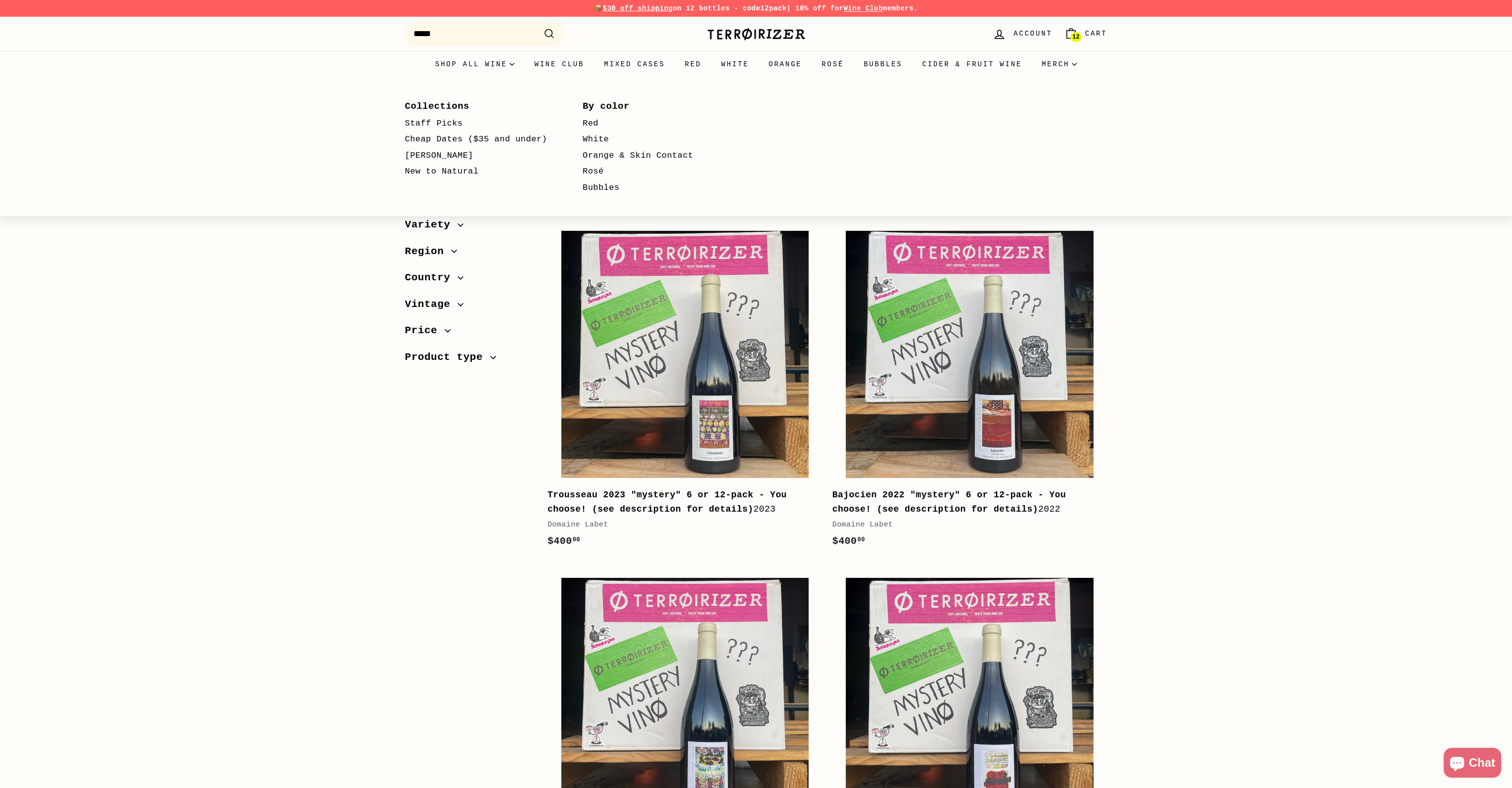
select select "*********"
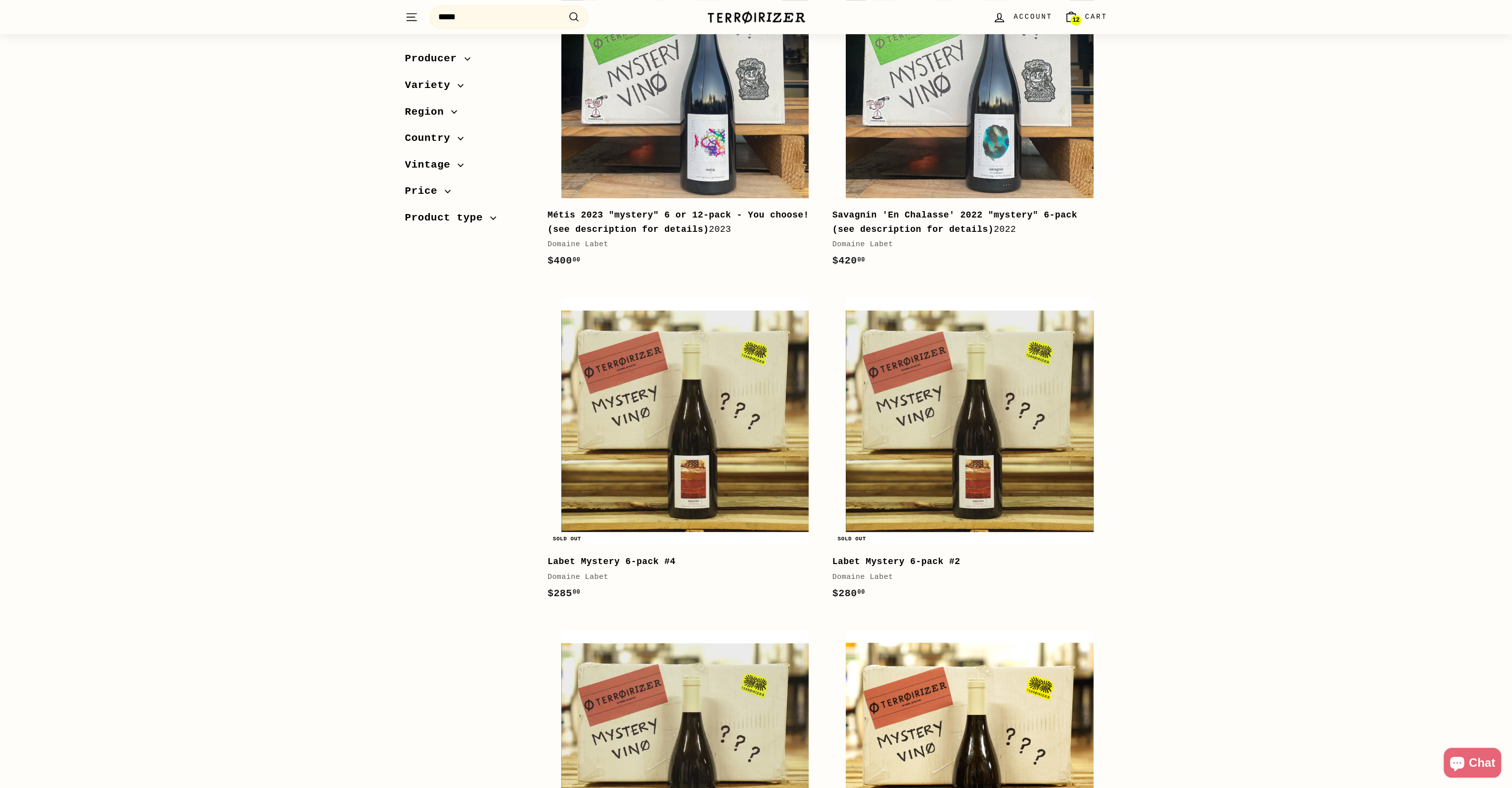
scroll to position [1384, 0]
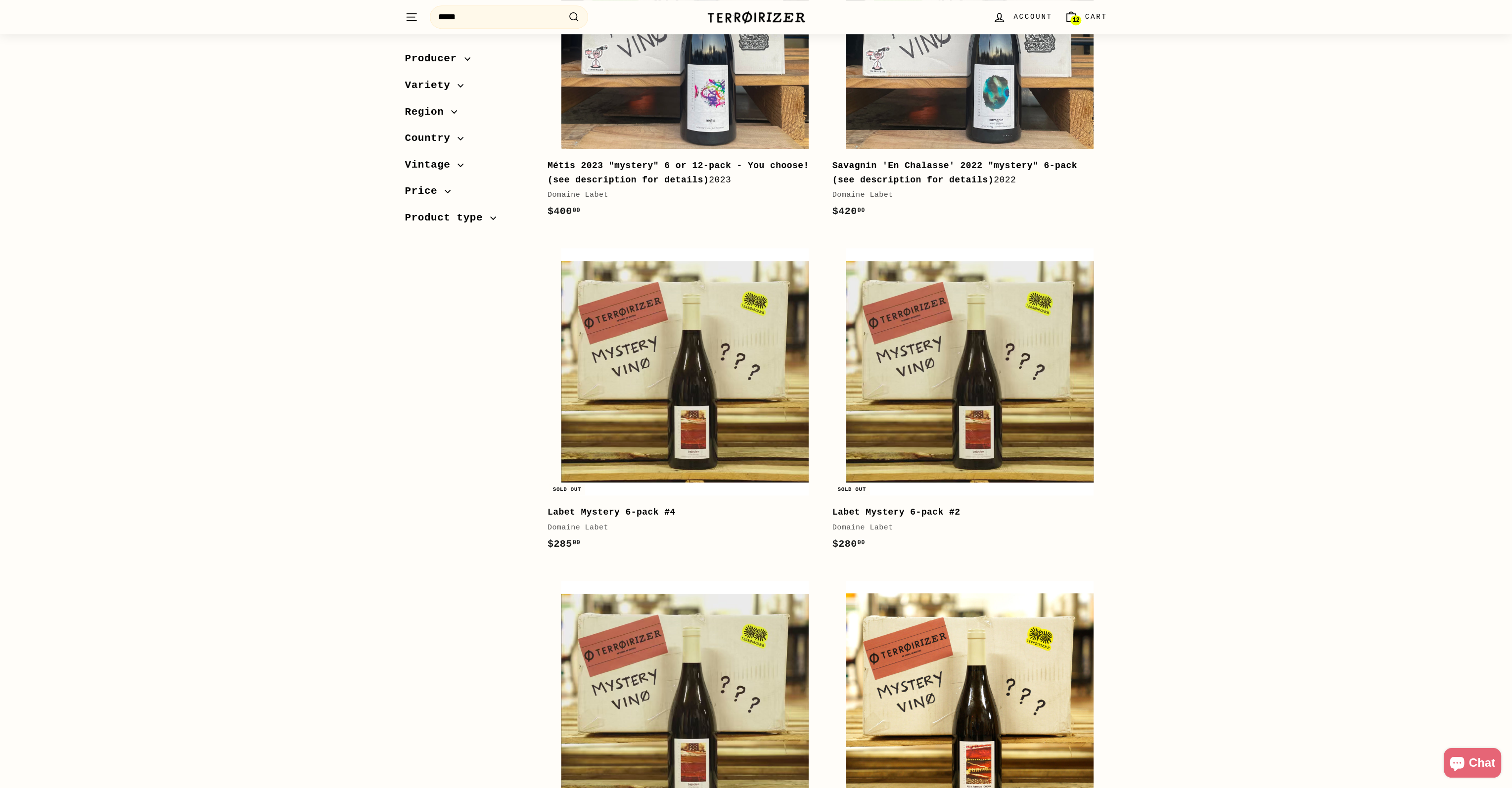
click at [623, 511] on b "Labet Mystery 6-pack #4" at bounding box center [611, 512] width 128 height 10
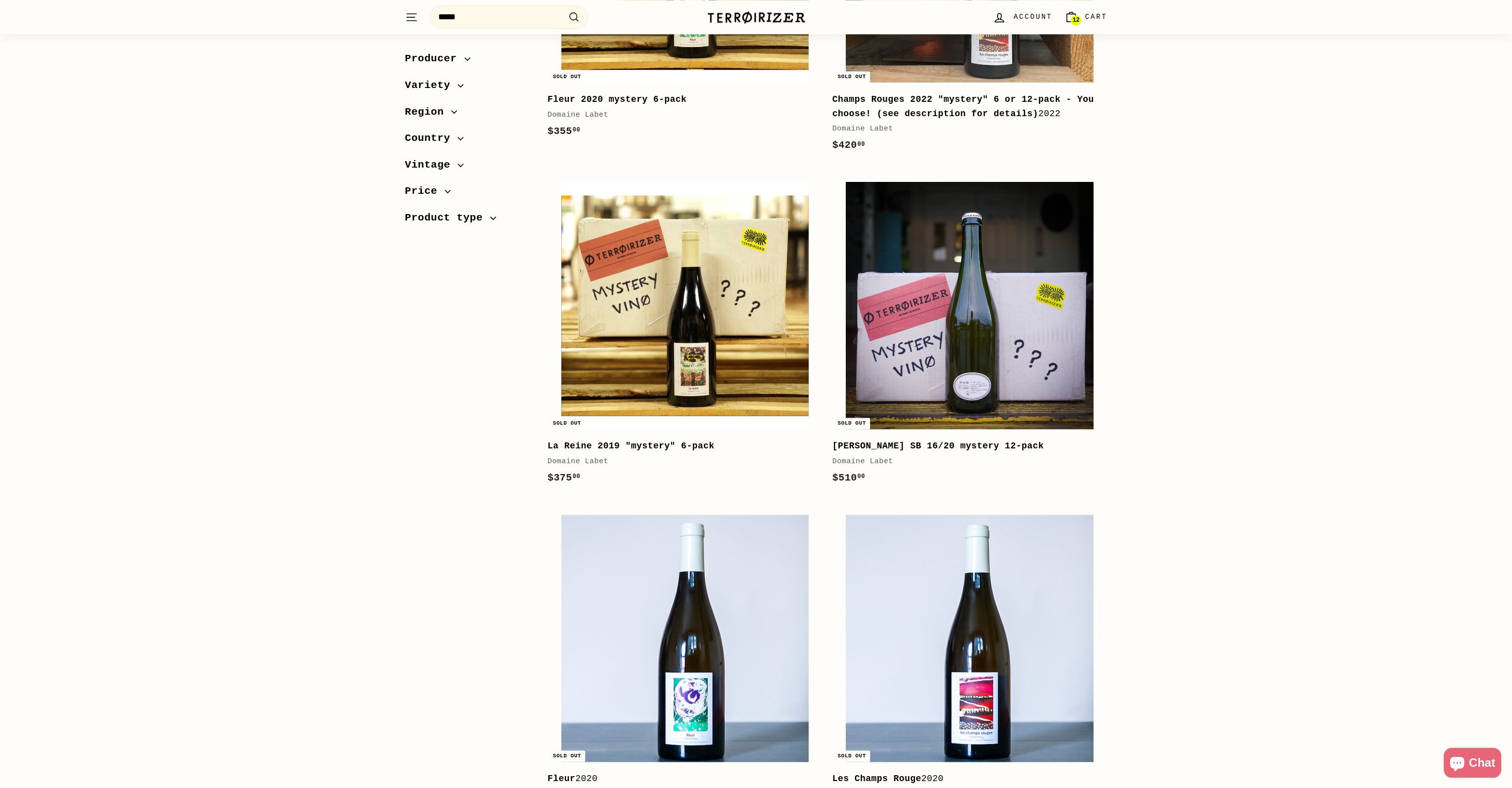
scroll to position [3015, 0]
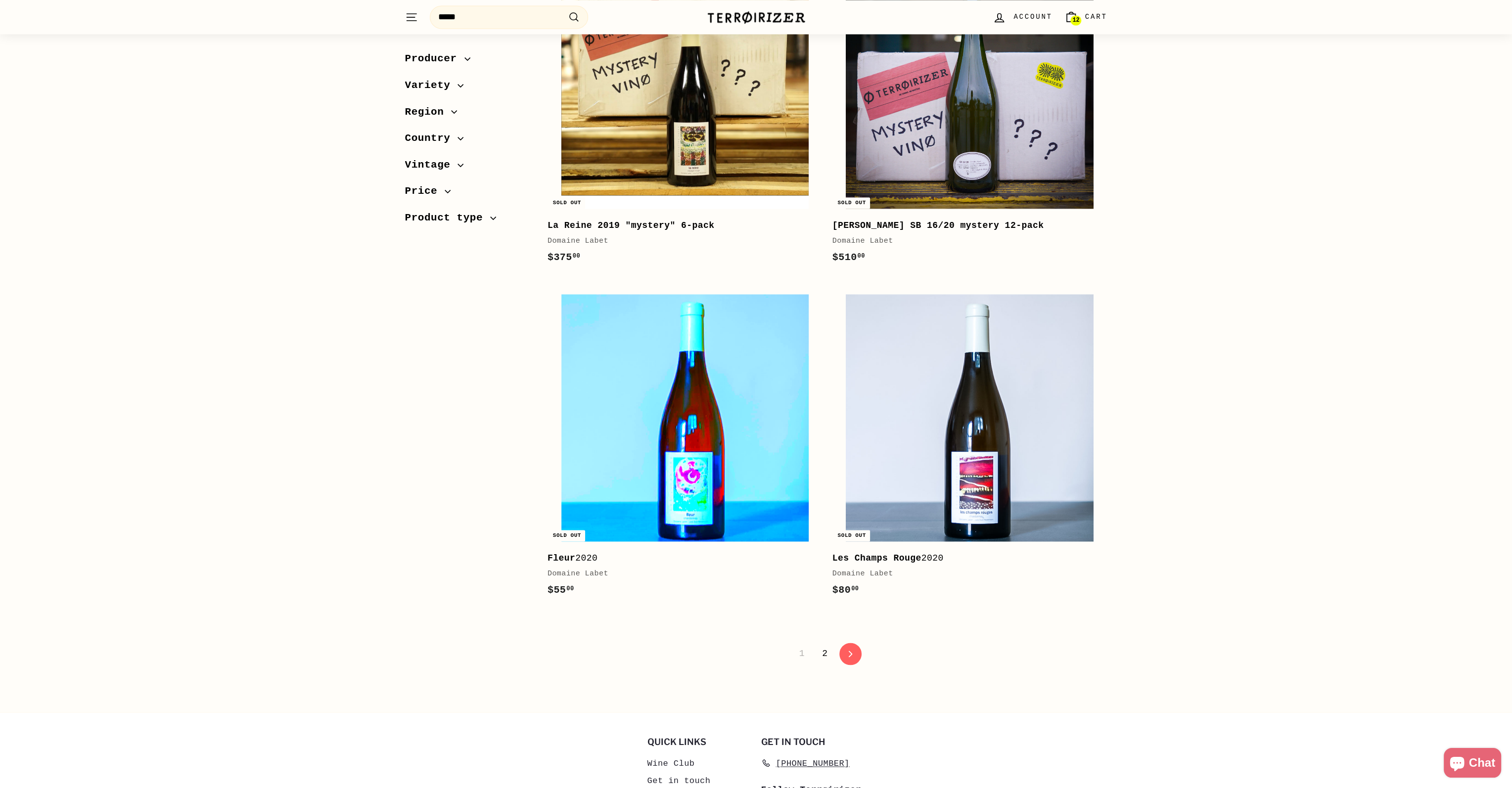
click at [708, 447] on img at bounding box center [685, 418] width 247 height 247
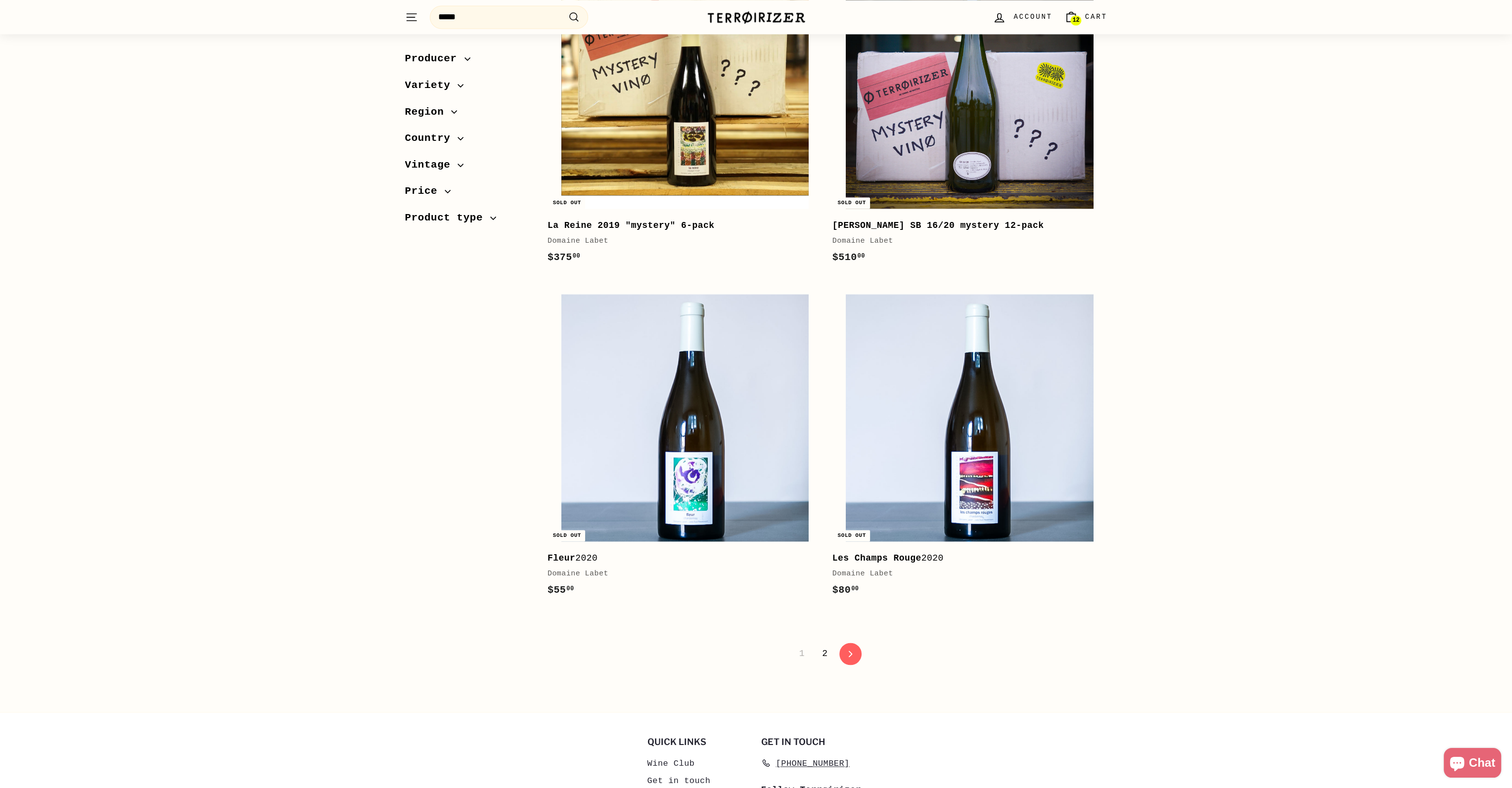
click at [826, 654] on link "2" at bounding box center [824, 653] width 17 height 17
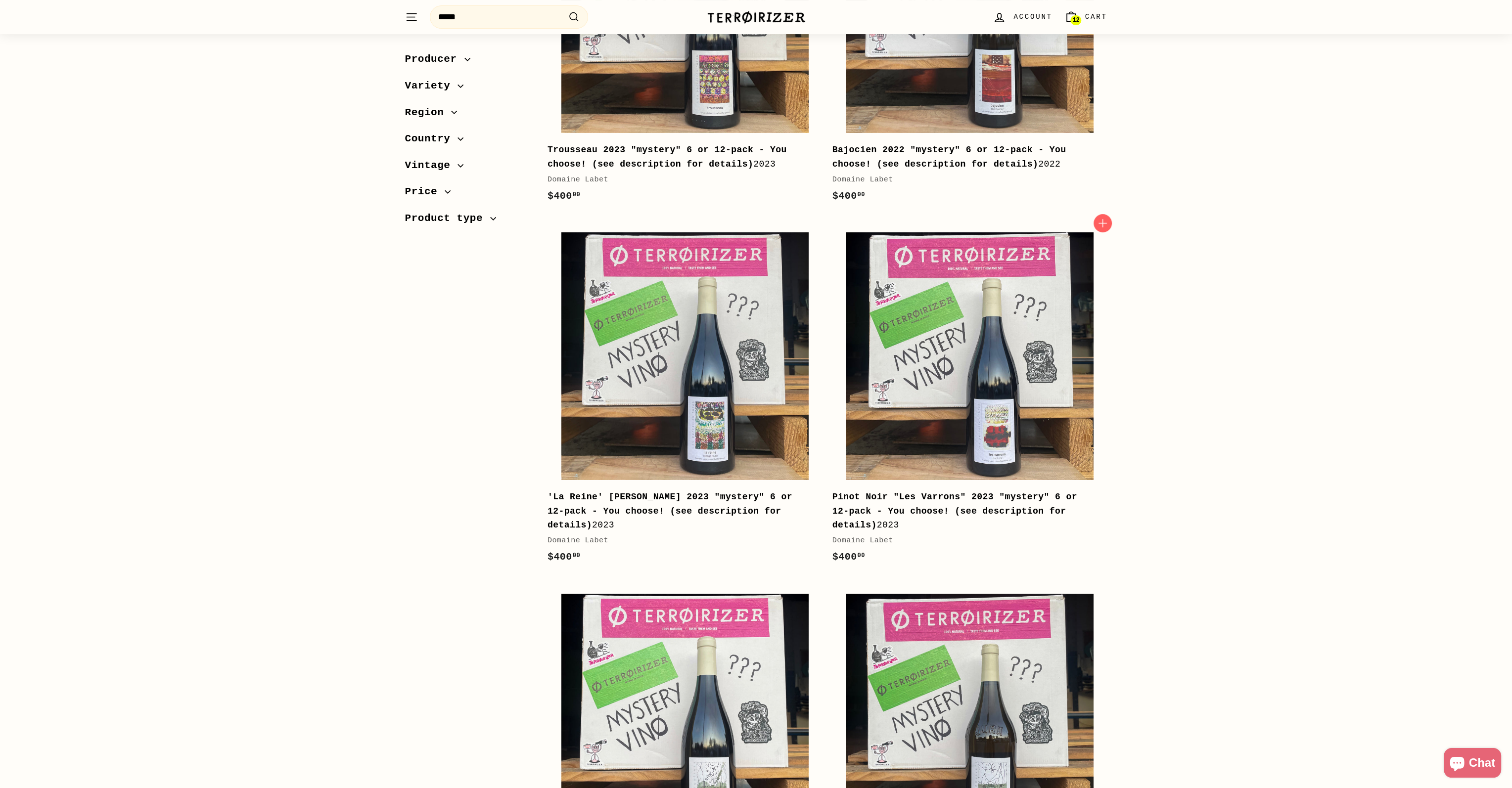
scroll to position [594, 0]
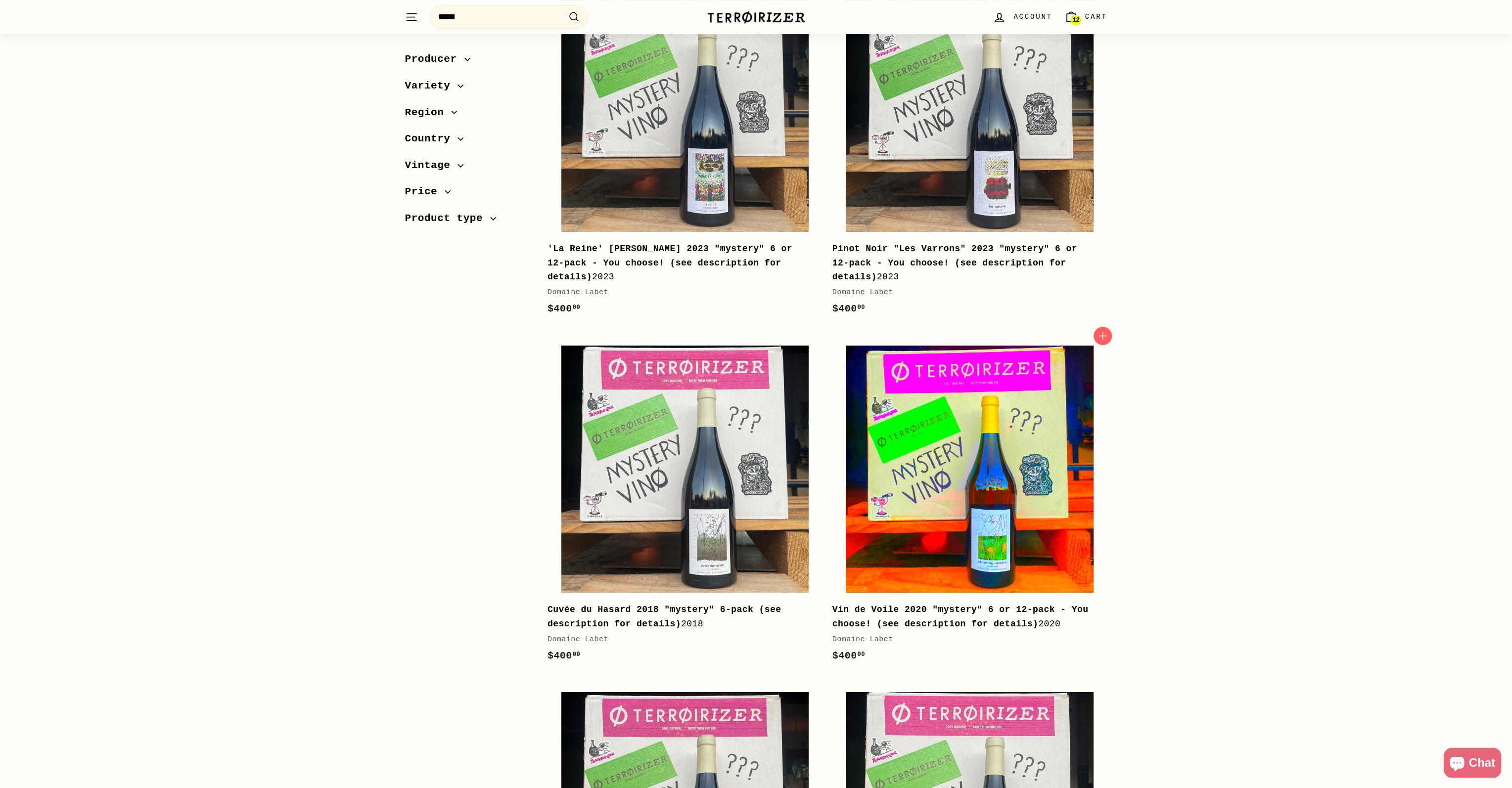
click at [1007, 533] on img at bounding box center [969, 469] width 247 height 247
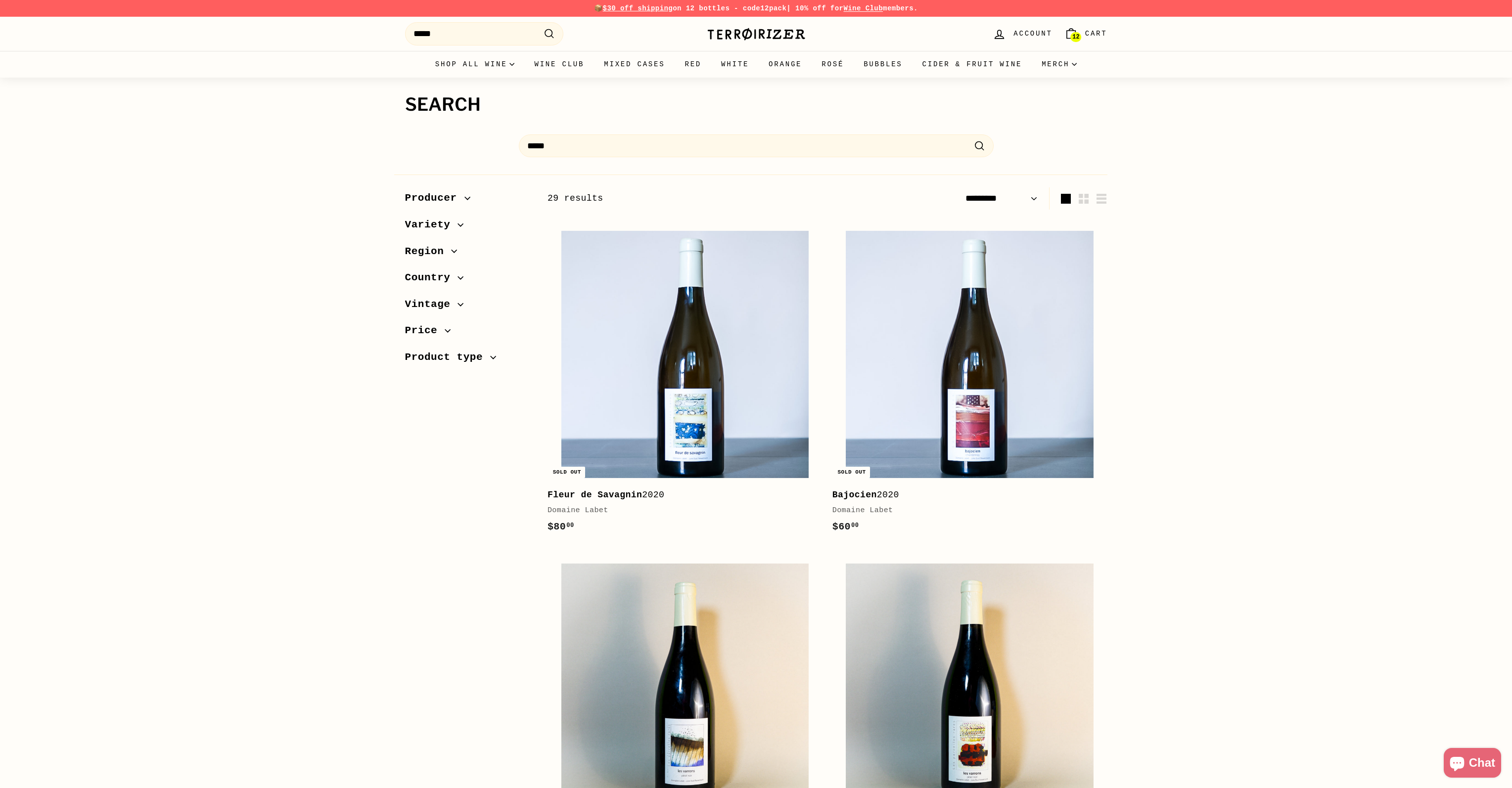
select select "*********"
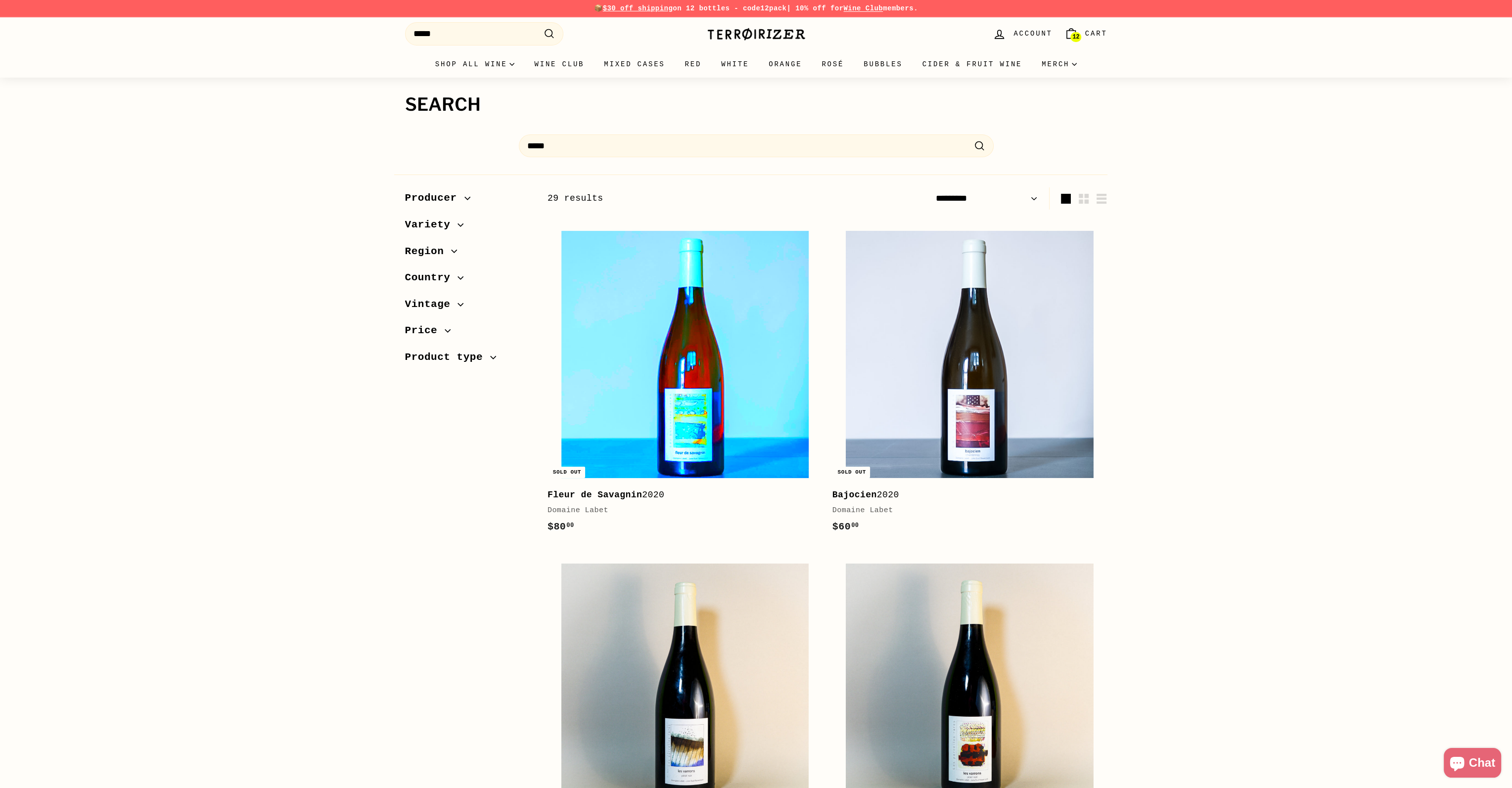
click at [746, 378] on img at bounding box center [685, 355] width 247 height 247
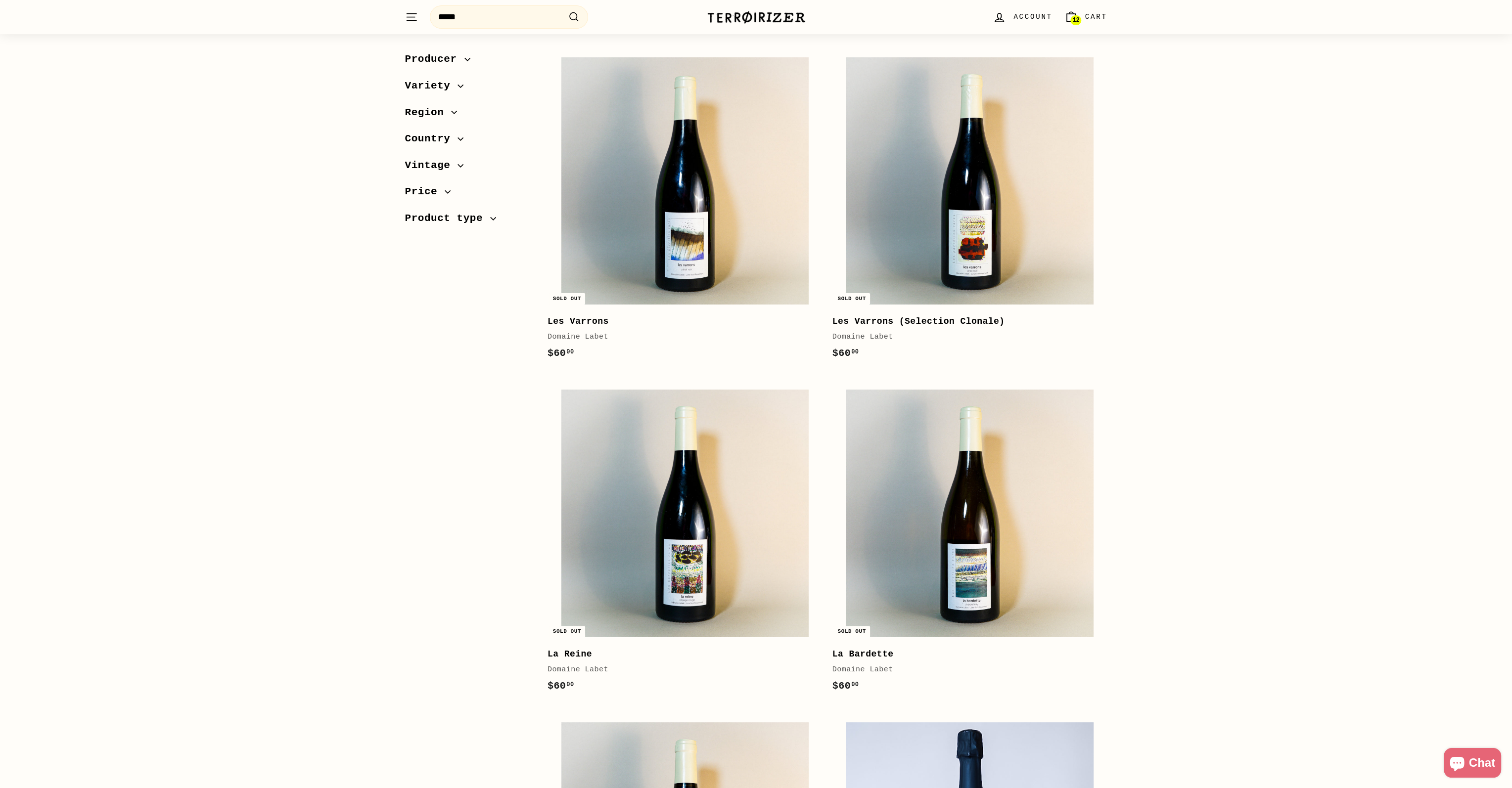
scroll to position [544, 0]
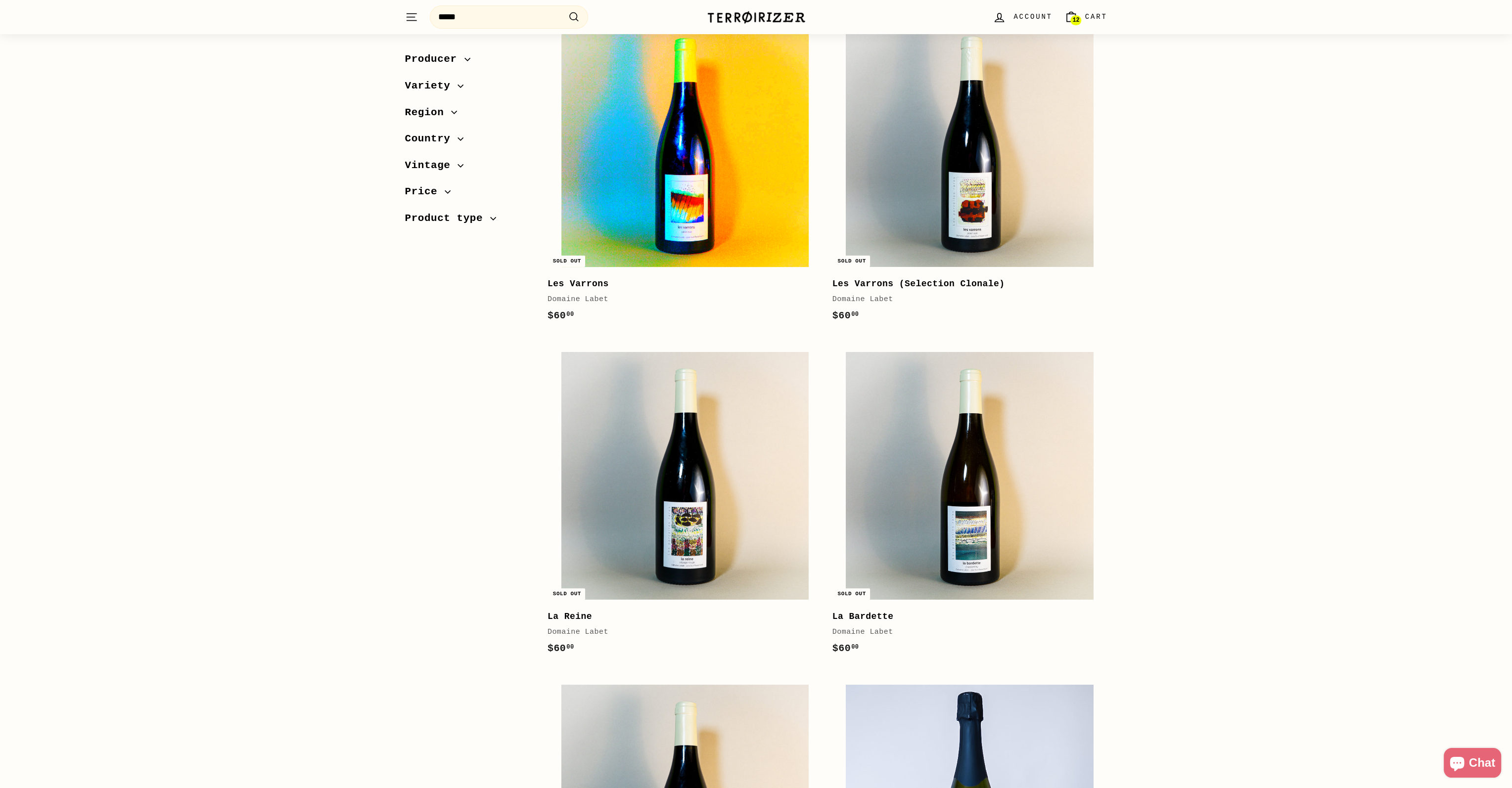
click at [726, 184] on img at bounding box center [685, 143] width 247 height 247
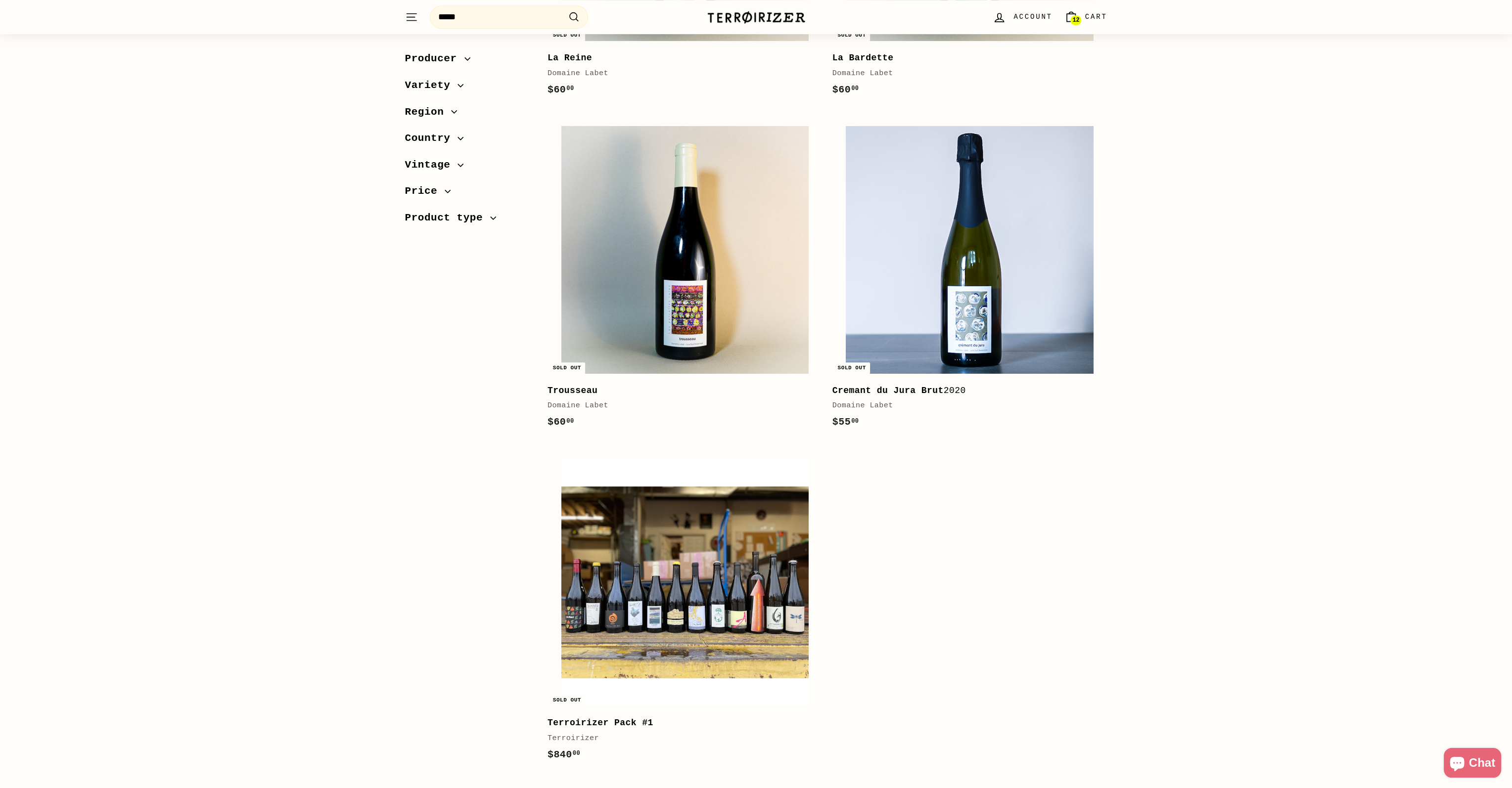
scroll to position [1236, 0]
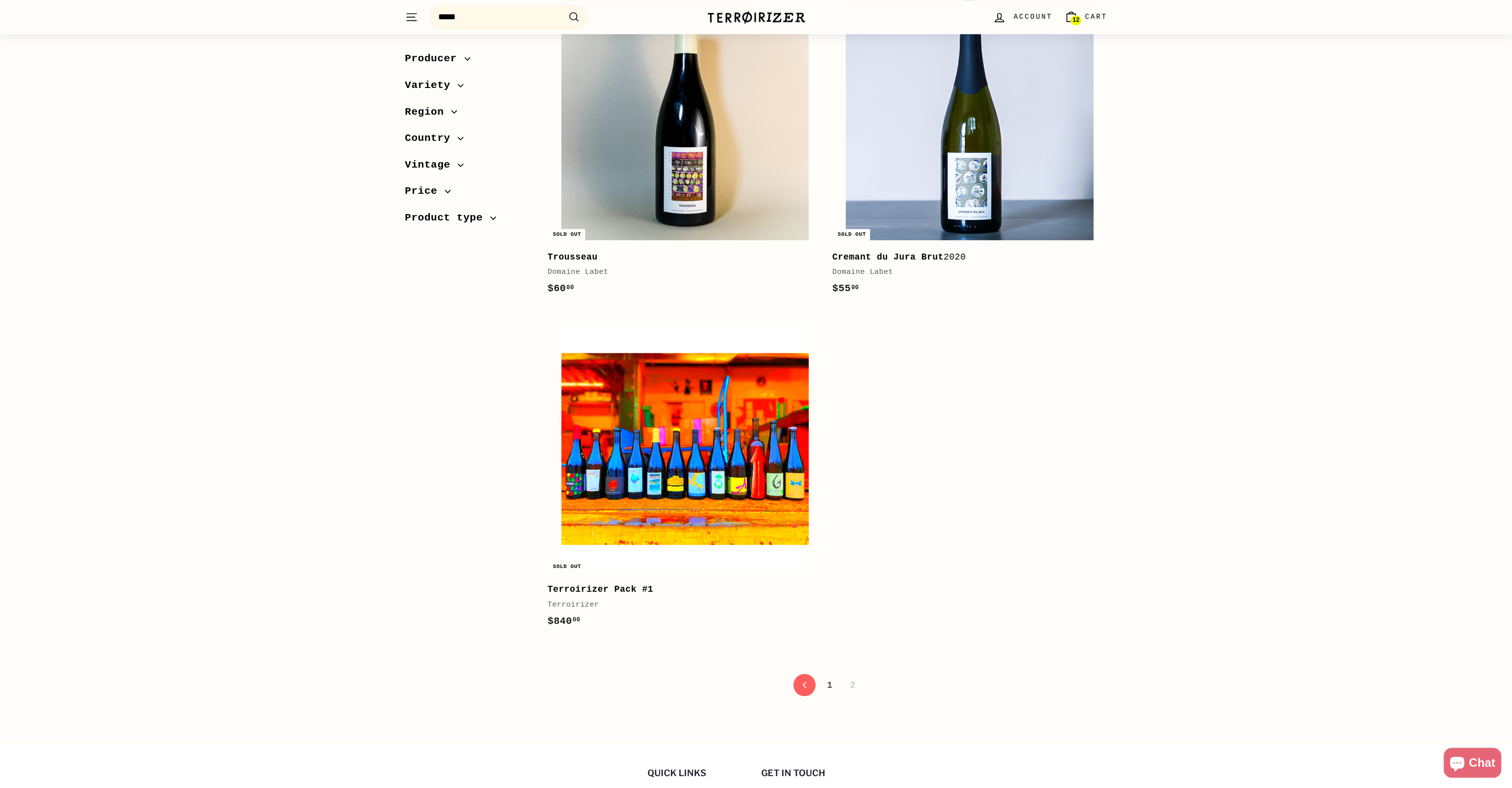
click at [688, 471] on img at bounding box center [685, 449] width 247 height 247
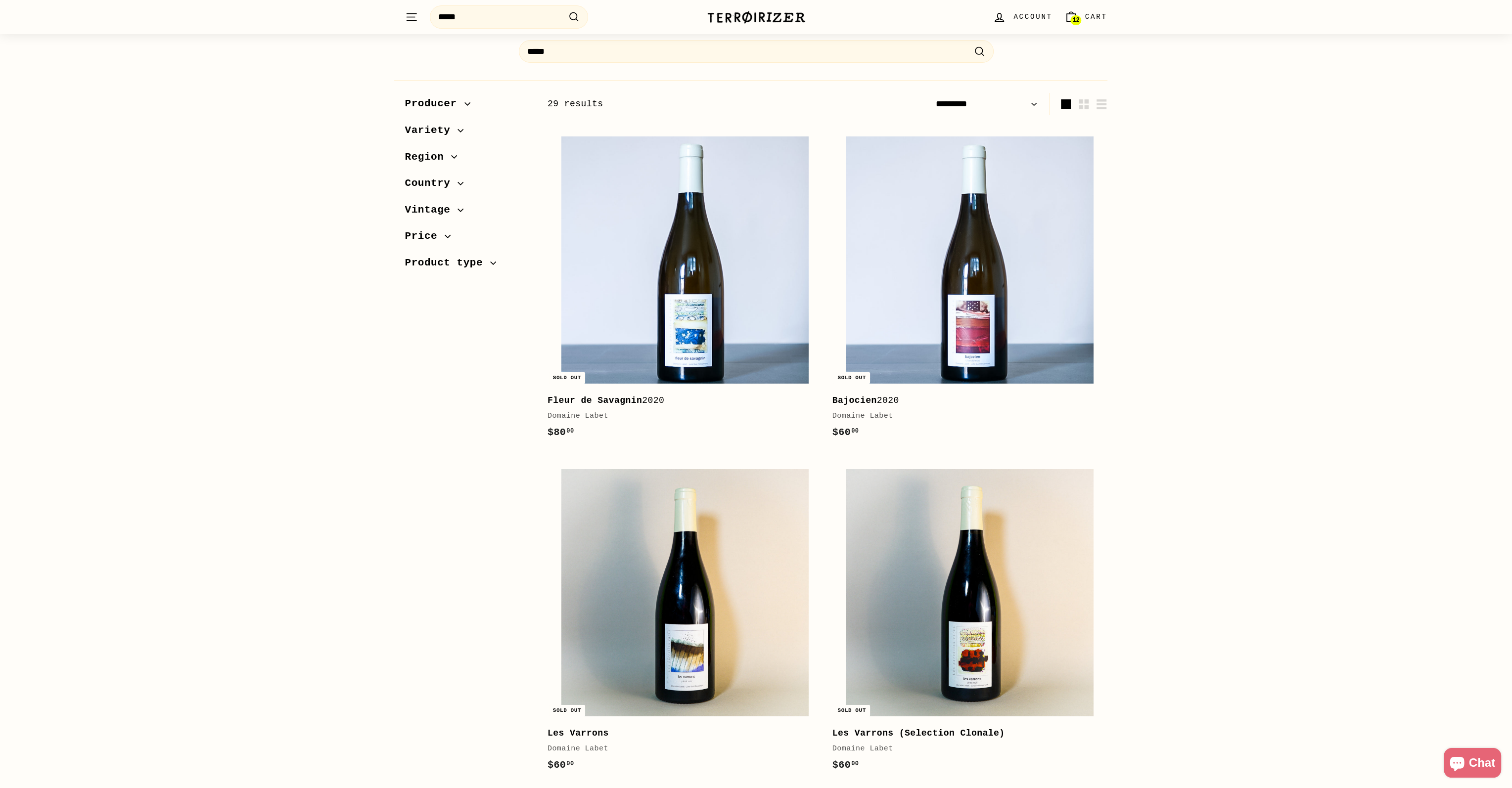
scroll to position [0, 0]
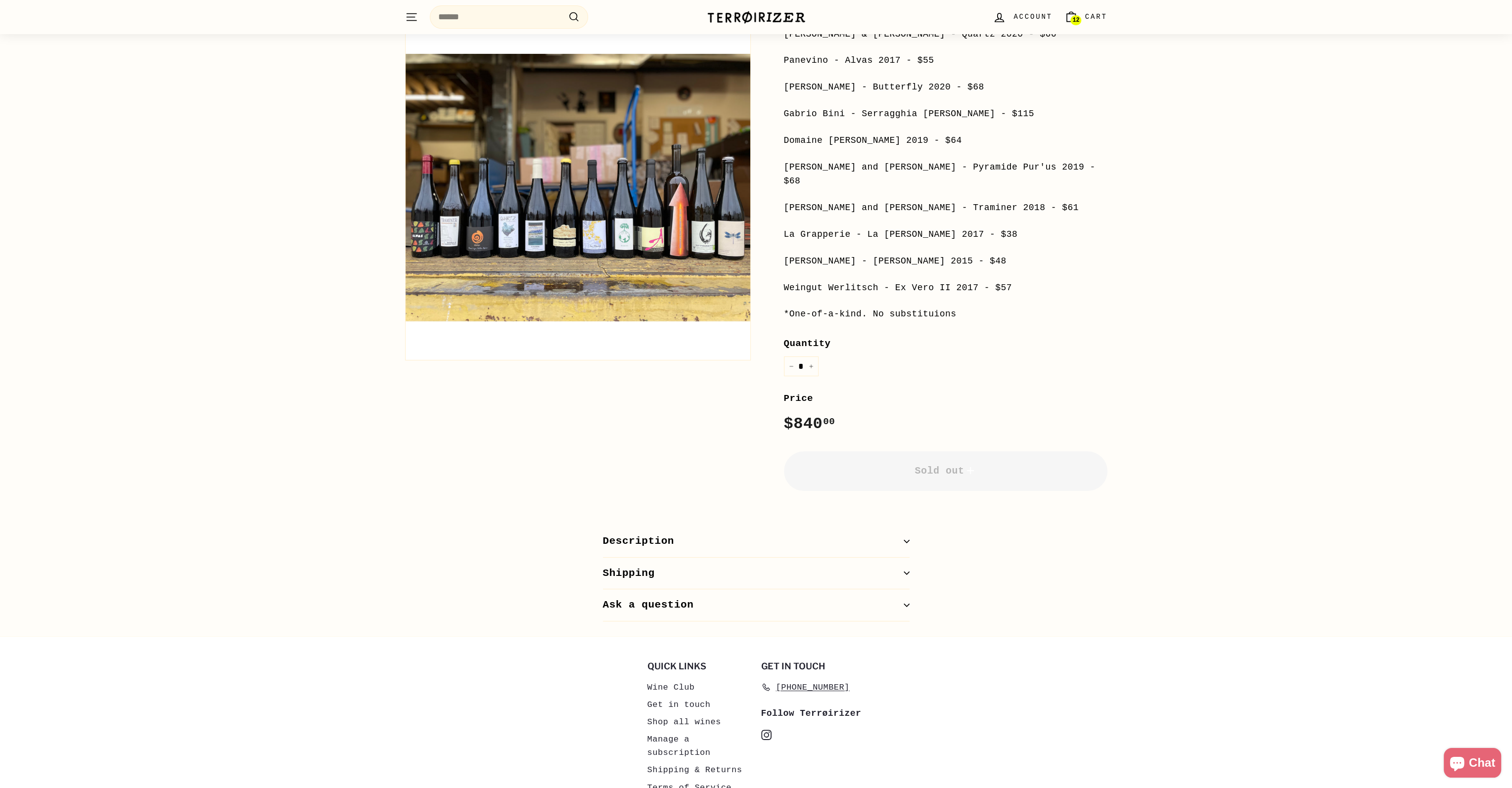
scroll to position [297, 0]
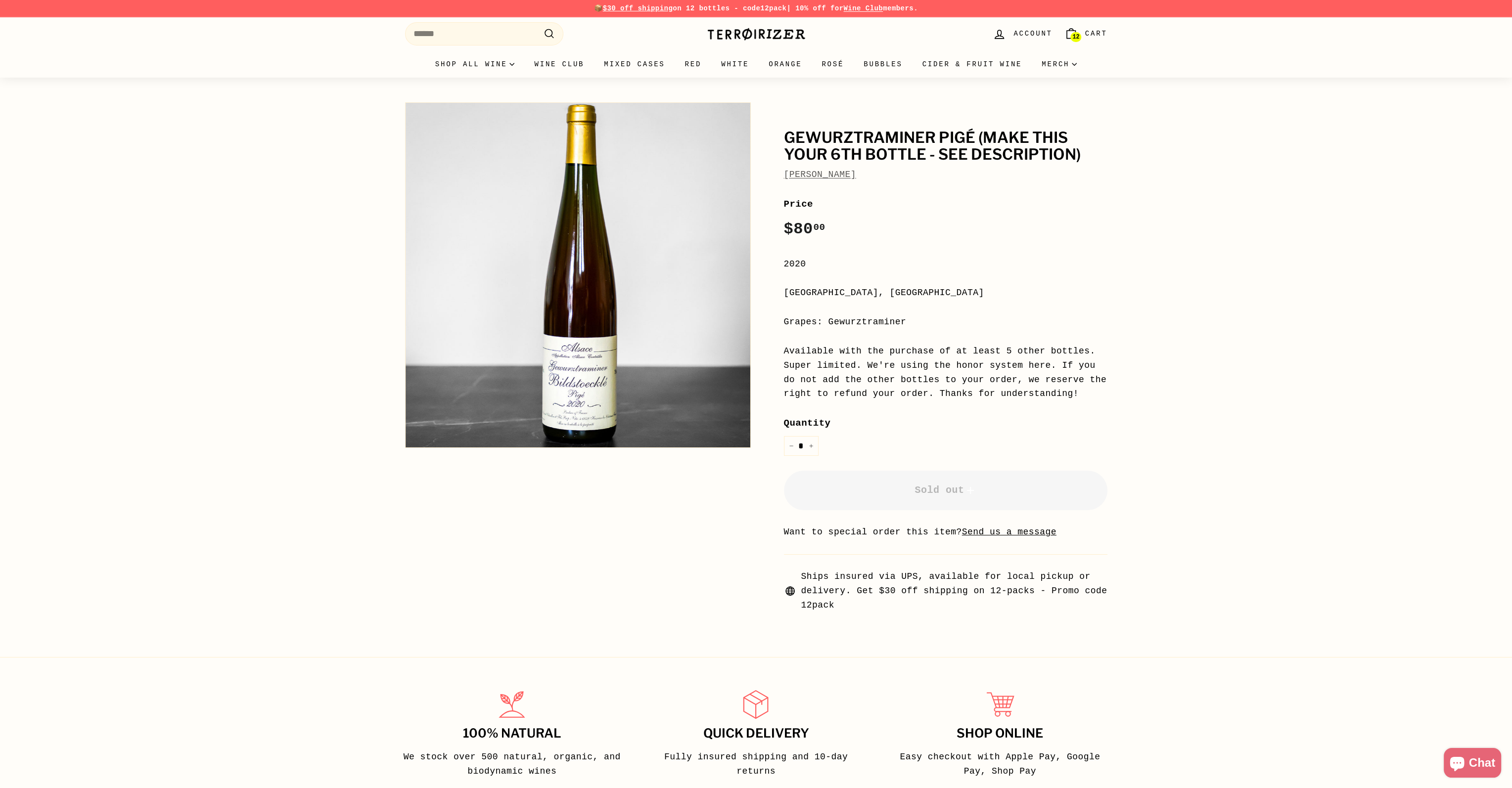
click at [1088, 35] on span "Cart" at bounding box center [1096, 34] width 22 height 11
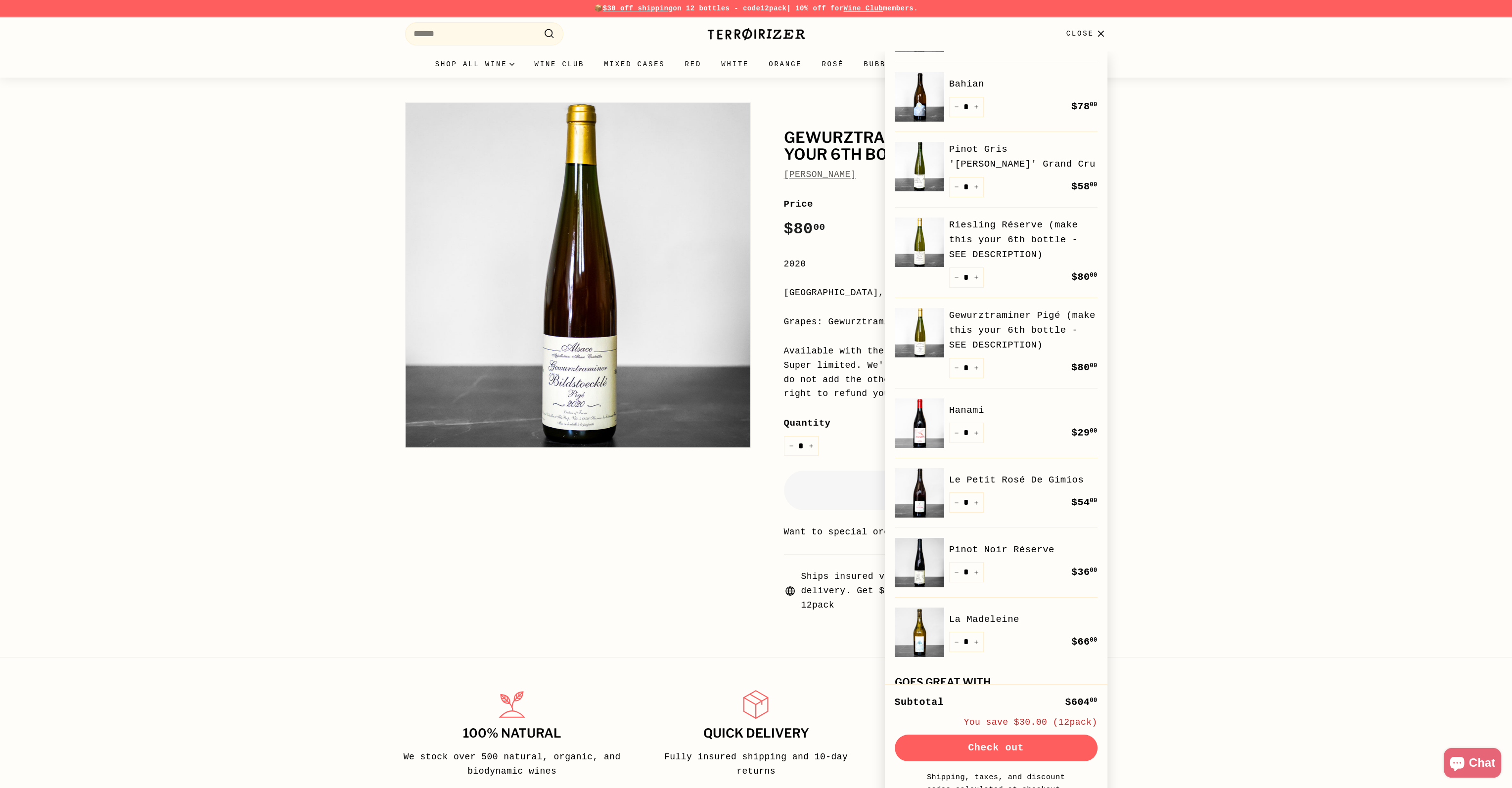
scroll to position [247, 0]
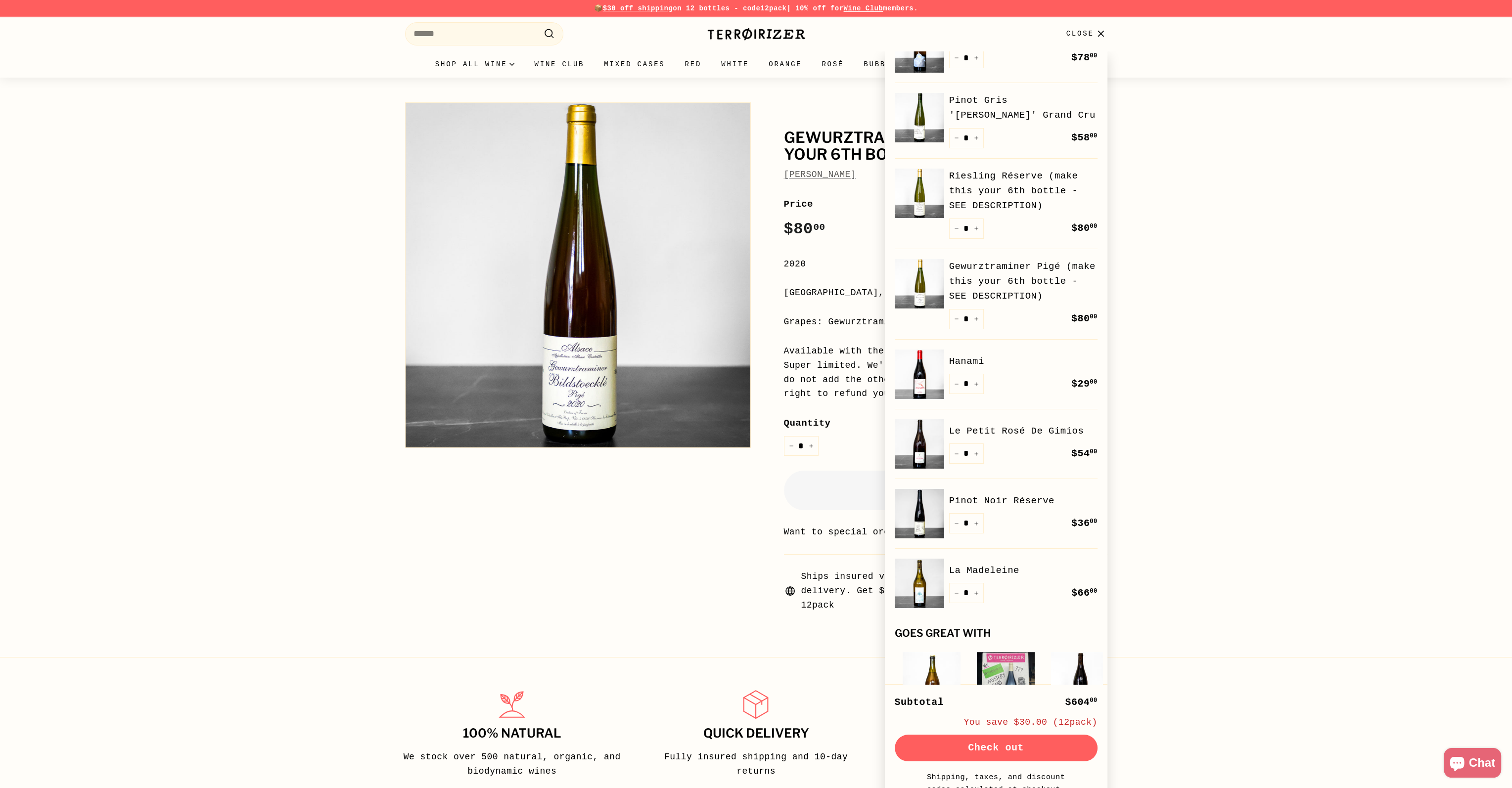
click at [999, 748] on button "Check out" at bounding box center [996, 748] width 203 height 27
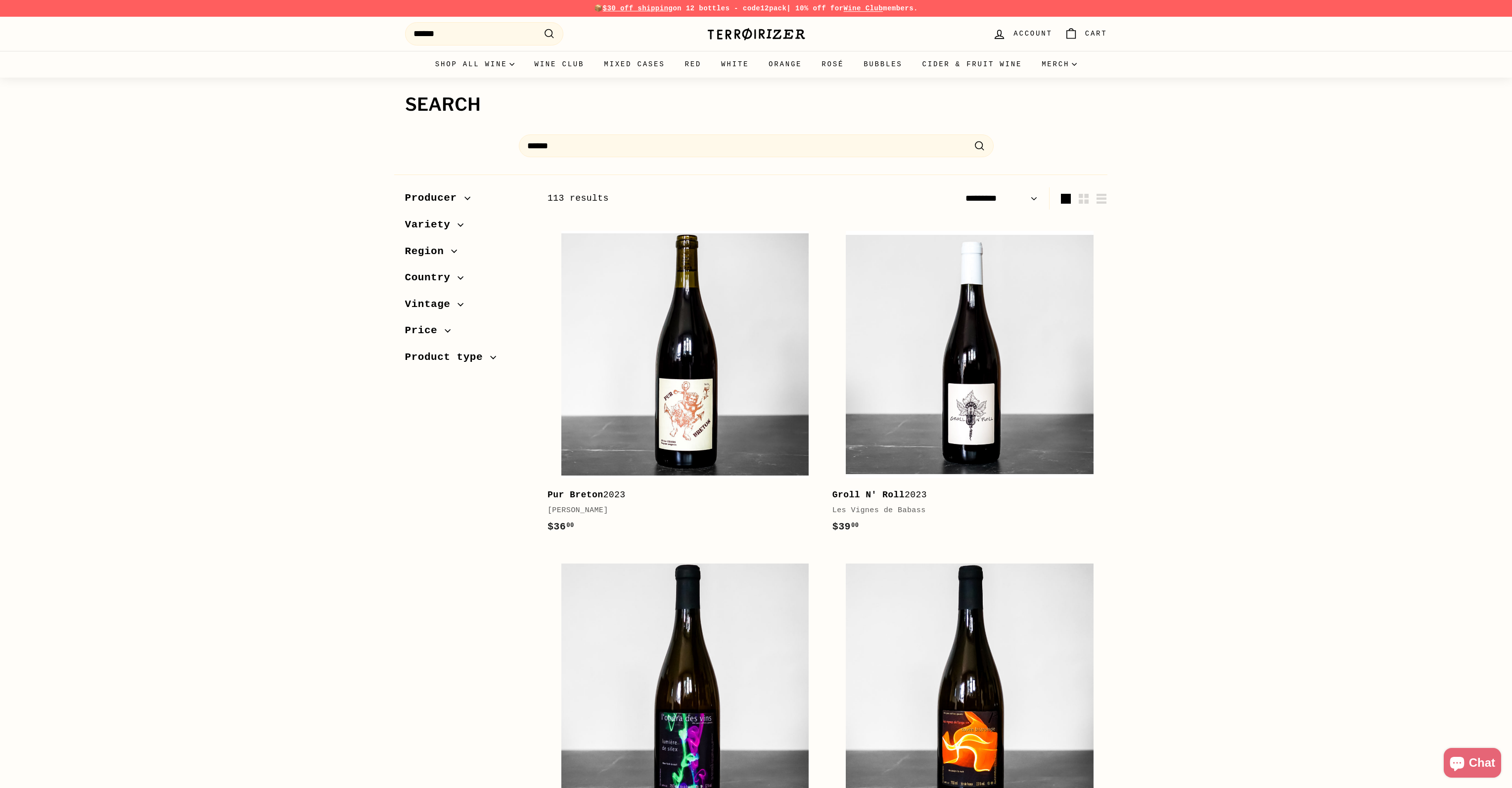
select select "*********"
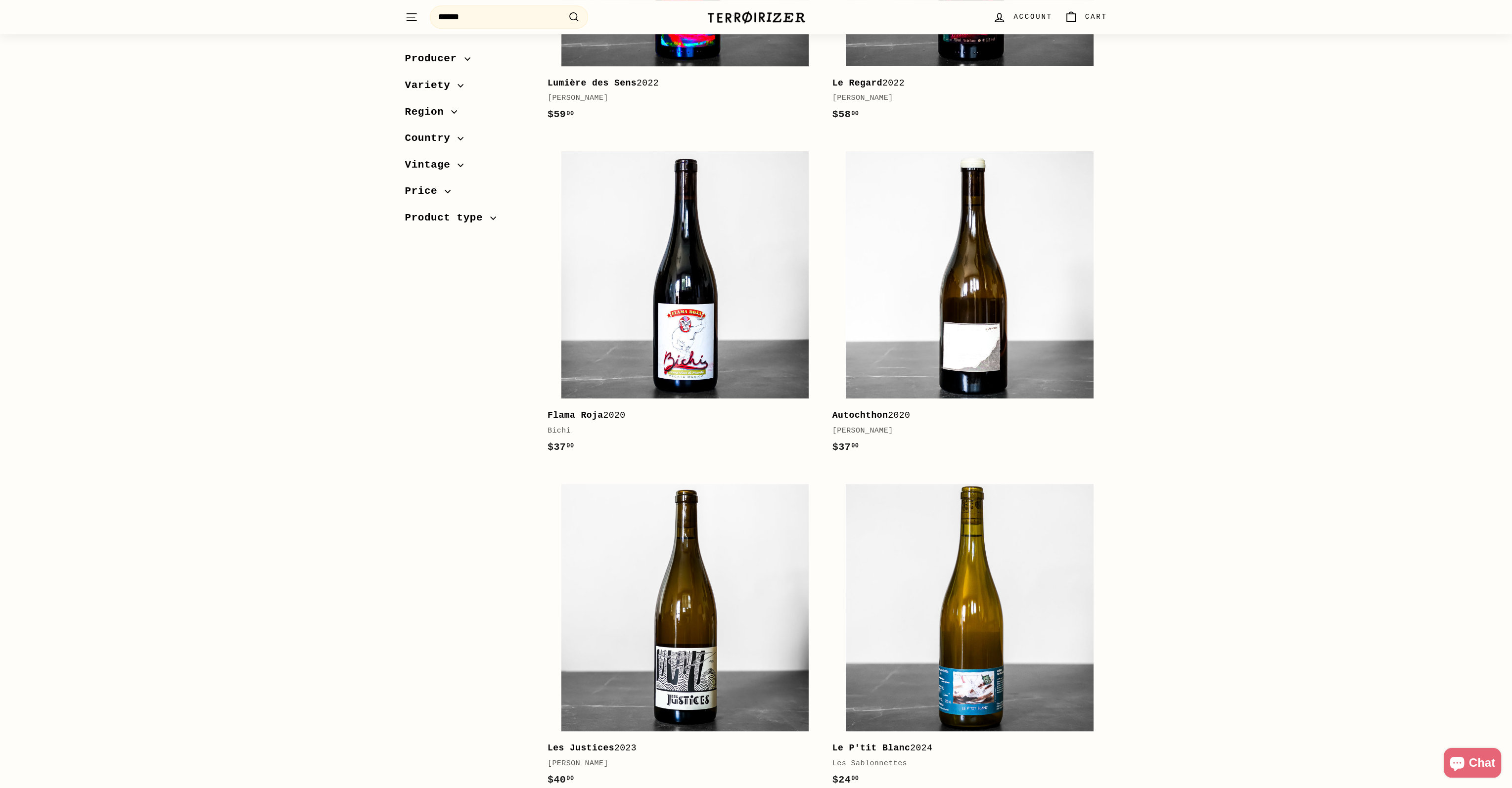
scroll to position [1305, 0]
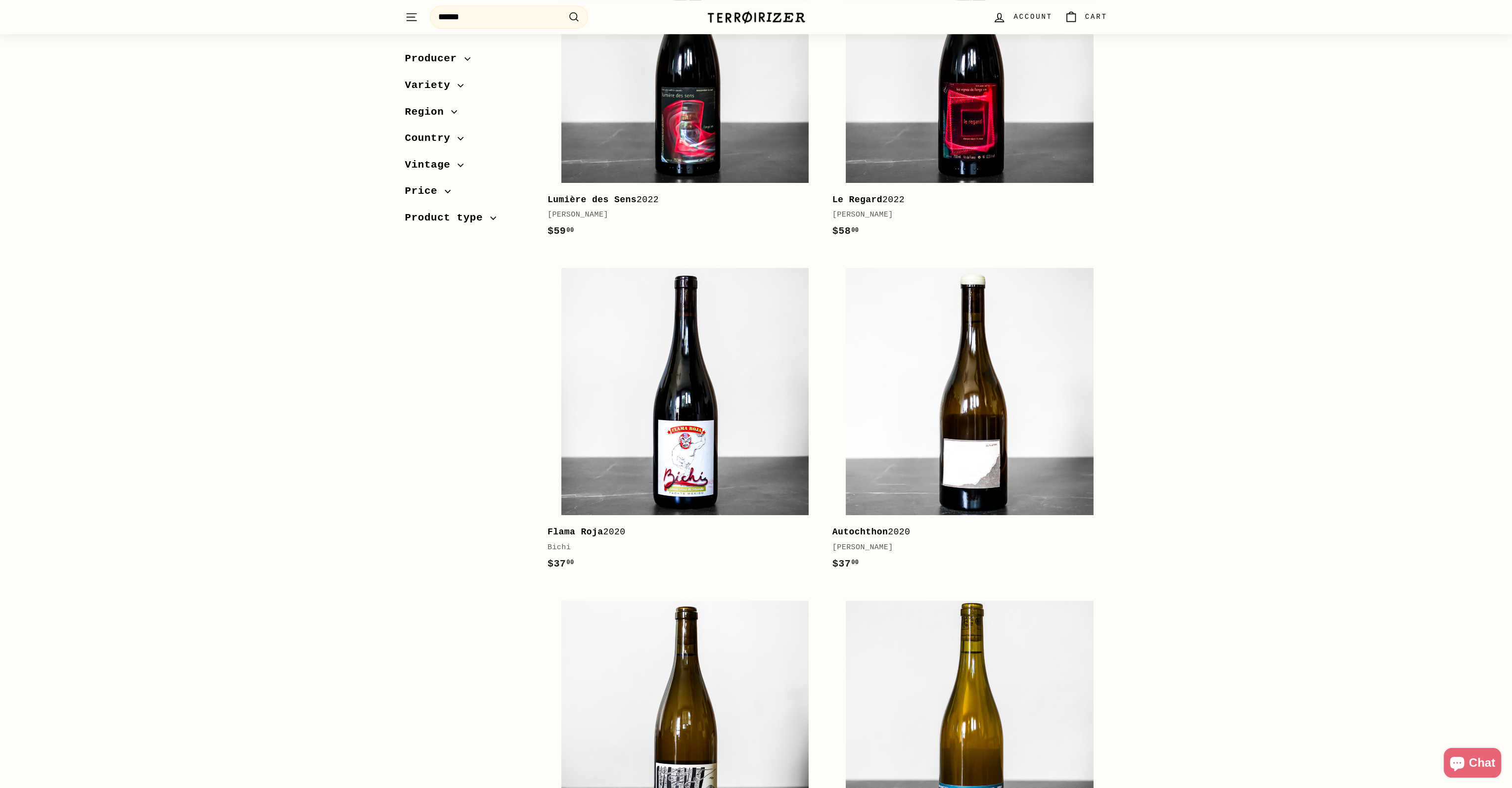
click at [744, 17] on img at bounding box center [756, 17] width 99 height 14
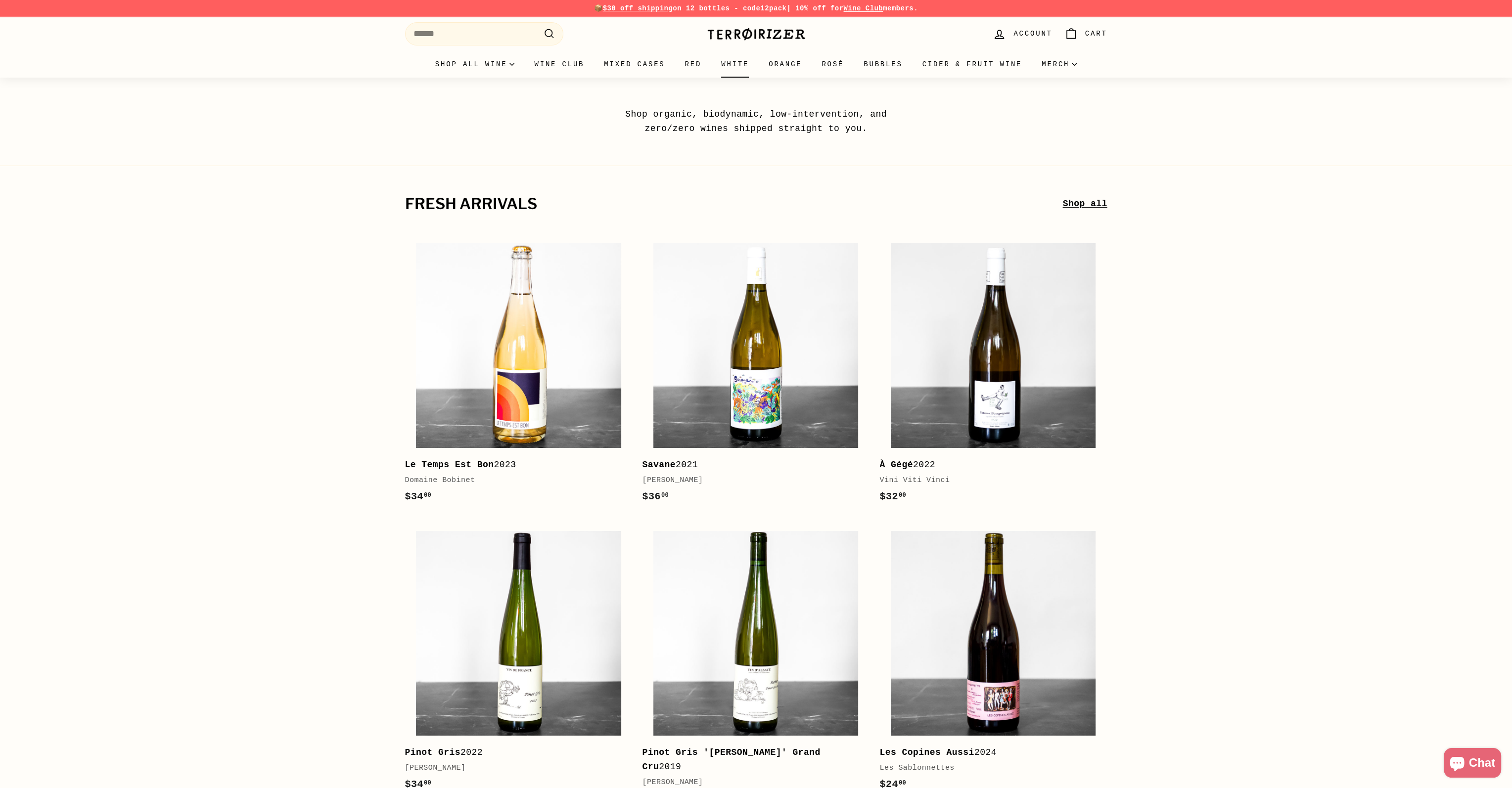
click at [726, 63] on link "White" at bounding box center [735, 64] width 47 height 27
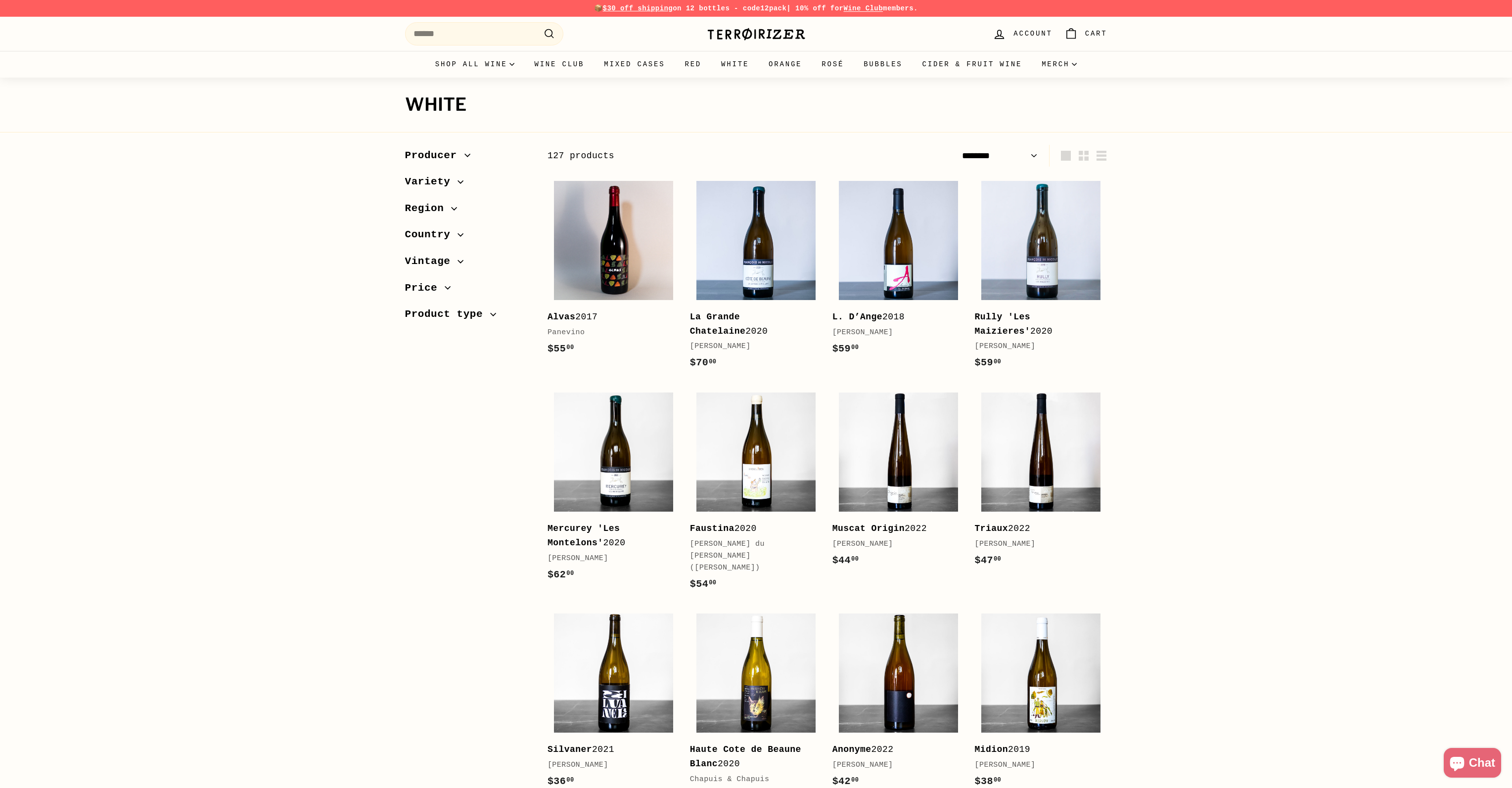
select select "******"
click at [441, 181] on span "Variety" at bounding box center [431, 182] width 53 height 17
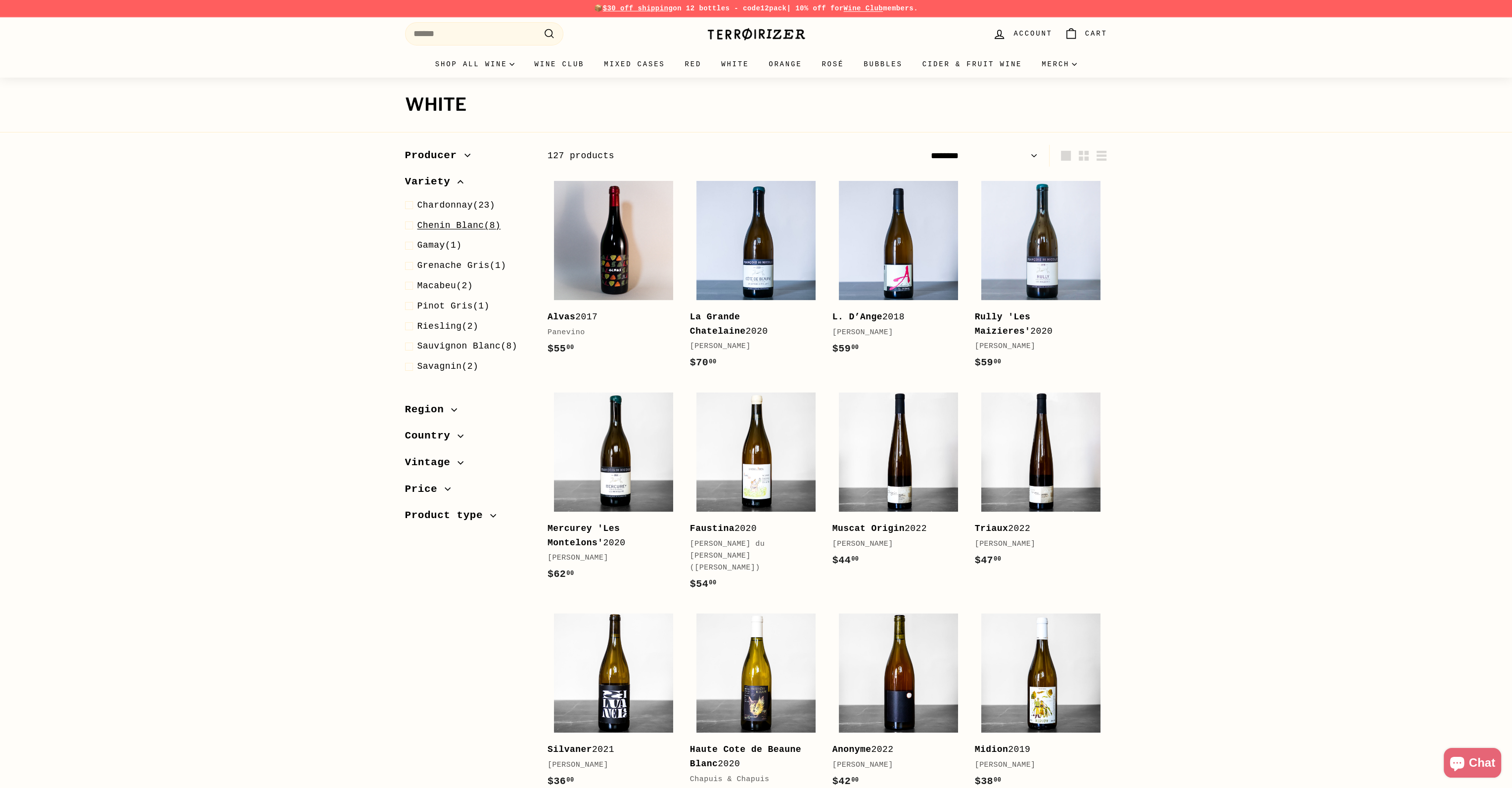
click at [441, 228] on span "Chenin Blanc" at bounding box center [451, 225] width 67 height 10
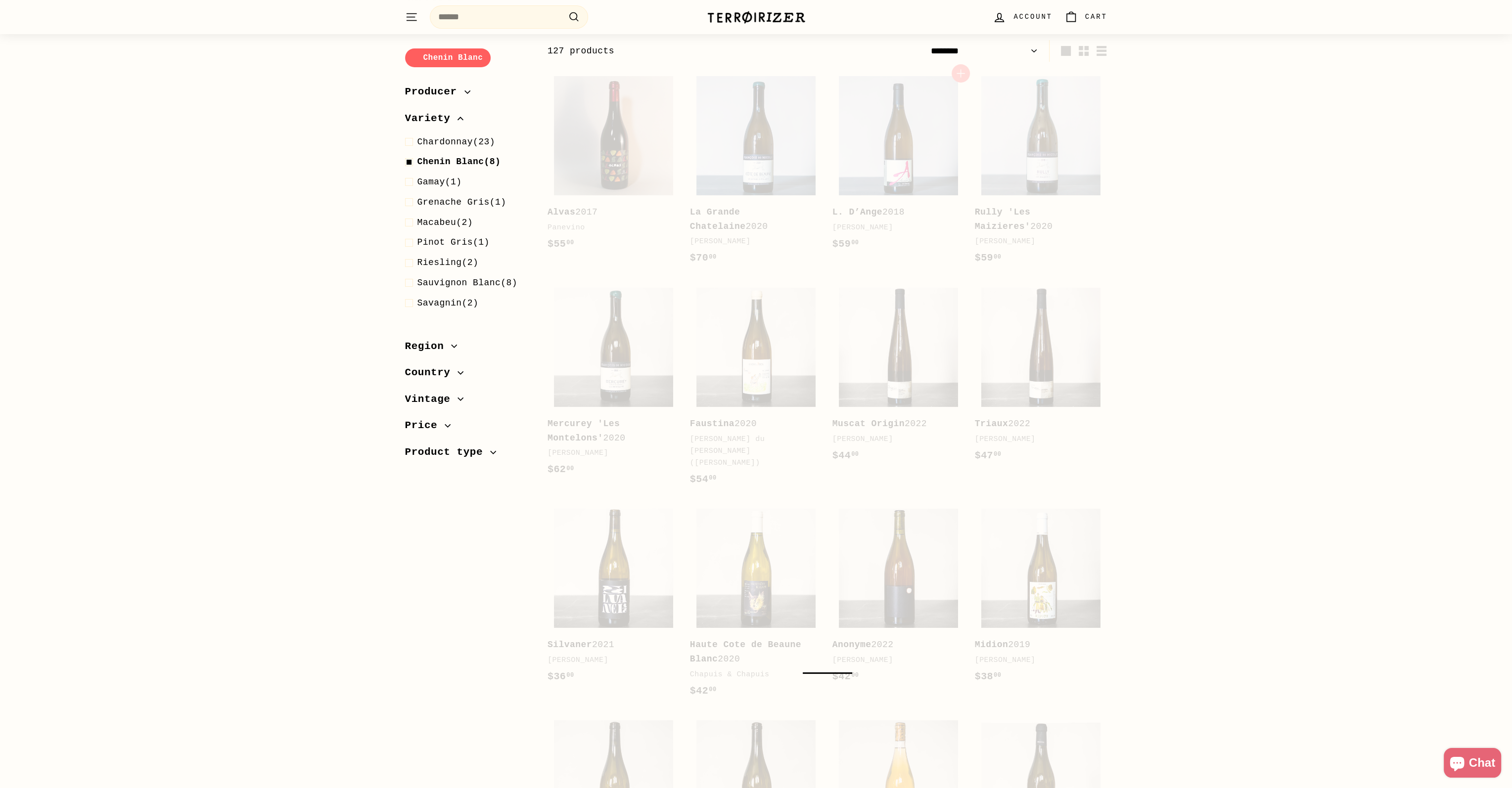
scroll to position [105, 0]
select select "******"
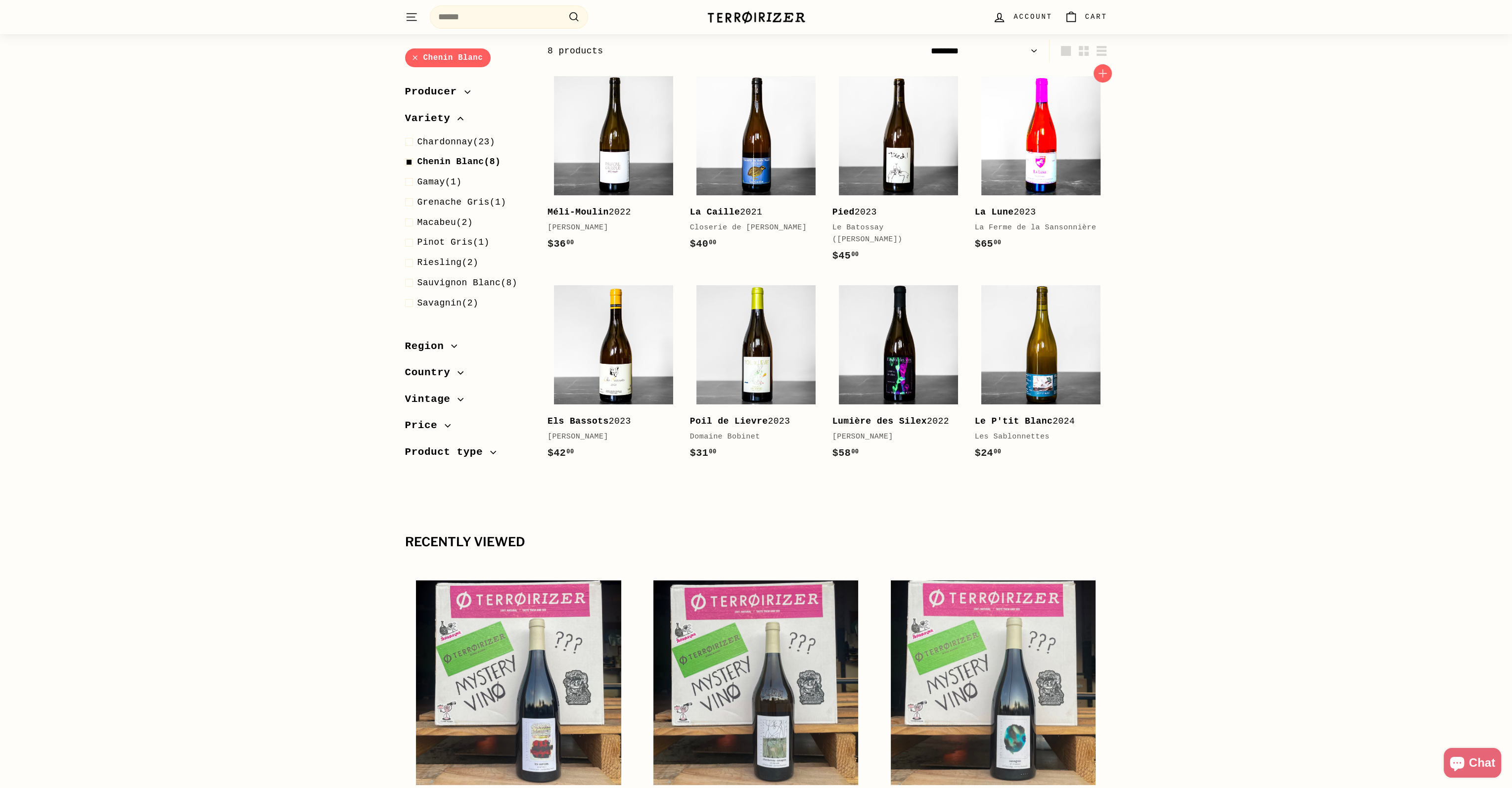
click at [1047, 168] on img at bounding box center [1041, 136] width 119 height 119
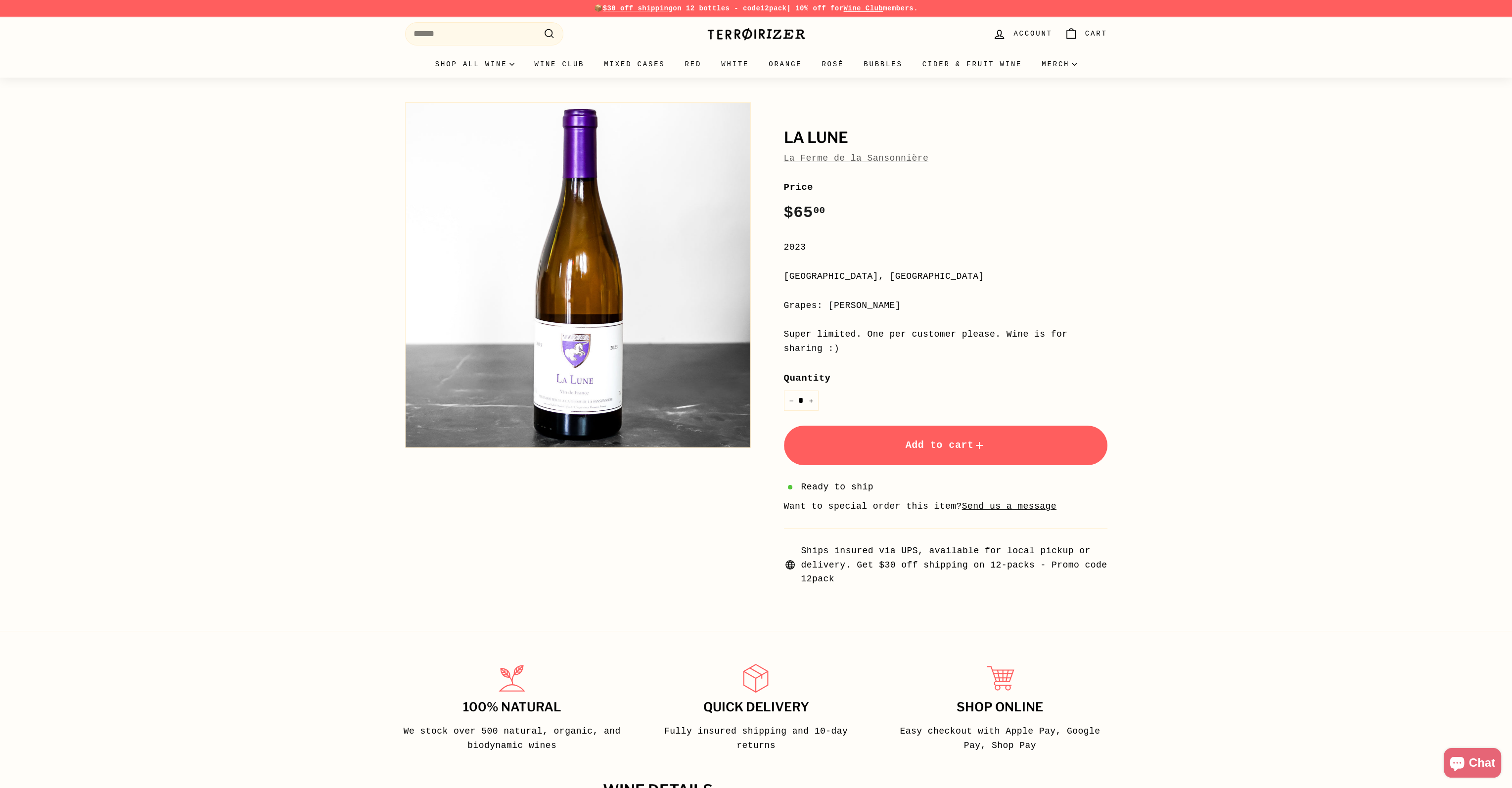
click at [584, 380] on button "Zoom" at bounding box center [578, 275] width 345 height 345
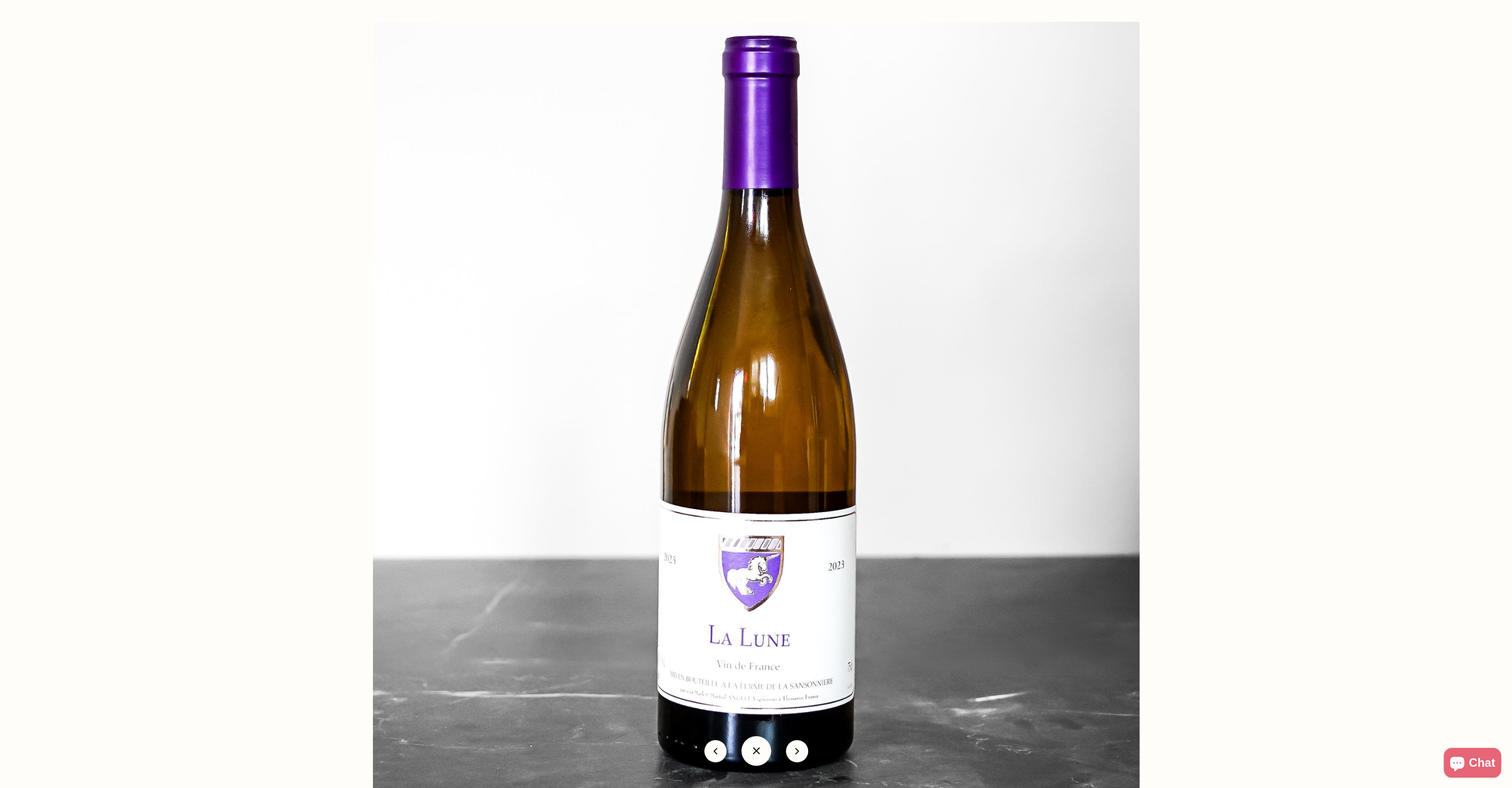
click at [1264, 458] on div at bounding box center [1129, 416] width 1512 height 788
